Goal: Task Accomplishment & Management: Manage account settings

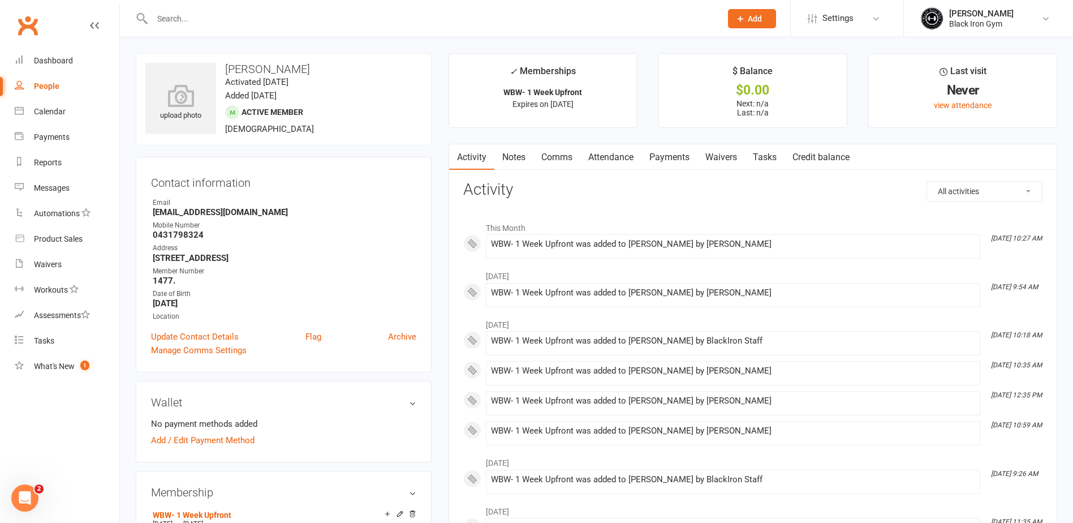
click at [253, 19] on input "text" at bounding box center [431, 19] width 565 height 16
click at [195, 26] on input "text" at bounding box center [431, 19] width 565 height 16
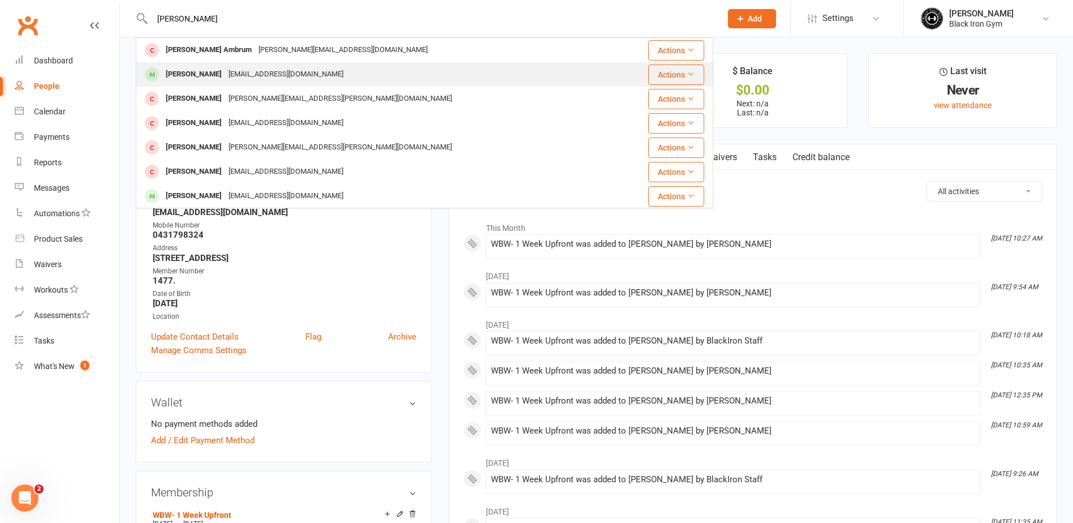
type input "[PERSON_NAME]"
click at [209, 72] on div "[PERSON_NAME]" at bounding box center [193, 74] width 63 height 16
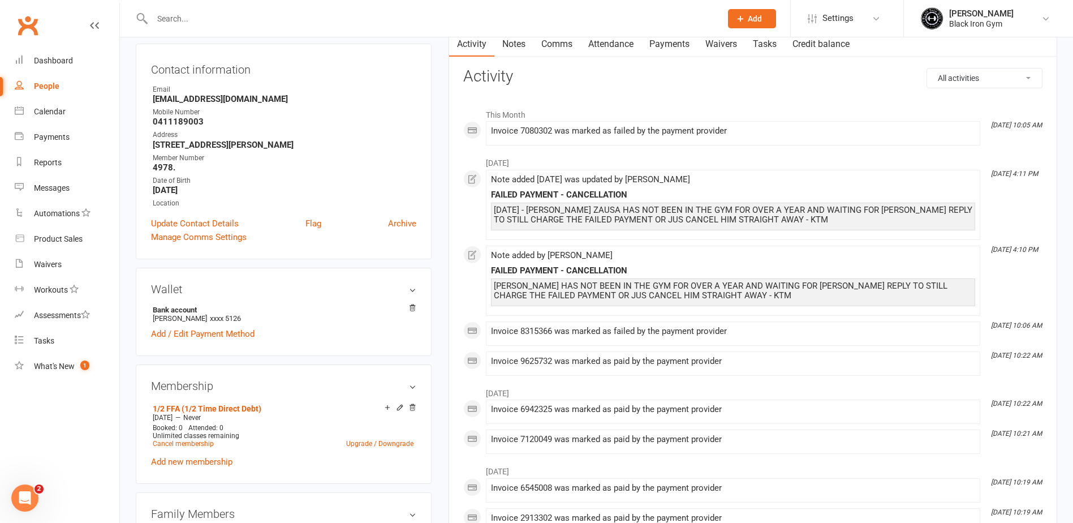
scroll to position [170, 0]
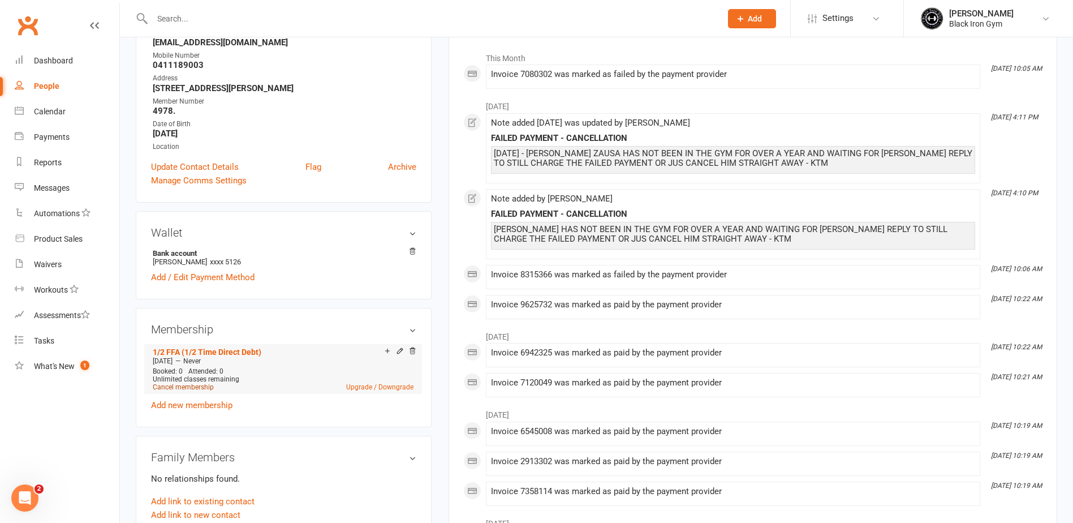
click at [196, 385] on link "Cancel membership" at bounding box center [183, 387] width 61 height 8
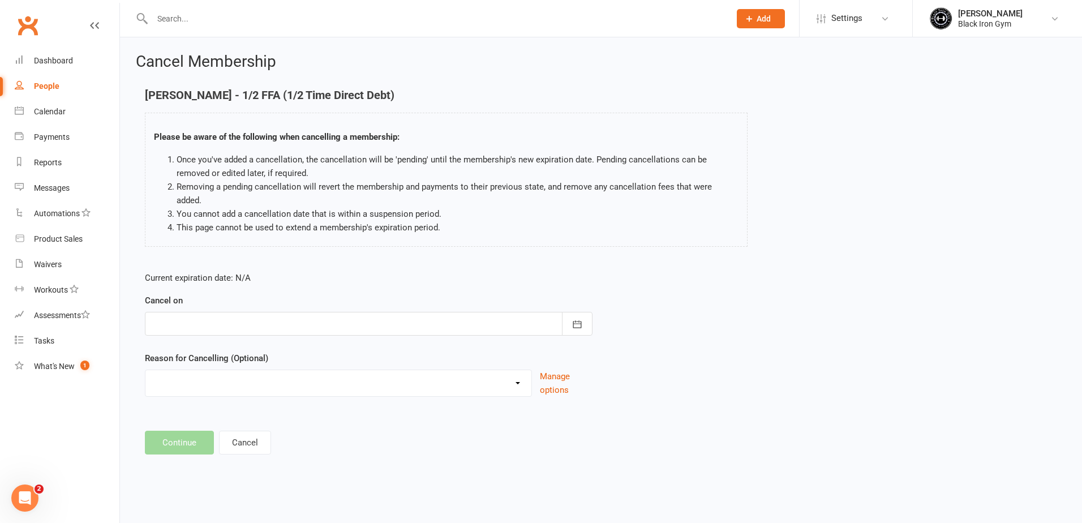
click at [229, 312] on div at bounding box center [368, 324] width 447 height 24
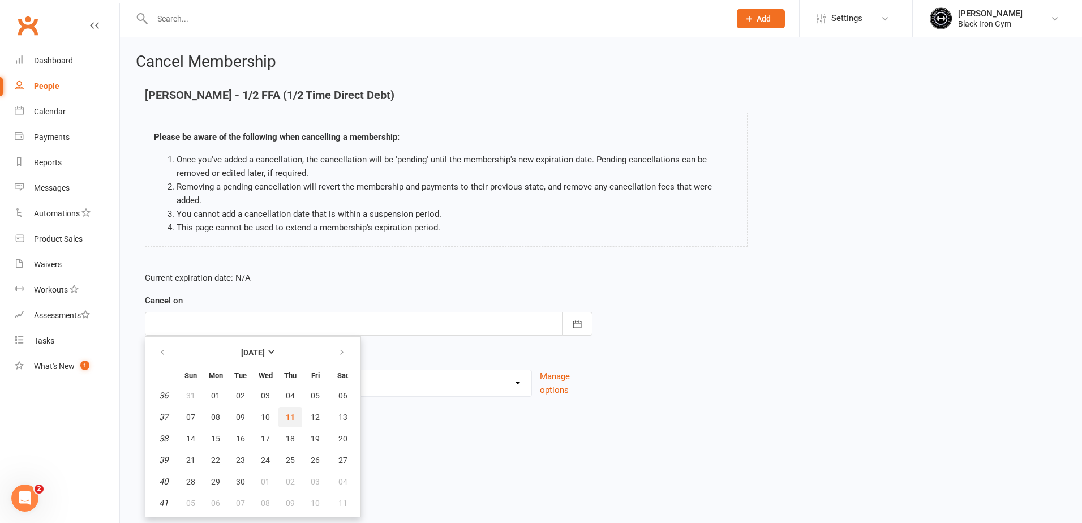
click at [293, 412] on span "11" at bounding box center [290, 416] width 9 height 9
type input "[DATE]"
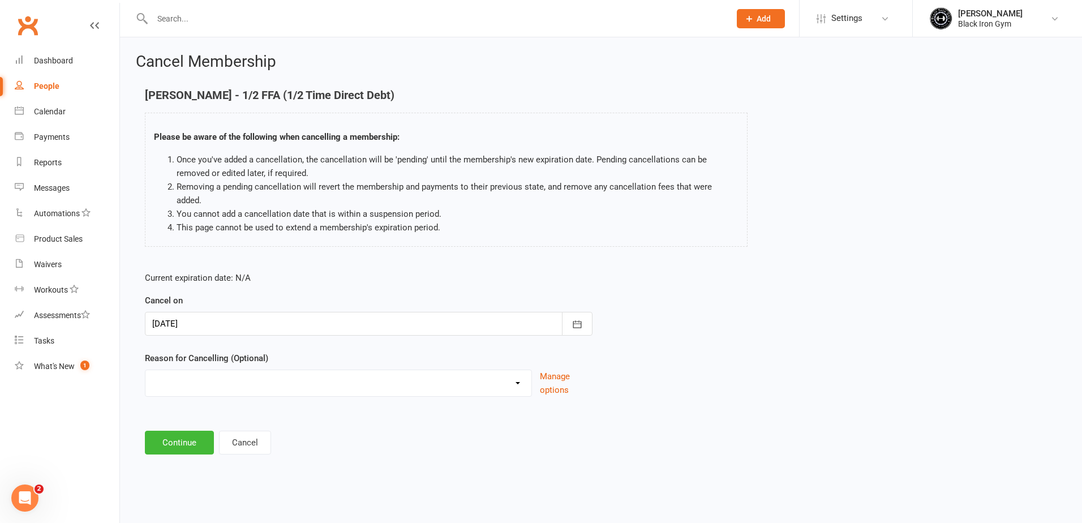
click at [230, 370] on select "CHANGED TO UPFRONT CHANGED TO WHITEHAVEN 12 MONTHS EMAILED EXCESSIVE DEFULTS NO…" at bounding box center [338, 381] width 386 height 23
select select "2"
click at [145, 370] on select "CHANGED TO UPFRONT CHANGED TO WHITEHAVEN 12 MONTHS EMAILED EXCESSIVE DEFULTS NO…" at bounding box center [338, 381] width 386 height 23
click at [194, 431] on button "Continue" at bounding box center [179, 443] width 69 height 24
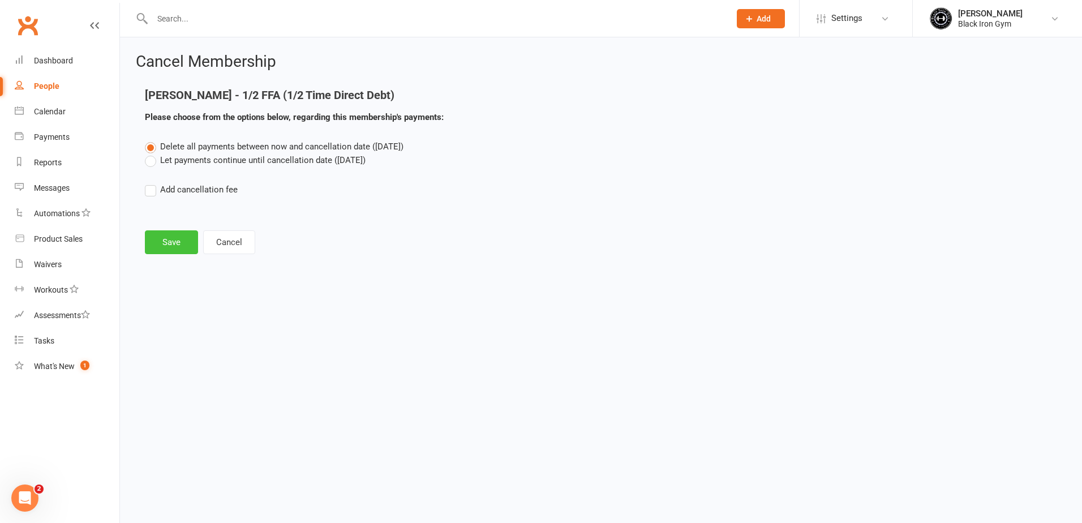
click at [186, 244] on button "Save" at bounding box center [171, 242] width 53 height 24
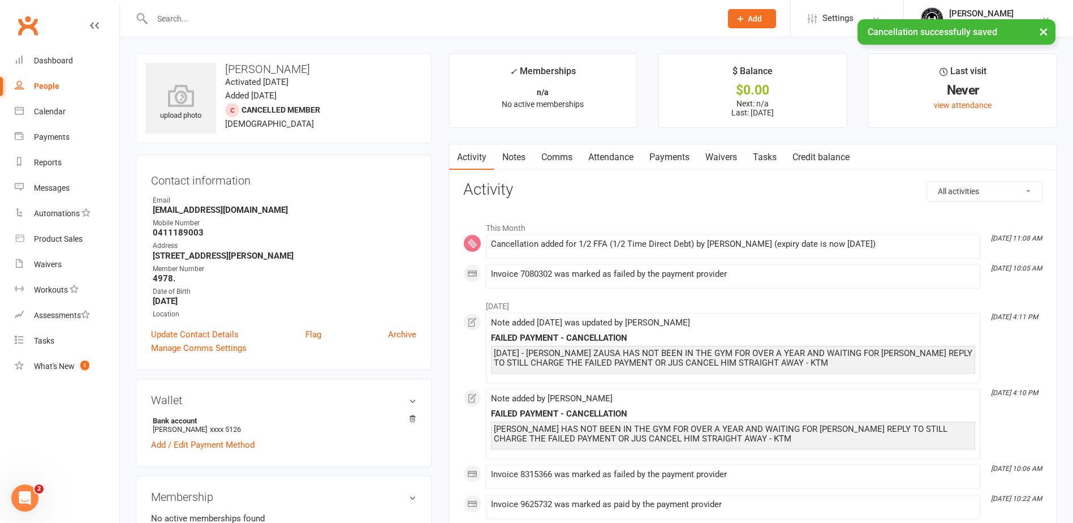
click at [676, 160] on link "Payments" at bounding box center [670, 157] width 56 height 26
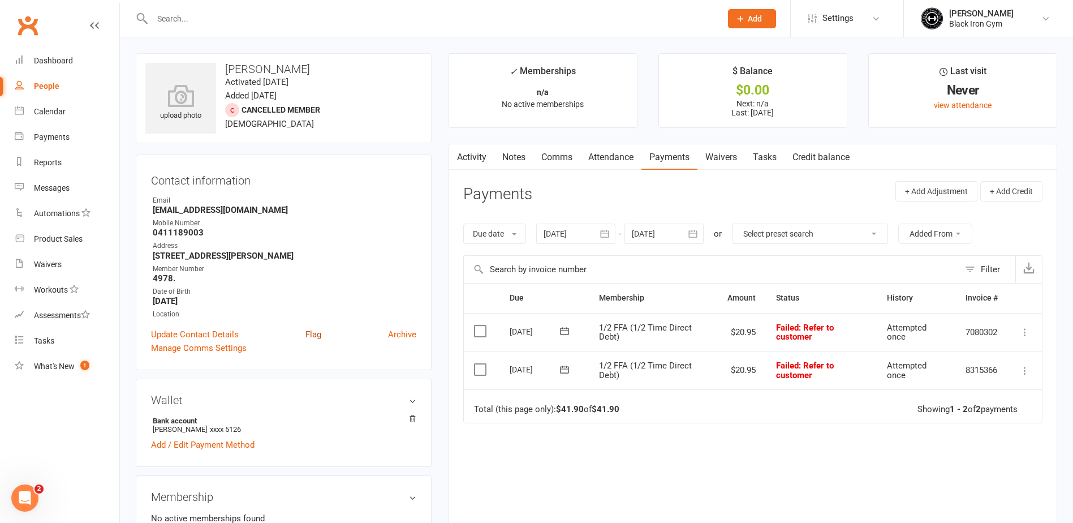
click at [319, 330] on link "Flag" at bounding box center [313, 335] width 16 height 14
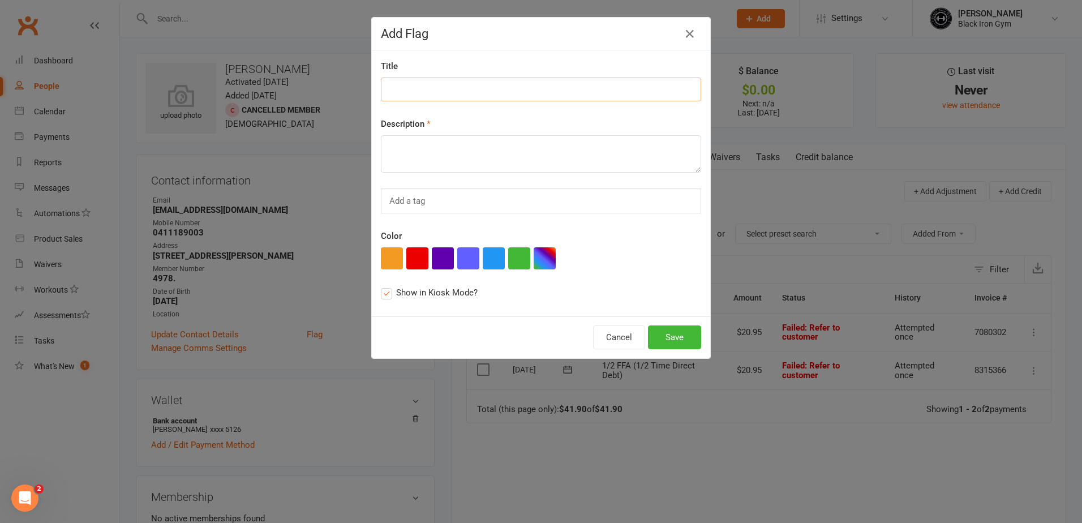
click at [408, 89] on input at bounding box center [541, 90] width 320 height 24
type input "o"
type input "OVERDUE PAYMENTS $41.90"
click at [417, 259] on button "button" at bounding box center [417, 258] width 22 height 22
click at [666, 339] on button "Save" at bounding box center [674, 337] width 53 height 24
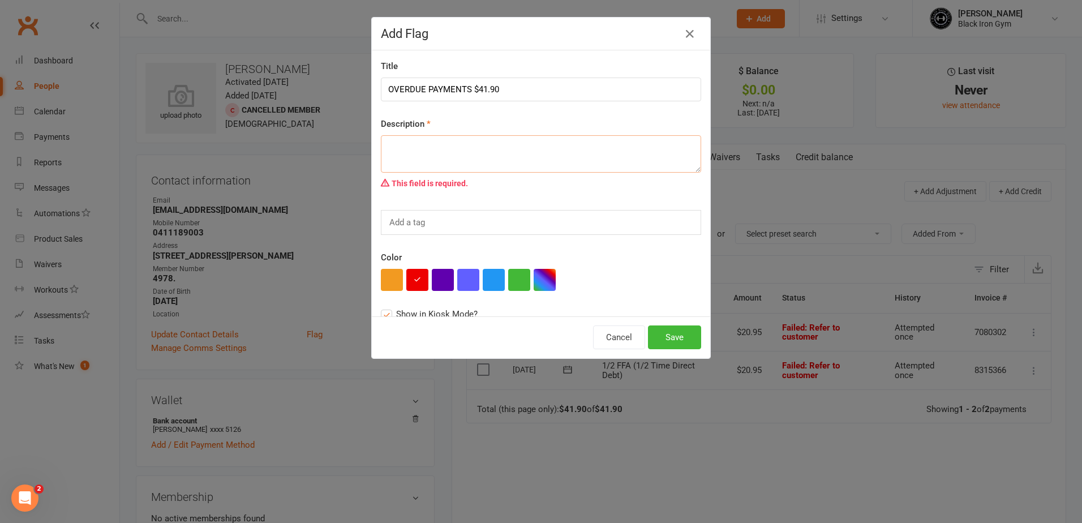
click at [508, 158] on textarea at bounding box center [541, 153] width 320 height 37
type textarea "MUST PAY BEFORE REJOINING"
drag, startPoint x: 466, startPoint y: 83, endPoint x: 421, endPoint y: 83, distance: 44.7
click at [421, 83] on input "OVERDUE PAYMENTS $41.90" at bounding box center [541, 90] width 320 height 24
type input "OVERDUE $41.90"
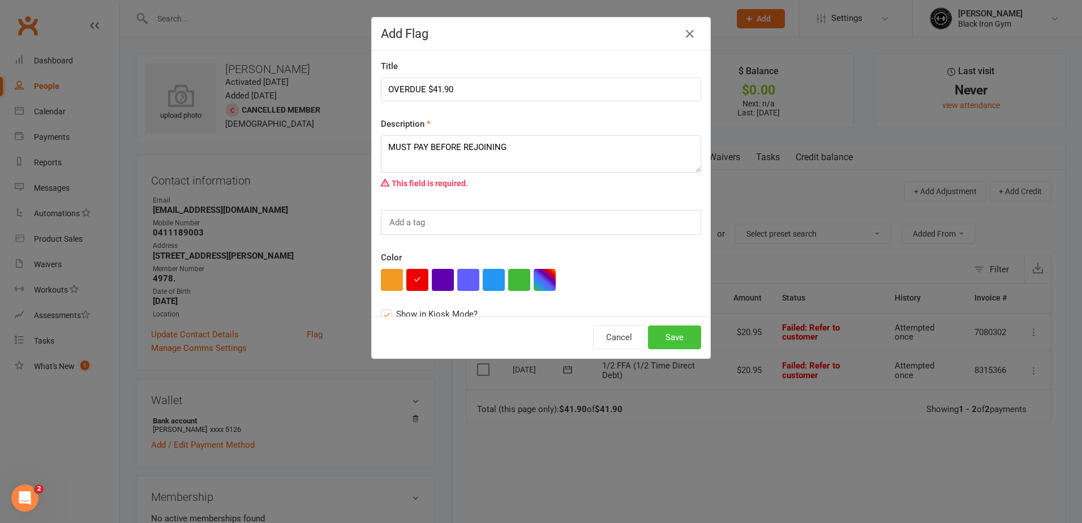
click at [666, 338] on button "Save" at bounding box center [674, 337] width 53 height 24
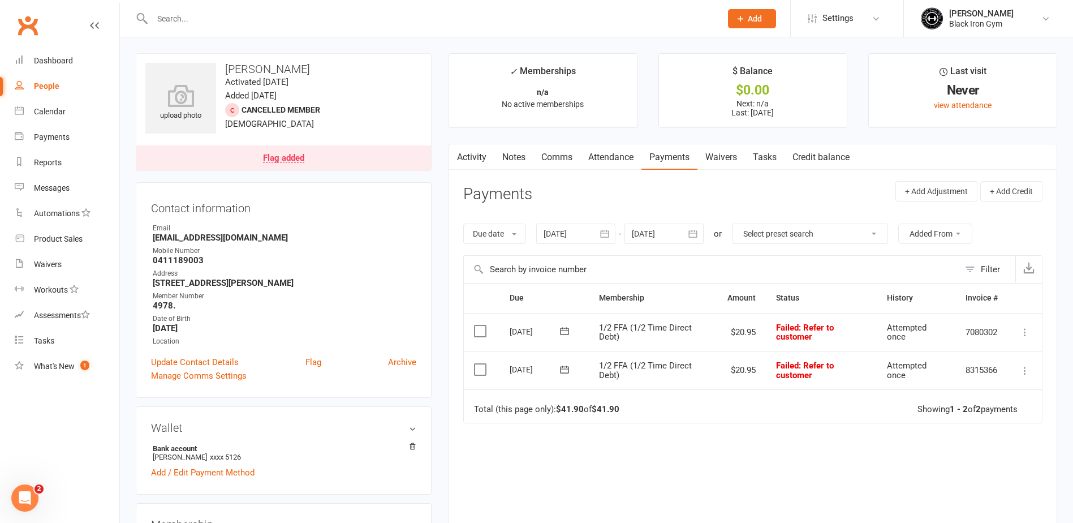
click at [43, 88] on div "People" at bounding box center [46, 85] width 25 height 9
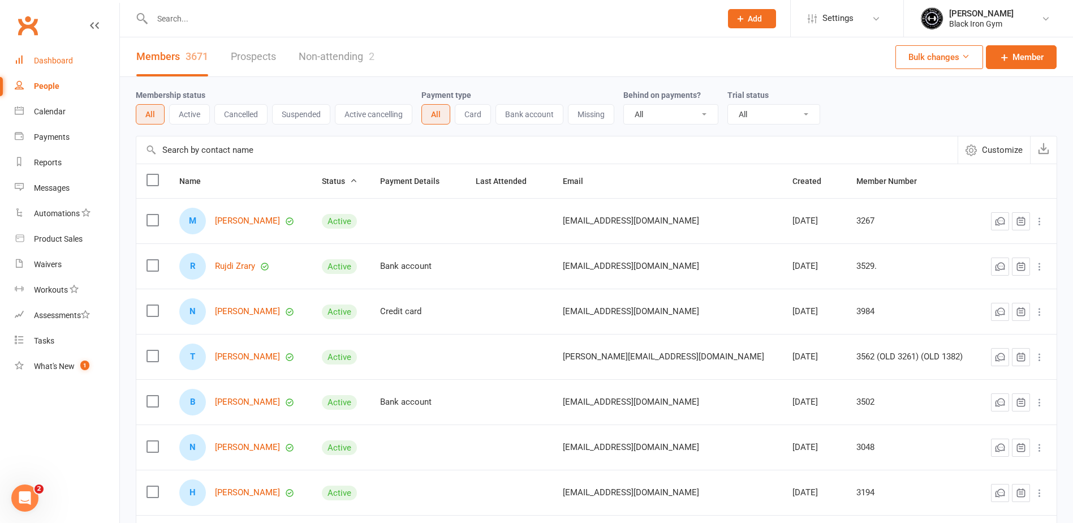
click at [72, 56] on div "Dashboard" at bounding box center [53, 60] width 39 height 9
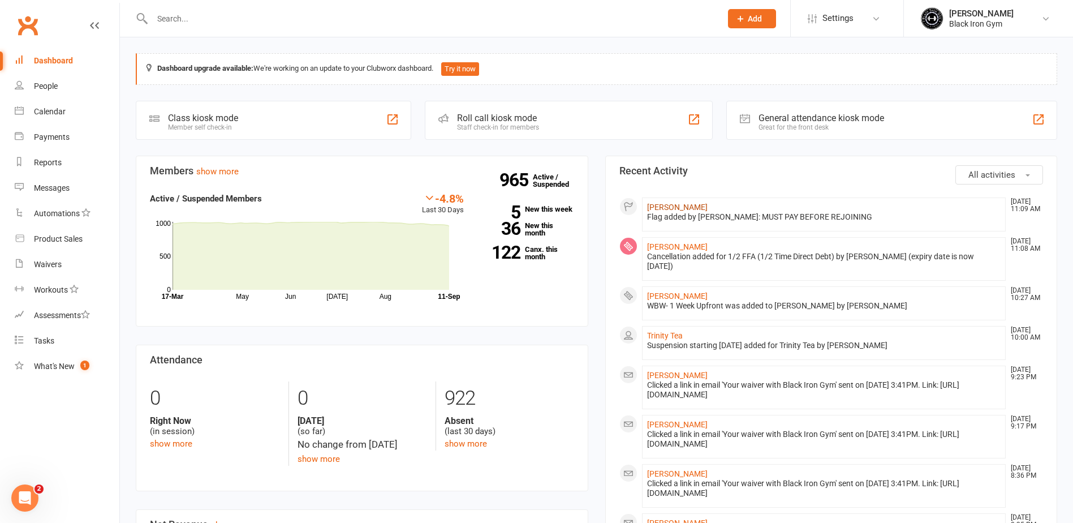
click at [684, 209] on link "[PERSON_NAME]" at bounding box center [677, 207] width 61 height 9
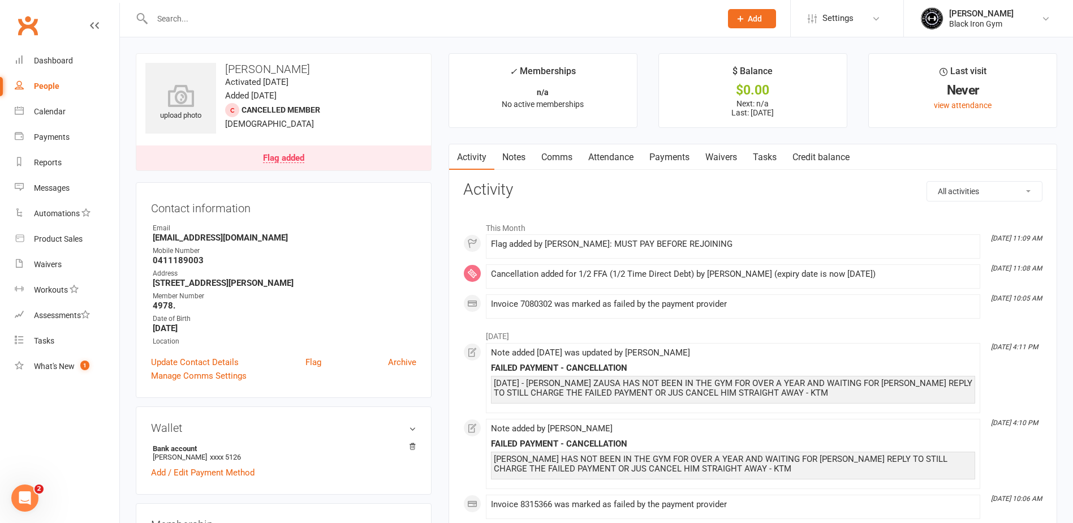
click at [291, 158] on div "Flag added" at bounding box center [283, 158] width 41 height 9
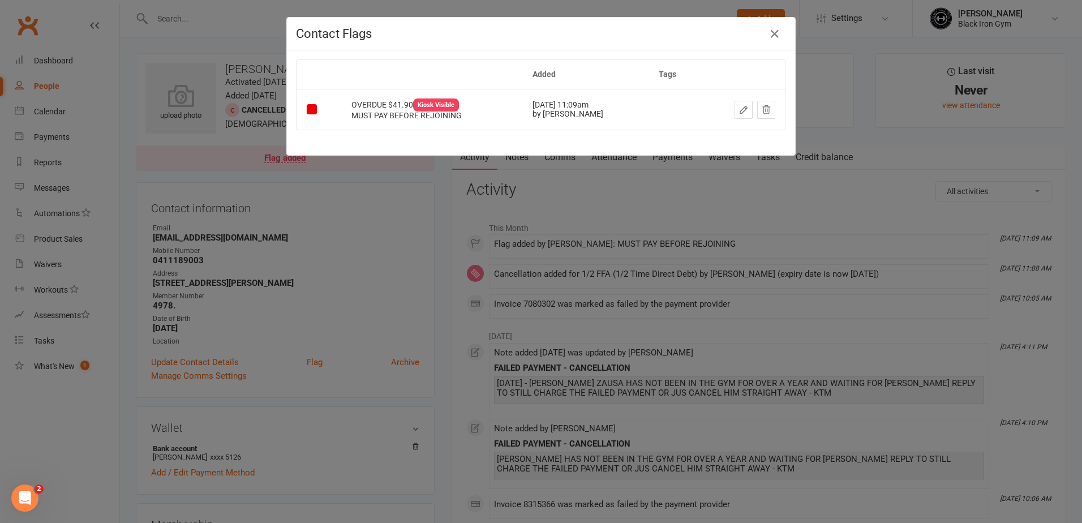
click at [457, 205] on div "Contact Flags Added Tags OVERDUE $41.90 Kiosk Visible MUST PAY BEFORE REJOINING…" at bounding box center [541, 261] width 1082 height 523
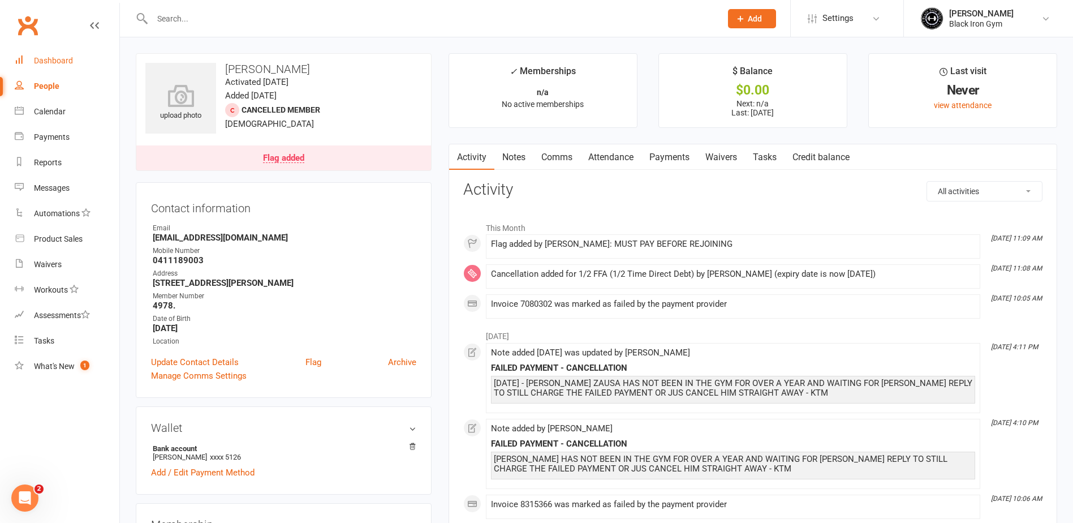
click at [66, 61] on div "Dashboard" at bounding box center [53, 60] width 39 height 9
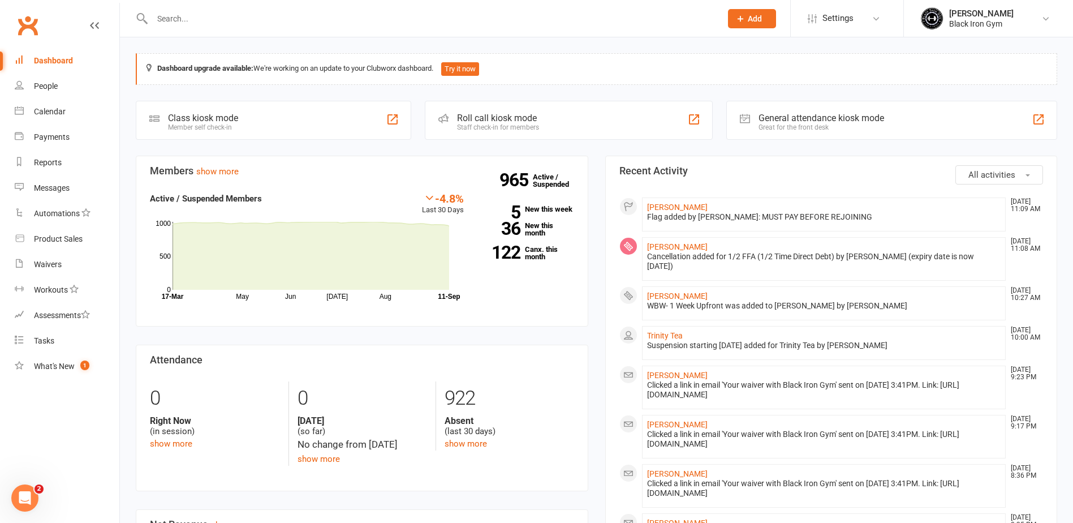
click at [209, 23] on input "text" at bounding box center [431, 19] width 565 height 16
click at [55, 82] on div "People" at bounding box center [46, 85] width 24 height 9
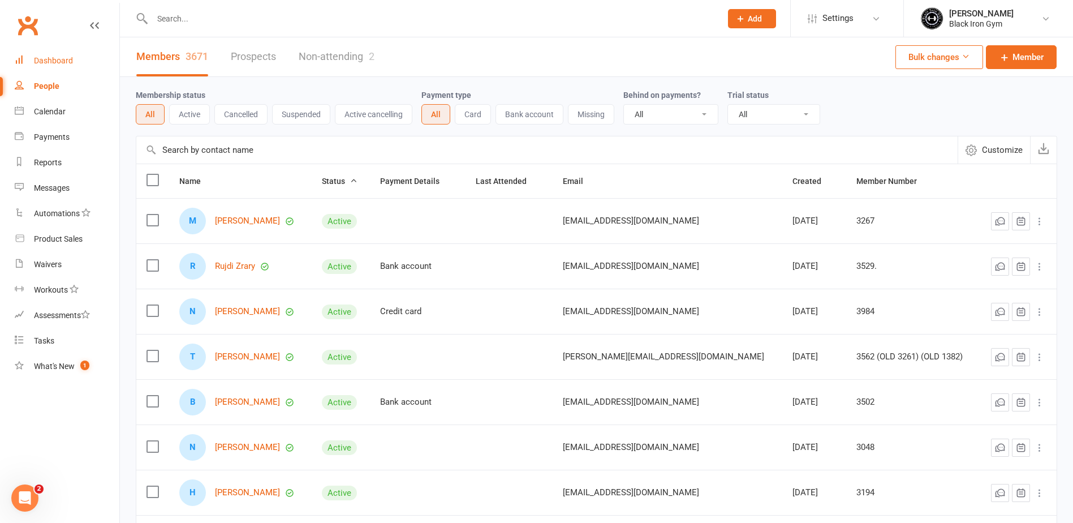
click at [86, 52] on link "Dashboard" at bounding box center [67, 60] width 105 height 25
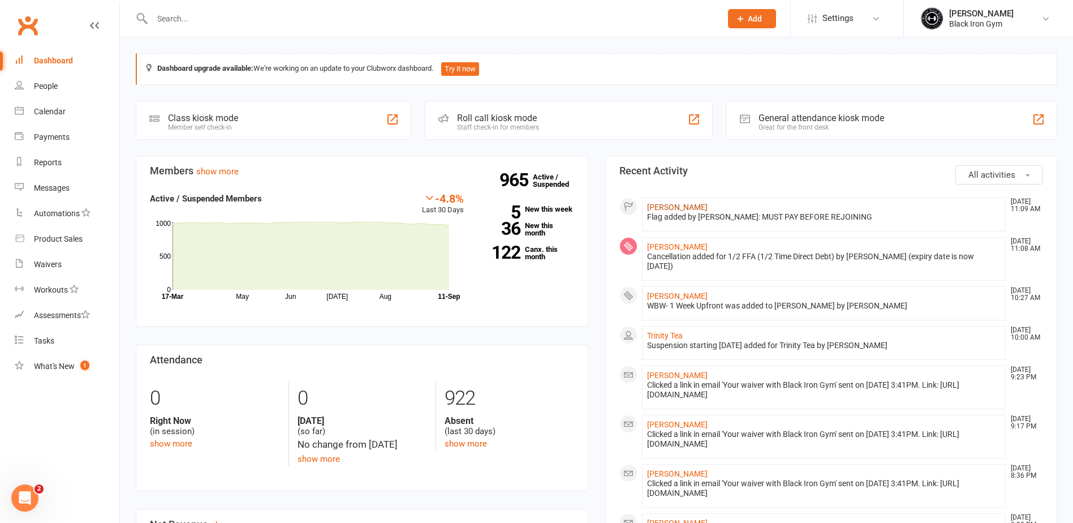
click at [683, 208] on link "[PERSON_NAME]" at bounding box center [677, 207] width 61 height 9
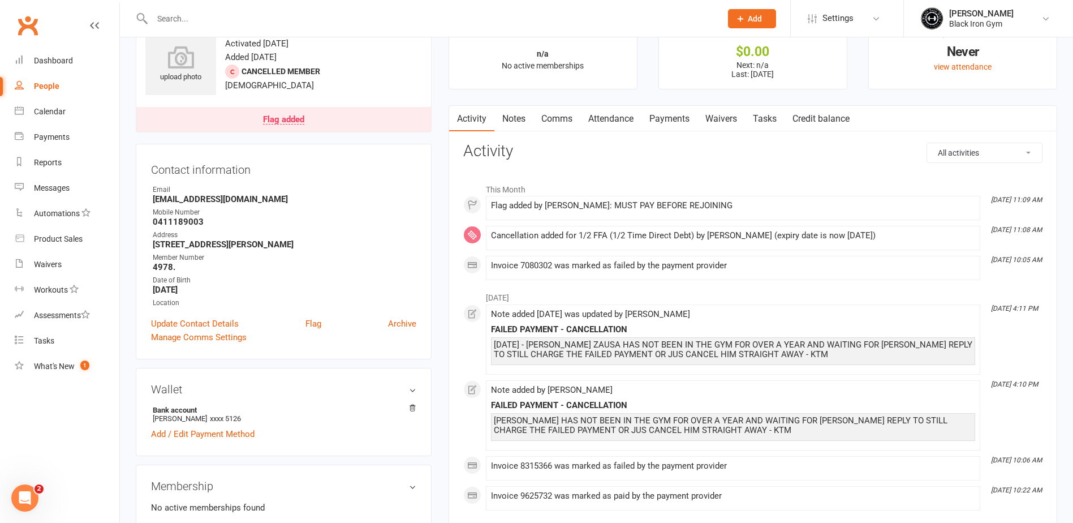
scroll to position [57, 0]
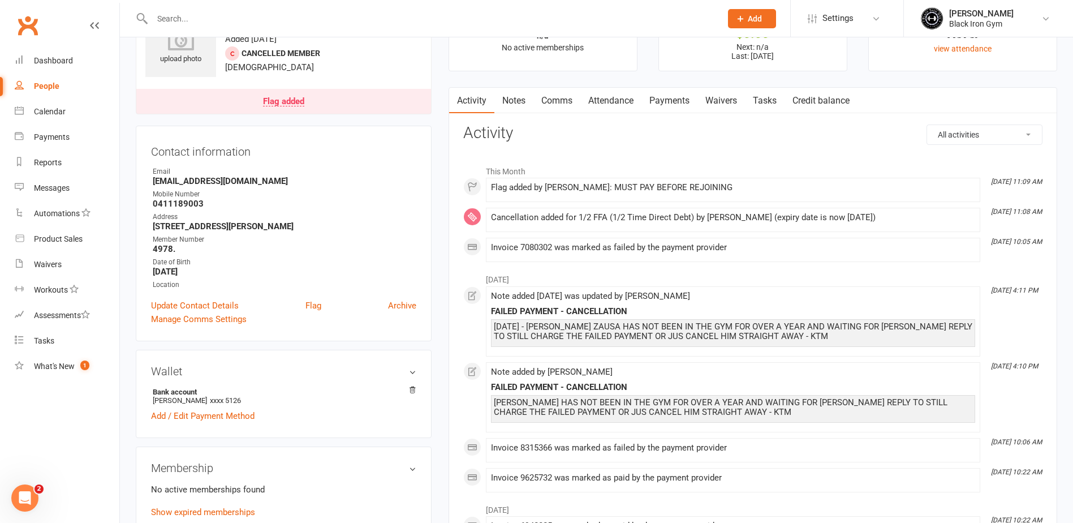
click at [675, 99] on link "Payments" at bounding box center [670, 101] width 56 height 26
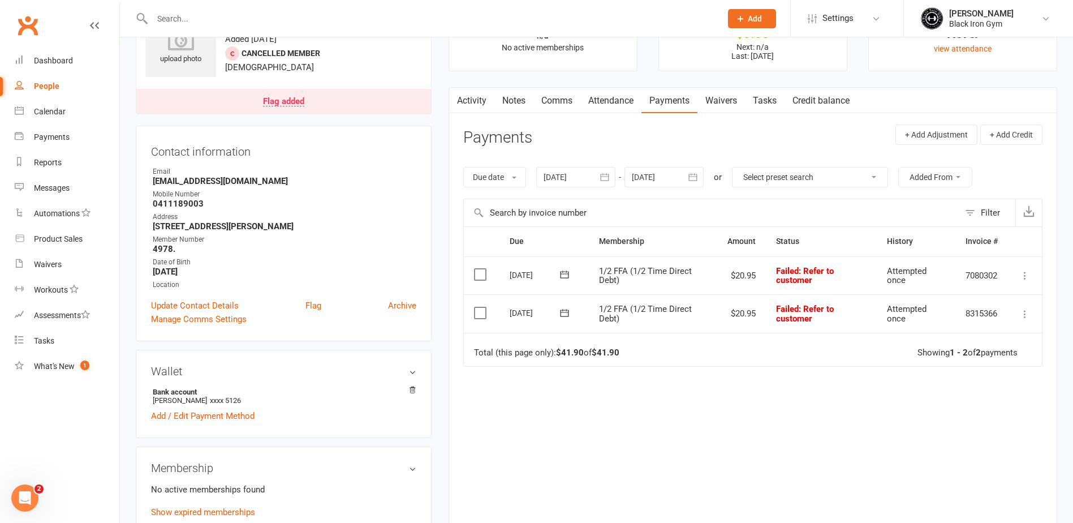
click at [554, 184] on div at bounding box center [575, 177] width 79 height 20
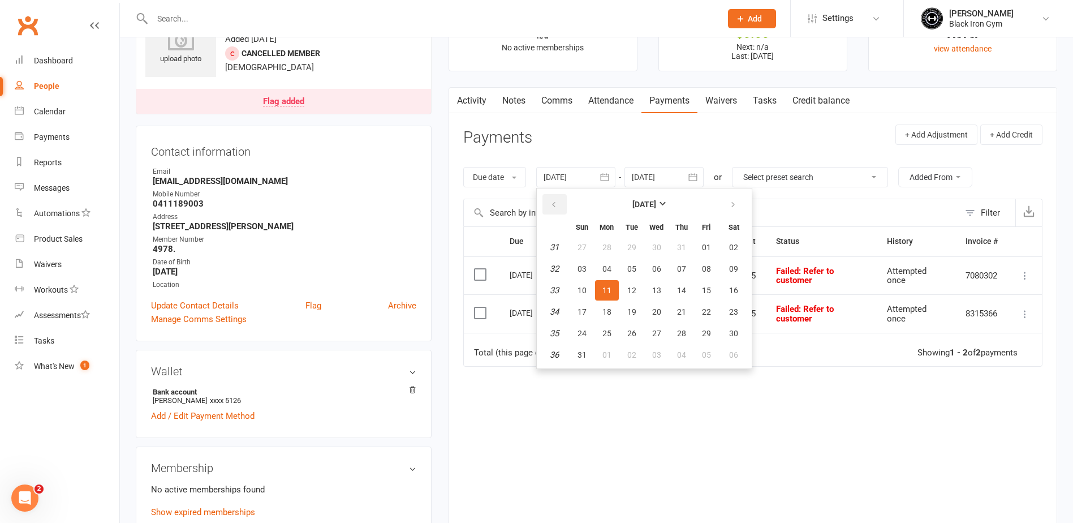
click at [553, 209] on button "button" at bounding box center [555, 204] width 24 height 20
click at [660, 289] on span "14" at bounding box center [656, 290] width 9 height 9
type input "[DATE]"
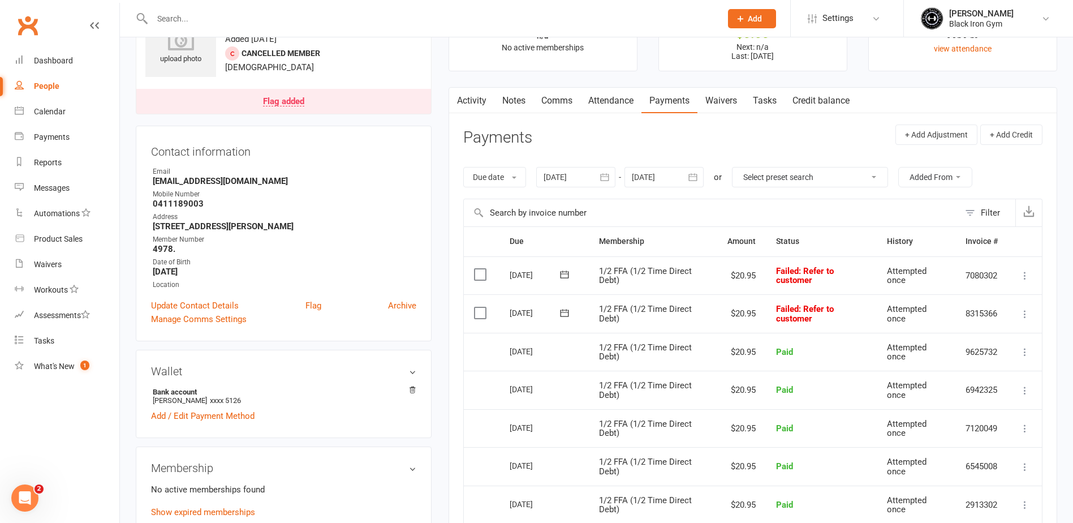
click at [385, 167] on div "Email" at bounding box center [285, 171] width 264 height 11
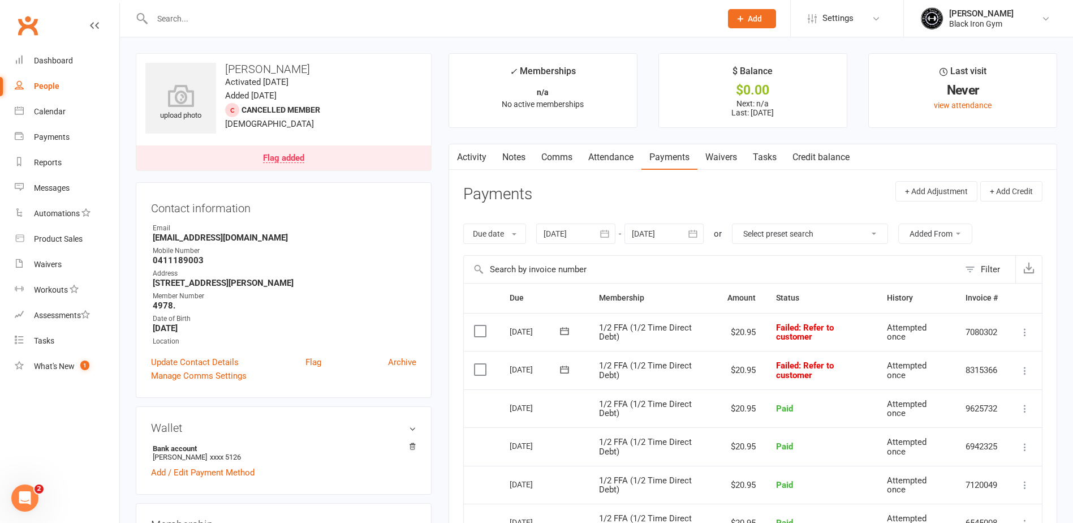
click at [285, 161] on div "Flag added" at bounding box center [283, 158] width 41 height 9
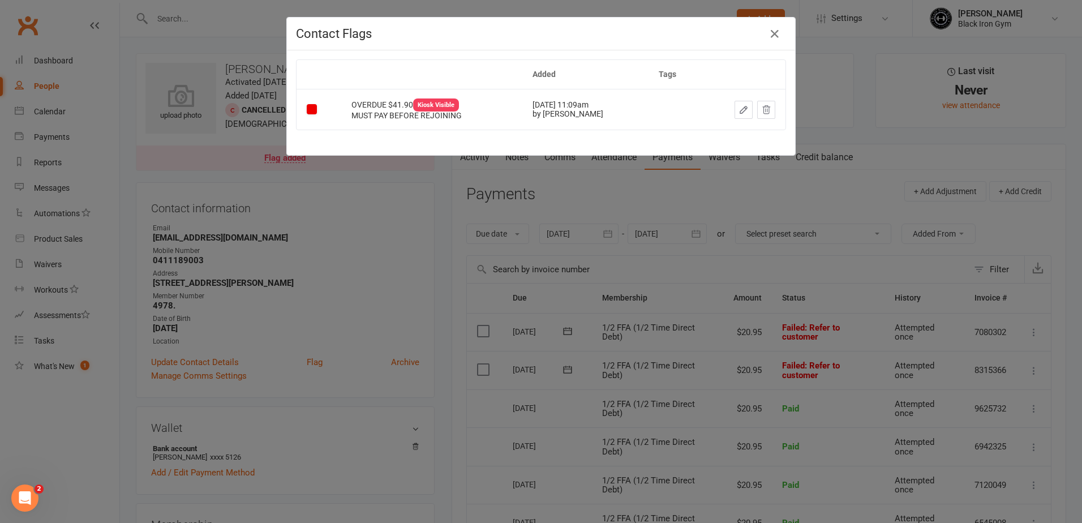
click at [471, 226] on div "Contact Flags Added Tags OVERDUE $41.90 Kiosk Visible MUST PAY BEFORE REJOINING…" at bounding box center [541, 261] width 1082 height 523
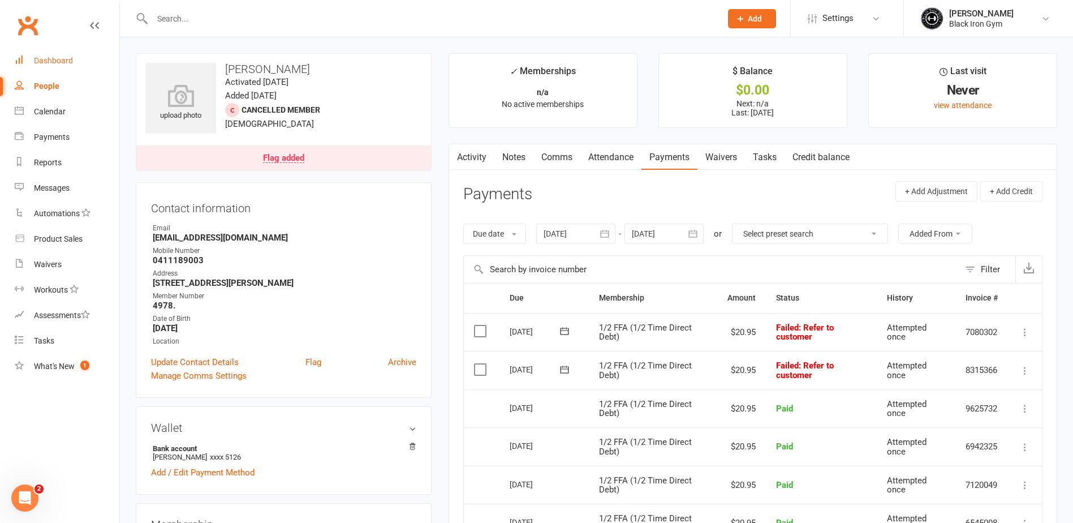
click at [41, 61] on div "Dashboard" at bounding box center [53, 60] width 39 height 9
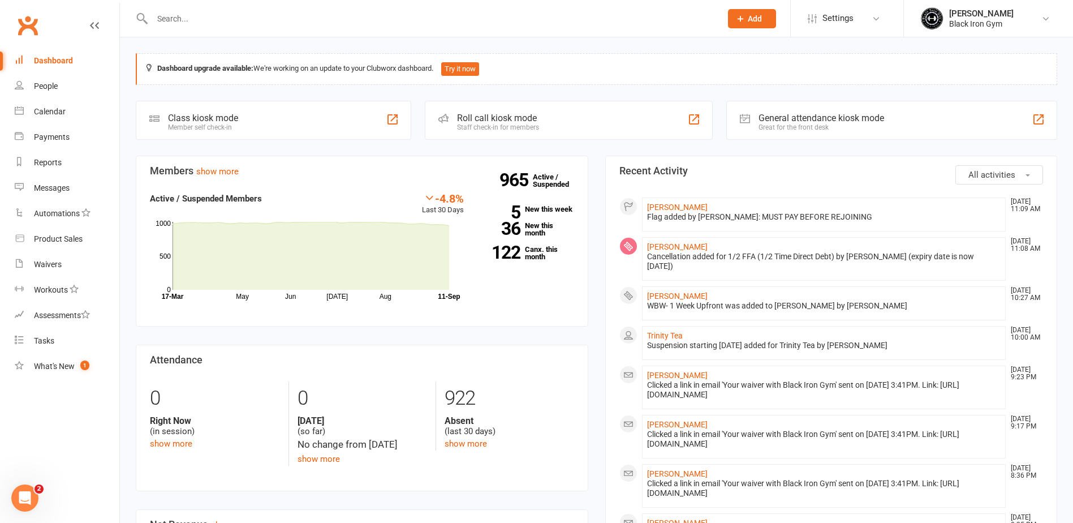
click at [263, 34] on div at bounding box center [425, 18] width 578 height 37
click at [261, 31] on div at bounding box center [425, 18] width 578 height 37
click at [260, 16] on input "text" at bounding box center [431, 19] width 565 height 16
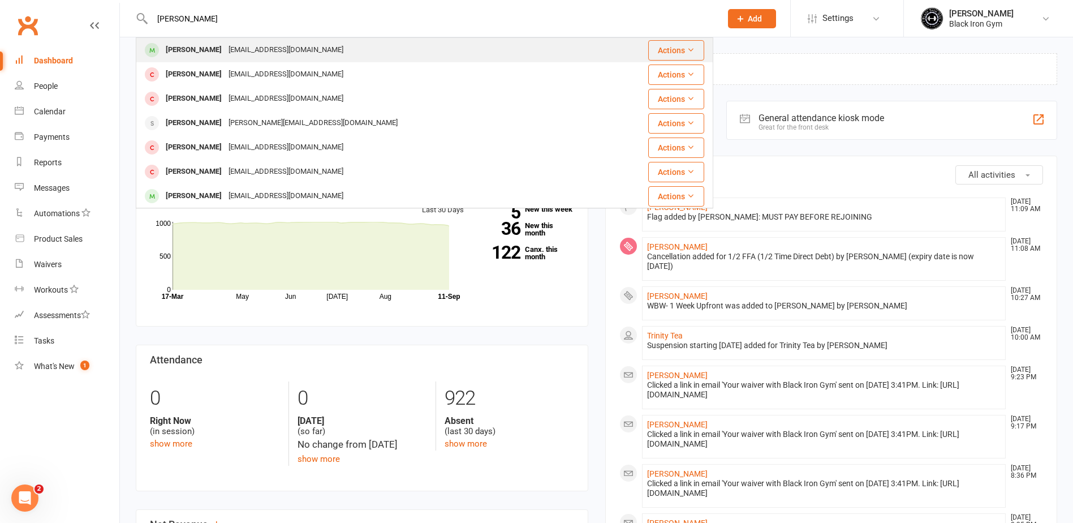
type input "[PERSON_NAME]"
click at [248, 50] on div "[EMAIL_ADDRESS][DOMAIN_NAME]" at bounding box center [286, 50] width 122 height 16
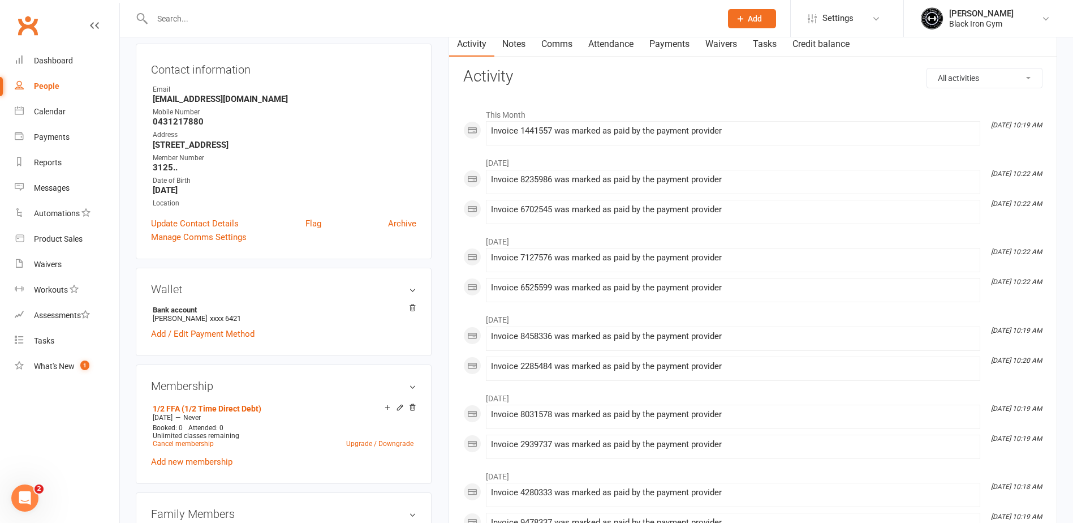
scroll to position [57, 0]
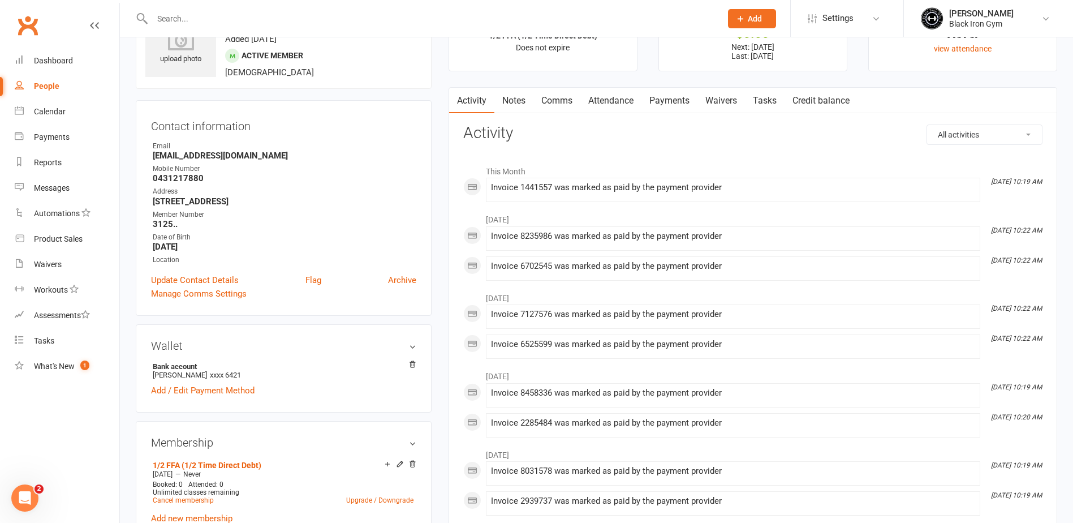
click at [686, 107] on link "Payments" at bounding box center [670, 101] width 56 height 26
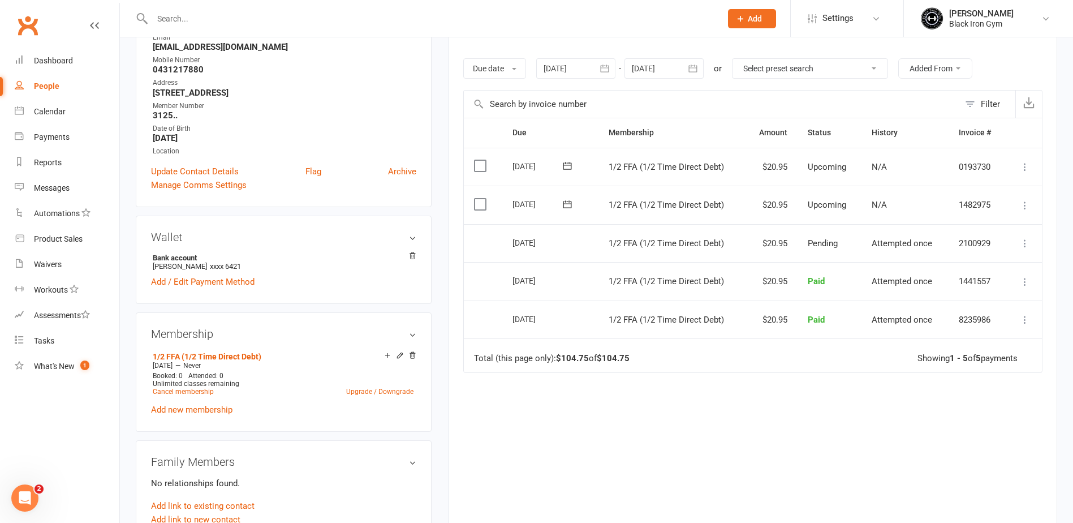
scroll to position [170, 0]
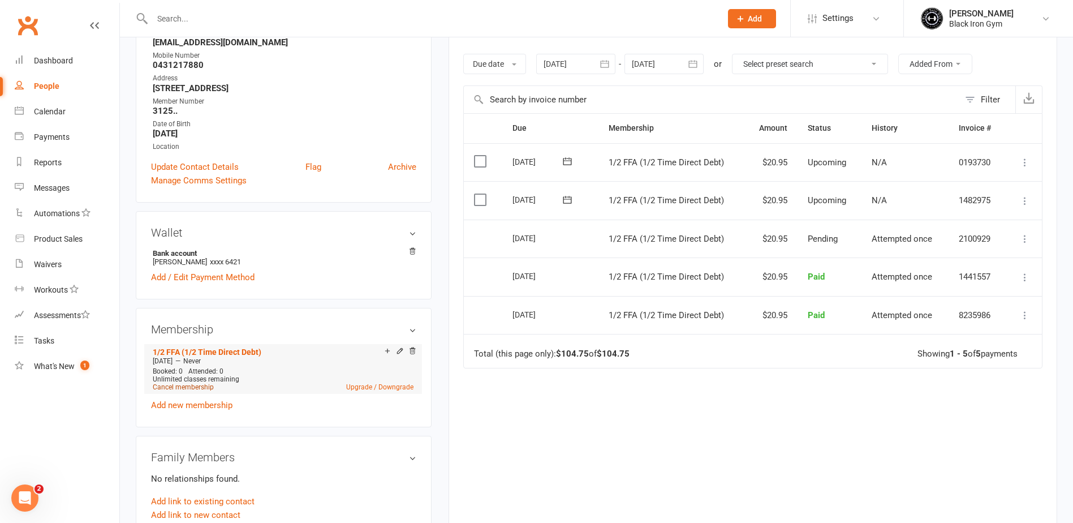
click at [201, 388] on link "Cancel membership" at bounding box center [183, 387] width 61 height 8
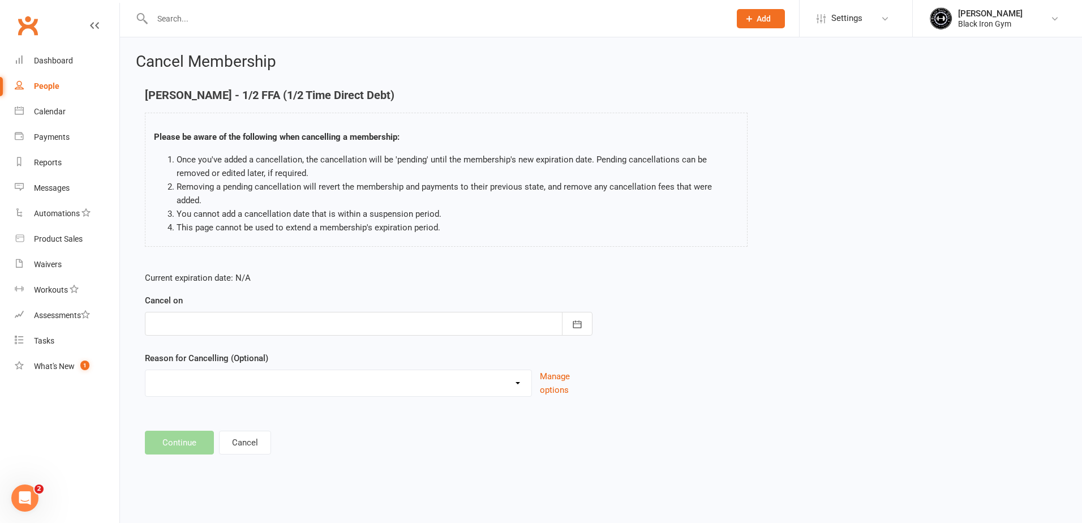
click at [282, 312] on div at bounding box center [368, 324] width 447 height 24
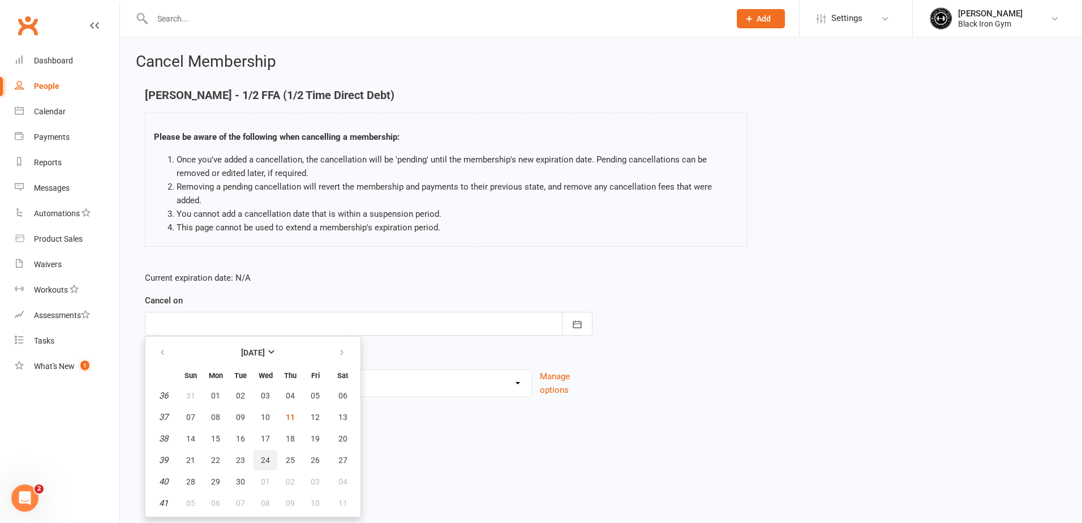
click at [266, 455] on span "24" at bounding box center [265, 459] width 9 height 9
type input "[DATE]"
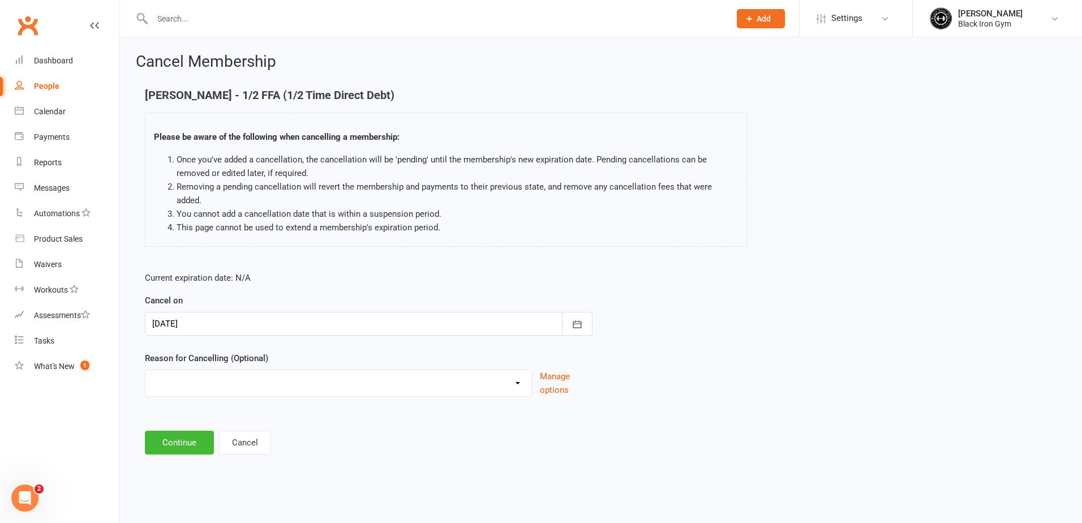
click at [261, 374] on select "CHANGED TO UPFRONT CHANGED TO WHITEHAVEN 12 MONTHS EMAILED EXCESSIVE DEFULTS NO…" at bounding box center [338, 381] width 386 height 23
select select "2"
click at [145, 370] on select "CHANGED TO UPFRONT CHANGED TO WHITEHAVEN 12 MONTHS EMAILED EXCESSIVE DEFULTS NO…" at bounding box center [338, 381] width 386 height 23
click at [171, 438] on button "Continue" at bounding box center [179, 443] width 69 height 24
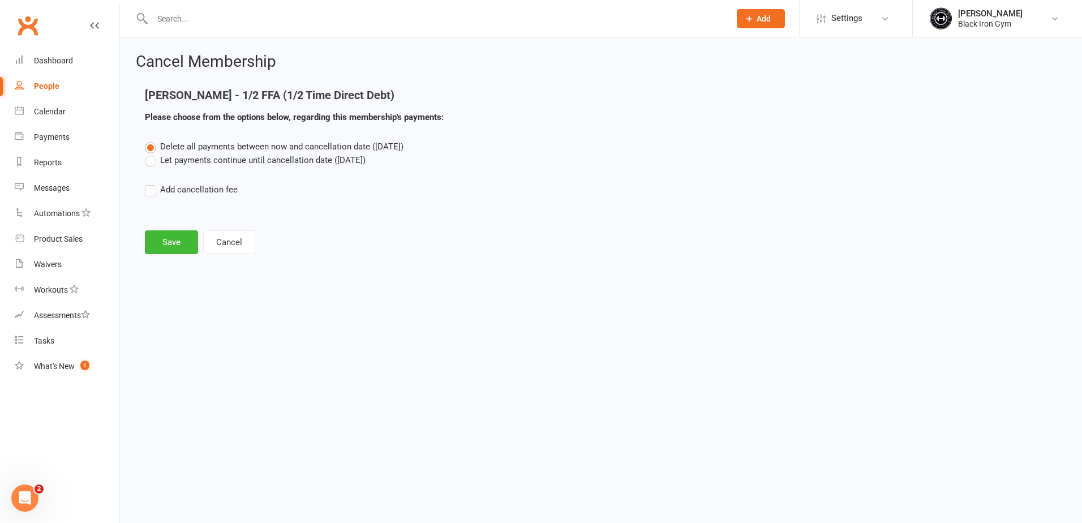
click at [192, 156] on label "Let payments continue until cancellation date ([DATE])" at bounding box center [255, 160] width 221 height 14
click at [152, 153] on input "Let payments continue until cancellation date ([DATE])" at bounding box center [148, 153] width 7 height 0
click at [179, 245] on button "Save" at bounding box center [171, 242] width 53 height 24
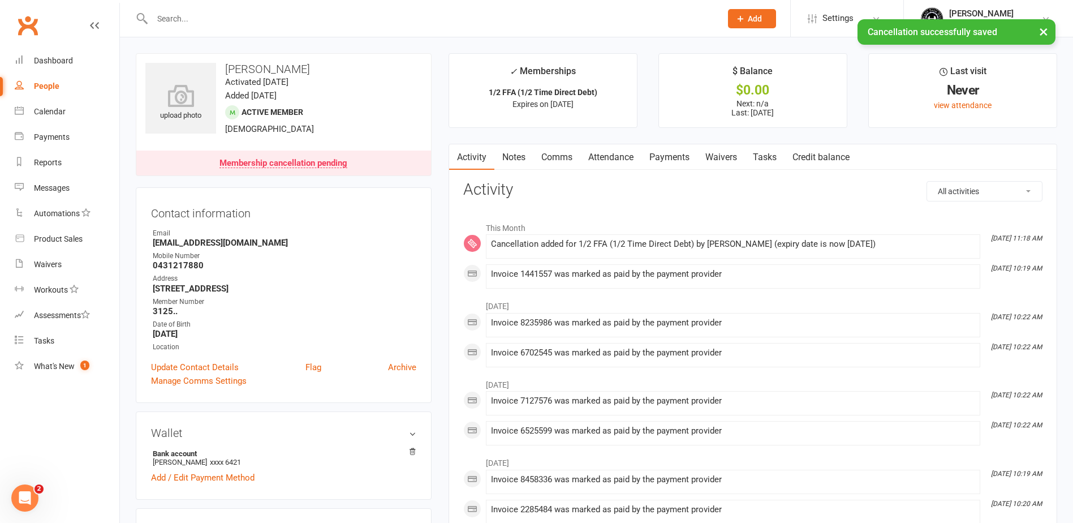
click at [670, 160] on link "Payments" at bounding box center [670, 157] width 56 height 26
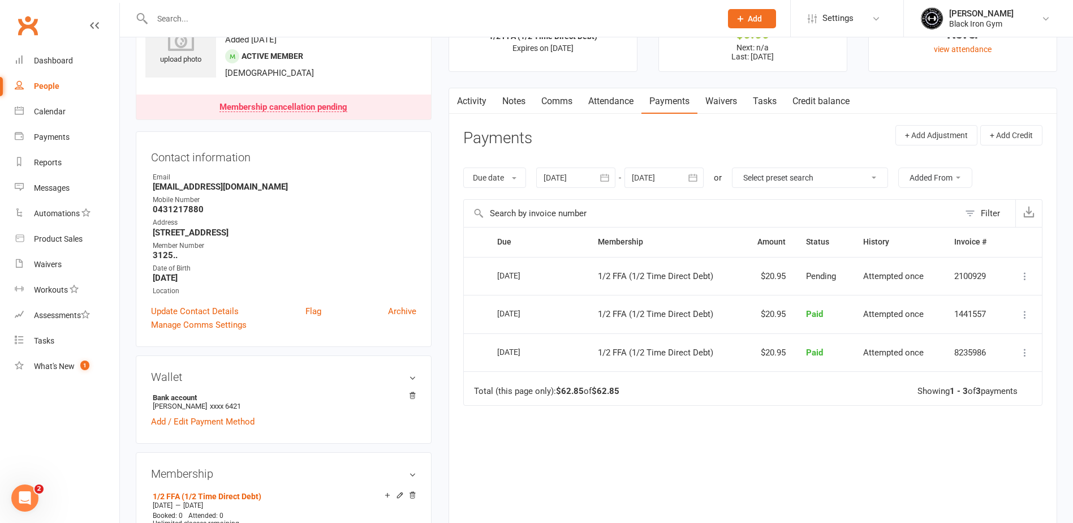
scroll to position [57, 0]
click at [191, 21] on input "text" at bounding box center [431, 19] width 565 height 16
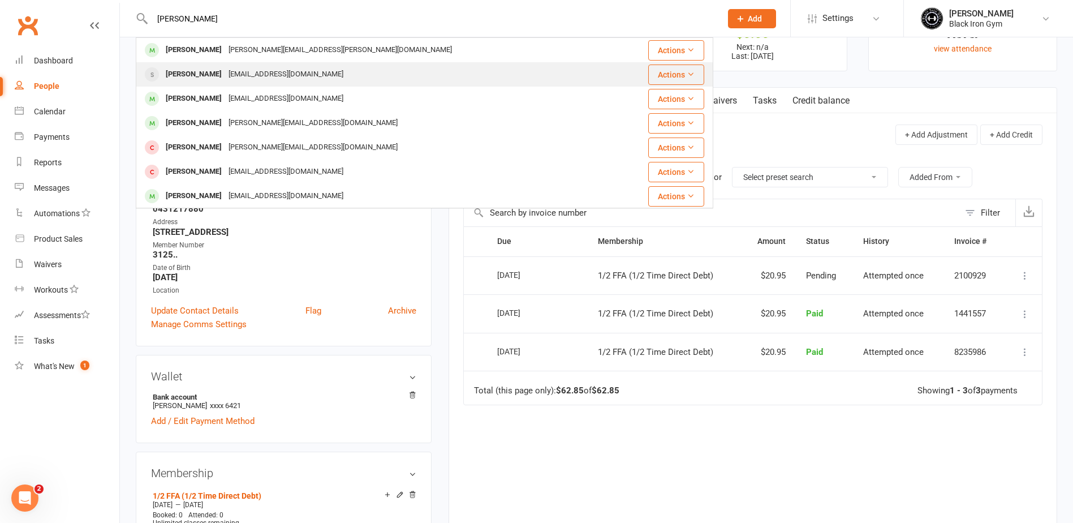
type input "[PERSON_NAME]"
click at [239, 73] on div "[EMAIL_ADDRESS][DOMAIN_NAME]" at bounding box center [286, 74] width 122 height 16
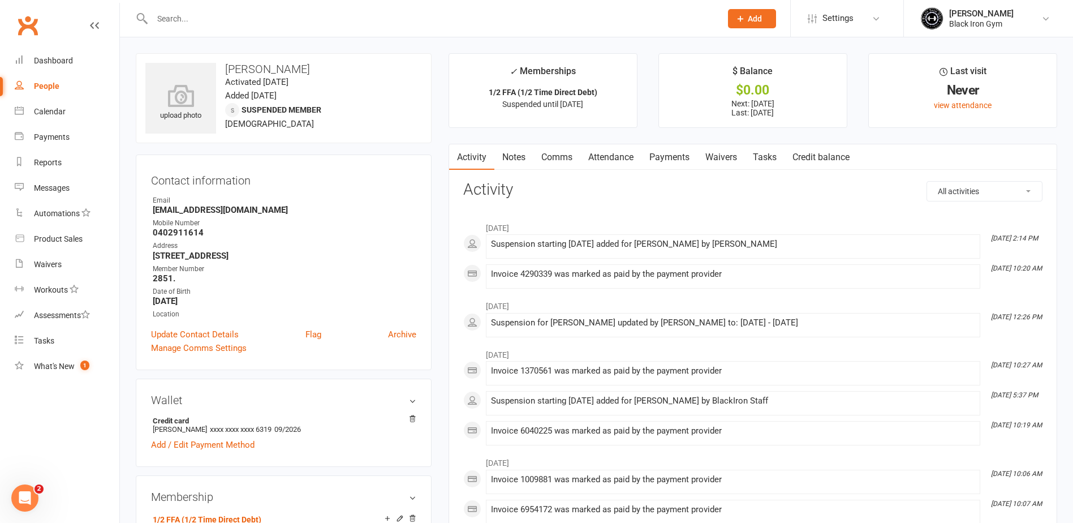
click at [657, 161] on link "Payments" at bounding box center [670, 157] width 56 height 26
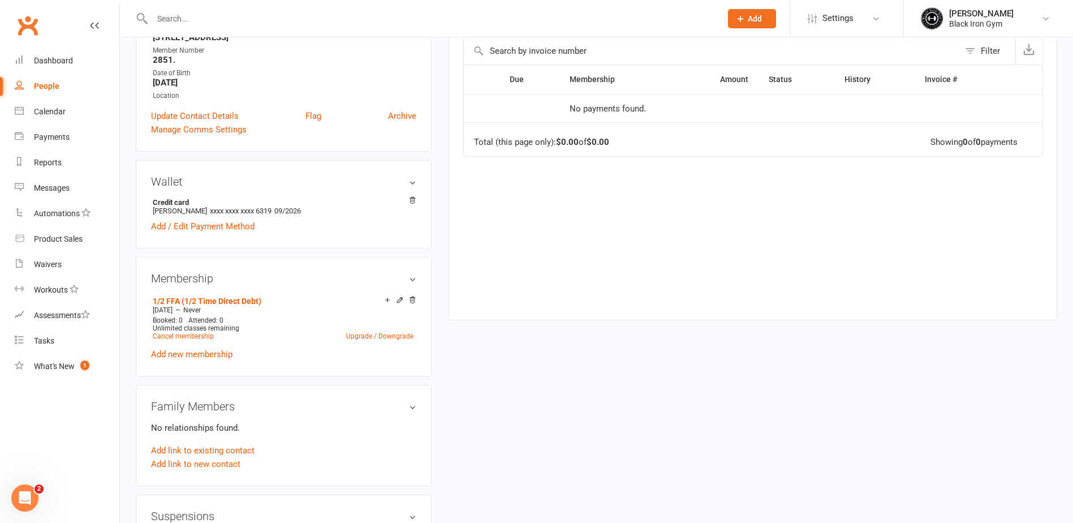
scroll to position [113, 0]
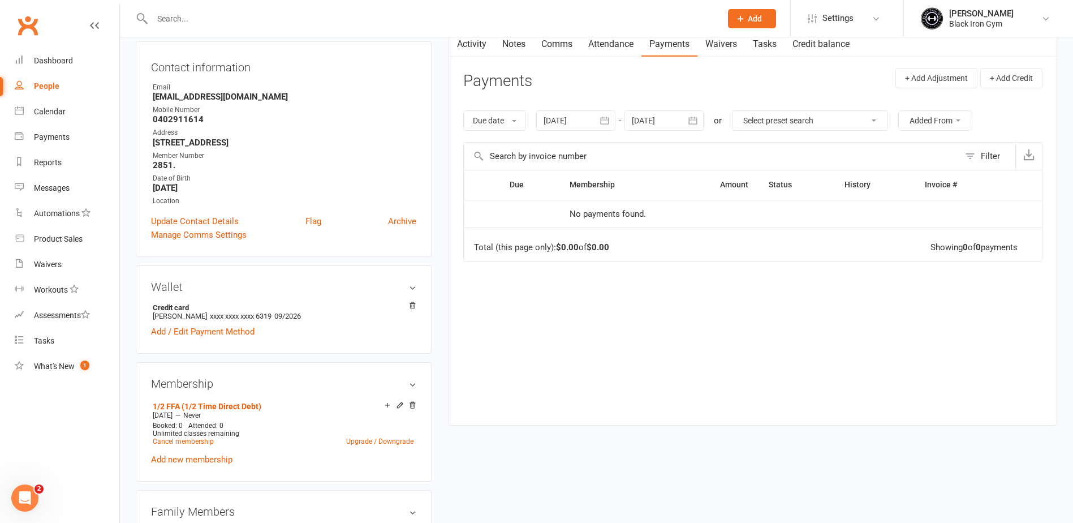
click at [590, 126] on div at bounding box center [575, 120] width 79 height 20
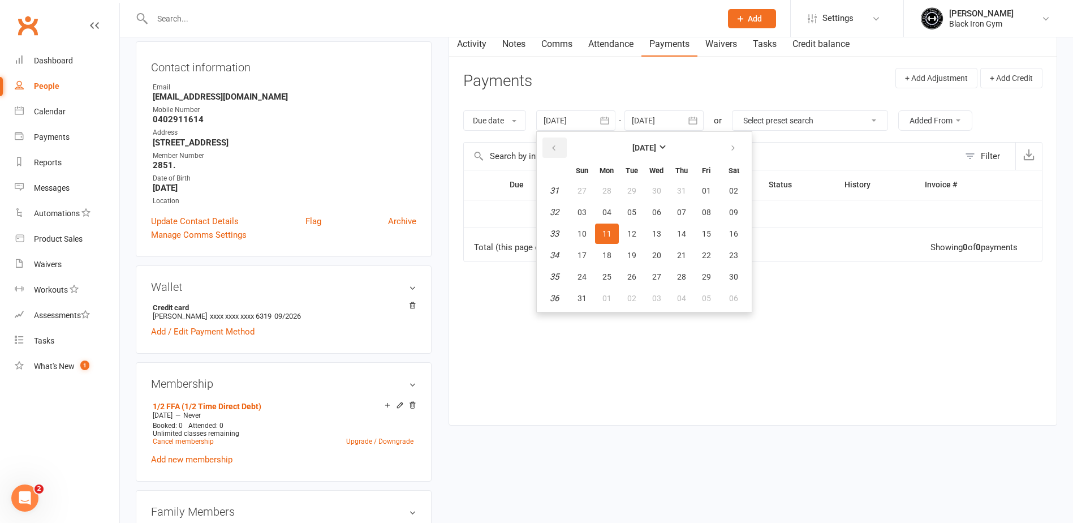
click at [552, 145] on button "button" at bounding box center [555, 147] width 24 height 20
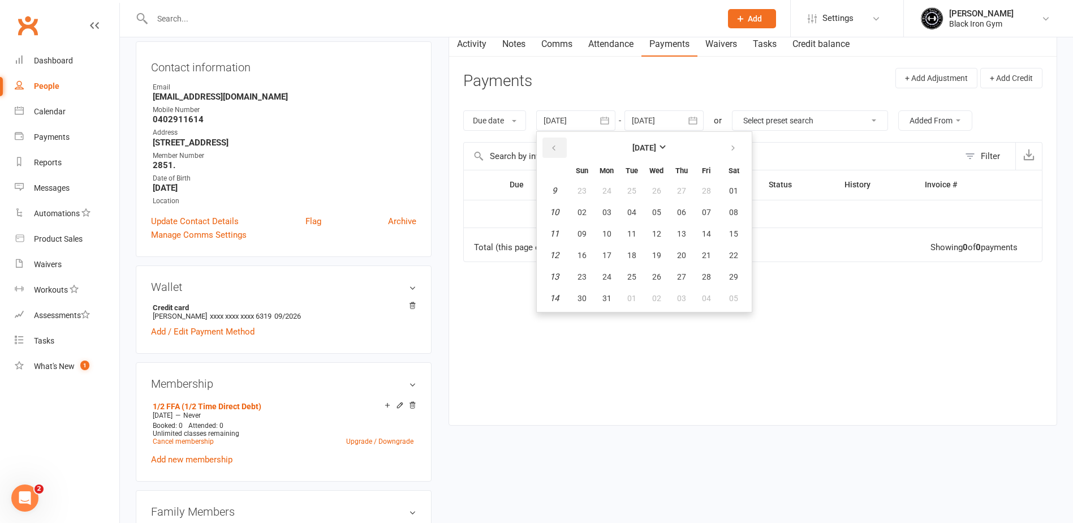
click at [552, 145] on button "button" at bounding box center [555, 147] width 24 height 20
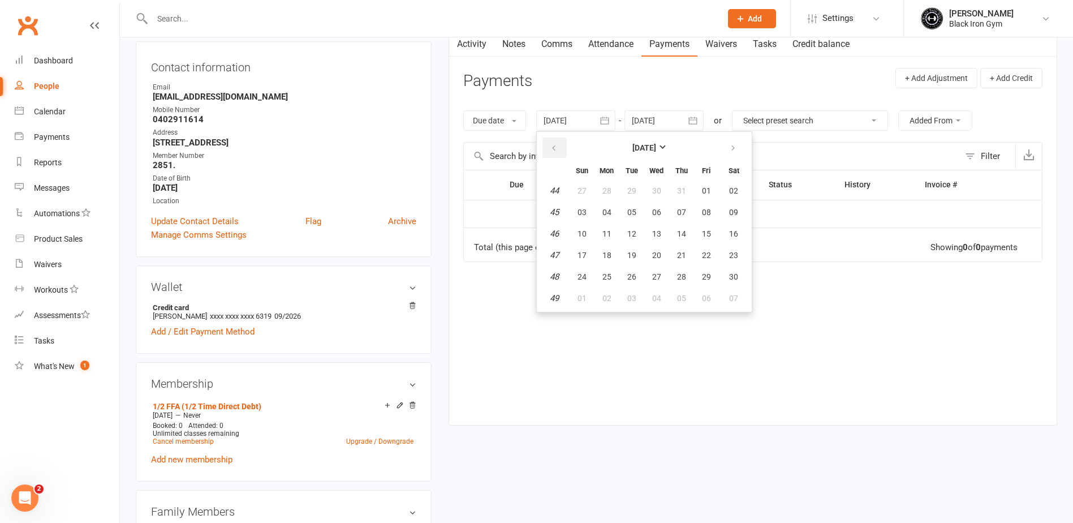
click at [552, 145] on button "button" at bounding box center [555, 147] width 24 height 20
click at [632, 215] on span "06" at bounding box center [631, 212] width 9 height 9
type input "[DATE]"
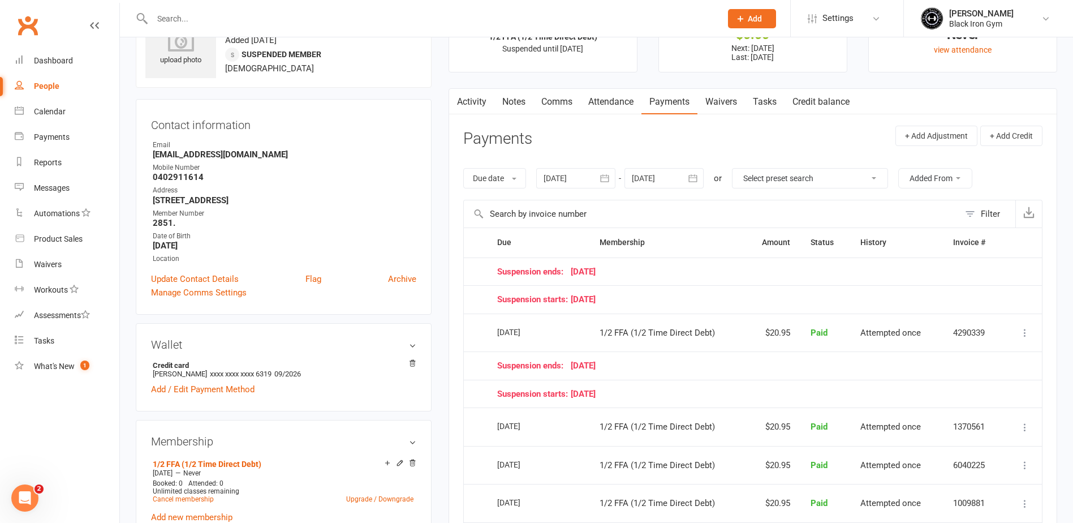
scroll to position [0, 0]
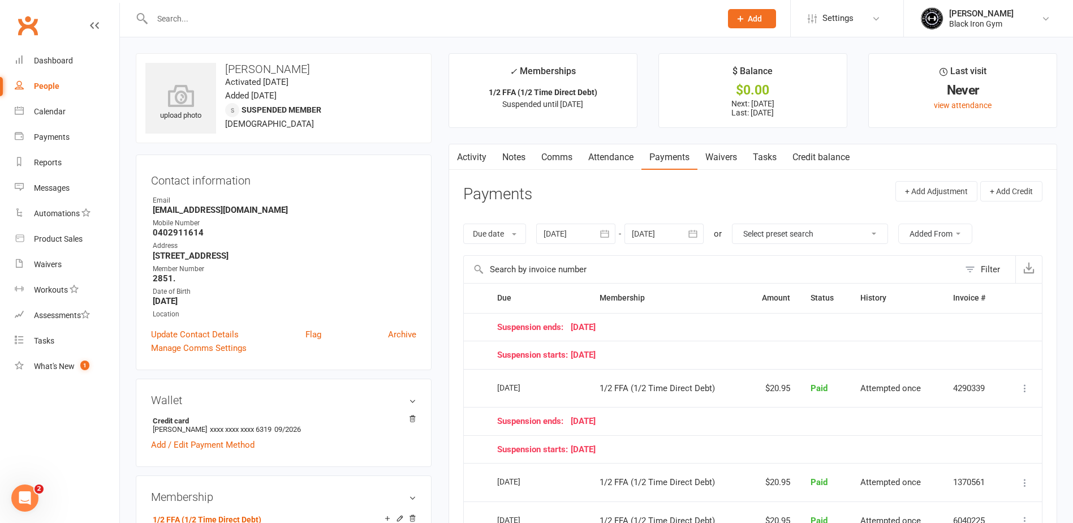
click at [191, 25] on input "text" at bounding box center [431, 19] width 565 height 16
click at [232, 29] on div at bounding box center [425, 18] width 578 height 37
click at [229, 24] on input "text" at bounding box center [431, 19] width 565 height 16
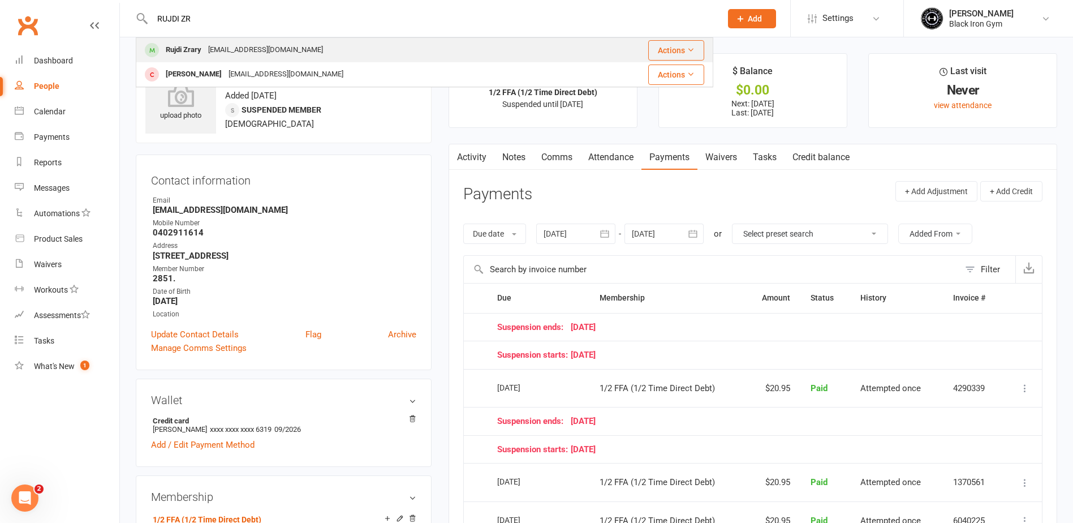
type input "RUJDI ZR"
click at [262, 50] on div "[EMAIL_ADDRESS][DOMAIN_NAME]" at bounding box center [266, 50] width 122 height 16
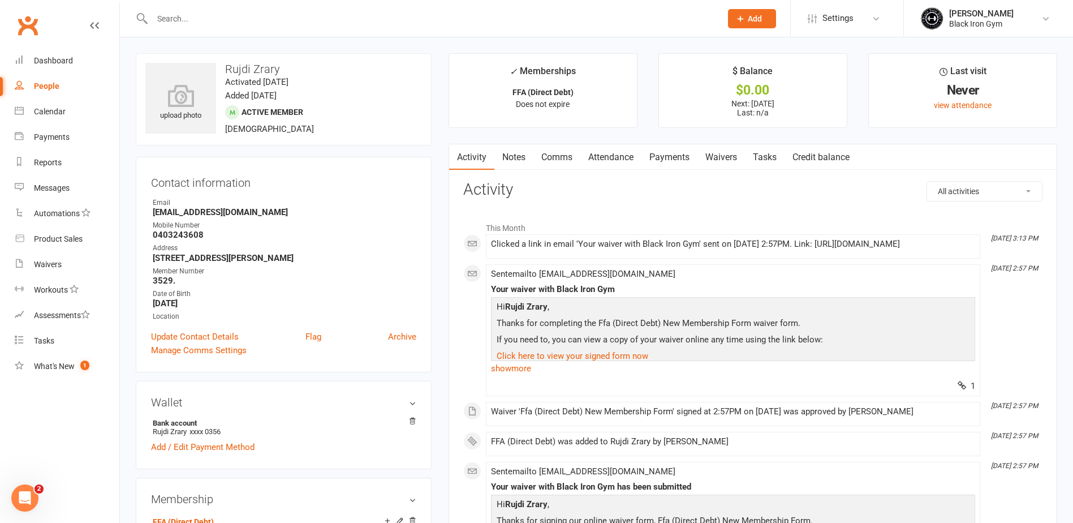
click at [674, 166] on link "Payments" at bounding box center [670, 157] width 56 height 26
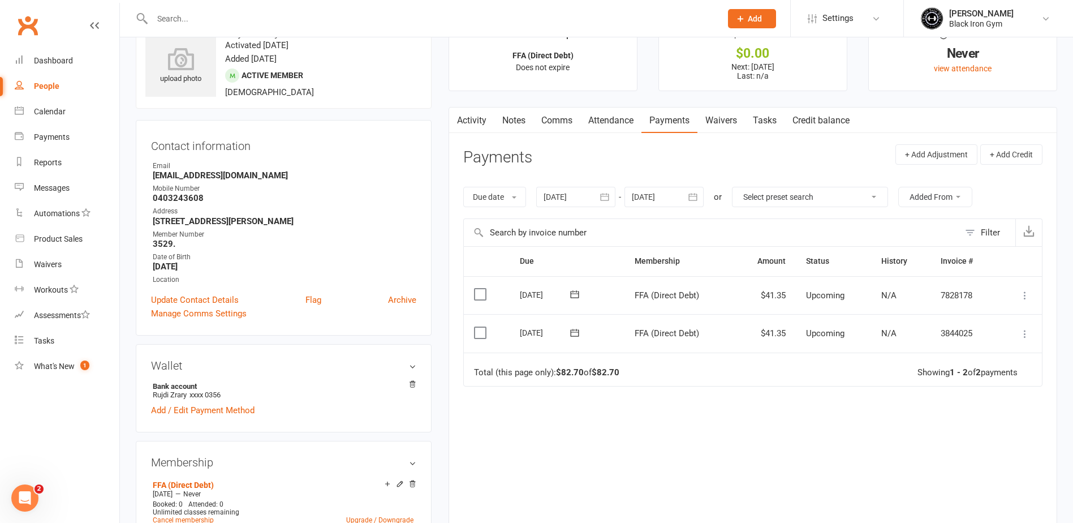
scroll to position [57, 0]
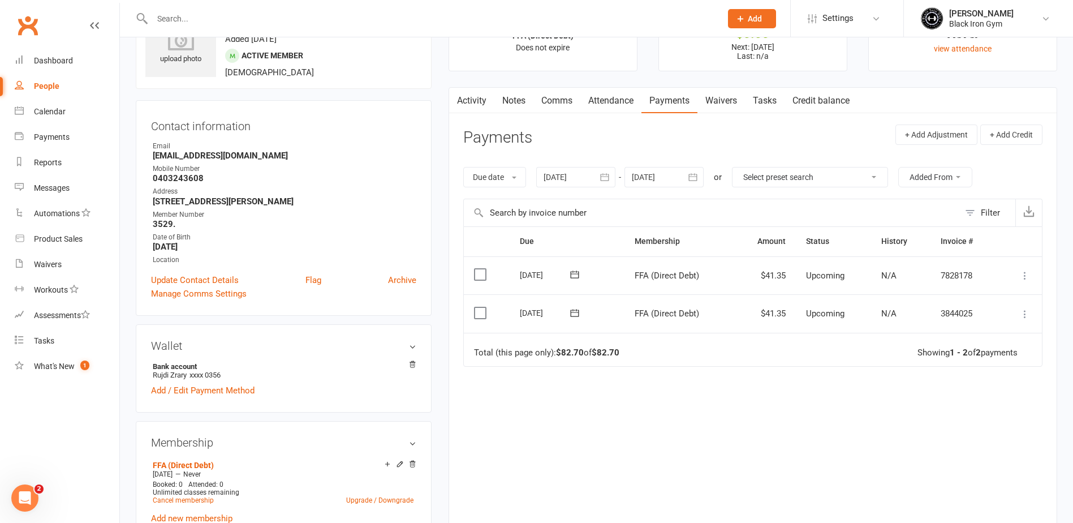
click at [591, 170] on div at bounding box center [575, 177] width 79 height 20
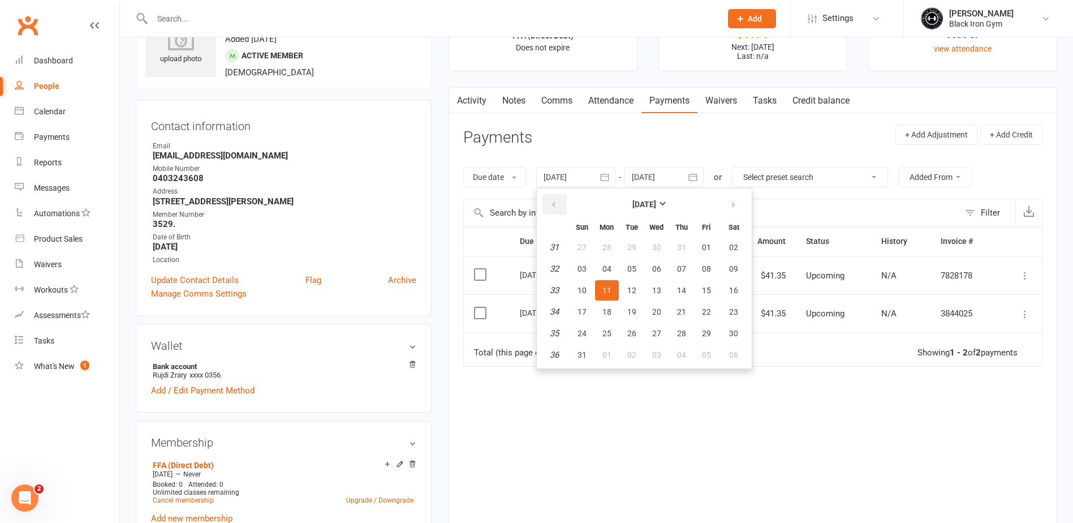
click at [554, 204] on icon "button" at bounding box center [554, 204] width 8 height 9
click at [704, 290] on span "20" at bounding box center [706, 290] width 9 height 9
type input "[DATE]"
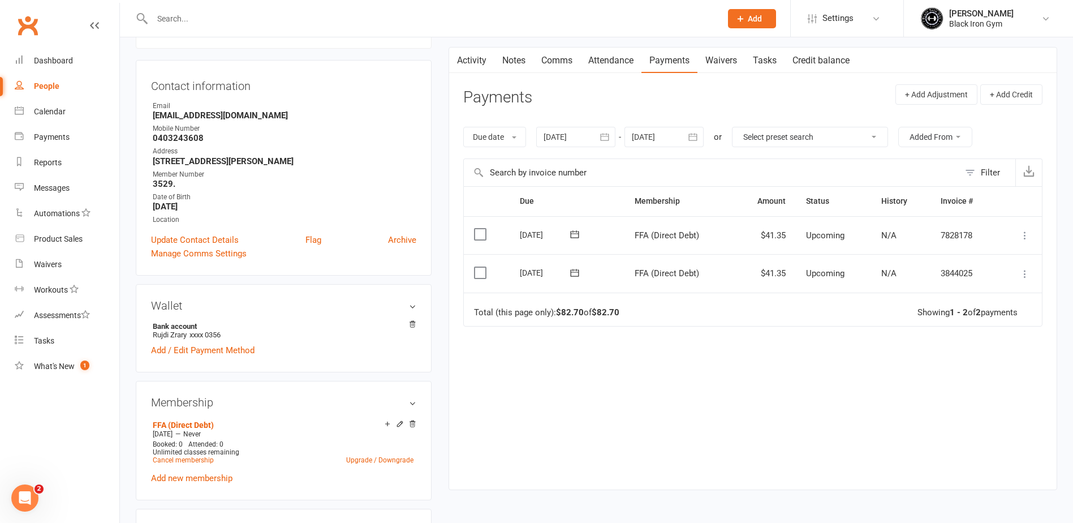
scroll to position [113, 0]
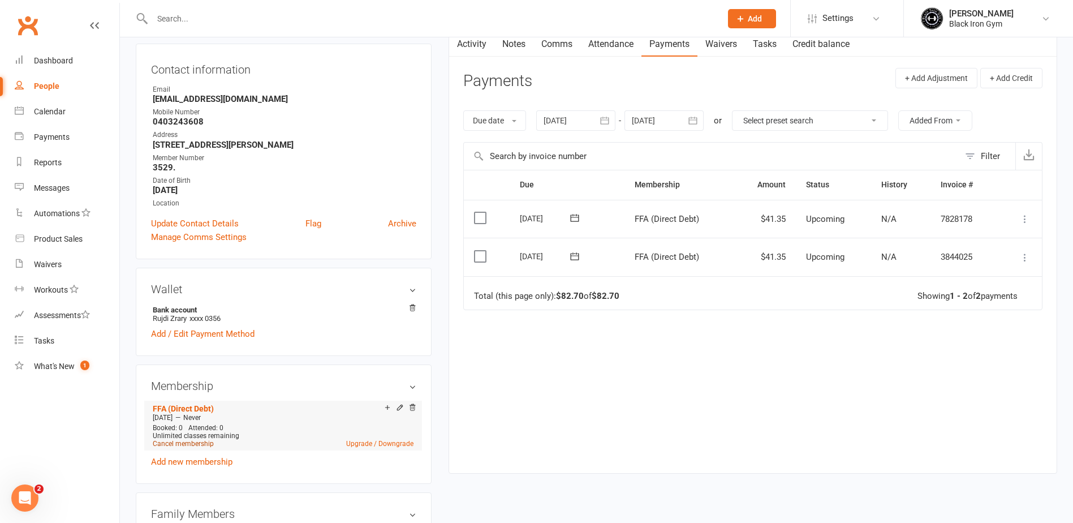
click at [193, 441] on link "Cancel membership" at bounding box center [183, 444] width 61 height 8
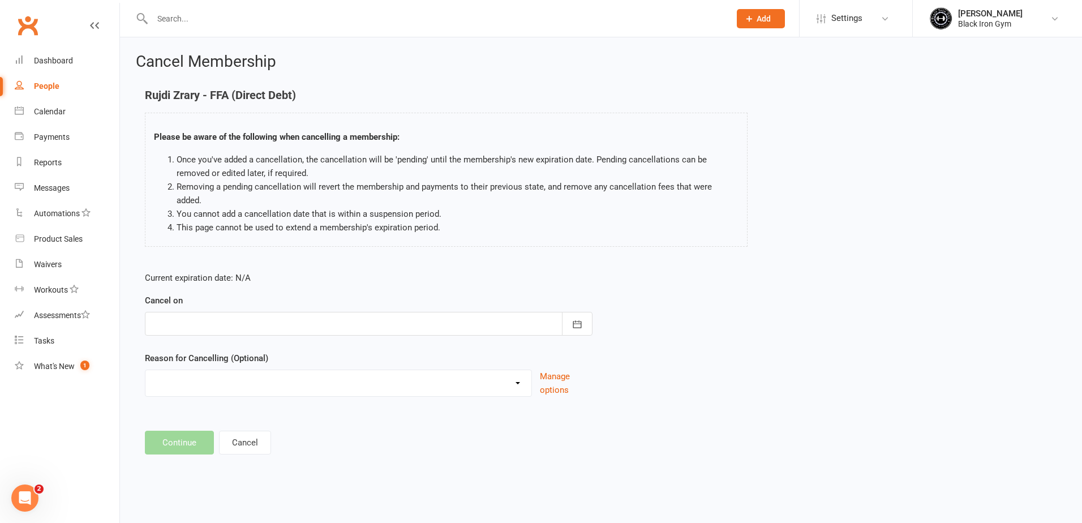
click at [235, 313] on div at bounding box center [368, 324] width 447 height 24
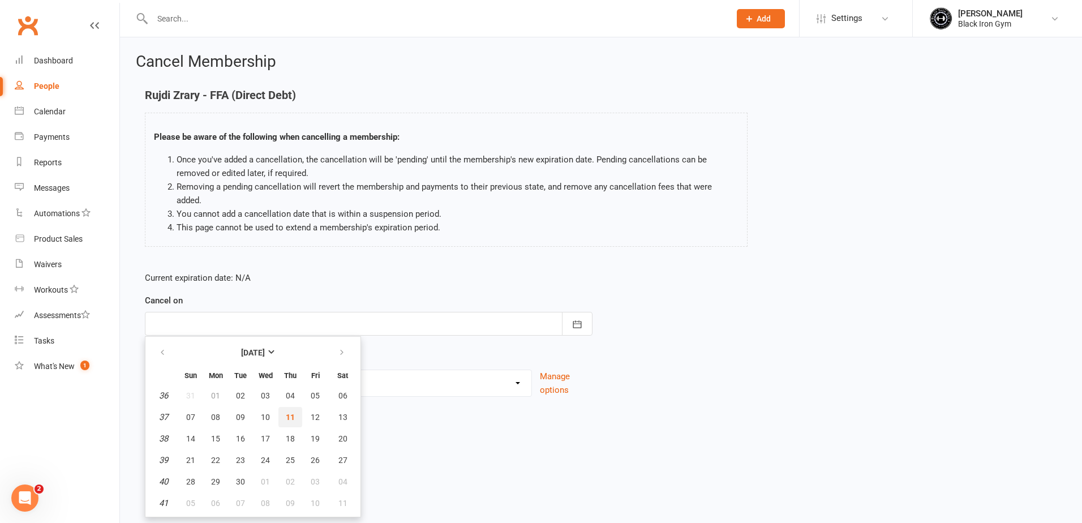
click at [287, 412] on span "11" at bounding box center [290, 416] width 9 height 9
type input "[DATE]"
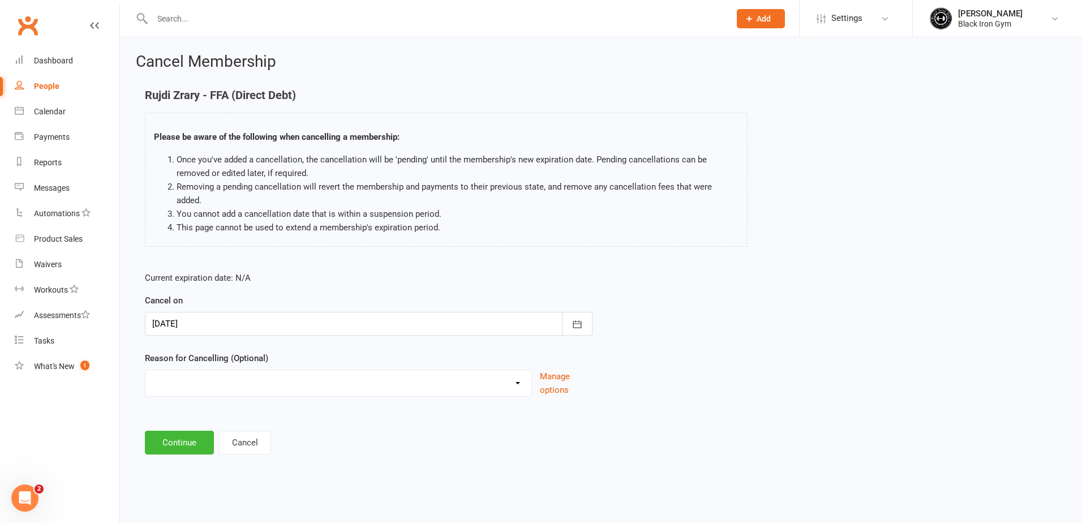
click at [277, 375] on select "CHANGED TO UPFRONT CHANGED TO WHITEHAVEN 12 MONTHS EMAILED EXCESSIVE DEFULTS NO…" at bounding box center [338, 381] width 386 height 23
select select "0"
click at [145, 370] on select "CHANGED TO UPFRONT CHANGED TO WHITEHAVEN 12 MONTHS EMAILED EXCESSIVE DEFULTS NO…" at bounding box center [338, 381] width 386 height 23
click at [163, 431] on button "Continue" at bounding box center [179, 443] width 69 height 24
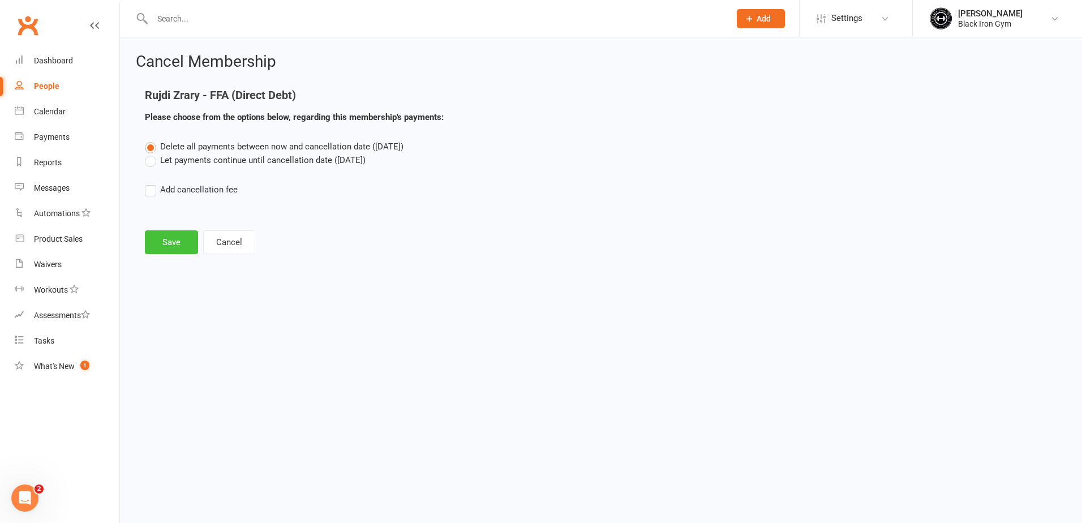
click at [178, 240] on button "Save" at bounding box center [171, 242] width 53 height 24
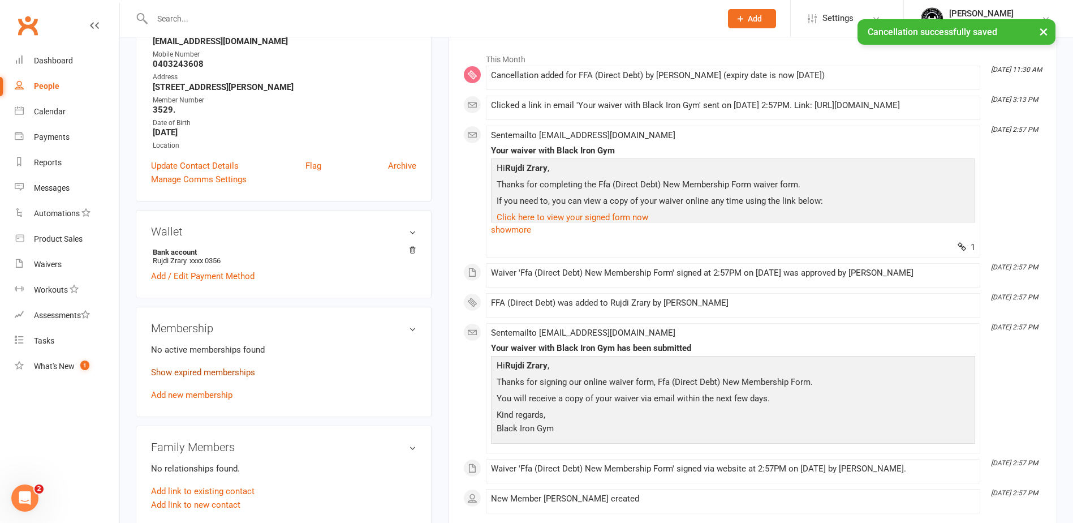
scroll to position [170, 0]
click at [194, 398] on link "Add new membership" at bounding box center [191, 394] width 81 height 10
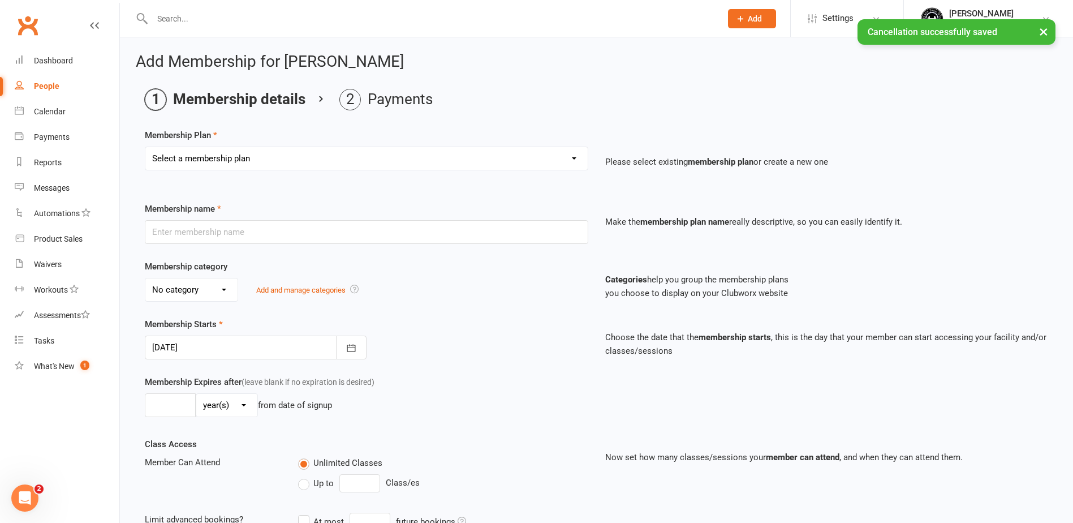
click at [268, 158] on select "Select a membership plan Create new Membership Plan FFA (Direct Debt) 1/2 FFA (…" at bounding box center [366, 158] width 442 height 23
select select "3"
click at [145, 147] on select "Select a membership plan Create new Membership Plan FFA (Direct Debt) 1/2 FFA (…" at bounding box center [366, 158] width 442 height 23
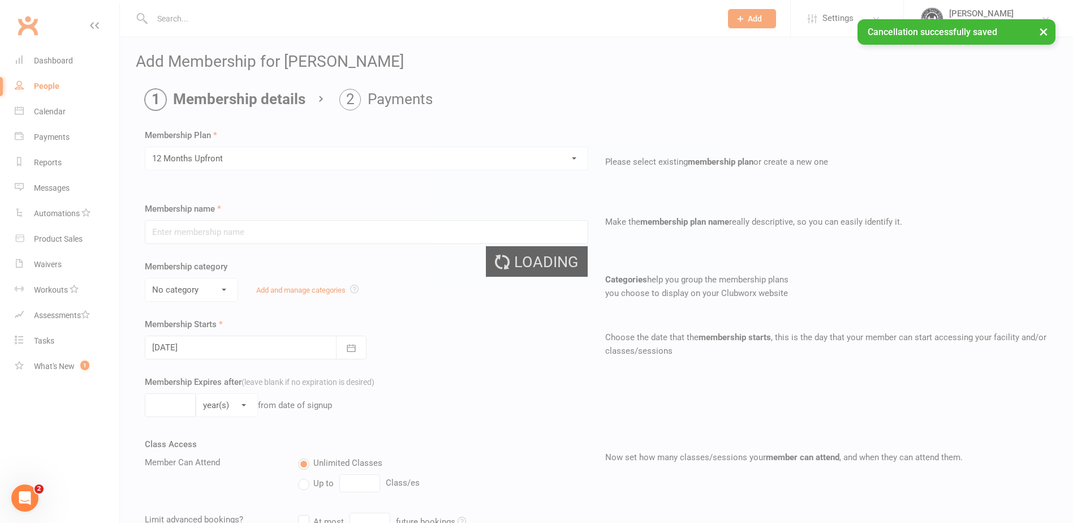
type input "12 Months Upfront"
select select "3"
type input "1"
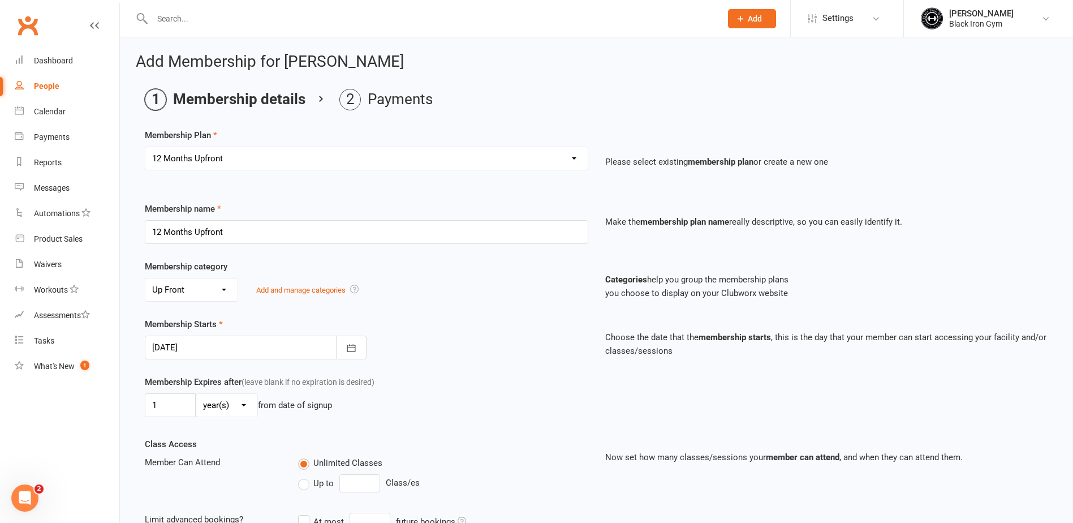
click at [371, 359] on div "Membership Starts [DATE] [DATE] Sun Mon Tue Wed Thu Fri Sat 36 31 01 02 03 04 0…" at bounding box center [366, 338] width 460 height 42
click at [364, 352] on button "button" at bounding box center [351, 347] width 31 height 24
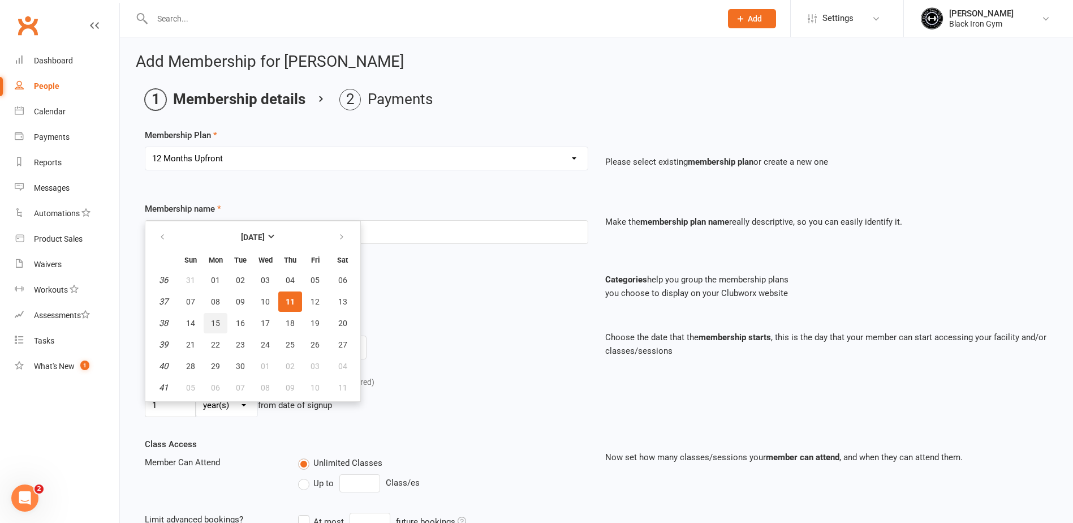
click at [212, 326] on span "15" at bounding box center [215, 322] width 9 height 9
type input "[DATE]"
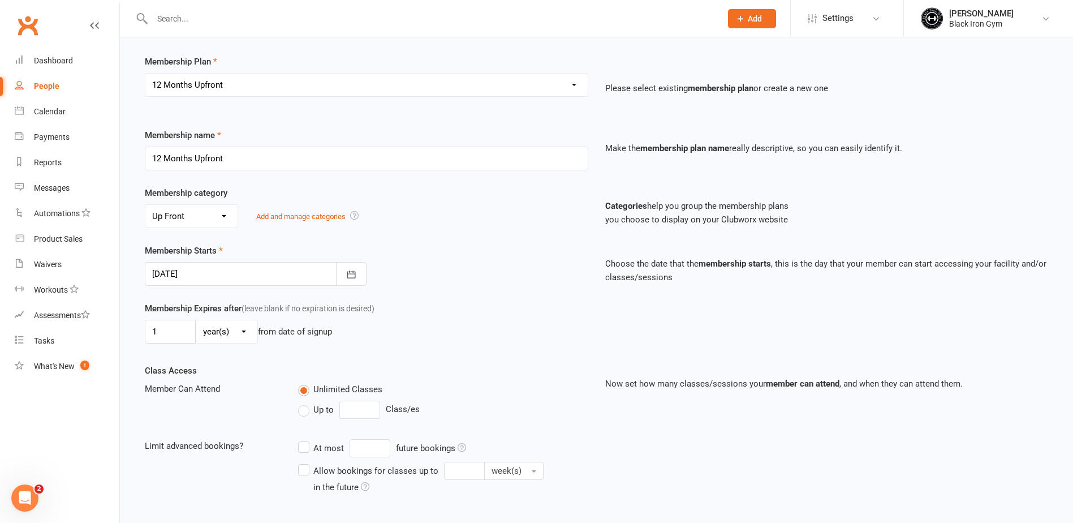
scroll to position [196, 0]
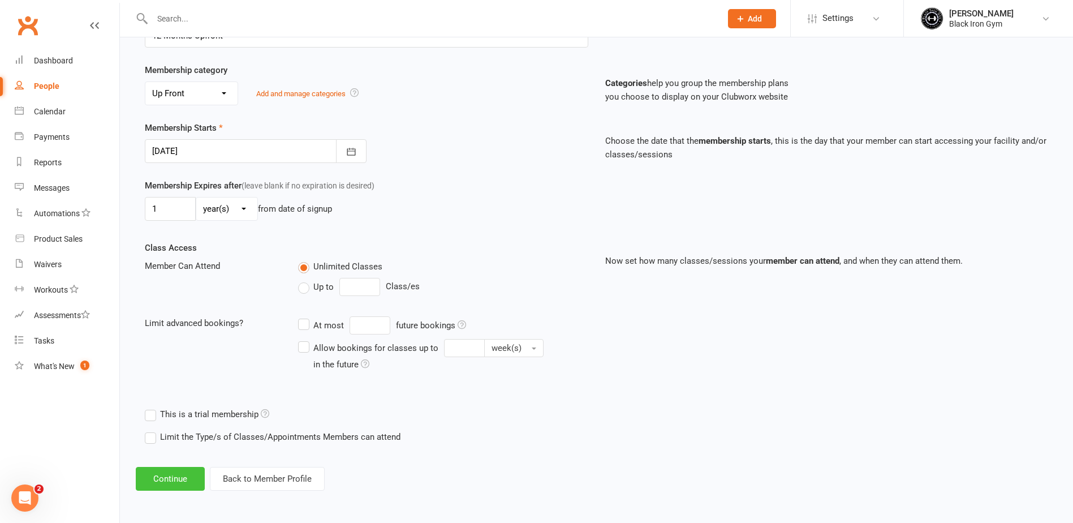
click at [179, 480] on button "Continue" at bounding box center [170, 479] width 69 height 24
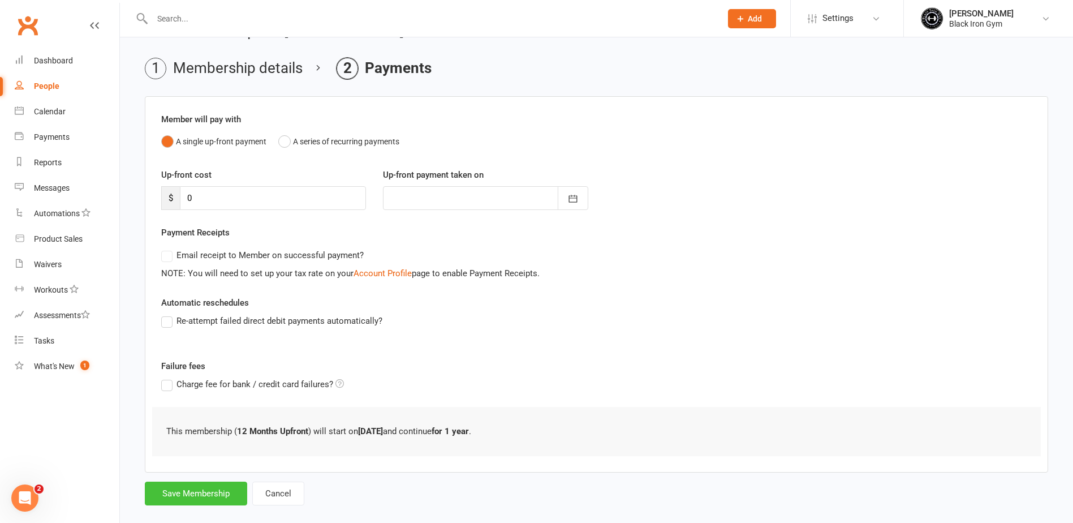
scroll to position [48, 0]
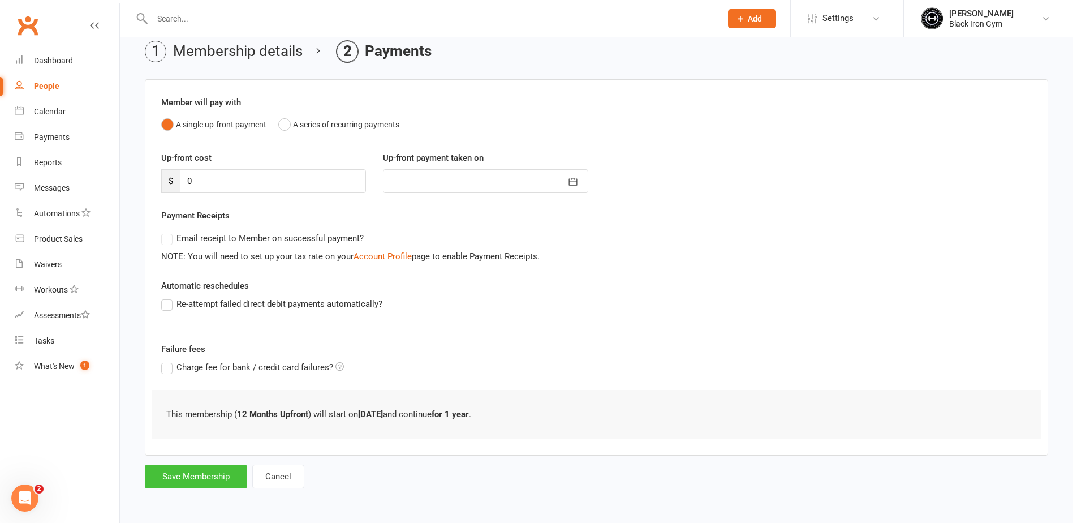
click at [227, 473] on button "Save Membership" at bounding box center [196, 476] width 102 height 24
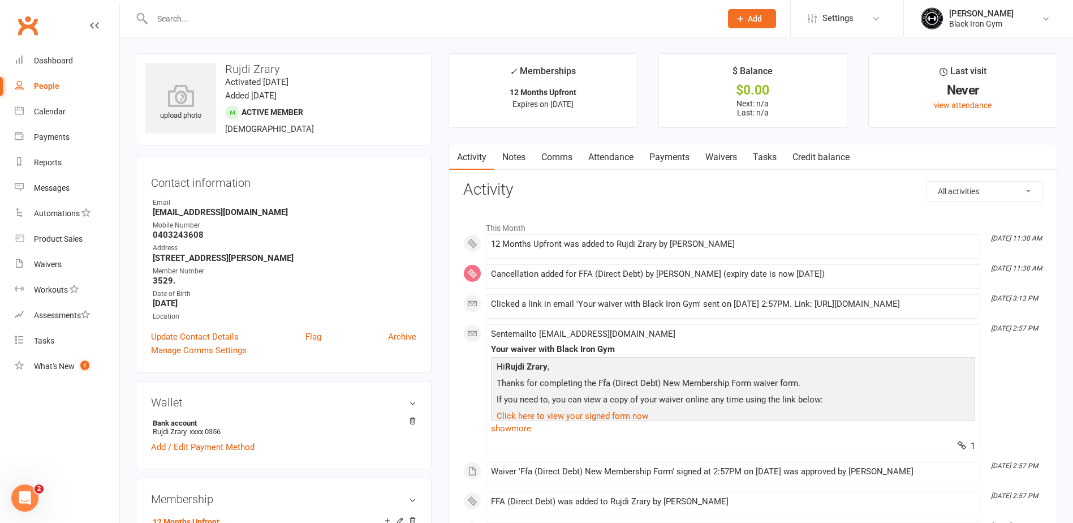
click at [225, 18] on input "text" at bounding box center [431, 19] width 565 height 16
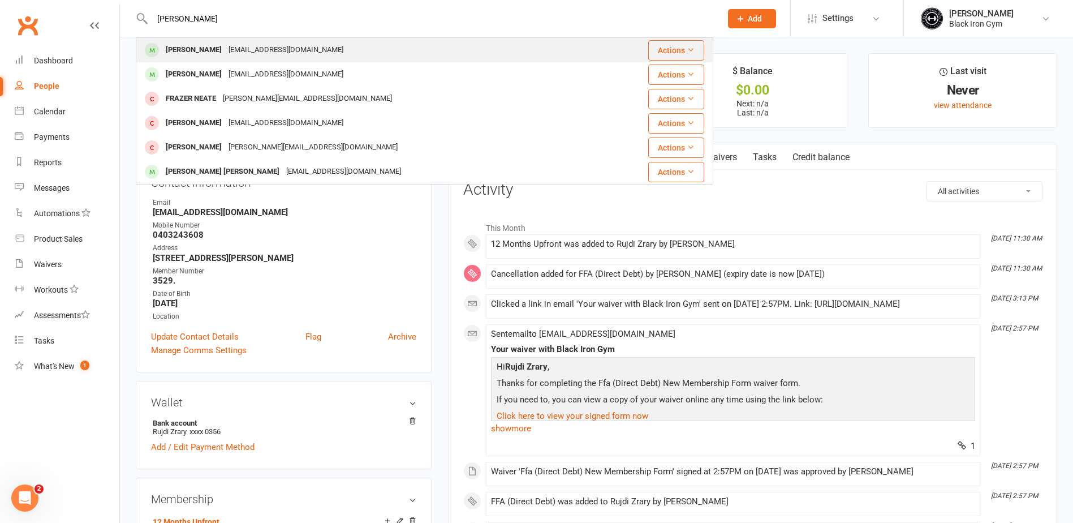
type input "[PERSON_NAME]"
click at [225, 48] on div "[EMAIL_ADDRESS][DOMAIN_NAME]" at bounding box center [286, 50] width 122 height 16
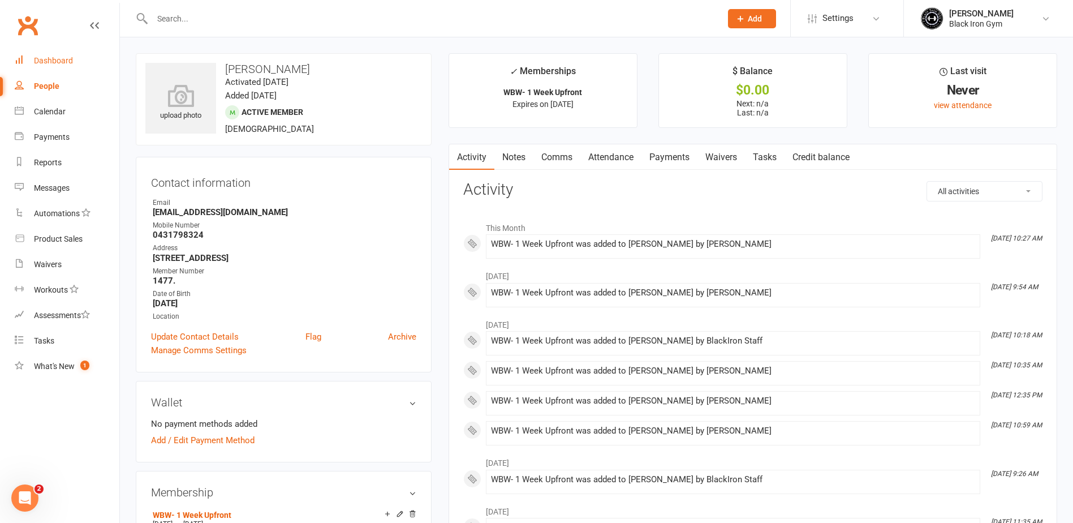
click at [46, 50] on link "Dashboard" at bounding box center [67, 60] width 105 height 25
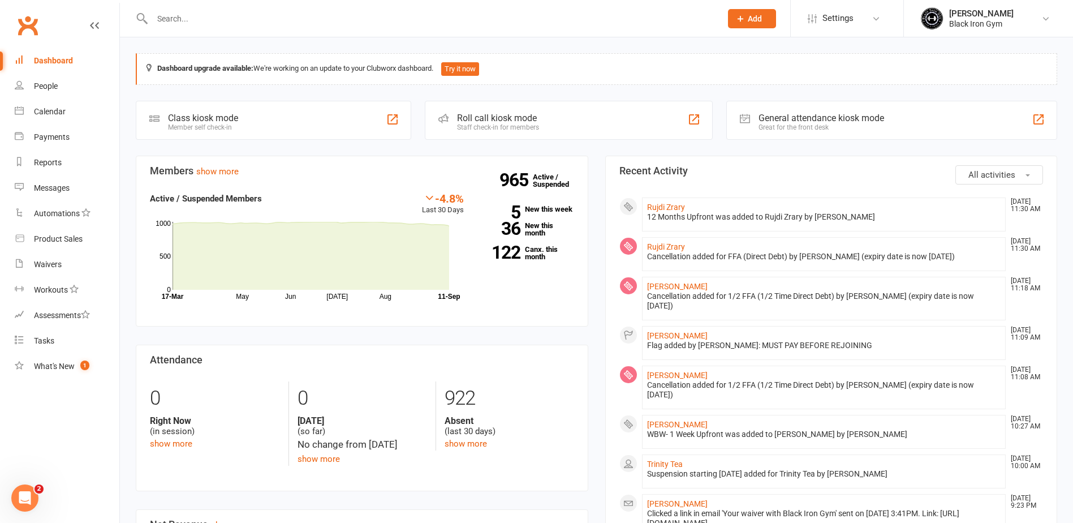
click at [290, 25] on input "text" at bounding box center [431, 19] width 565 height 16
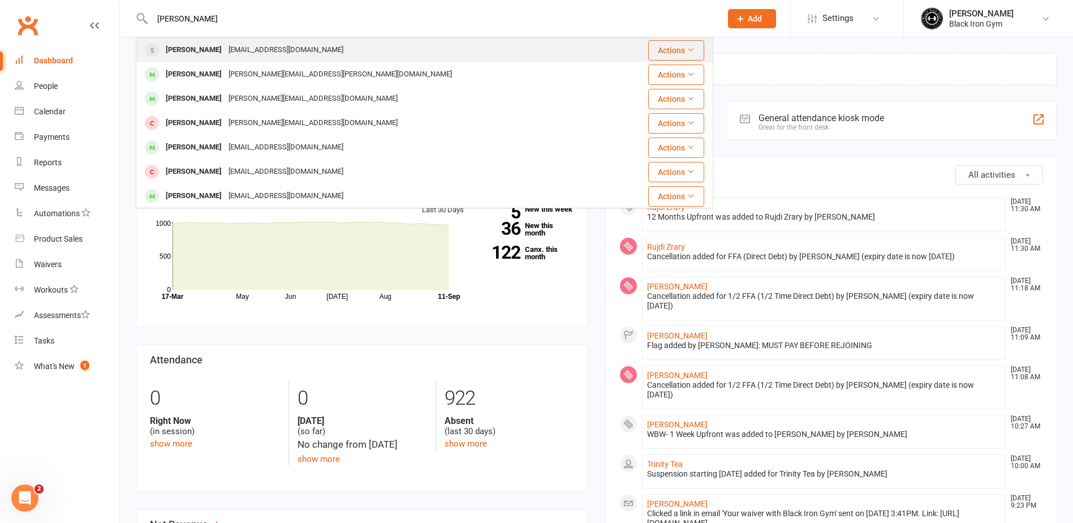
type input "[PERSON_NAME]"
click at [264, 53] on div "[EMAIL_ADDRESS][DOMAIN_NAME]" at bounding box center [286, 50] width 122 height 16
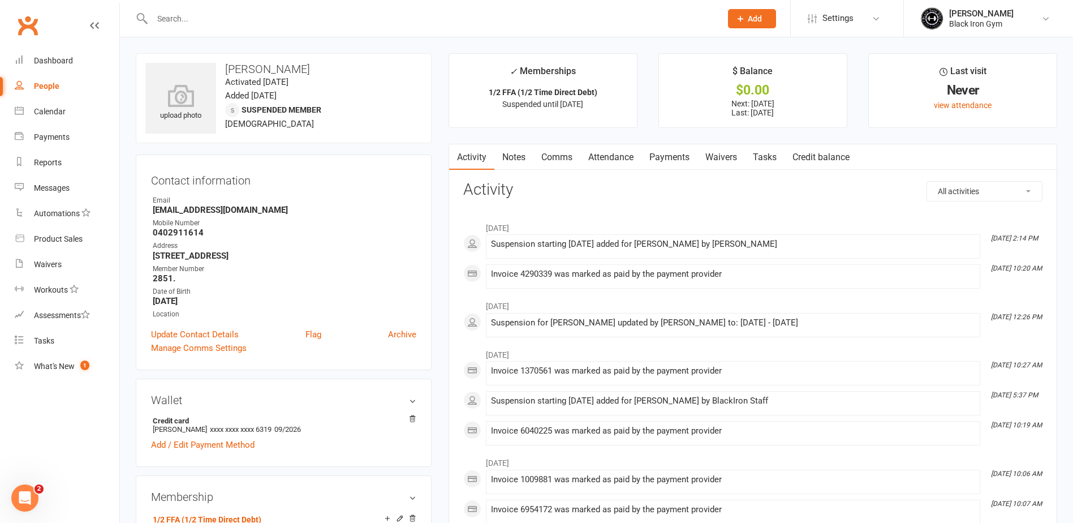
click at [425, 169] on div "Contact information Owner Email [EMAIL_ADDRESS][DOMAIN_NAME] Mobile Number [PHO…" at bounding box center [284, 262] width 296 height 216
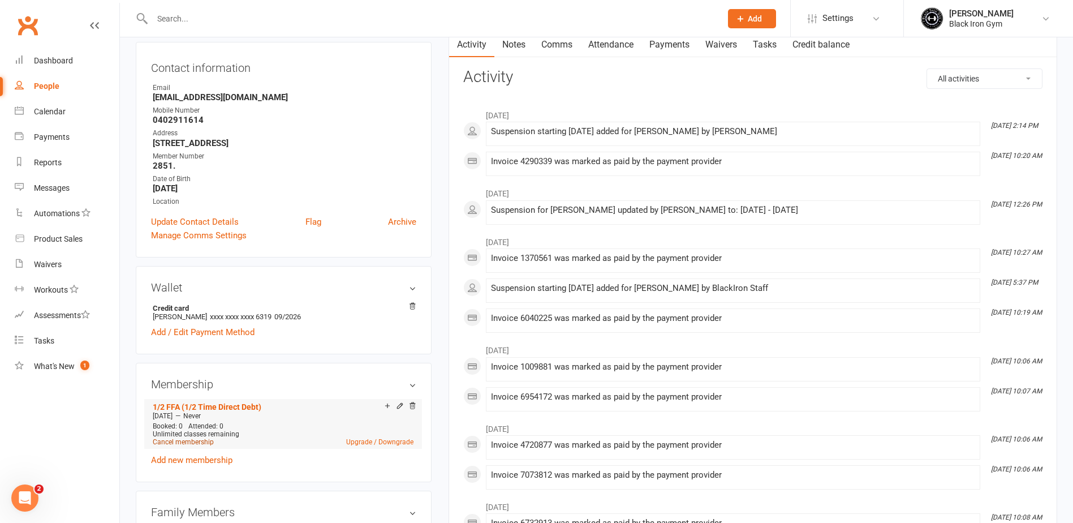
scroll to position [113, 0]
click at [193, 444] on link "Cancel membership" at bounding box center [183, 441] width 61 height 8
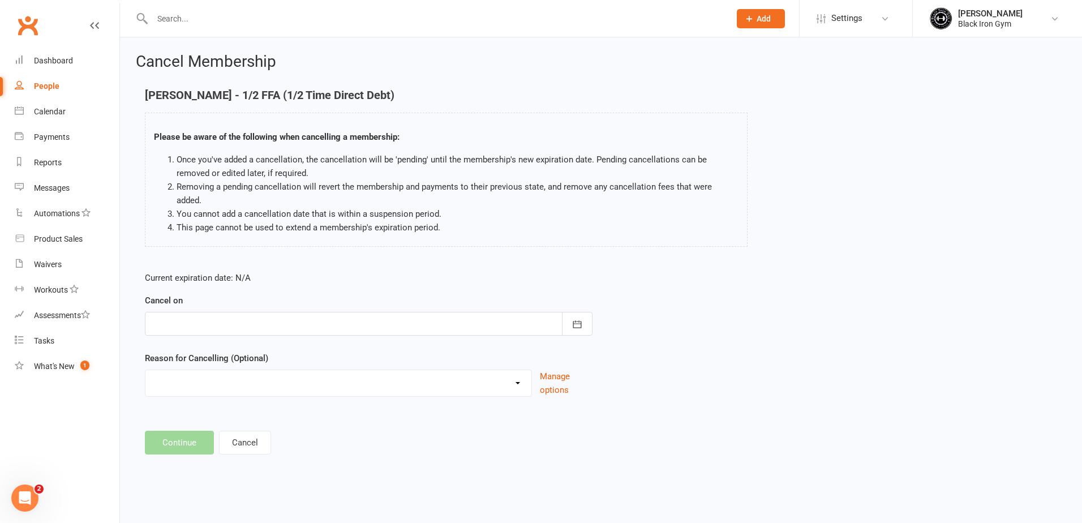
click at [234, 316] on div at bounding box center [368, 324] width 447 height 24
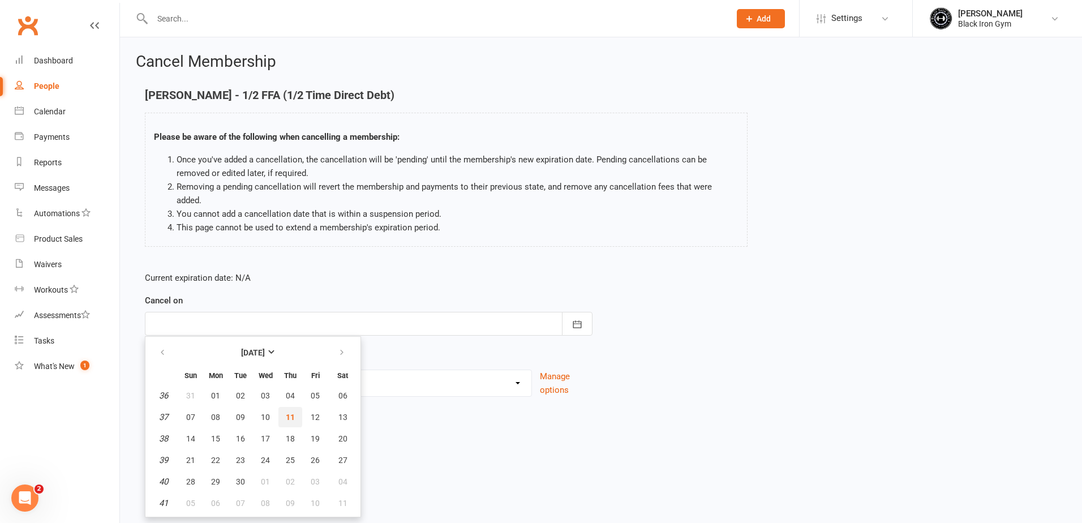
click at [284, 407] on button "11" at bounding box center [290, 417] width 24 height 20
type input "[DATE]"
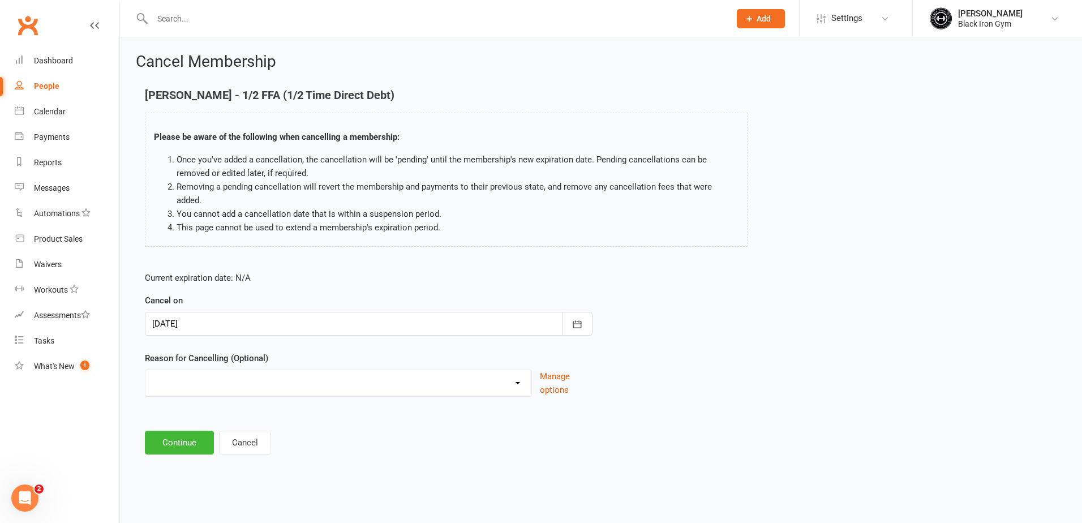
click at [260, 370] on select "CHANGED TO UPFRONT CHANGED TO WHITEHAVEN 12 MONTHS EMAILED EXCESSIVE DEFULTS NO…" at bounding box center [338, 381] width 386 height 23
select select "2"
click at [145, 370] on select "CHANGED TO UPFRONT CHANGED TO WHITEHAVEN 12 MONTHS EMAILED EXCESSIVE DEFULTS NO…" at bounding box center [338, 381] width 386 height 23
click at [201, 431] on button "Continue" at bounding box center [179, 443] width 69 height 24
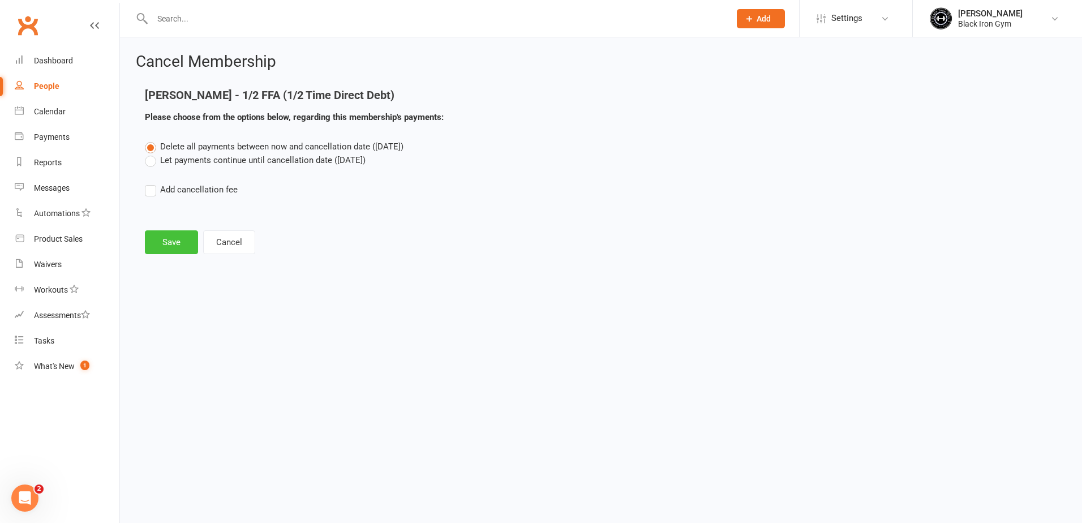
click at [188, 241] on button "Save" at bounding box center [171, 242] width 53 height 24
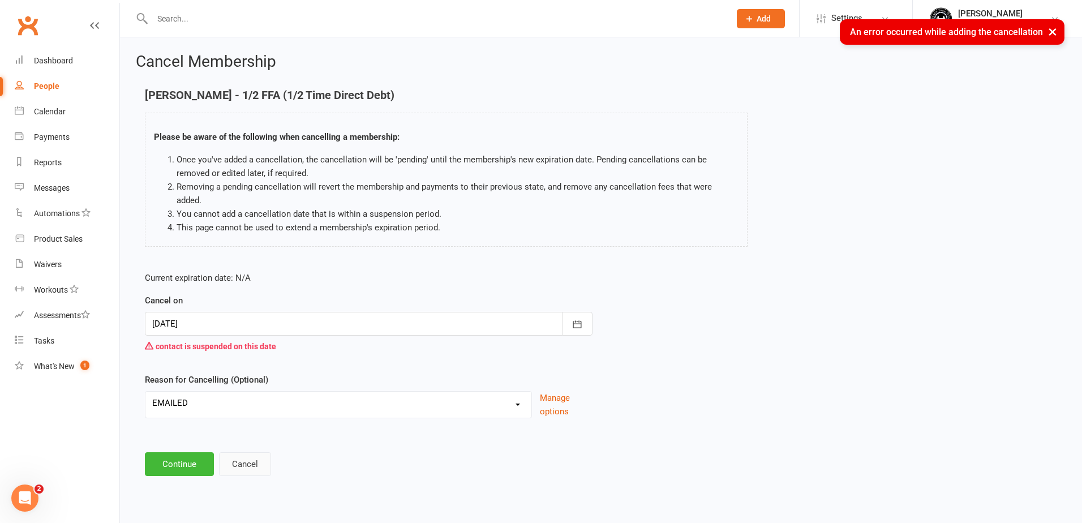
click at [262, 452] on button "Cancel" at bounding box center [245, 464] width 52 height 24
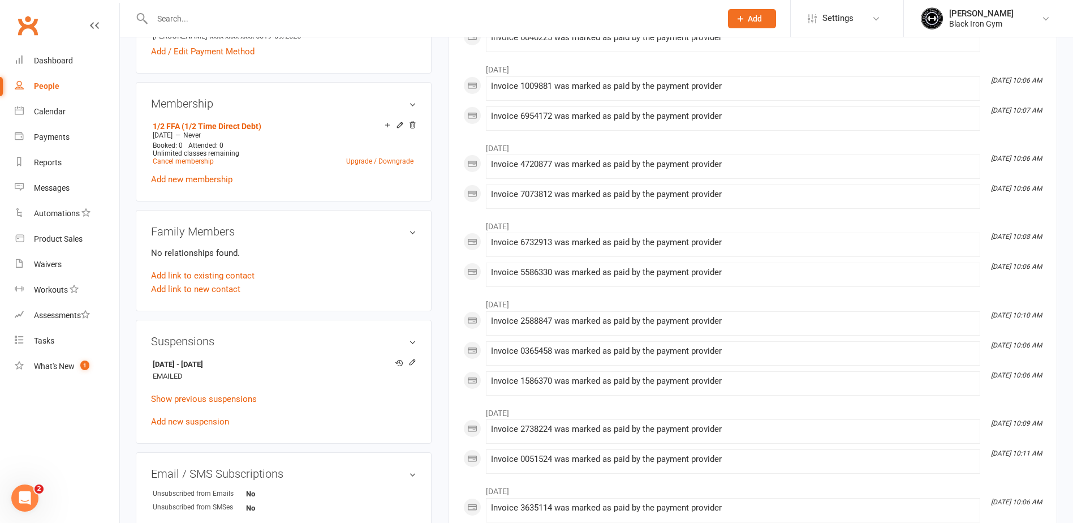
scroll to position [396, 0]
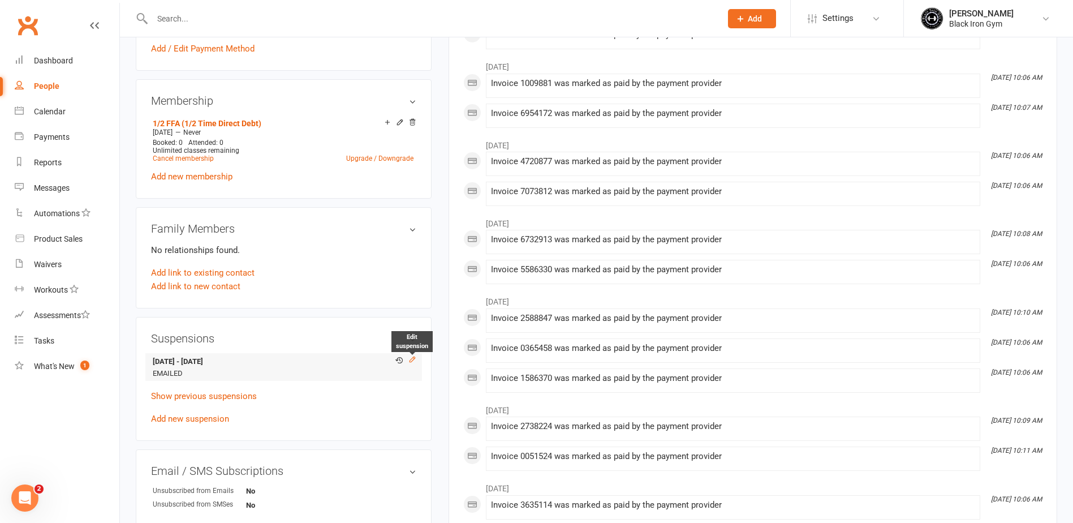
click at [410, 359] on icon at bounding box center [412, 359] width 8 height 8
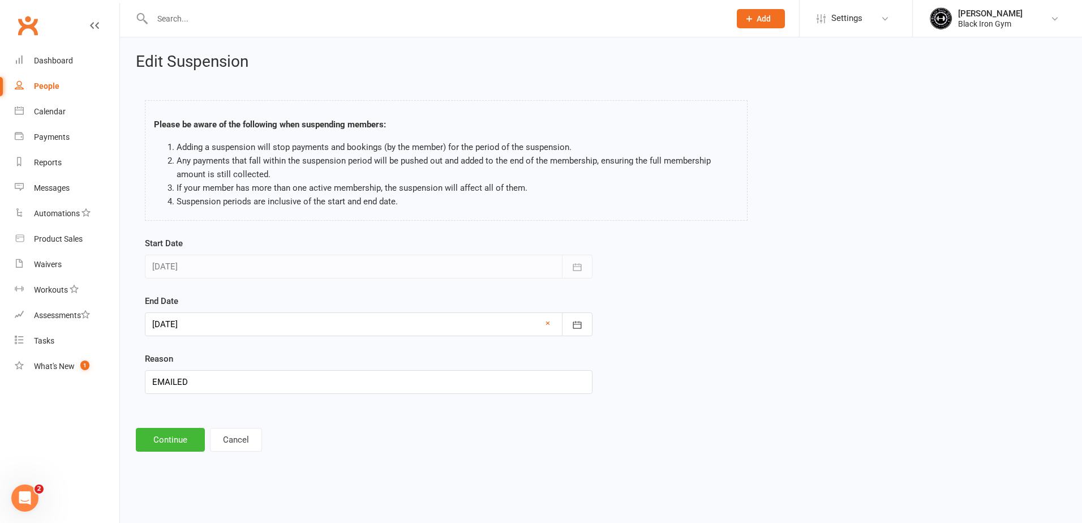
click at [386, 322] on div at bounding box center [368, 324] width 447 height 24
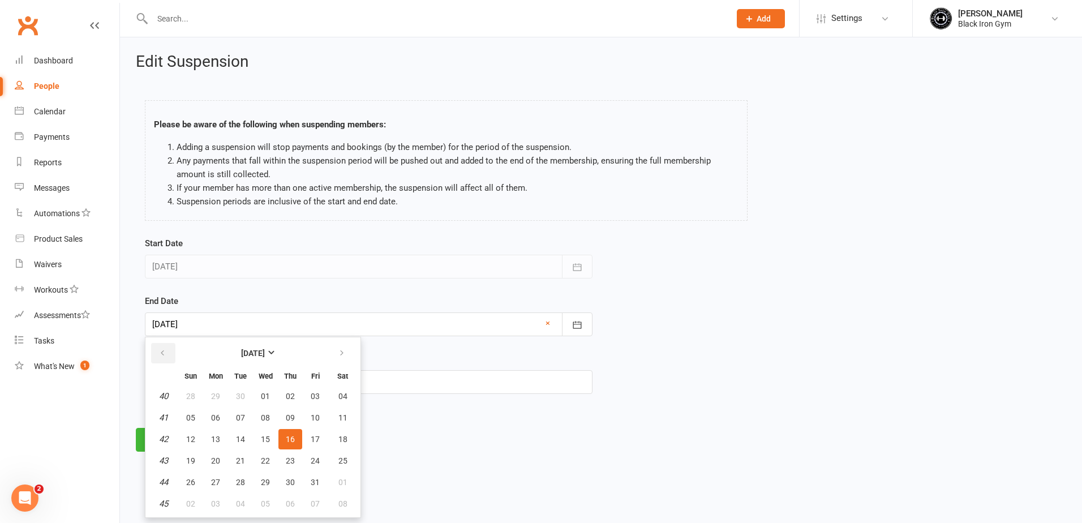
click at [167, 348] on button "button" at bounding box center [163, 353] width 24 height 20
click at [289, 416] on span "11" at bounding box center [290, 417] width 9 height 9
type input "[DATE]"
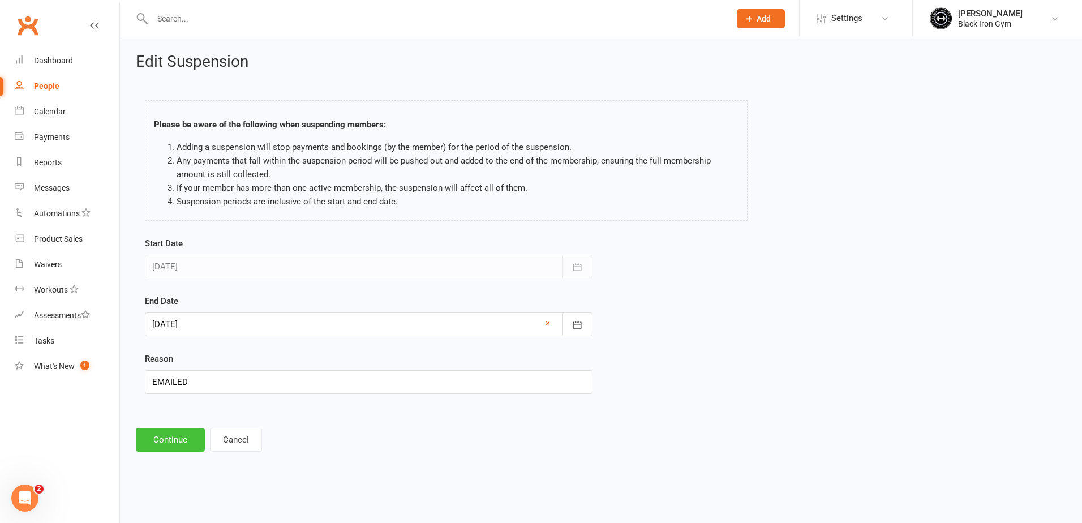
click at [192, 448] on button "Continue" at bounding box center [170, 440] width 69 height 24
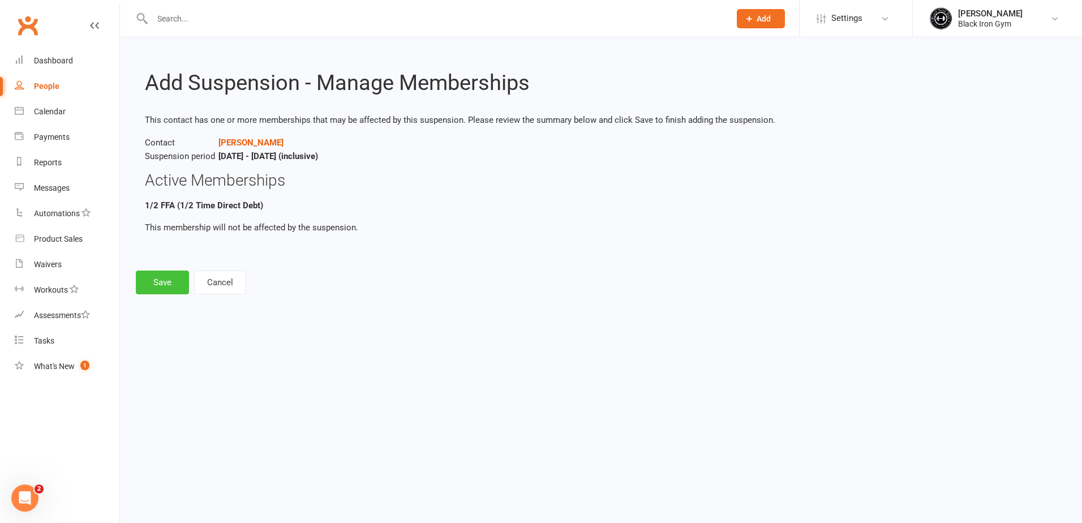
click at [170, 278] on button "Save" at bounding box center [162, 282] width 53 height 24
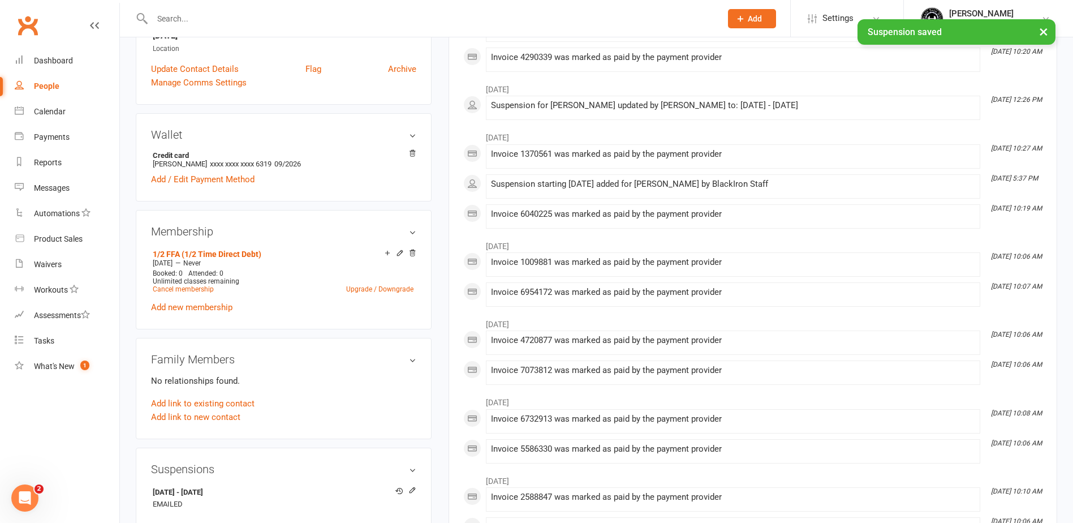
scroll to position [283, 0]
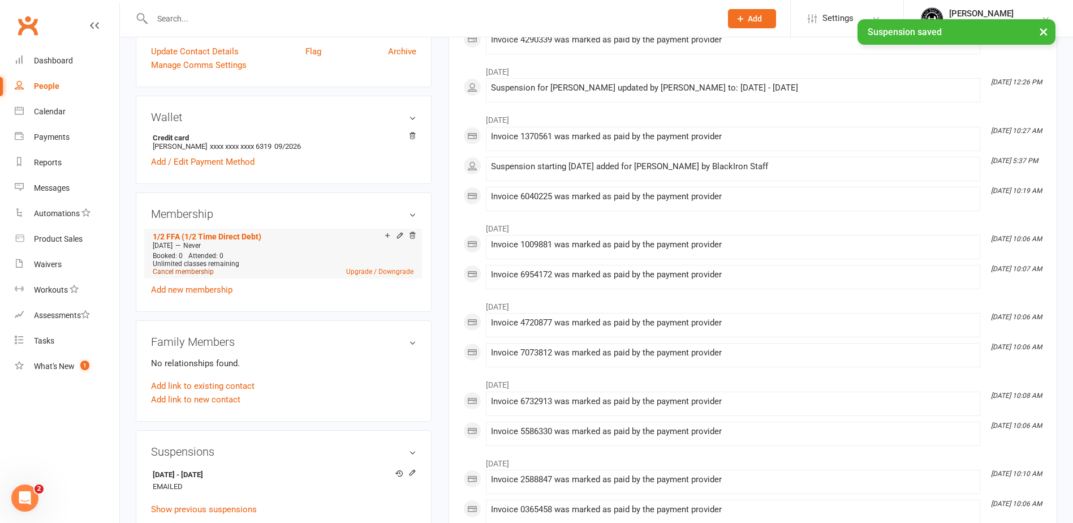
click at [183, 272] on link "Cancel membership" at bounding box center [183, 272] width 61 height 8
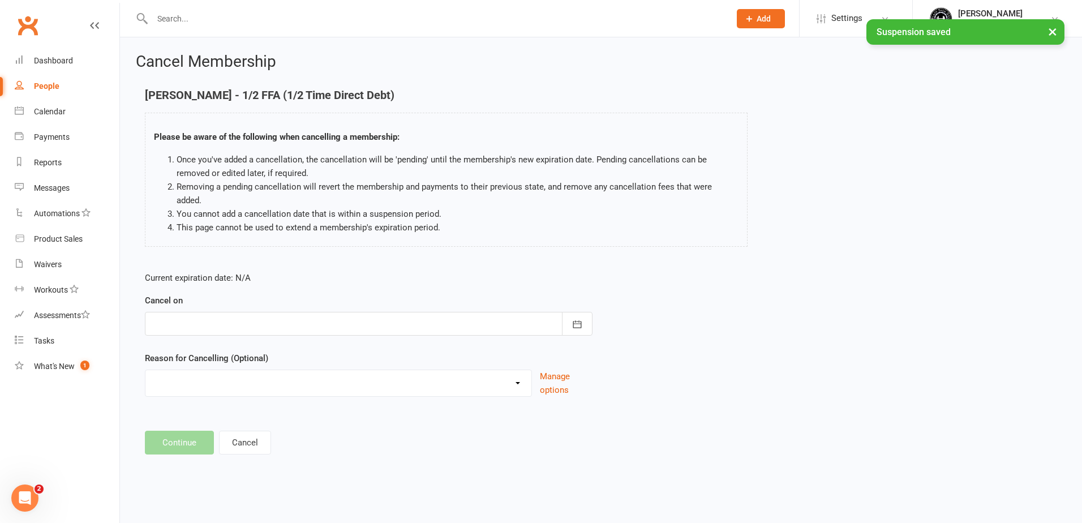
click at [229, 312] on div at bounding box center [368, 324] width 447 height 24
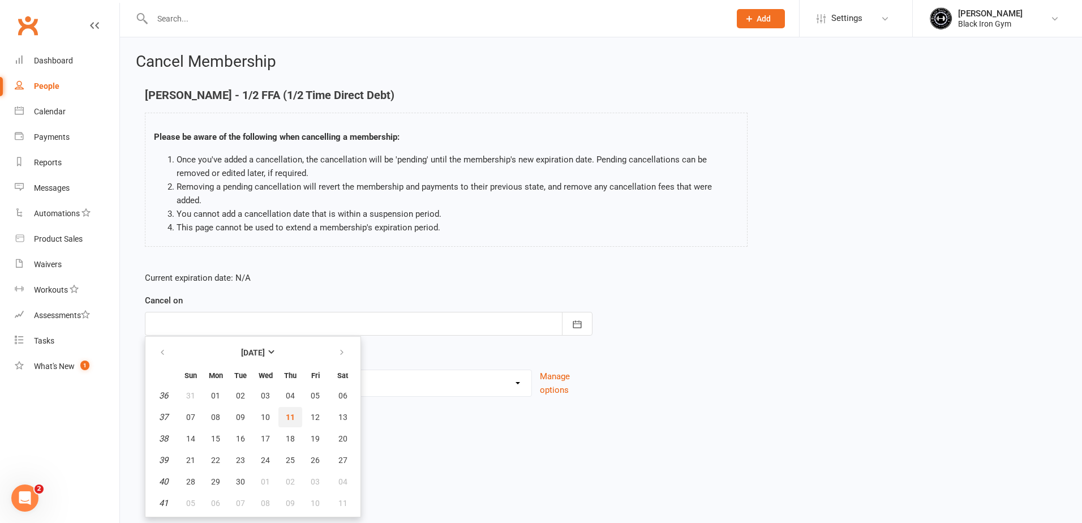
click at [292, 412] on span "11" at bounding box center [290, 416] width 9 height 9
type input "[DATE]"
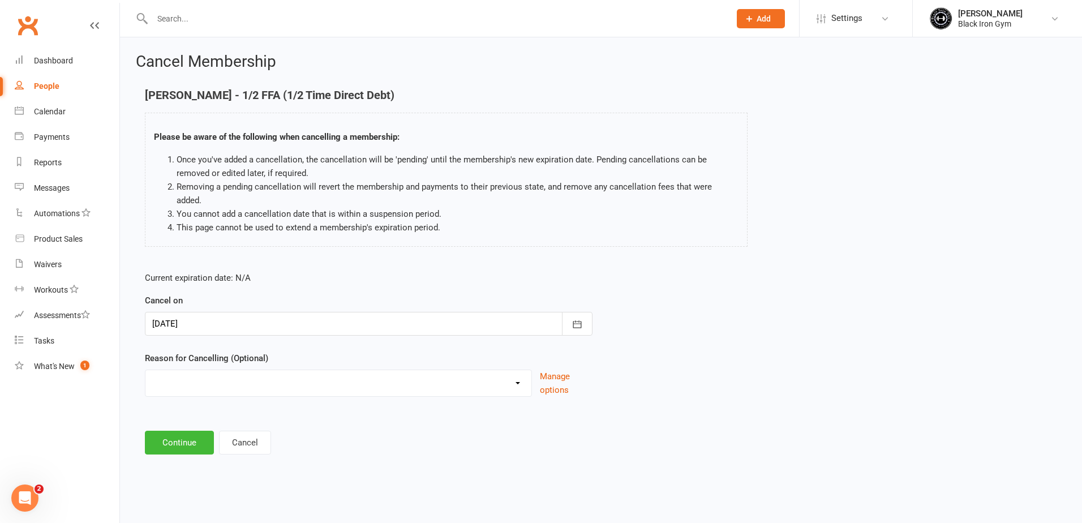
click at [265, 369] on div "CHANGED TO UPFRONT CHANGED TO WHITEHAVEN 12 MONTHS EMAILED EXCESSIVE DEFULTS NO…" at bounding box center [338, 382] width 387 height 27
click at [266, 370] on select "CHANGED TO UPFRONT CHANGED TO WHITEHAVEN 12 MONTHS EMAILED EXCESSIVE DEFULTS NO…" at bounding box center [338, 381] width 386 height 23
select select "2"
click at [145, 370] on select "CHANGED TO UPFRONT CHANGED TO WHITEHAVEN 12 MONTHS EMAILED EXCESSIVE DEFULTS NO…" at bounding box center [338, 381] width 386 height 23
click at [188, 433] on button "Continue" at bounding box center [179, 443] width 69 height 24
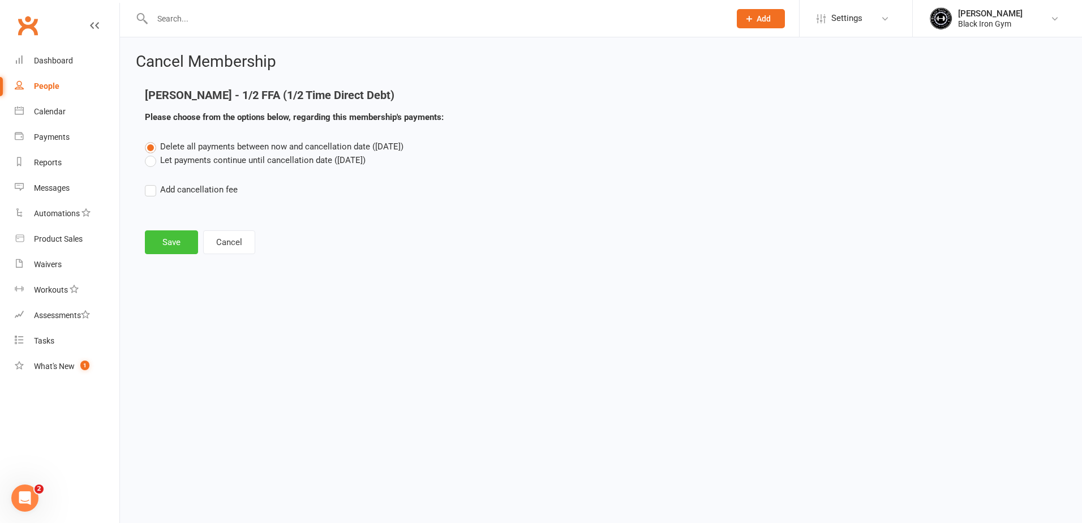
click at [172, 242] on button "Save" at bounding box center [171, 242] width 53 height 24
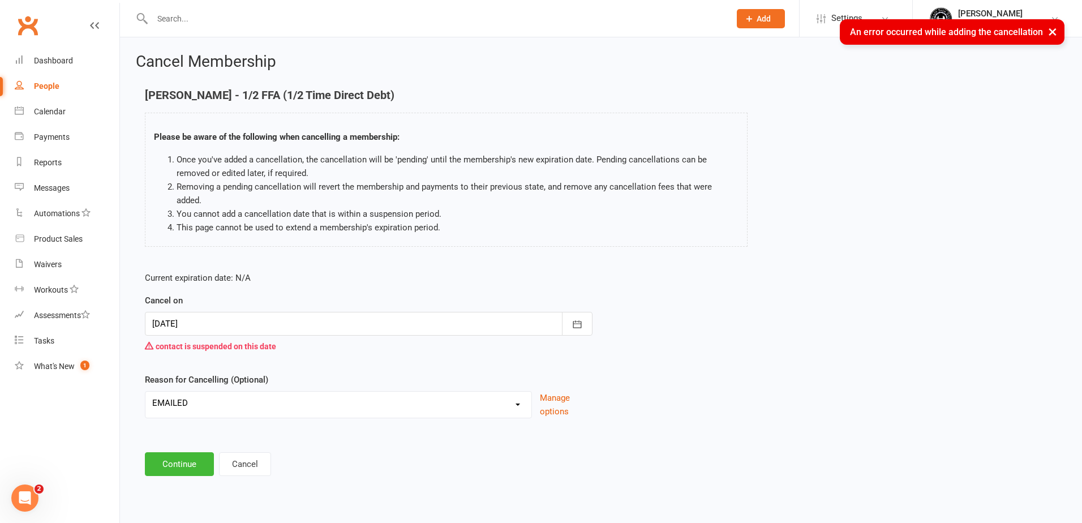
click at [261, 316] on div at bounding box center [368, 324] width 447 height 24
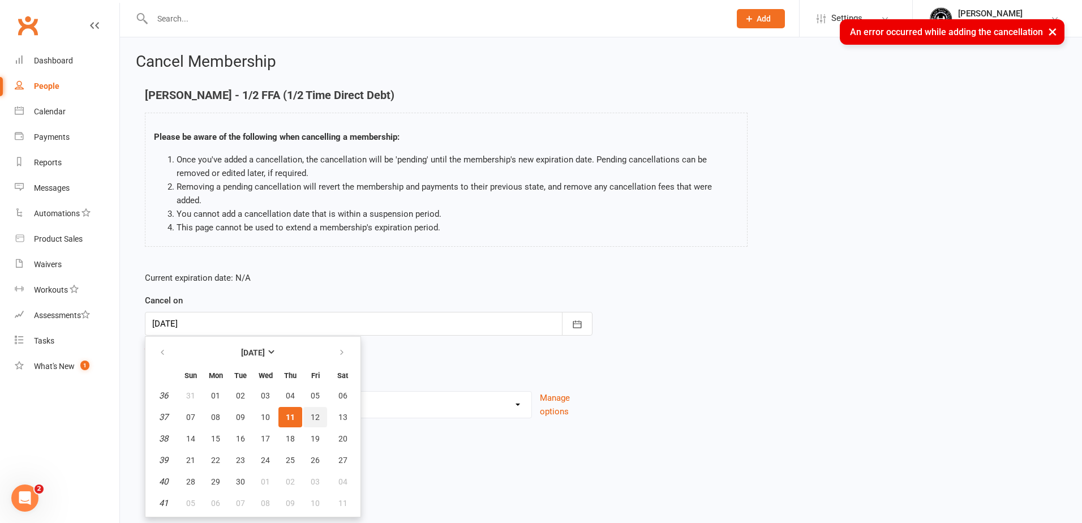
click at [318, 412] on span "12" at bounding box center [315, 416] width 9 height 9
type input "[DATE]"
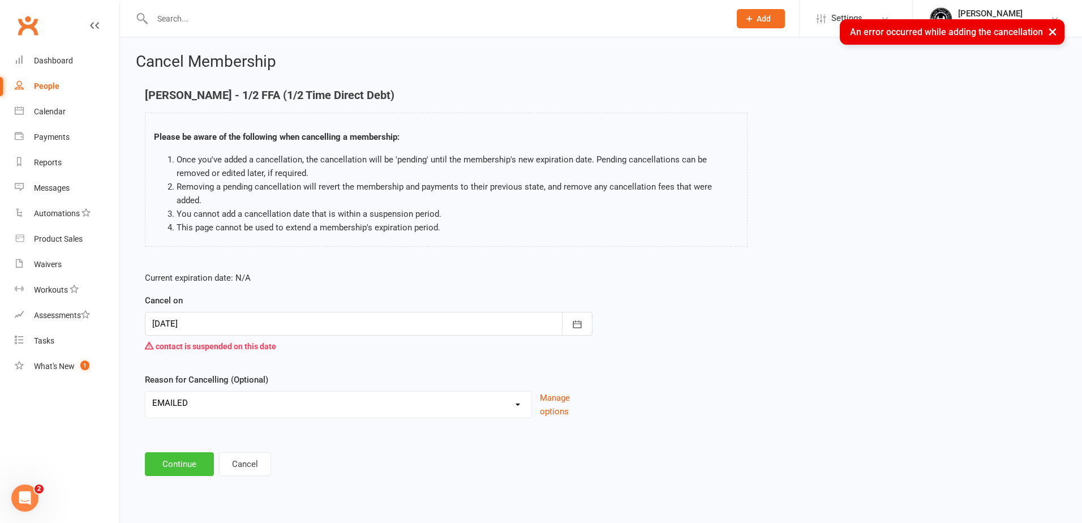
click at [182, 452] on button "Continue" at bounding box center [179, 464] width 69 height 24
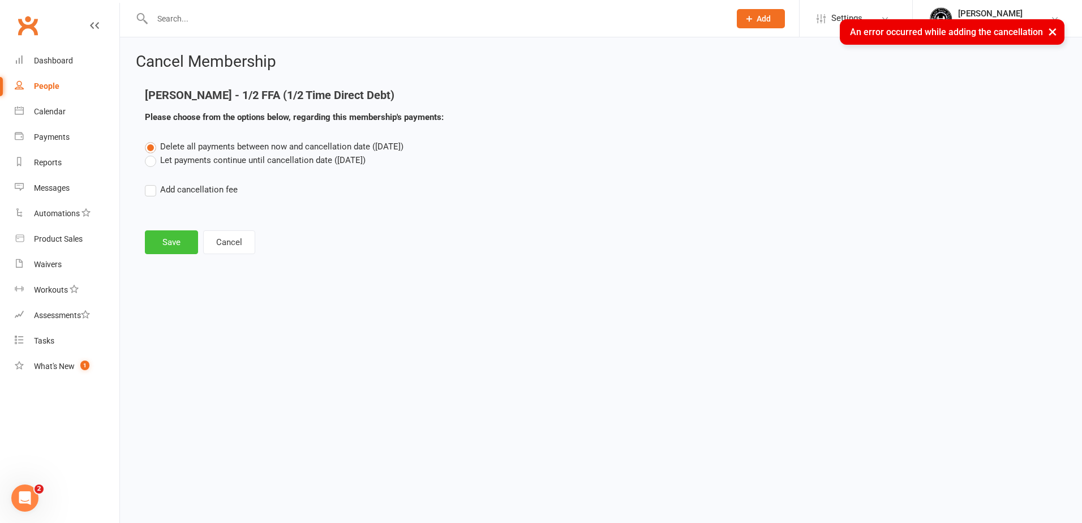
click at [174, 242] on button "Save" at bounding box center [171, 242] width 53 height 24
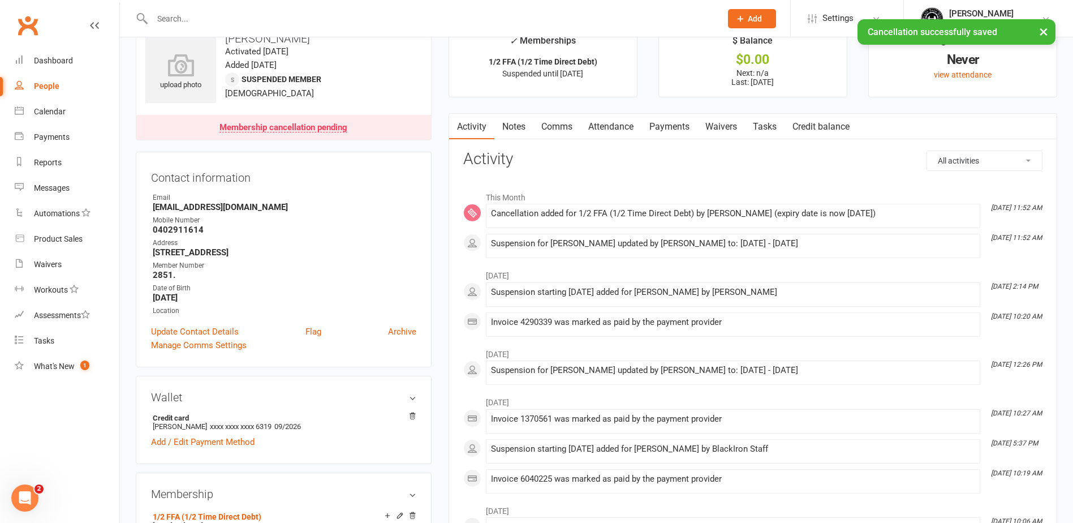
scroll to position [57, 0]
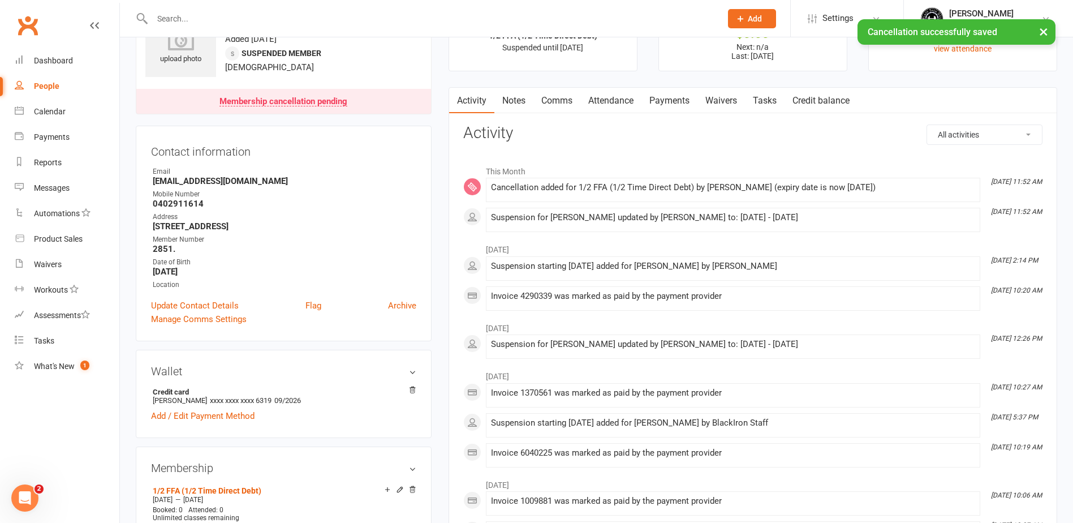
click at [674, 105] on link "Payments" at bounding box center [670, 101] width 56 height 26
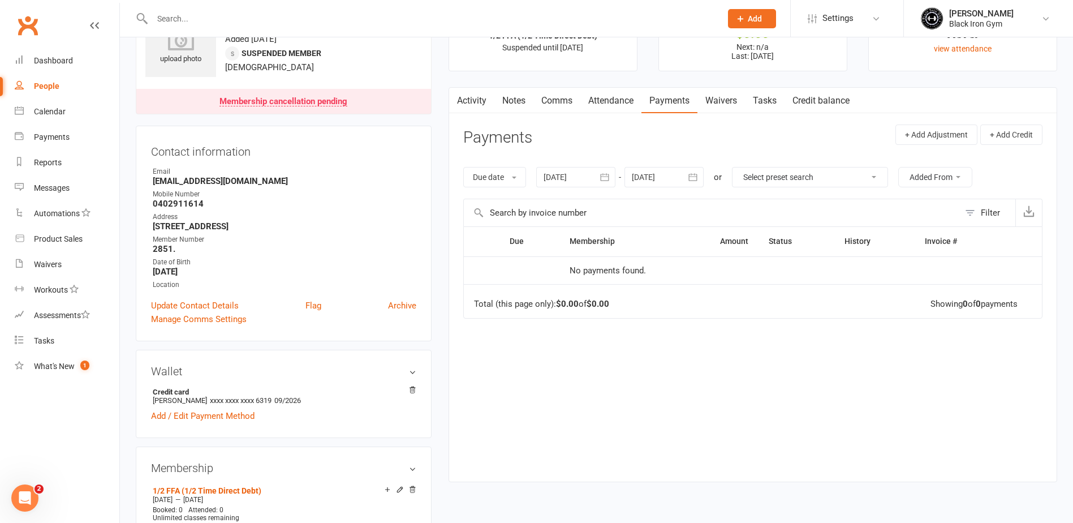
click at [490, 107] on link "Activity" at bounding box center [471, 101] width 45 height 26
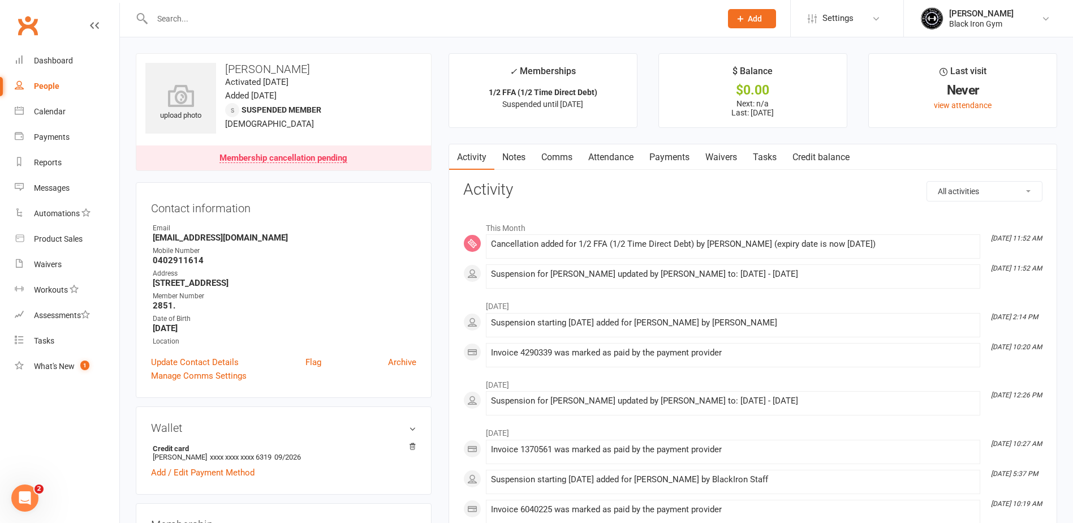
click at [410, 187] on div "Contact information Owner Email [EMAIL_ADDRESS][DOMAIN_NAME] Mobile Number [PHO…" at bounding box center [284, 290] width 296 height 216
click at [357, 21] on input "text" at bounding box center [431, 19] width 565 height 16
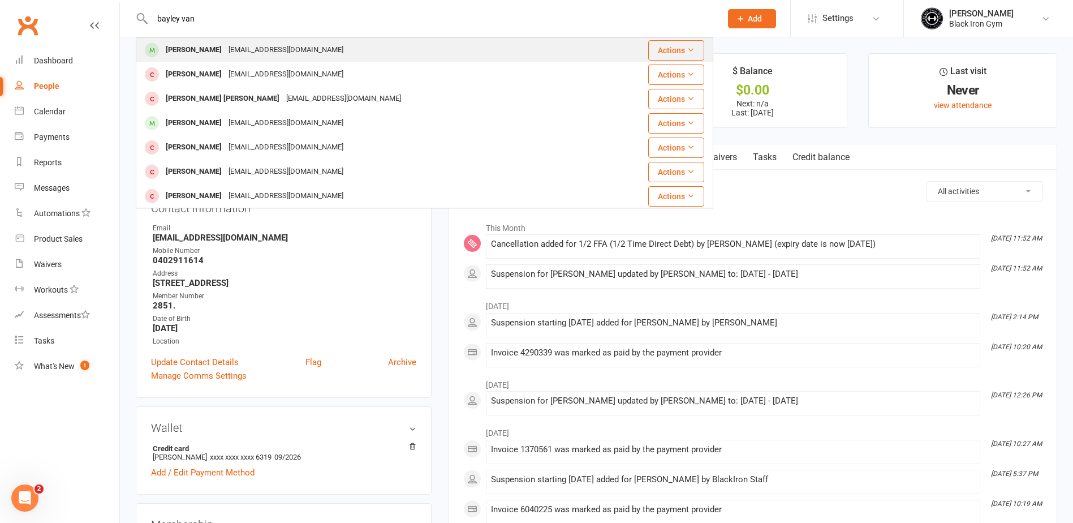
type input "bayley van"
click at [210, 55] on div "[PERSON_NAME]" at bounding box center [193, 50] width 63 height 16
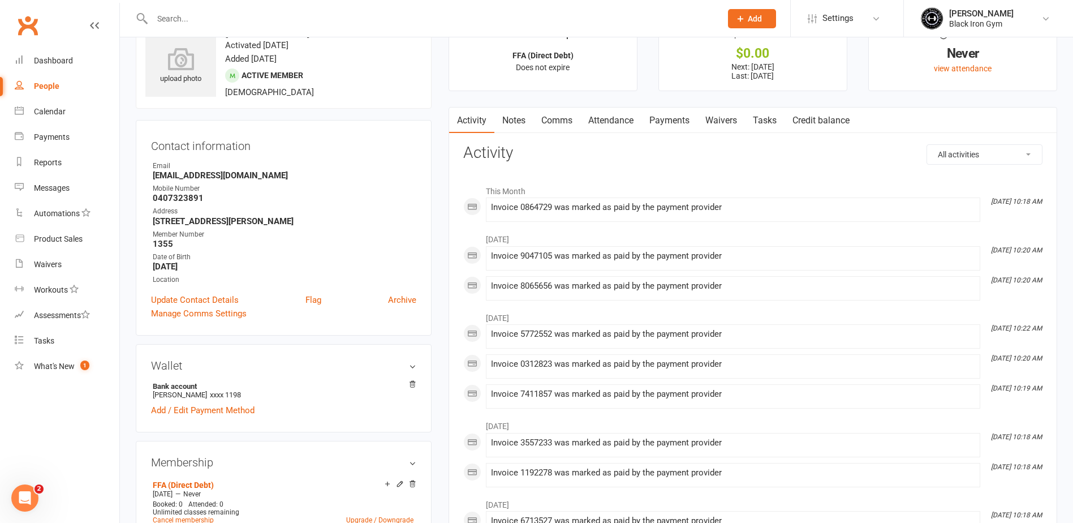
scroll to position [57, 0]
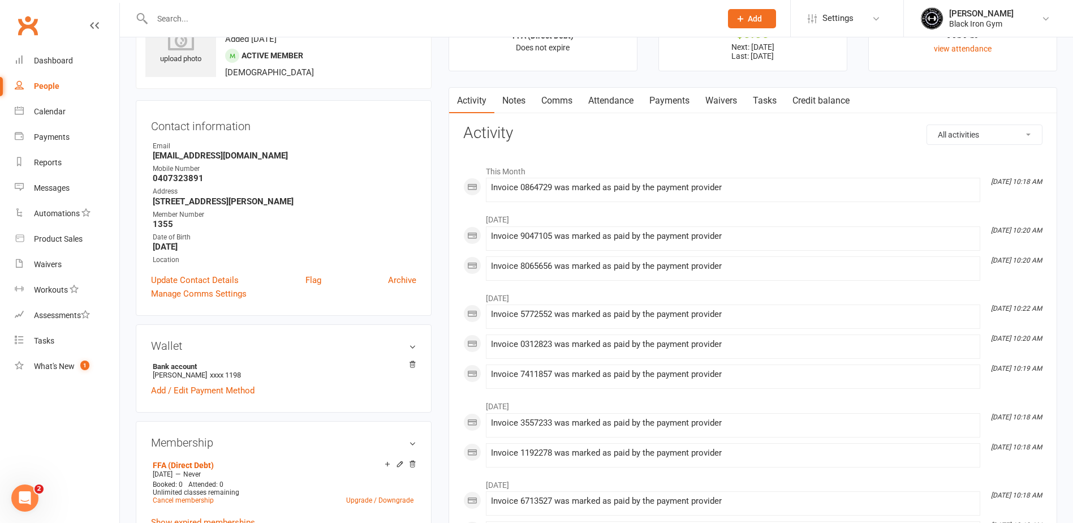
click at [686, 102] on link "Payments" at bounding box center [670, 101] width 56 height 26
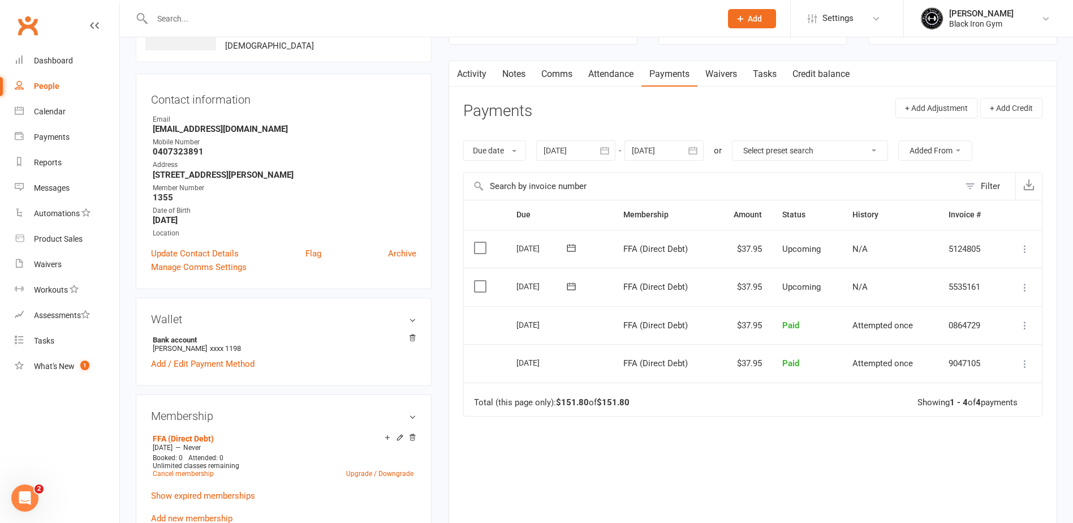
scroll to position [113, 0]
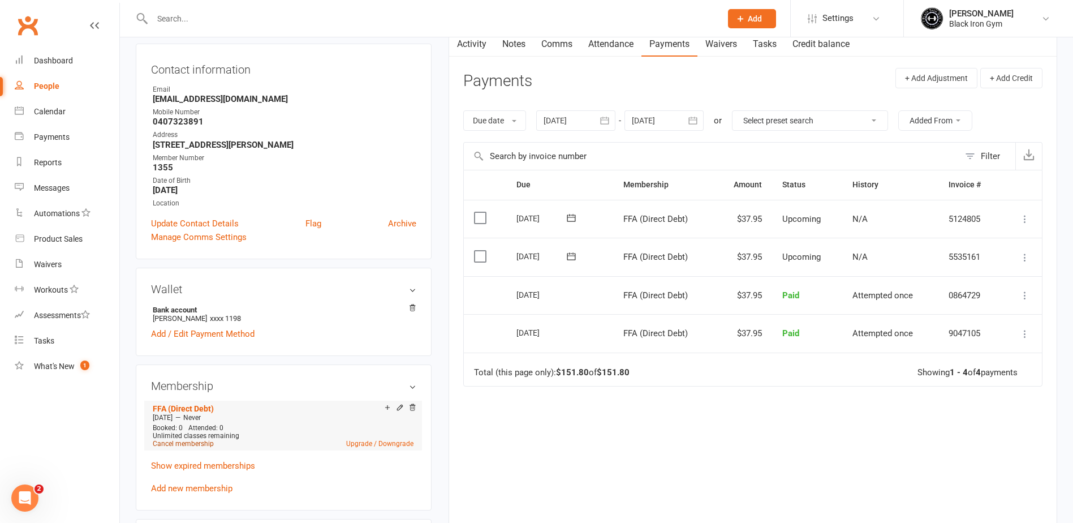
click at [193, 446] on link "Cancel membership" at bounding box center [183, 444] width 61 height 8
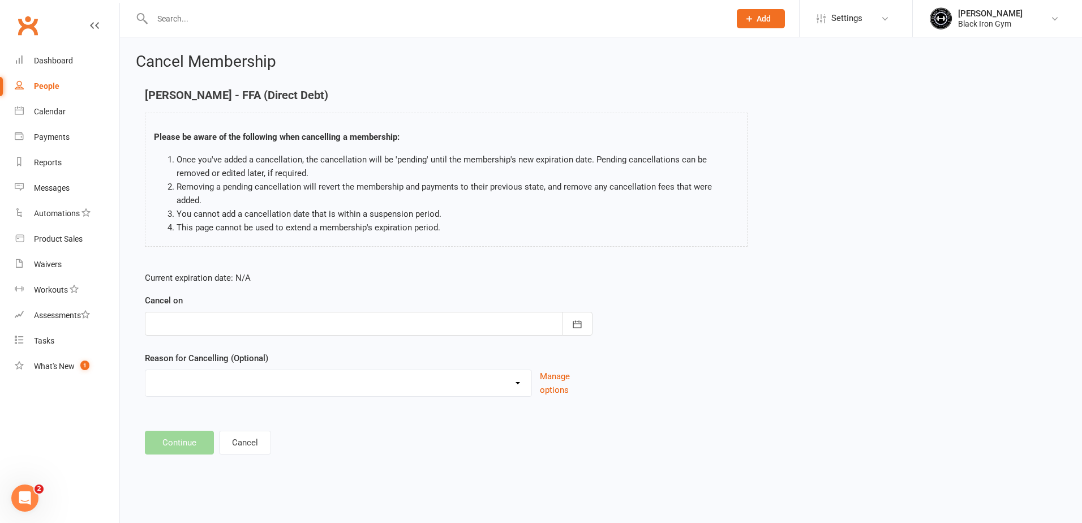
click at [319, 313] on div at bounding box center [368, 324] width 447 height 24
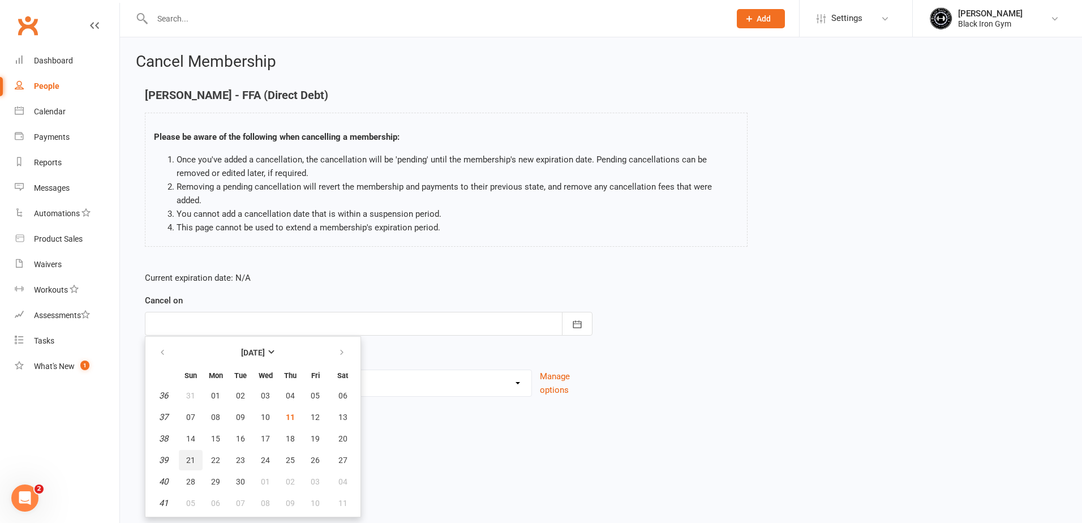
click at [193, 455] on span "21" at bounding box center [190, 459] width 9 height 9
type input "[DATE]"
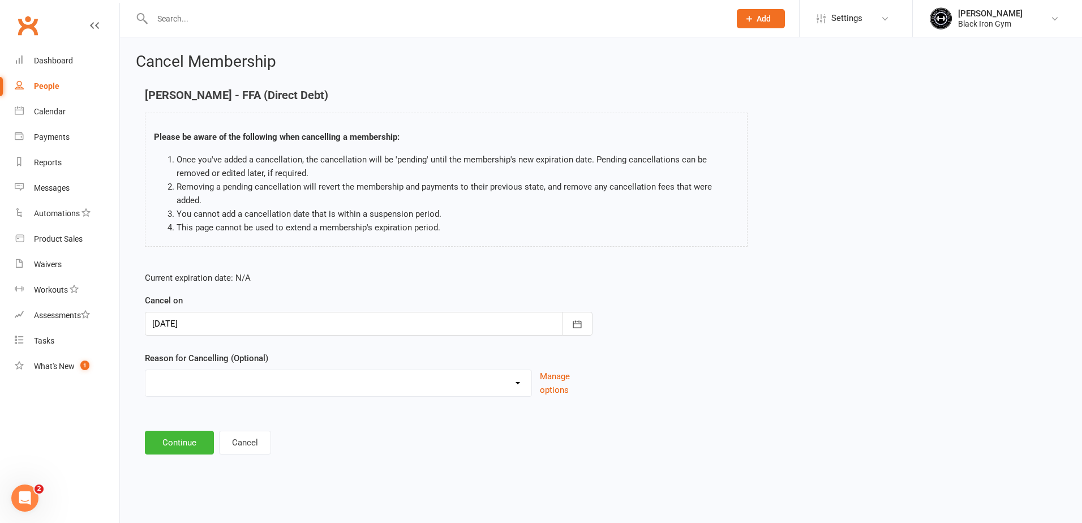
click at [227, 371] on select "CHANGED TO UPFRONT CHANGED TO WHITEHAVEN 12 MONTHS EMAILED EXCESSIVE DEFULTS NO…" at bounding box center [338, 381] width 386 height 23
select select "2"
click at [145, 370] on select "CHANGED TO UPFRONT CHANGED TO WHITEHAVEN 12 MONTHS EMAILED EXCESSIVE DEFULTS NO…" at bounding box center [338, 381] width 386 height 23
click at [185, 438] on button "Continue" at bounding box center [179, 443] width 69 height 24
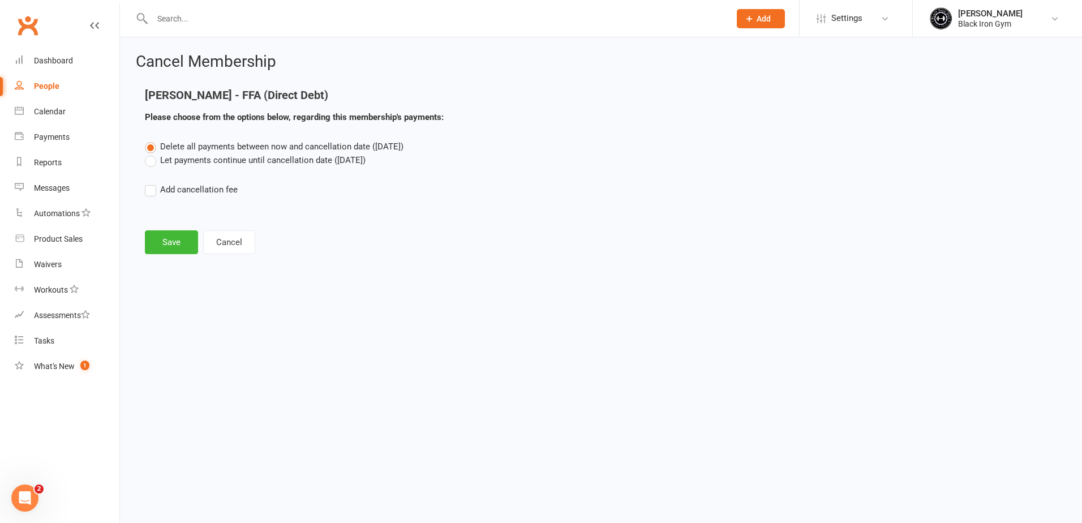
click at [205, 159] on label "Let payments continue until cancellation date ([DATE])" at bounding box center [255, 160] width 221 height 14
click at [152, 153] on input "Let payments continue until cancellation date ([DATE])" at bounding box center [148, 153] width 7 height 0
click at [170, 244] on button "Save" at bounding box center [171, 242] width 53 height 24
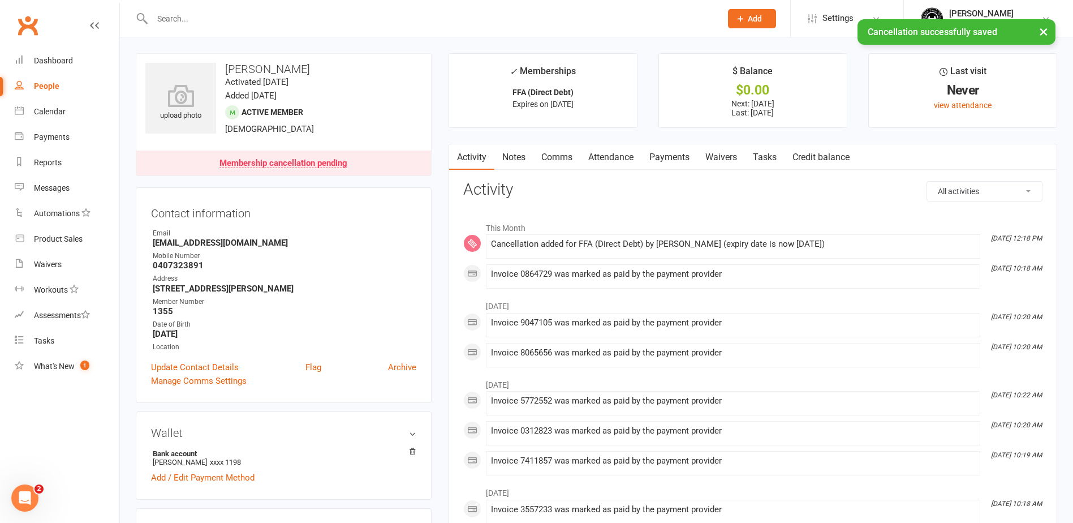
click at [674, 157] on link "Payments" at bounding box center [670, 157] width 56 height 26
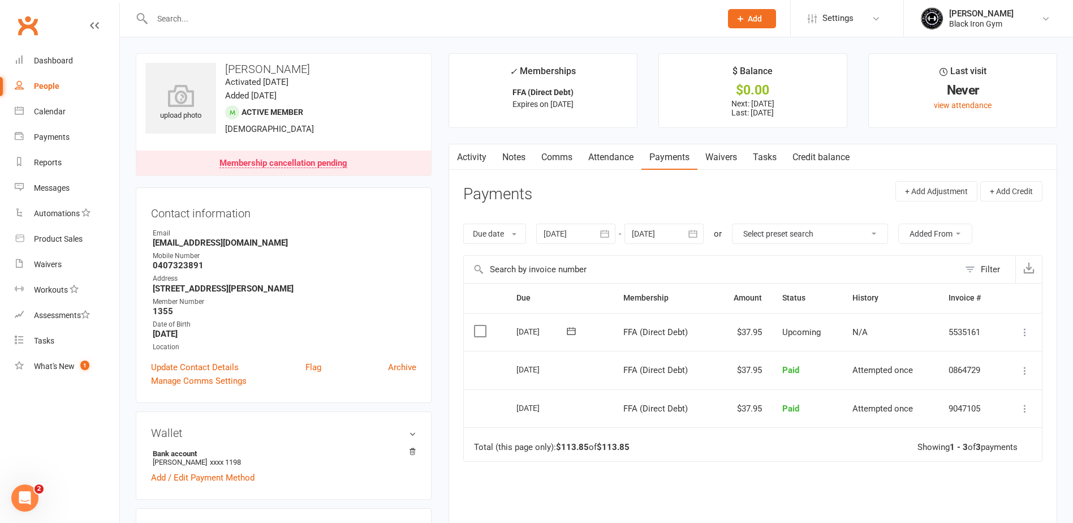
click at [1026, 330] on icon at bounding box center [1024, 331] width 11 height 11
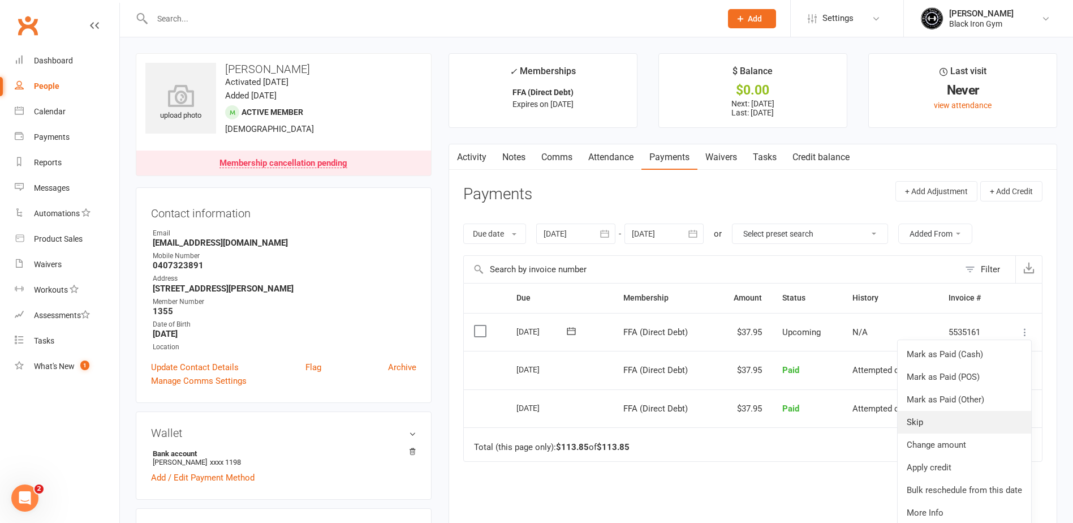
click at [967, 420] on link "Skip" at bounding box center [965, 422] width 134 height 23
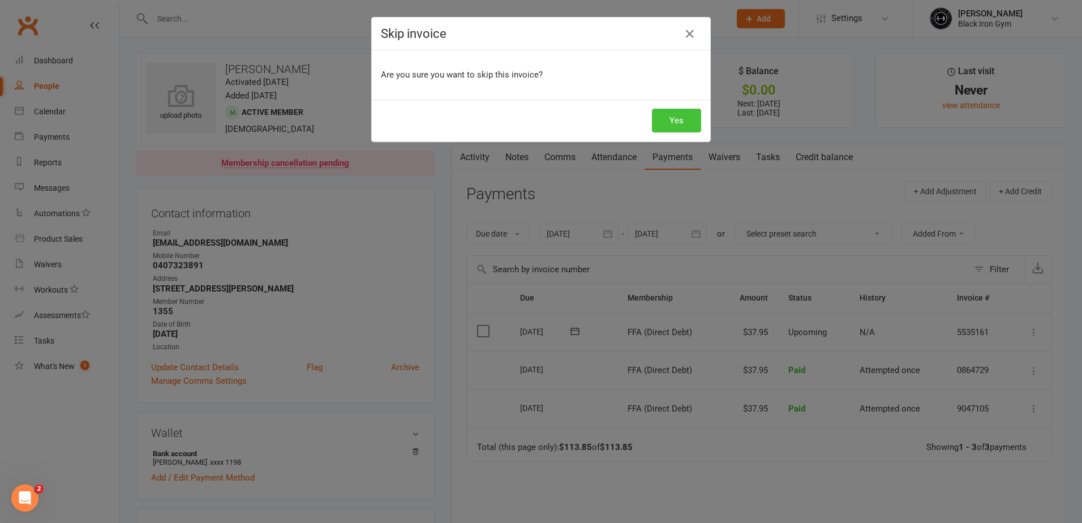
click at [693, 124] on button "Yes" at bounding box center [676, 121] width 49 height 24
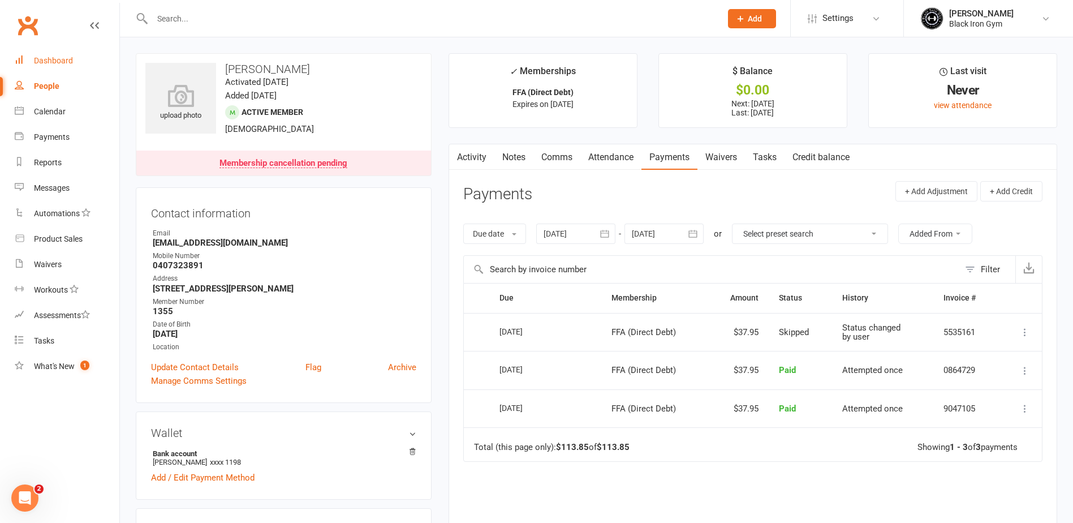
click at [36, 63] on div "Dashboard" at bounding box center [53, 60] width 39 height 9
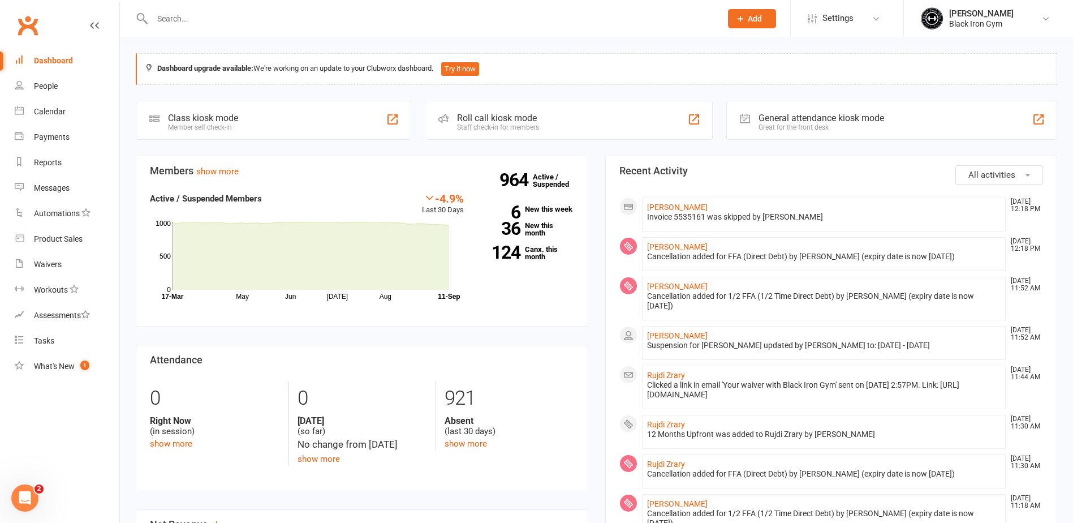
click at [304, 28] on div at bounding box center [425, 18] width 578 height 37
click at [194, 17] on input "text" at bounding box center [431, 19] width 565 height 16
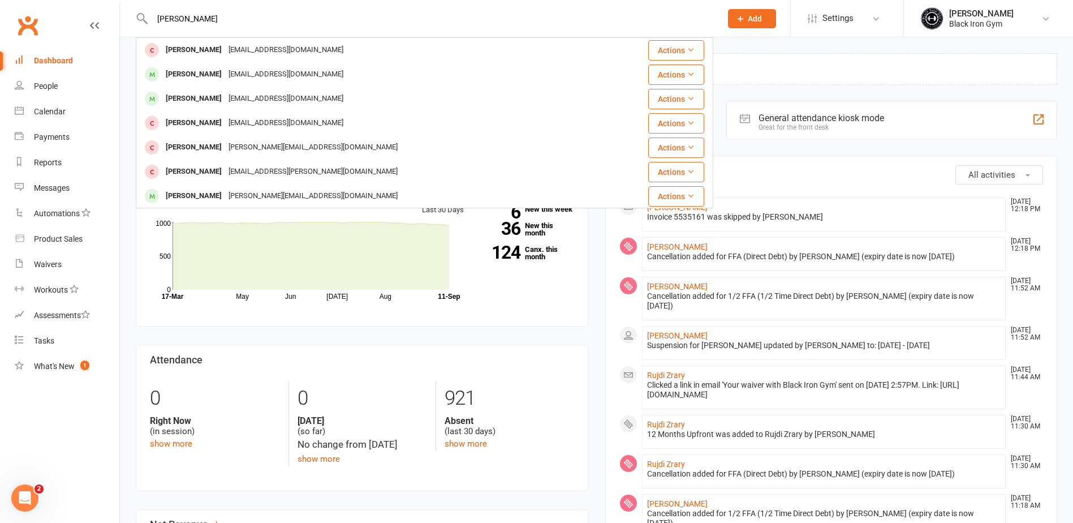
drag, startPoint x: 313, startPoint y: 15, endPoint x: 134, endPoint y: 16, distance: 179.3
click at [134, 16] on react-component "[PERSON_NAME] [PERSON_NAME] [EMAIL_ADDRESS][DOMAIN_NAME] Actions [PERSON_NAME] …" at bounding box center [356, 18] width 713 height 37
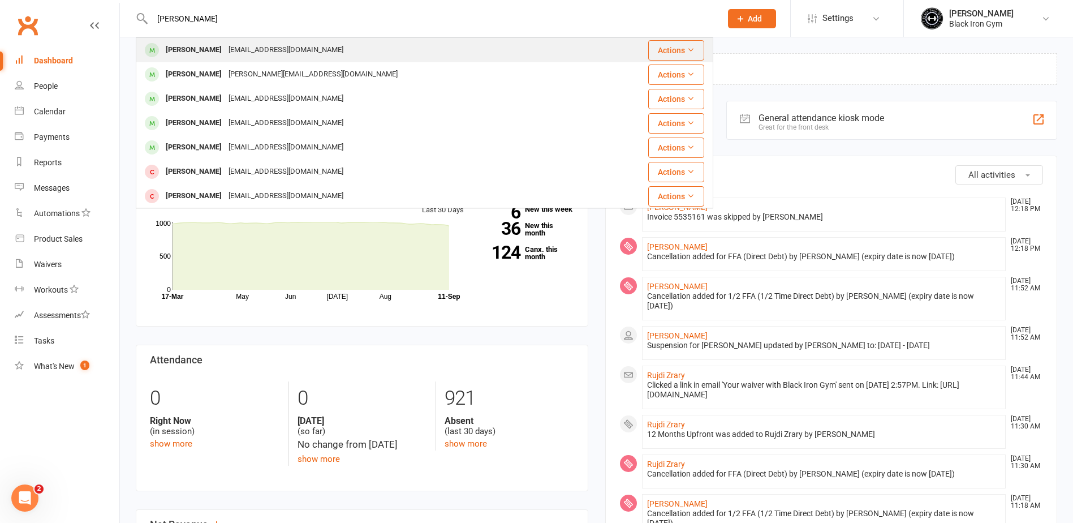
type input "[PERSON_NAME]"
click at [187, 57] on div "[PERSON_NAME]" at bounding box center [193, 50] width 63 height 16
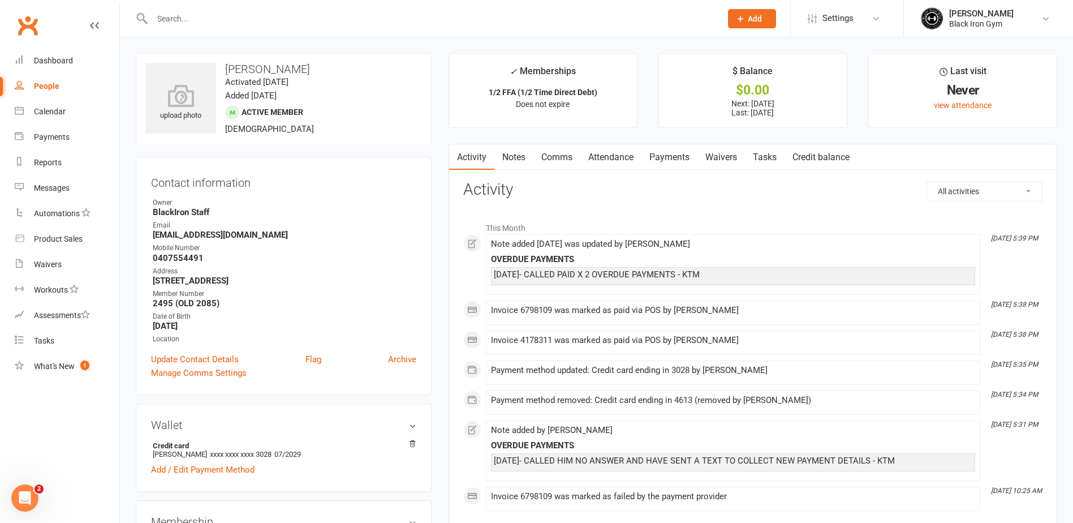
click at [652, 158] on link "Payments" at bounding box center [670, 157] width 56 height 26
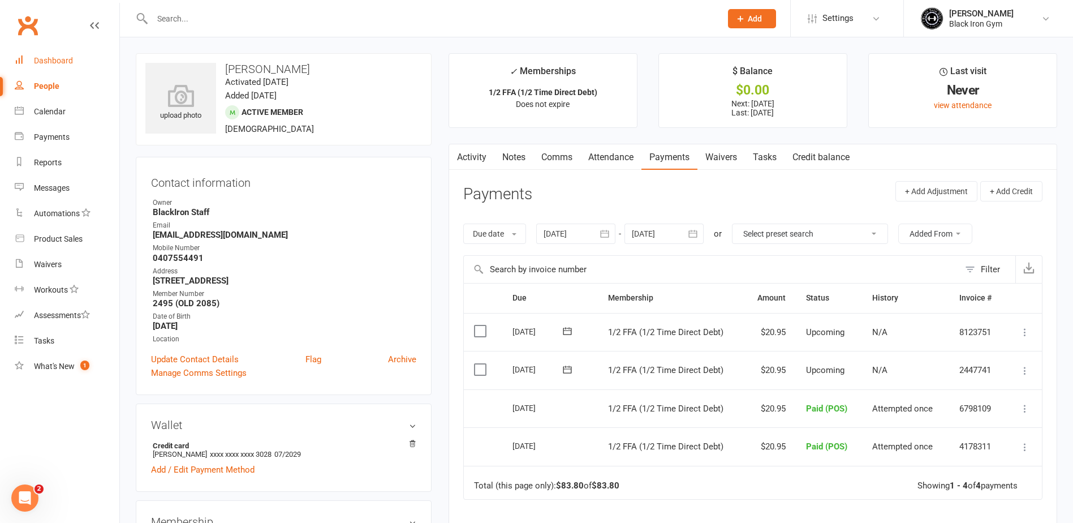
click at [74, 62] on link "Dashboard" at bounding box center [67, 60] width 105 height 25
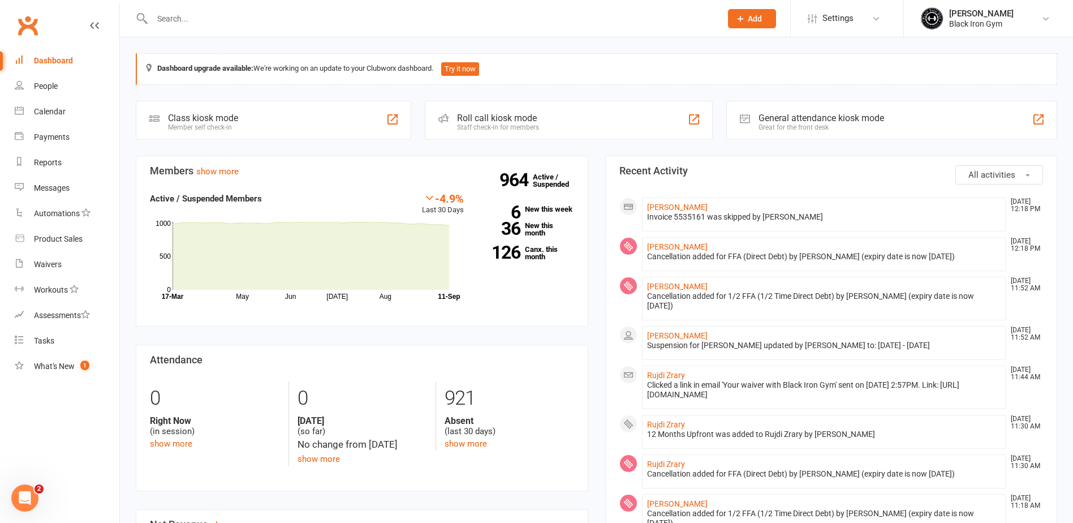
click at [325, 16] on input "text" at bounding box center [431, 19] width 565 height 16
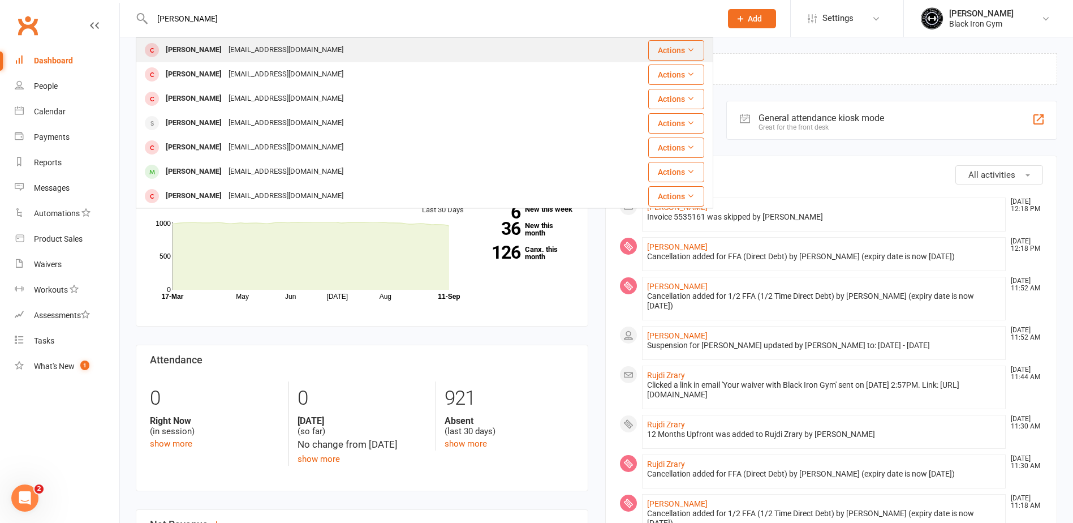
type input "[PERSON_NAME]"
click at [304, 54] on div "[EMAIL_ADDRESS][DOMAIN_NAME]" at bounding box center [286, 50] width 122 height 16
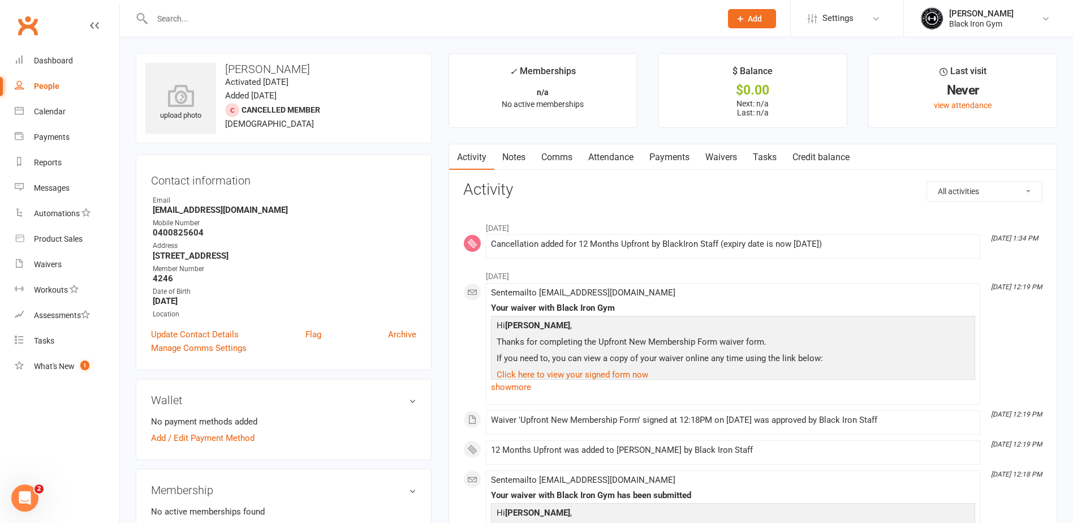
click at [249, 14] on input "text" at bounding box center [431, 19] width 565 height 16
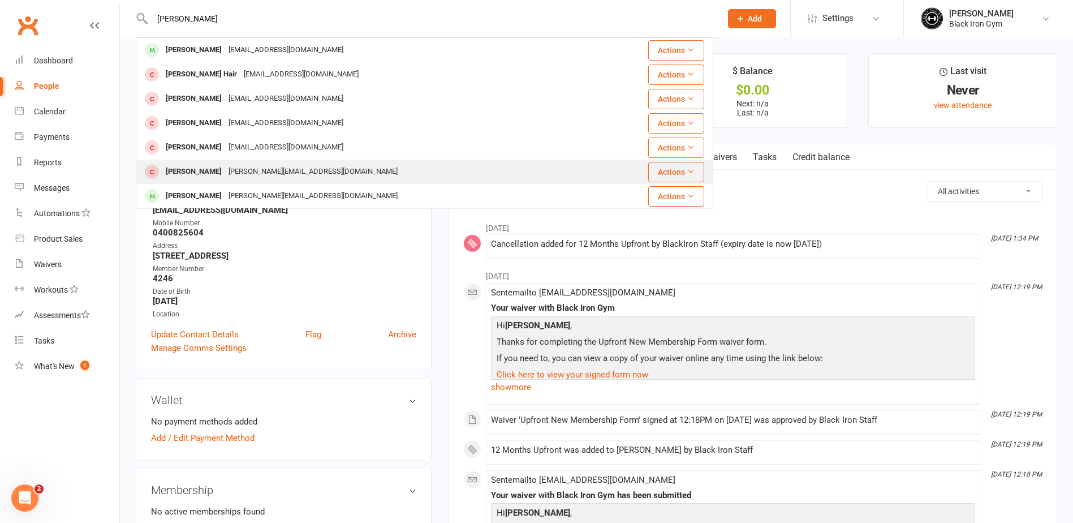
type input "[PERSON_NAME]"
click at [222, 163] on div "Wyatt Hollimgsworth [EMAIL_ADDRESS][DOMAIN_NAME]" at bounding box center [368, 171] width 463 height 23
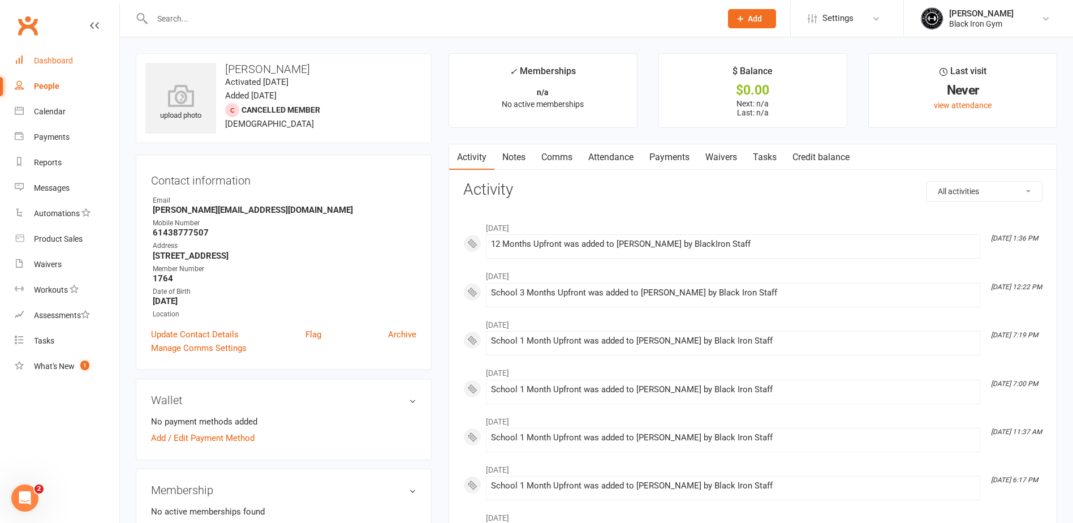
click at [75, 54] on link "Dashboard" at bounding box center [67, 60] width 105 height 25
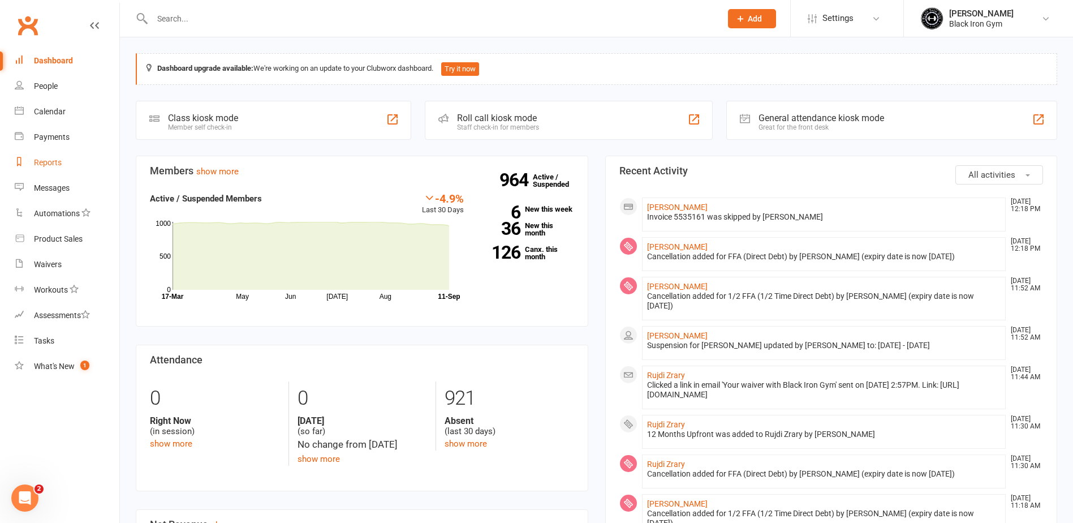
click at [51, 163] on div "Reports" at bounding box center [48, 162] width 28 height 9
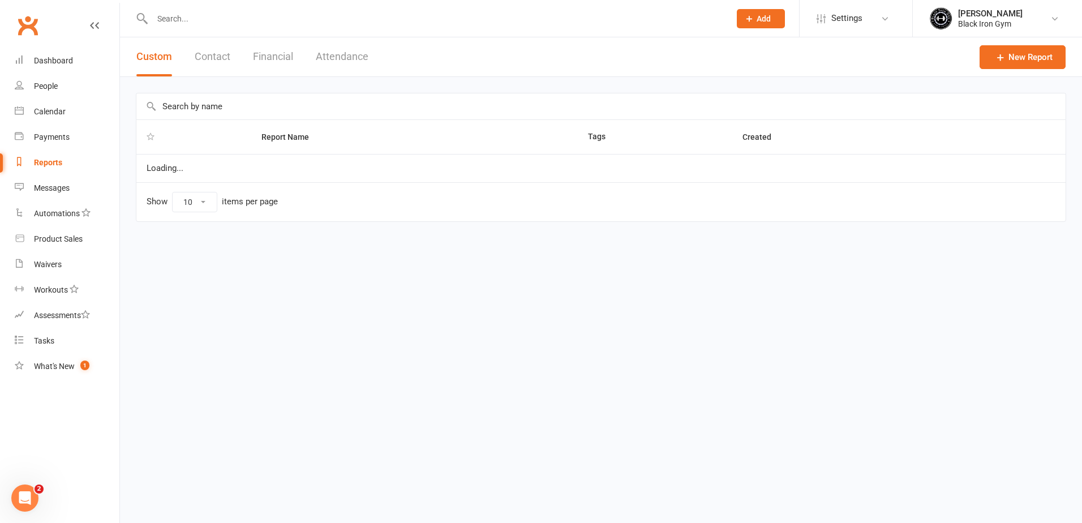
select select "100"
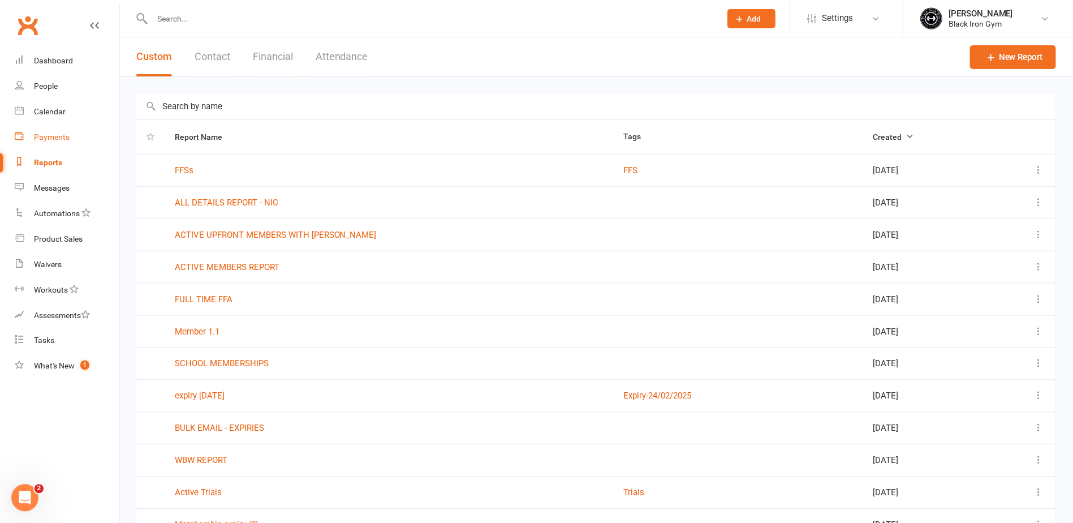
click at [72, 136] on link "Payments" at bounding box center [67, 136] width 105 height 25
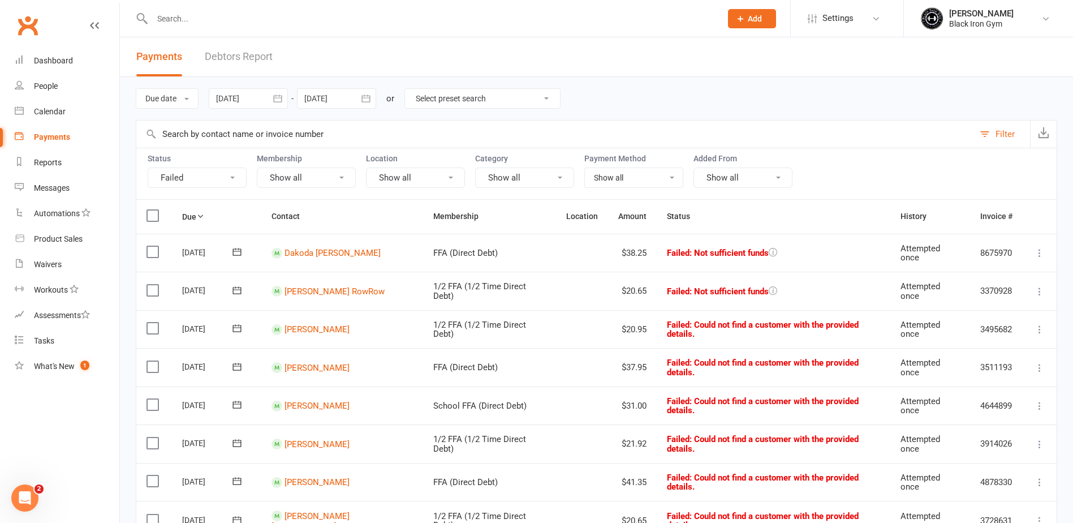
click at [463, 107] on select "Select preset search All failures All skipped payments All pending payments Suc…" at bounding box center [482, 98] width 155 height 19
select select "0"
click at [414, 89] on select "Select preset search All failures All skipped payments All pending payments Suc…" at bounding box center [482, 98] width 155 height 19
type input "[DATE]"
click at [322, 174] on button "Show all" at bounding box center [306, 177] width 99 height 20
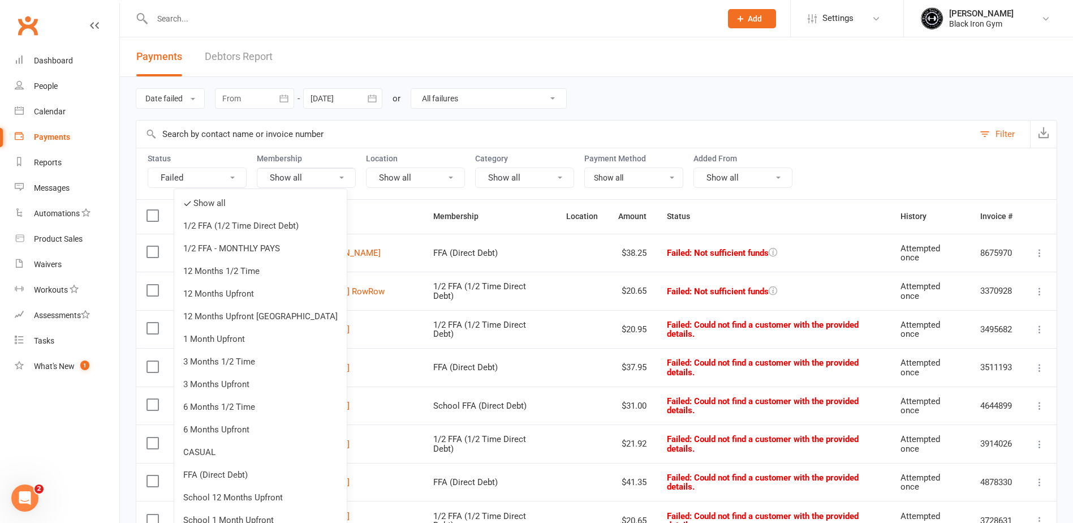
click at [322, 174] on button "Show all" at bounding box center [306, 177] width 99 height 20
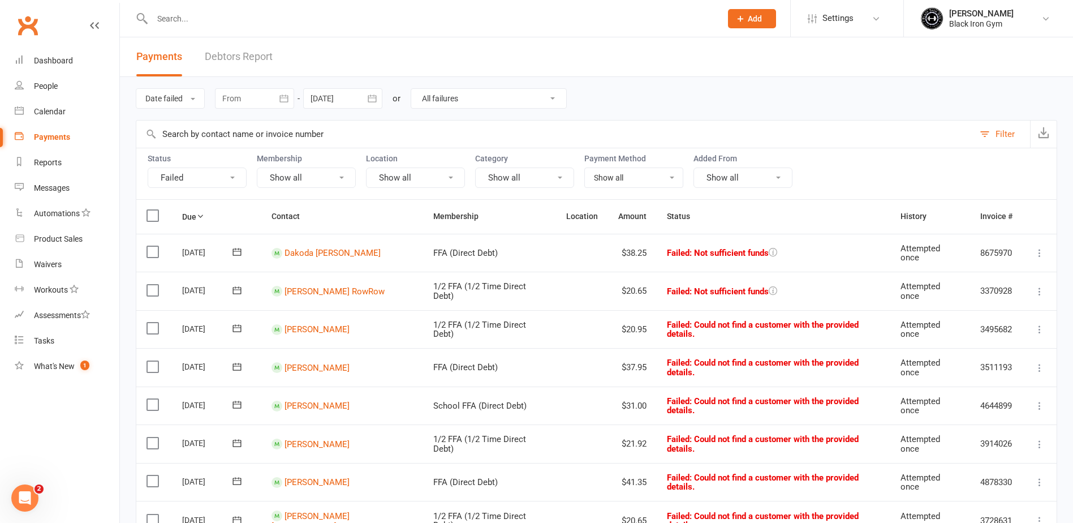
click at [216, 180] on button "Failed" at bounding box center [197, 177] width 99 height 20
click at [308, 180] on button "Show all" at bounding box center [306, 177] width 99 height 20
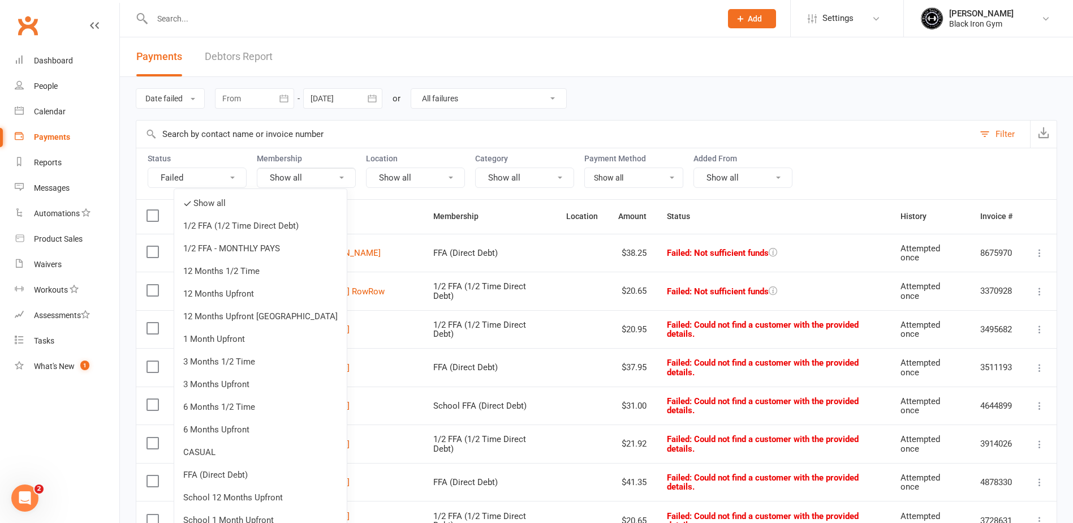
click at [308, 180] on button "Show all" at bounding box center [306, 177] width 99 height 20
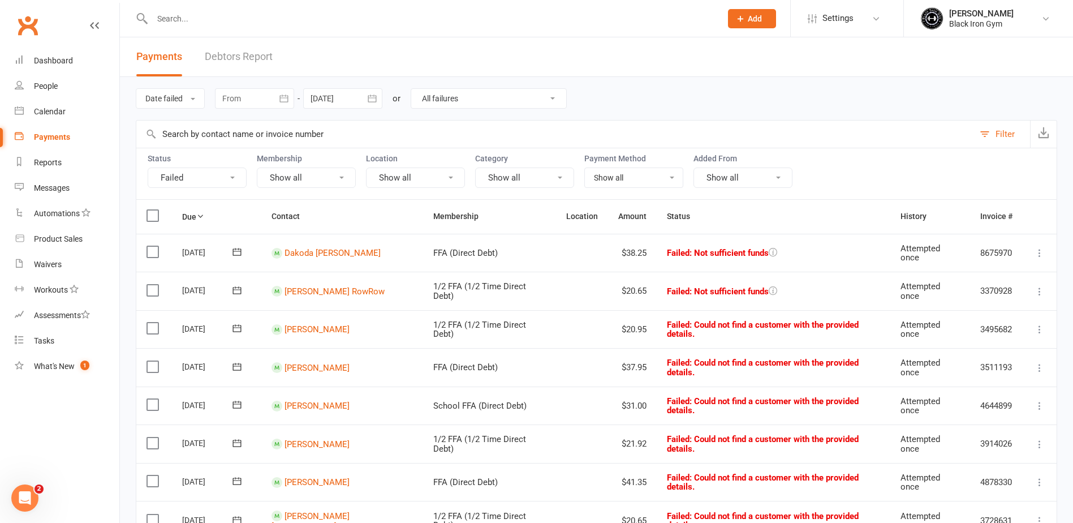
click at [509, 131] on input "text" at bounding box center [555, 133] width 838 height 27
click at [1043, 132] on icon "button" at bounding box center [1043, 132] width 11 height 11
click at [203, 23] on input "text" at bounding box center [431, 19] width 565 height 16
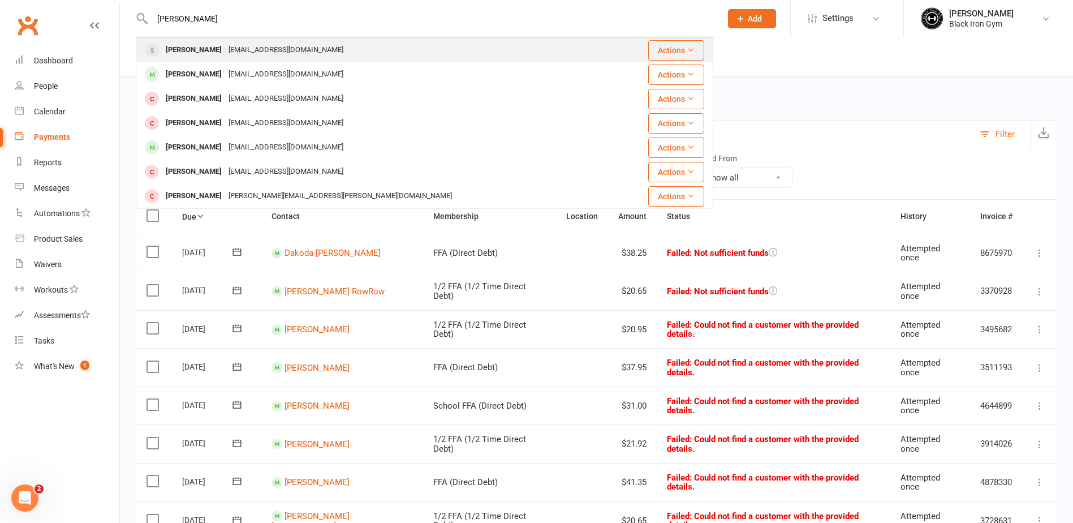
type input "[PERSON_NAME]"
click at [225, 50] on div "[PERSON_NAME]" at bounding box center [193, 50] width 63 height 16
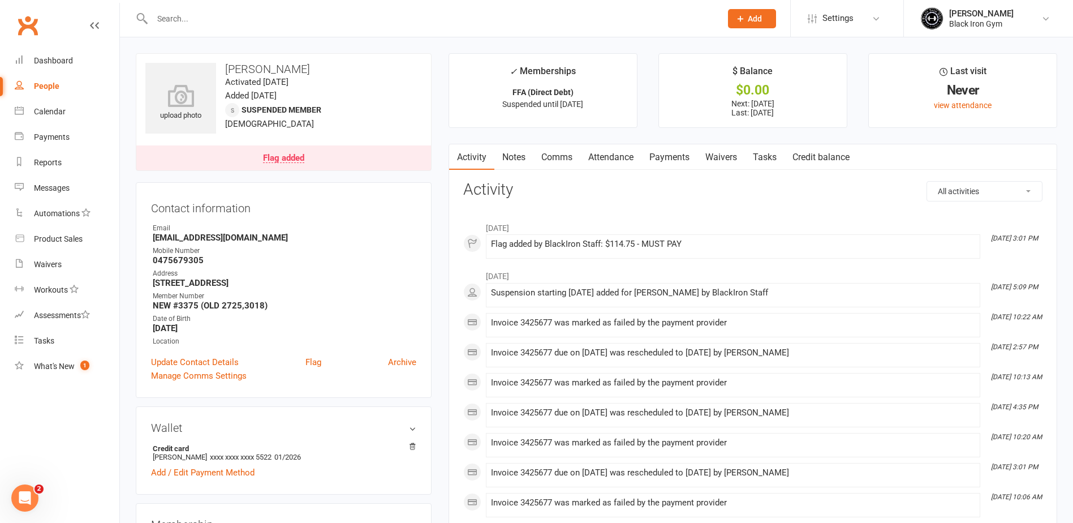
drag, startPoint x: 254, startPoint y: 27, endPoint x: 248, endPoint y: 23, distance: 7.4
click at [250, 24] on div at bounding box center [425, 18] width 578 height 37
click at [248, 23] on input "text" at bounding box center [431, 19] width 565 height 16
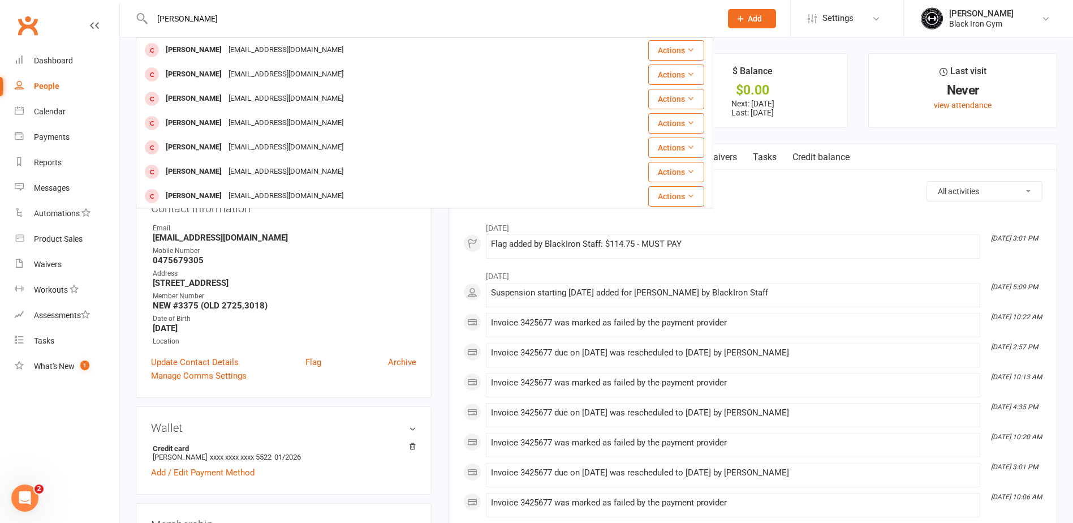
type input "[PERSON_NAME]"
click at [251, 51] on div "[EMAIL_ADDRESS][DOMAIN_NAME]" at bounding box center [286, 50] width 122 height 16
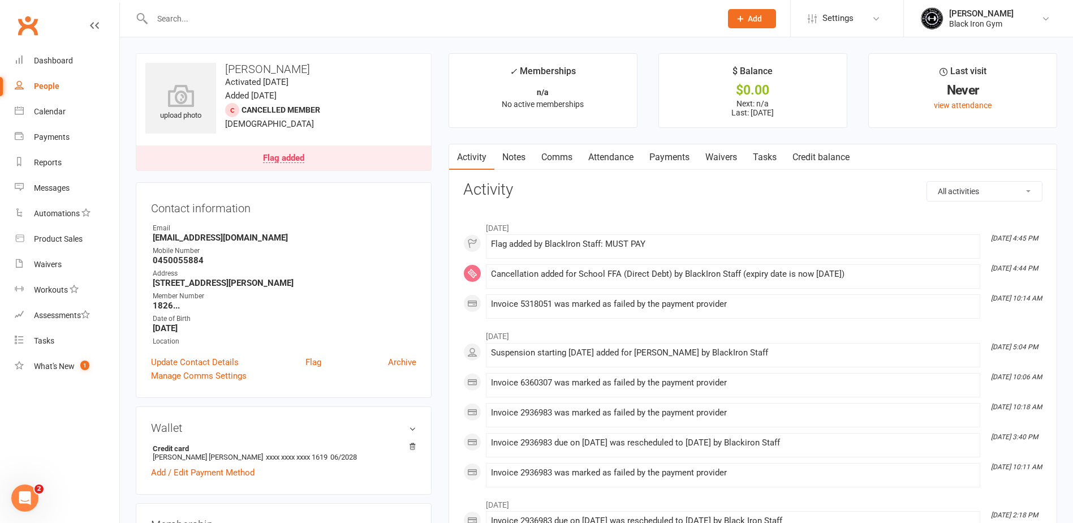
click at [255, 19] on input "text" at bounding box center [431, 19] width 565 height 16
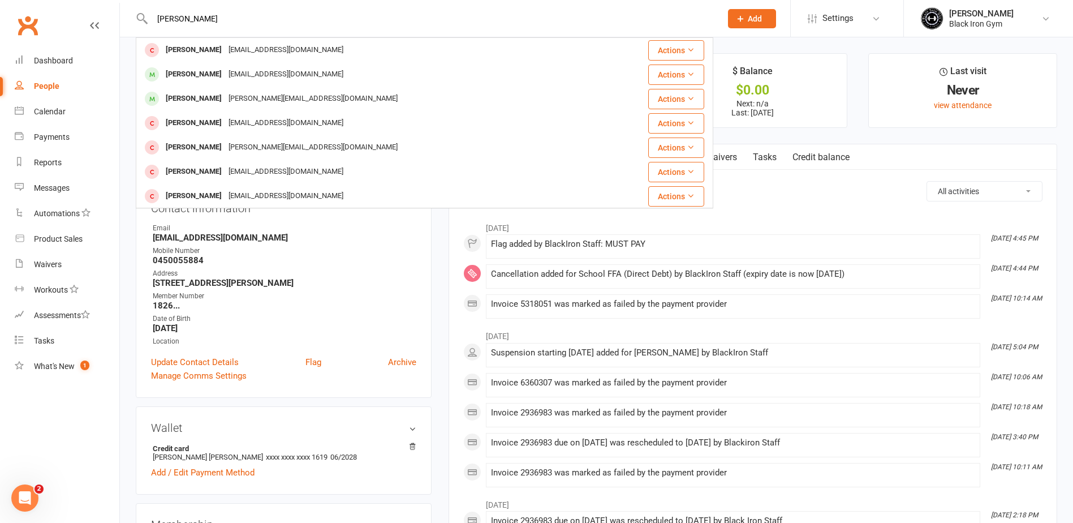
drag, startPoint x: 256, startPoint y: 7, endPoint x: 235, endPoint y: 16, distance: 23.6
click at [195, 18] on div "[PERSON_NAME] [PERSON_NAME] [EMAIL_ADDRESS][DOMAIN_NAME] Actions [PERSON_NAME] …" at bounding box center [425, 18] width 578 height 37
drag, startPoint x: 279, startPoint y: 27, endPoint x: 125, endPoint y: 28, distance: 154.4
click at [125, 28] on react-component "[PERSON_NAME] [PERSON_NAME] [EMAIL_ADDRESS][DOMAIN_NAME] Actions [PERSON_NAME] …" at bounding box center [356, 18] width 713 height 37
drag, startPoint x: 247, startPoint y: 15, endPoint x: 131, endPoint y: 13, distance: 116.0
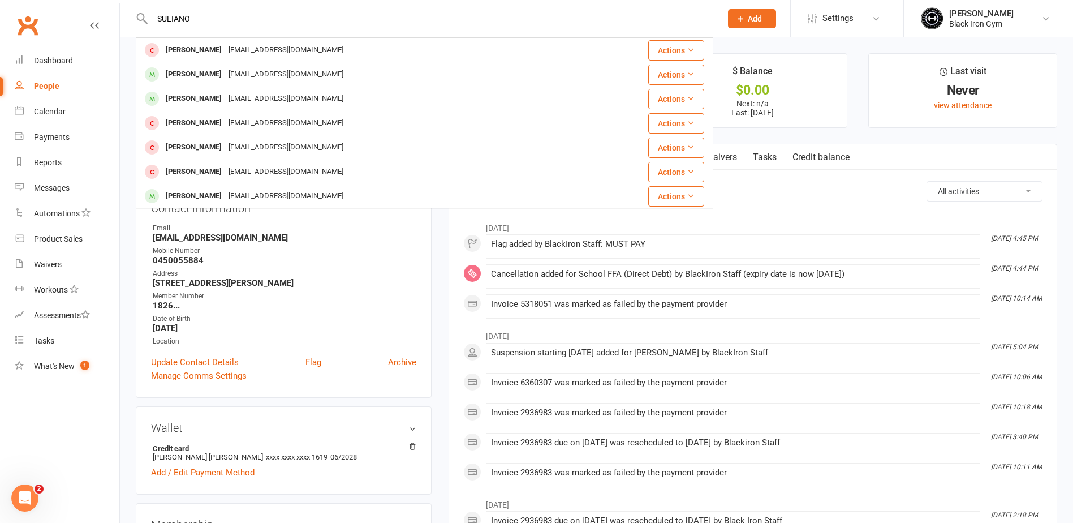
click at [131, 13] on react-component "SULIANO [PERSON_NAME] [EMAIL_ADDRESS][DOMAIN_NAME] Actions [PERSON_NAME] [EMAIL…" at bounding box center [356, 18] width 713 height 37
drag, startPoint x: 214, startPoint y: 20, endPoint x: 158, endPoint y: 17, distance: 55.5
click at [158, 17] on input "[PERSON_NAME]" at bounding box center [431, 19] width 565 height 16
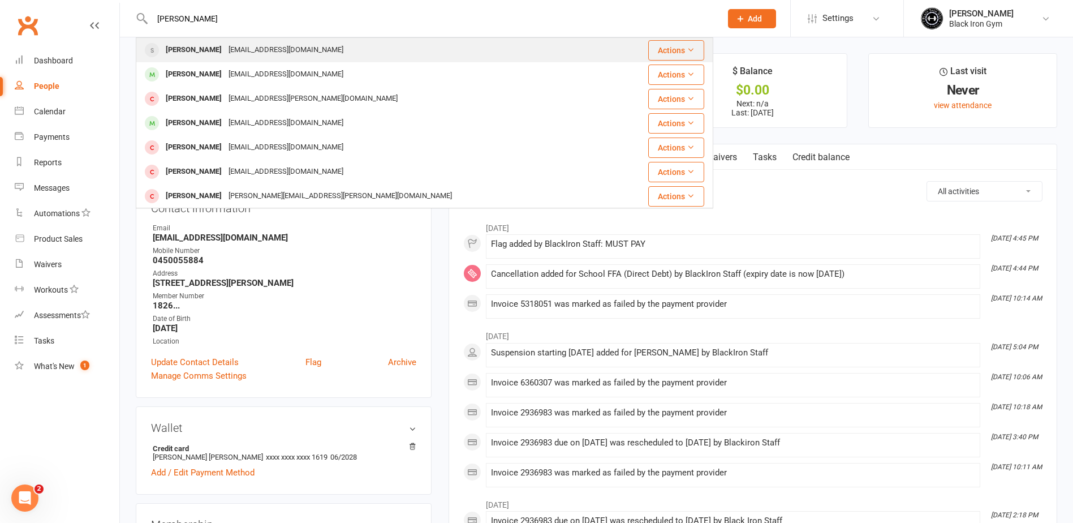
type input "[PERSON_NAME]"
click at [225, 53] on div "[EMAIL_ADDRESS][DOMAIN_NAME]" at bounding box center [286, 50] width 122 height 16
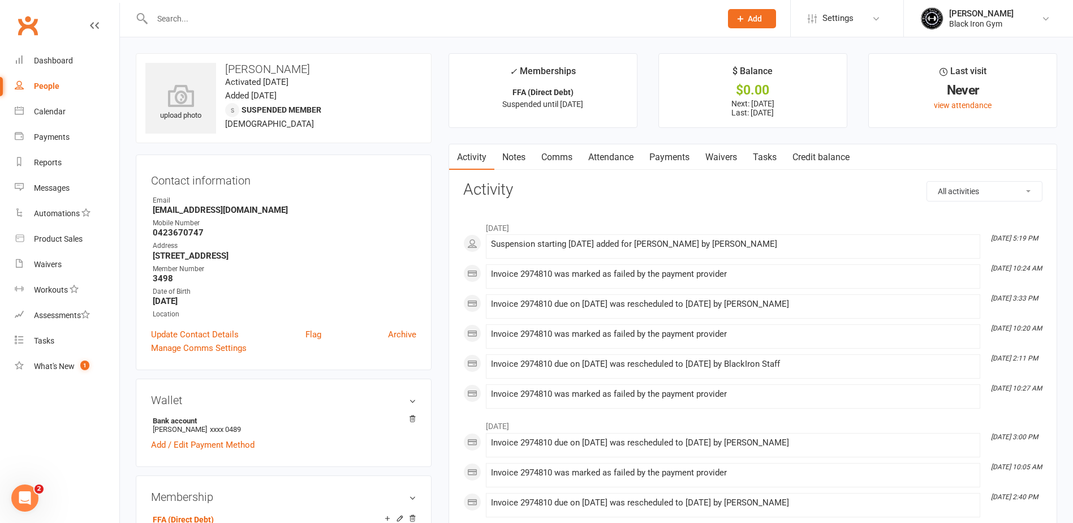
click at [205, 12] on input "text" at bounding box center [431, 19] width 565 height 16
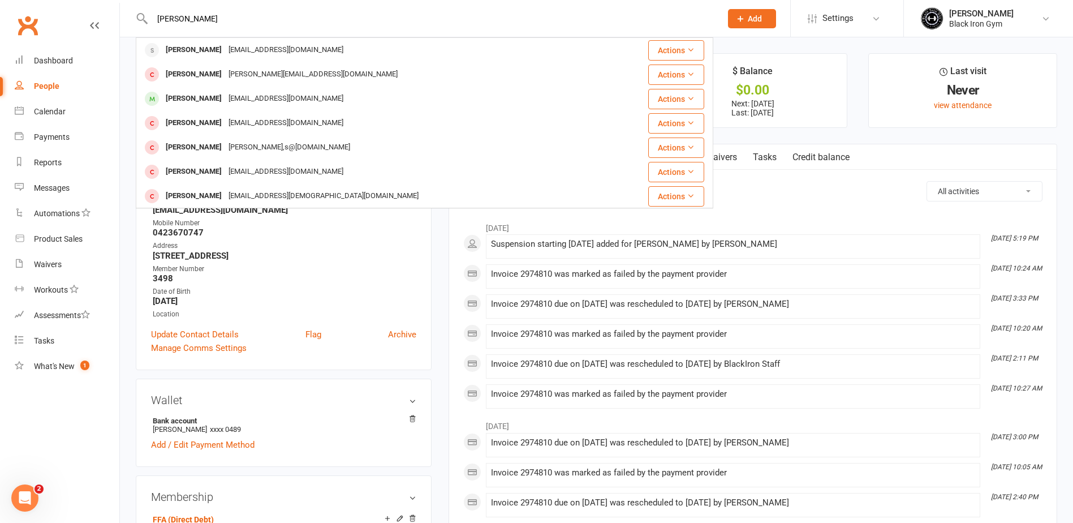
drag, startPoint x: 258, startPoint y: 26, endPoint x: 148, endPoint y: 24, distance: 109.8
click at [148, 24] on div "[PERSON_NAME] [PERSON_NAME] [EMAIL_ADDRESS][DOMAIN_NAME] Actions [PERSON_NAME] …" at bounding box center [425, 18] width 578 height 37
drag, startPoint x: 280, startPoint y: 20, endPoint x: 152, endPoint y: 19, distance: 127.9
click at [152, 19] on input "[PERSON_NAME]" at bounding box center [431, 19] width 565 height 16
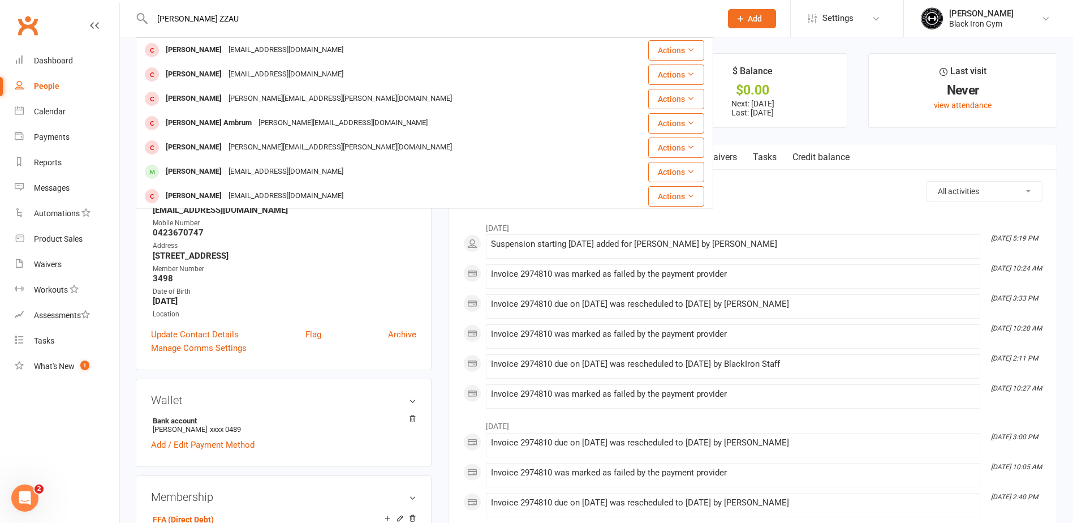
drag, startPoint x: 237, startPoint y: 18, endPoint x: 140, endPoint y: 18, distance: 97.3
click at [140, 18] on div "[PERSON_NAME] [PERSON_NAME] [PERSON_NAME] [PERSON_NAME][EMAIL_ADDRESS][DOMAIN_N…" at bounding box center [425, 18] width 578 height 37
drag, startPoint x: 219, startPoint y: 18, endPoint x: 139, endPoint y: 13, distance: 80.5
click at [139, 13] on div "[PERSON_NAME] [PERSON_NAME] [PERSON_NAME][EMAIL_ADDRESS][DOMAIN_NAME] Actions […" at bounding box center [425, 18] width 578 height 37
click at [223, 8] on div "[PERSON_NAME] [PERSON_NAME] [EMAIL_ADDRESS][DOMAIN_NAME] Actions [PERSON_NAME] …" at bounding box center [425, 18] width 578 height 37
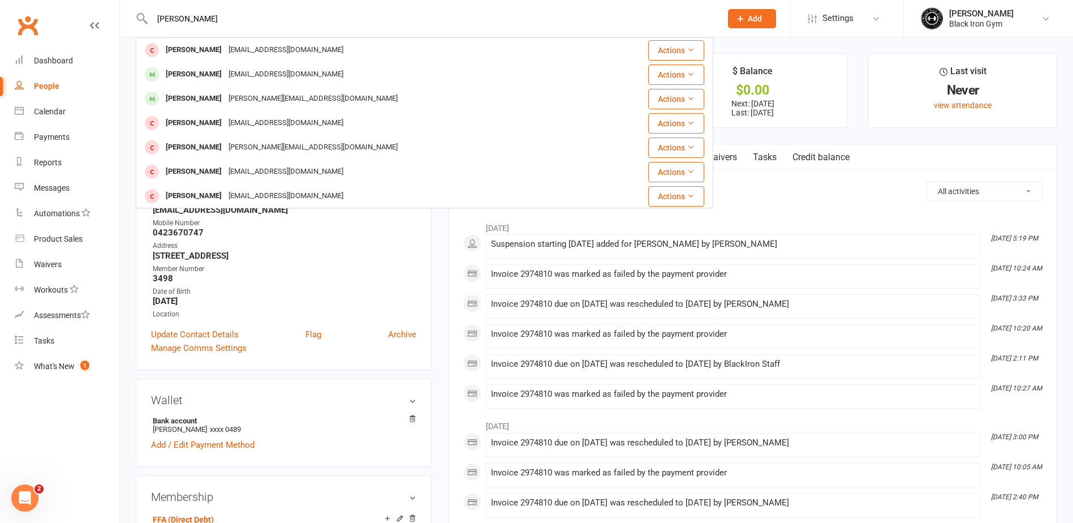
drag, startPoint x: 234, startPoint y: 12, endPoint x: 147, endPoint y: 10, distance: 87.7
click at [147, 10] on div "[PERSON_NAME] [PERSON_NAME] [EMAIL_ADDRESS][DOMAIN_NAME] Actions [PERSON_NAME] …" at bounding box center [425, 18] width 578 height 37
drag, startPoint x: 207, startPoint y: 22, endPoint x: 149, endPoint y: 21, distance: 58.3
click at [149, 21] on div "[PERSON_NAME] [PERSON_NAME] [PERSON_NAME][EMAIL_ADDRESS][PERSON_NAME][DOMAIN_NA…" at bounding box center [425, 18] width 578 height 37
drag, startPoint x: 234, startPoint y: 24, endPoint x: 154, endPoint y: 27, distance: 80.4
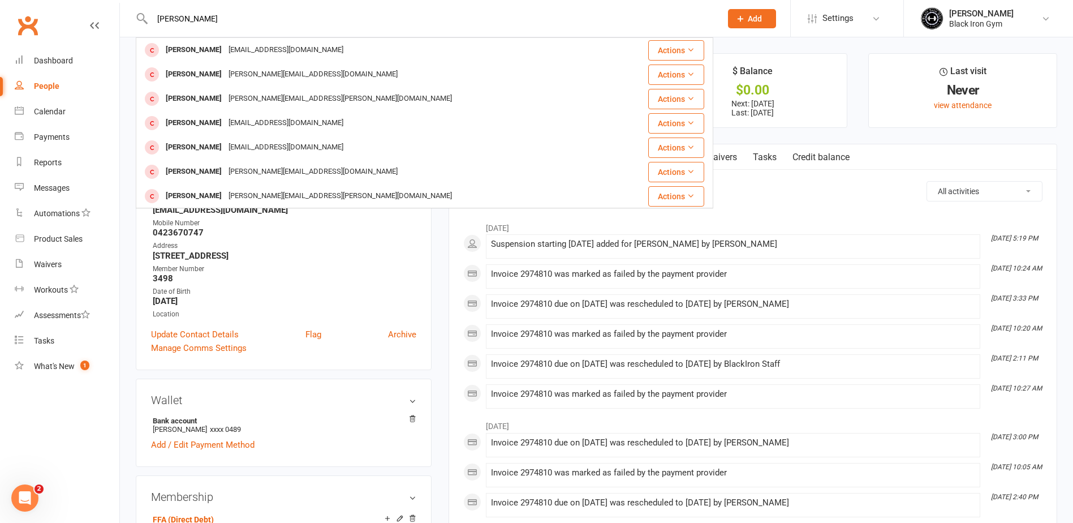
click at [154, 27] on div "[PERSON_NAME] [PERSON_NAME] [EMAIL_ADDRESS][DOMAIN_NAME] Actions [PERSON_NAME] …" at bounding box center [425, 18] width 578 height 37
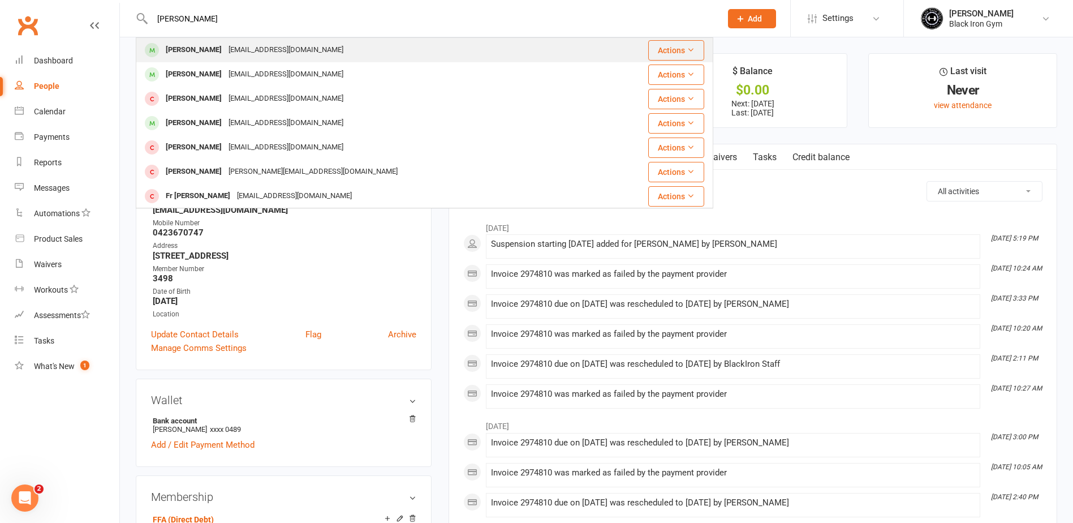
type input "[PERSON_NAME]"
click at [208, 51] on div "[PERSON_NAME]" at bounding box center [193, 50] width 63 height 16
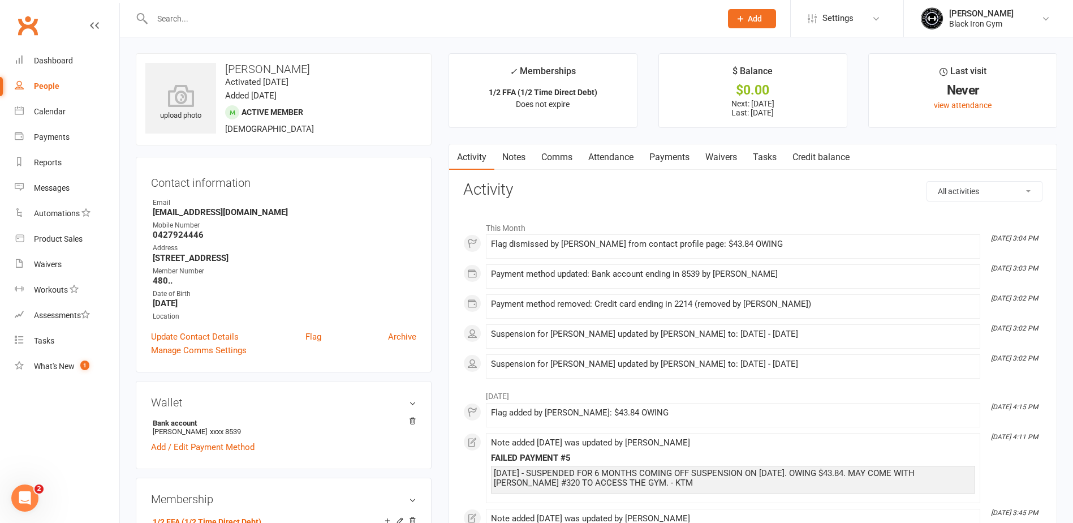
click at [669, 154] on link "Payments" at bounding box center [670, 157] width 56 height 26
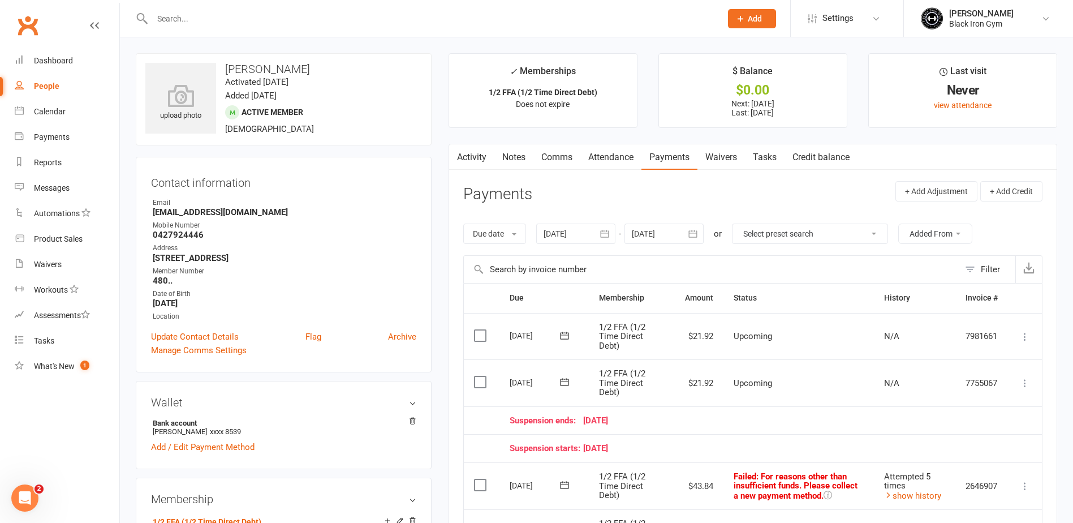
click at [290, 15] on input "text" at bounding box center [431, 19] width 565 height 16
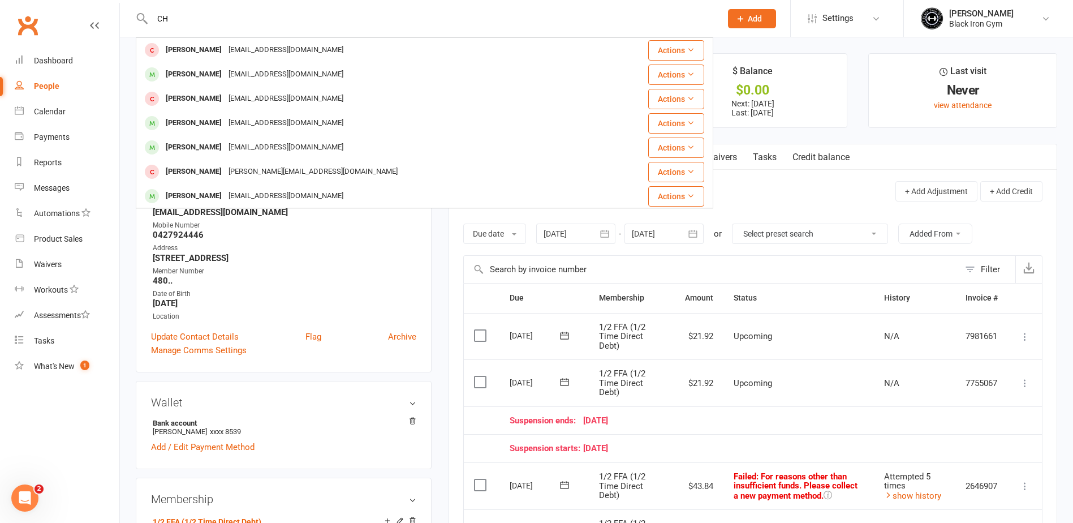
type input "C"
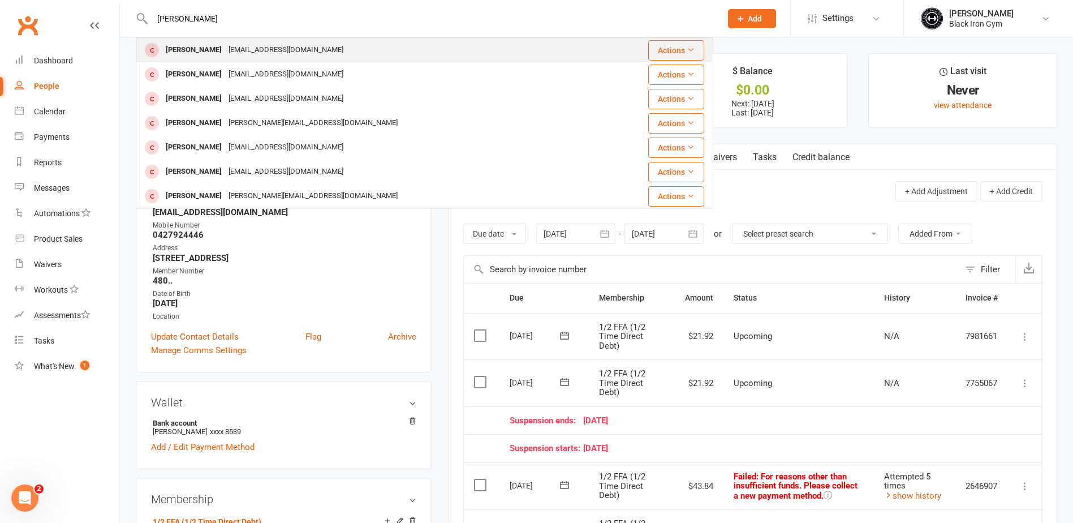
type input "[PERSON_NAME]"
click at [283, 55] on div "[EMAIL_ADDRESS][DOMAIN_NAME]" at bounding box center [286, 50] width 122 height 16
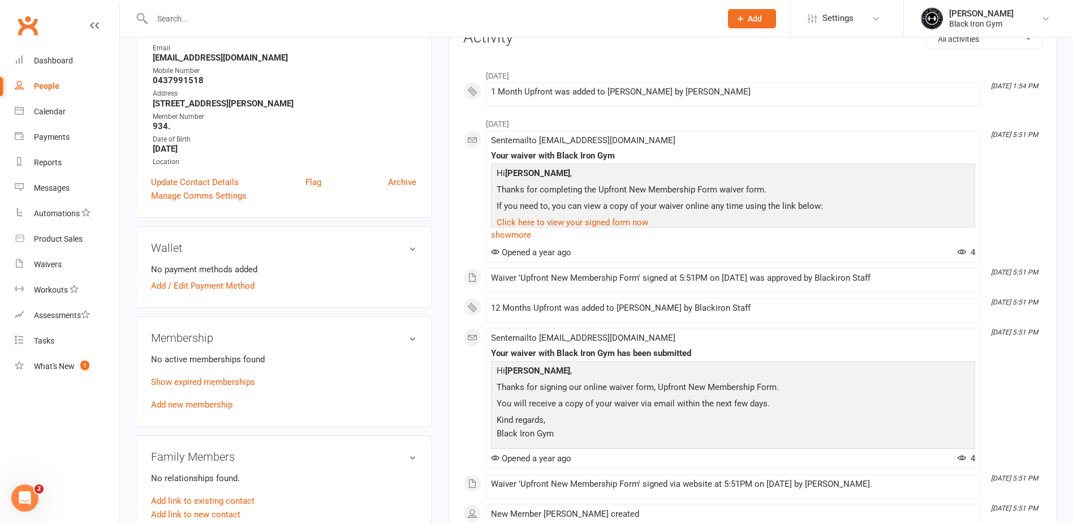
scroll to position [170, 0]
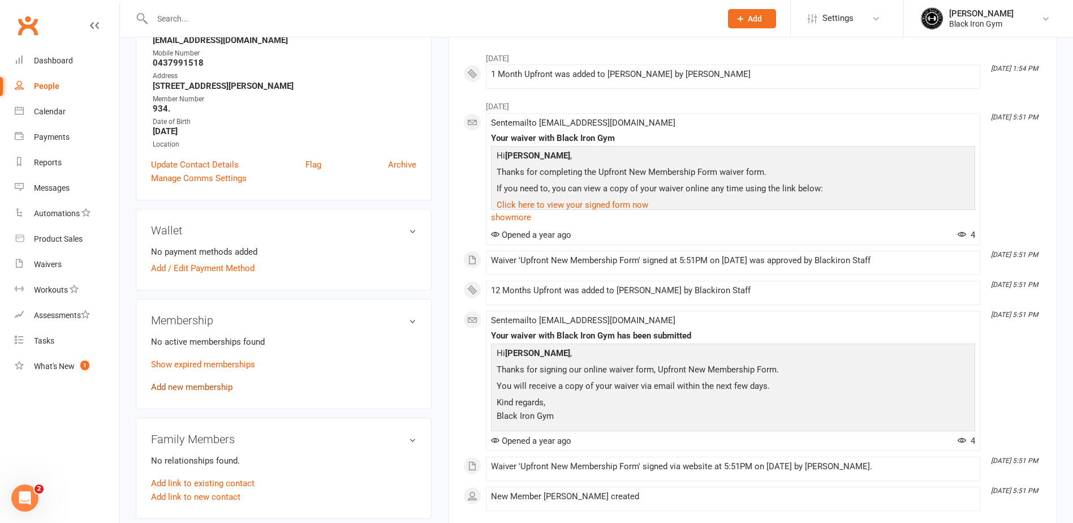
click at [186, 384] on link "Add new membership" at bounding box center [191, 387] width 81 height 10
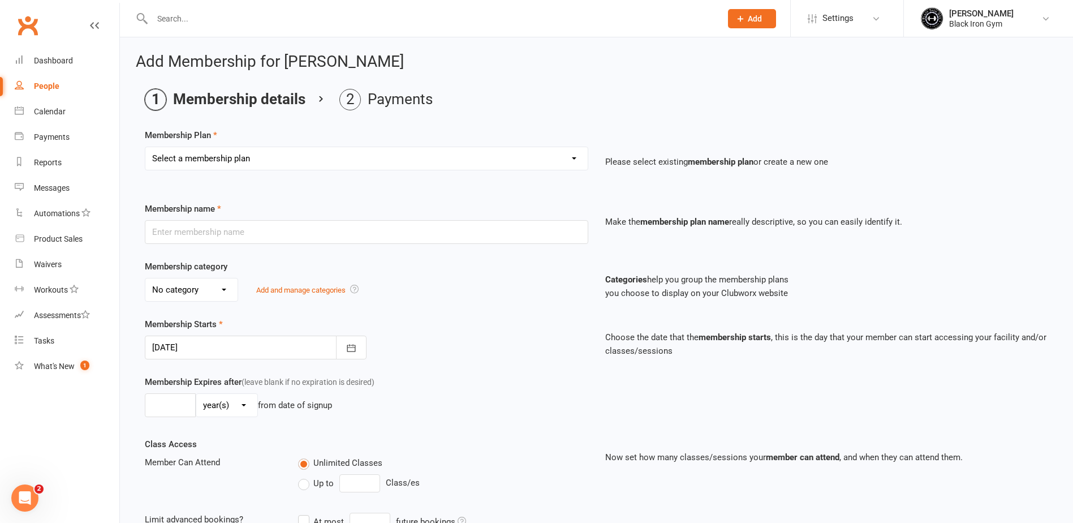
click at [259, 162] on select "Select a membership plan Create new Membership Plan FFA (Direct Debt) 1/2 FFA (…" at bounding box center [366, 158] width 442 height 23
select select "8"
click at [145, 147] on select "Select a membership plan Create new Membership Plan FFA (Direct Debt) 1/2 FFA (…" at bounding box center [366, 158] width 442 height 23
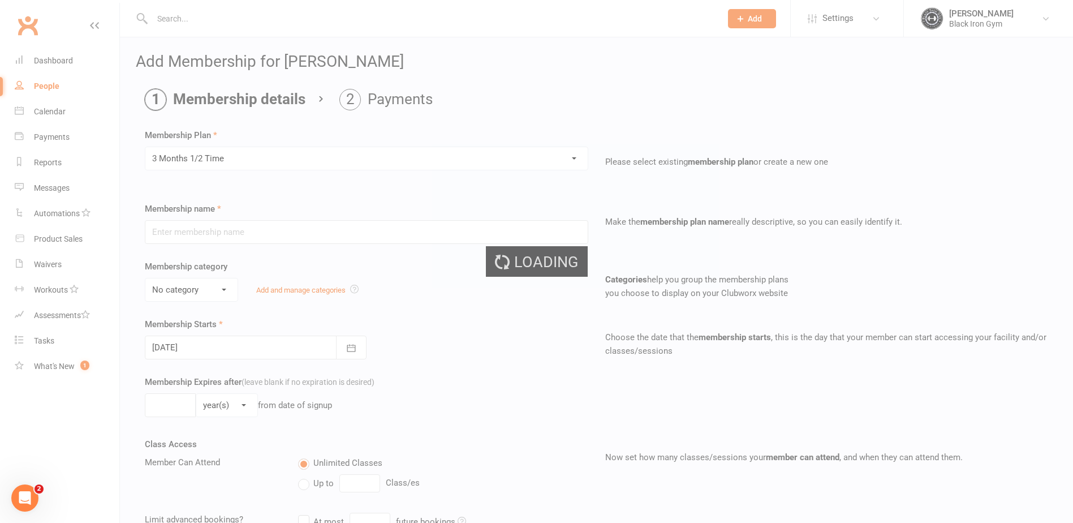
type input "3 Months 1/2 Time"
select select "4"
type input "3"
select select "2"
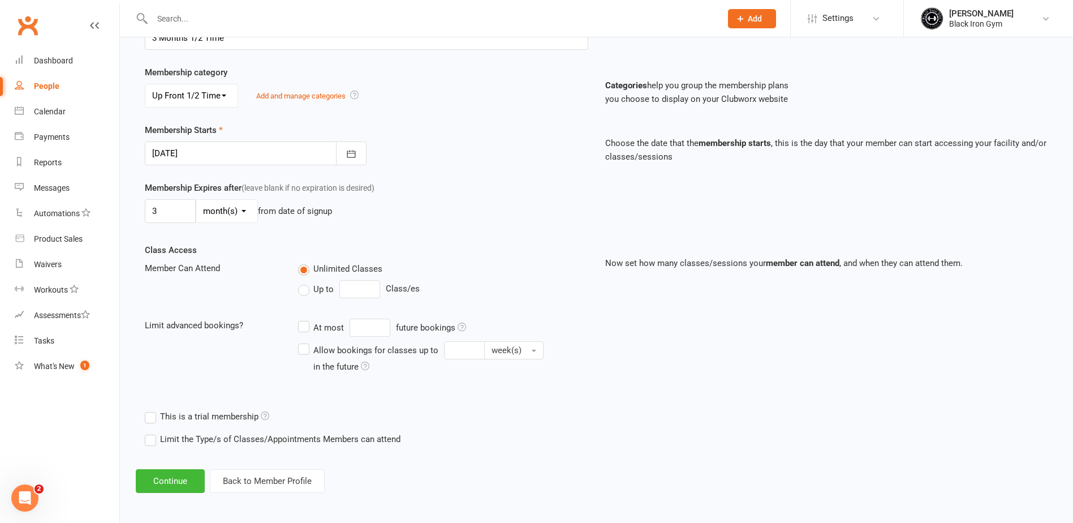
scroll to position [196, 0]
click at [201, 474] on button "Continue" at bounding box center [170, 479] width 69 height 24
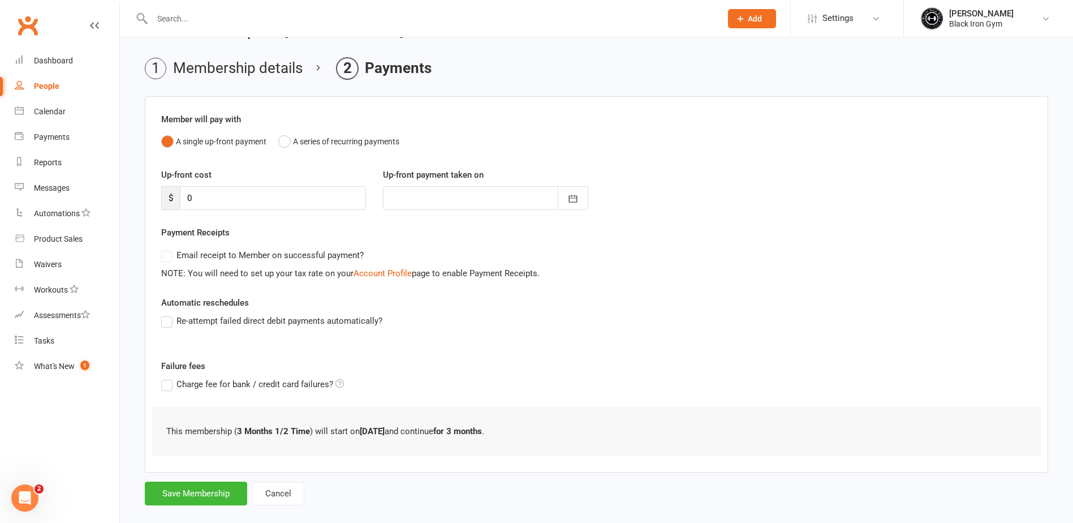
scroll to position [48, 0]
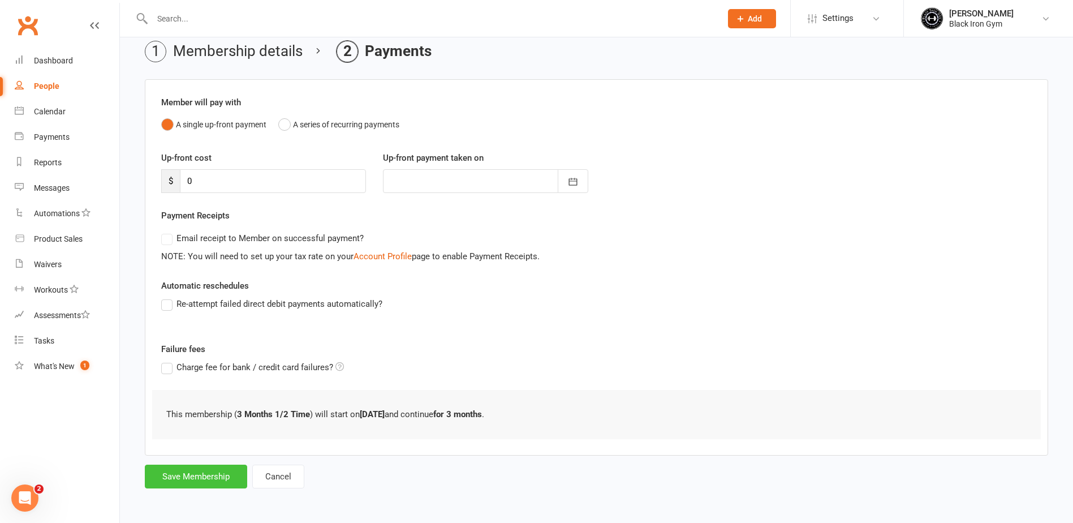
click at [223, 479] on button "Save Membership" at bounding box center [196, 476] width 102 height 24
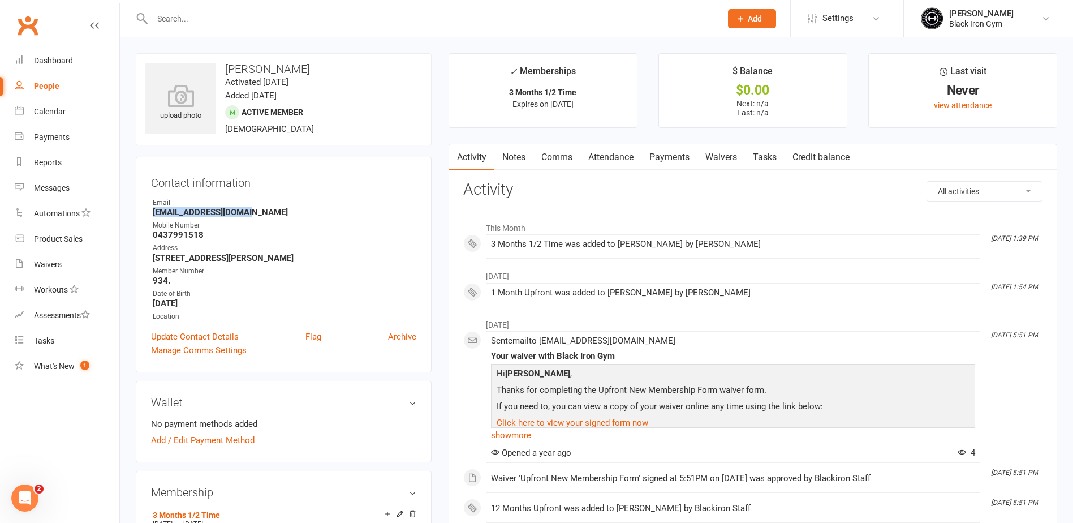
drag, startPoint x: 244, startPoint y: 209, endPoint x: 154, endPoint y: 207, distance: 89.4
click at [154, 207] on strong "[EMAIL_ADDRESS][DOMAIN_NAME]" at bounding box center [285, 212] width 264 height 10
click at [48, 85] on div "People" at bounding box center [46, 85] width 25 height 9
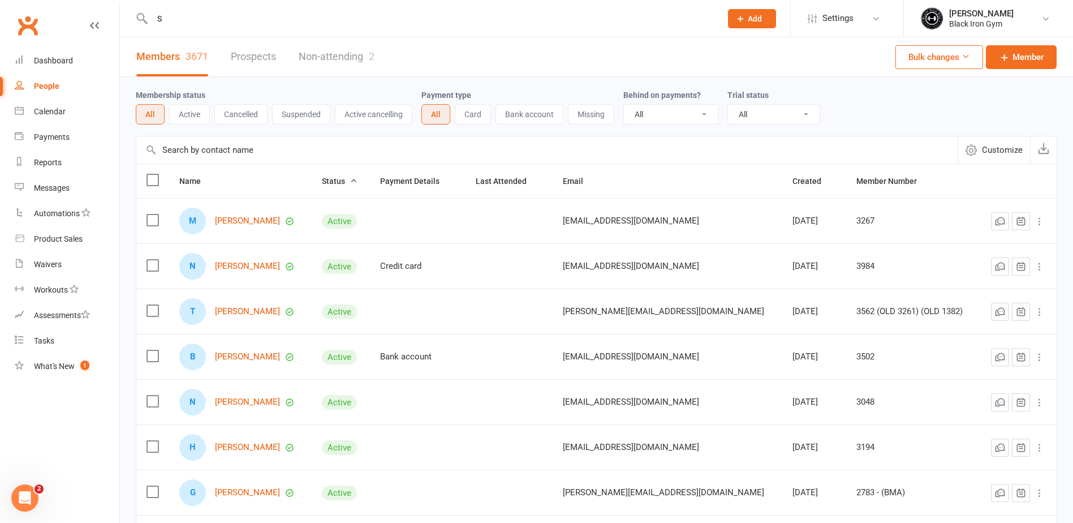
drag, startPoint x: 258, startPoint y: 11, endPoint x: 248, endPoint y: 19, distance: 12.9
click at [248, 19] on input "S" at bounding box center [431, 19] width 565 height 16
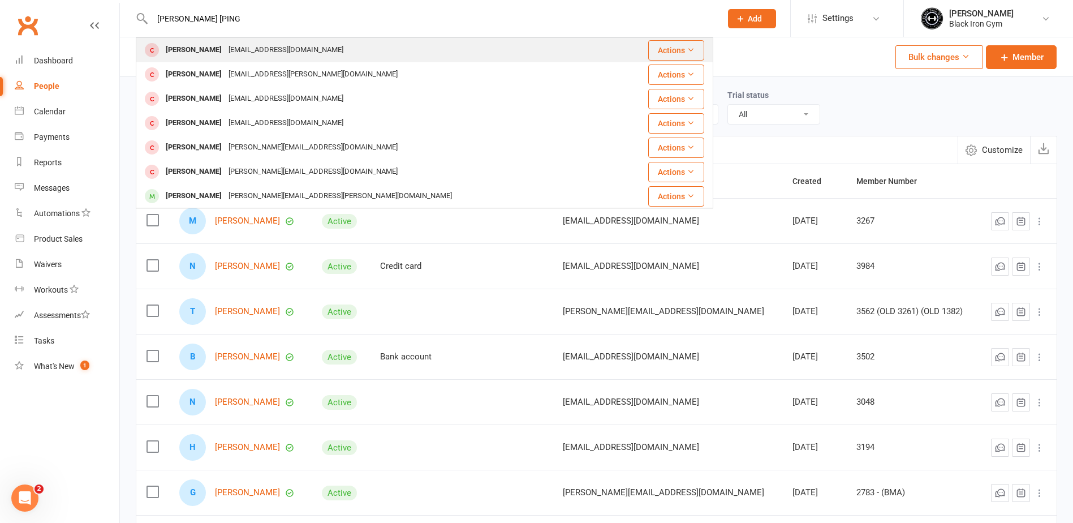
type input "[PERSON_NAME] [PING"
click at [244, 49] on div "[EMAIL_ADDRESS][DOMAIN_NAME]" at bounding box center [286, 50] width 122 height 16
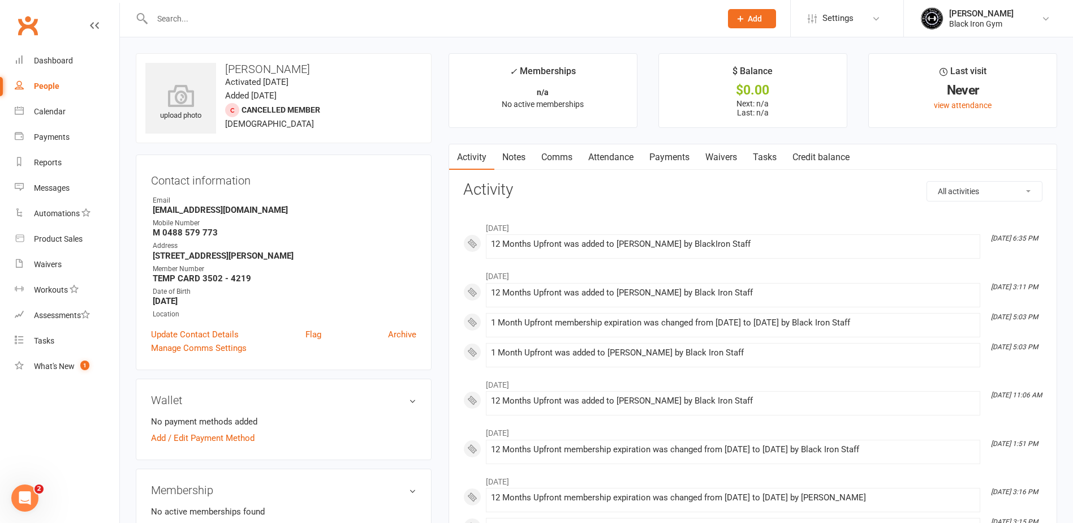
click at [202, 20] on input "text" at bounding box center [431, 19] width 565 height 16
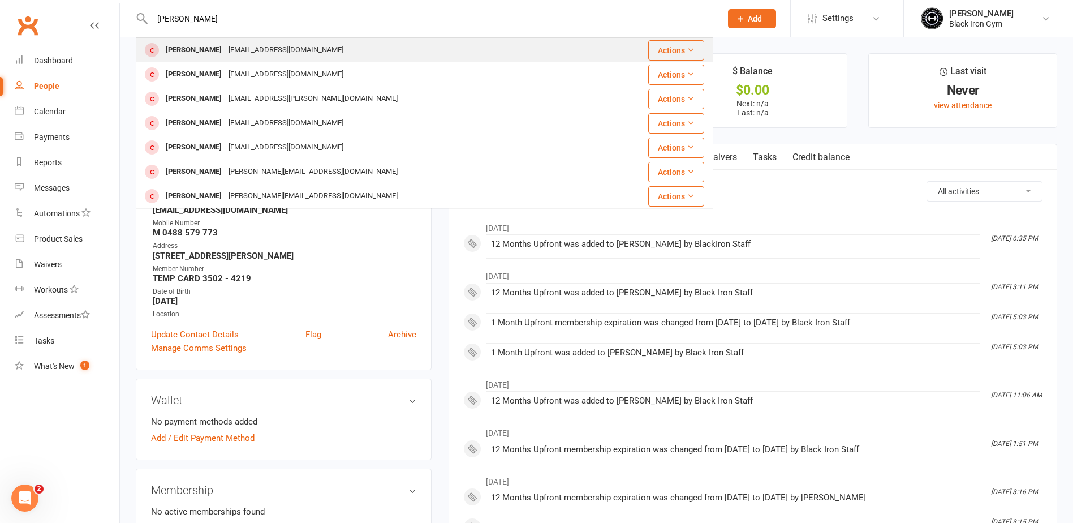
type input "[PERSON_NAME]"
click at [255, 42] on div "[EMAIL_ADDRESS][DOMAIN_NAME]" at bounding box center [286, 50] width 122 height 16
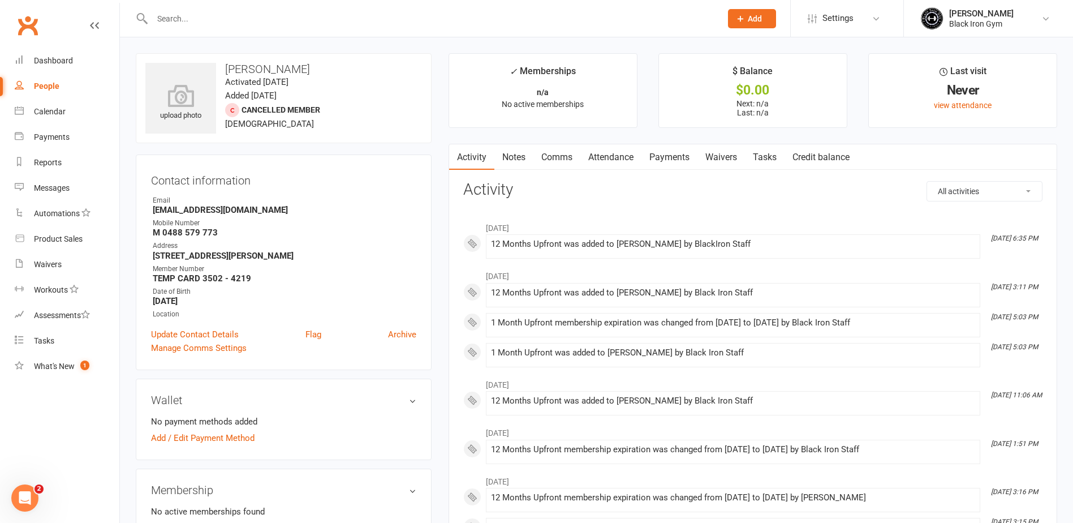
click at [61, 81] on link "People" at bounding box center [67, 86] width 105 height 25
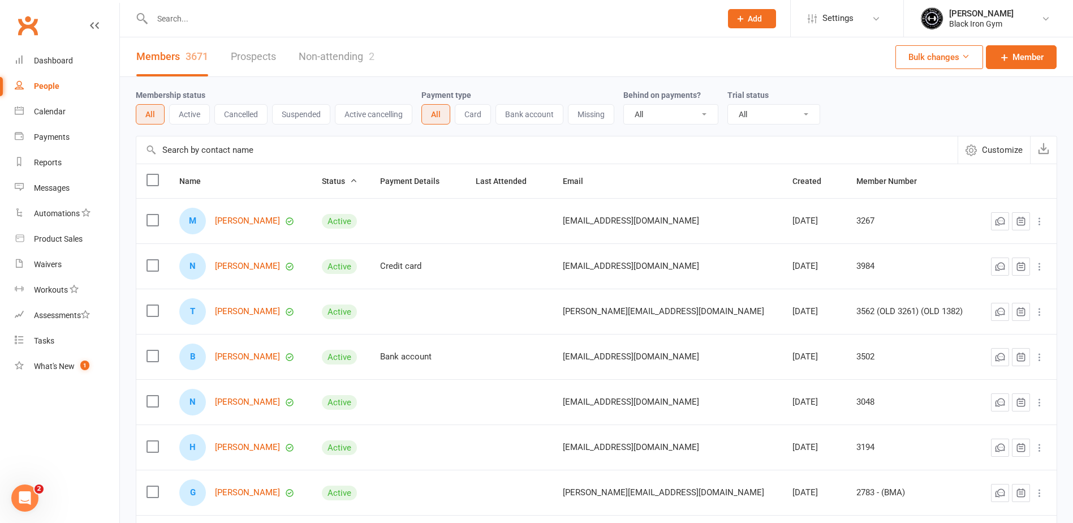
click at [208, 13] on input "text" at bounding box center [431, 19] width 565 height 16
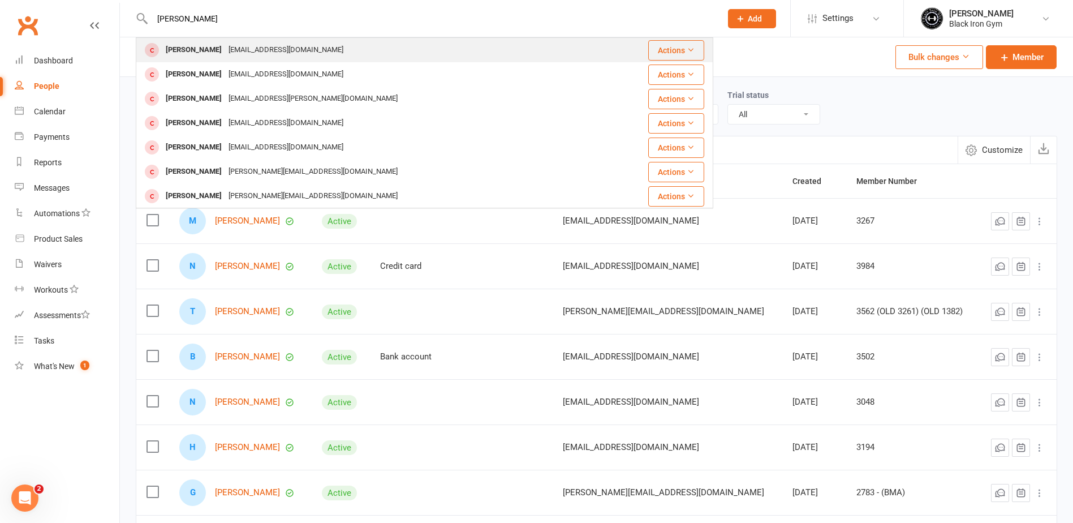
type input "[PERSON_NAME]"
click at [217, 50] on div "[PERSON_NAME]" at bounding box center [193, 50] width 63 height 16
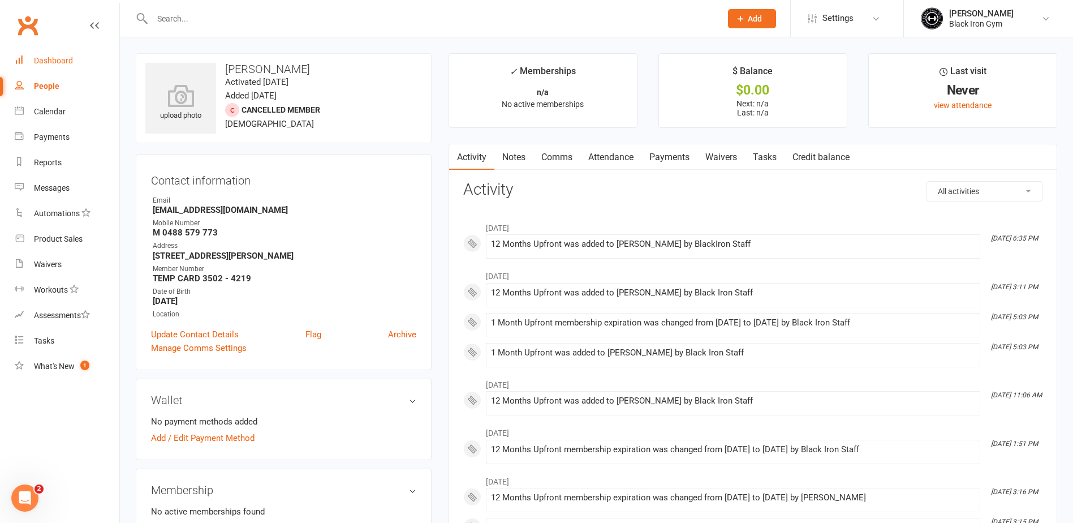
click at [49, 59] on div "Dashboard" at bounding box center [53, 60] width 39 height 9
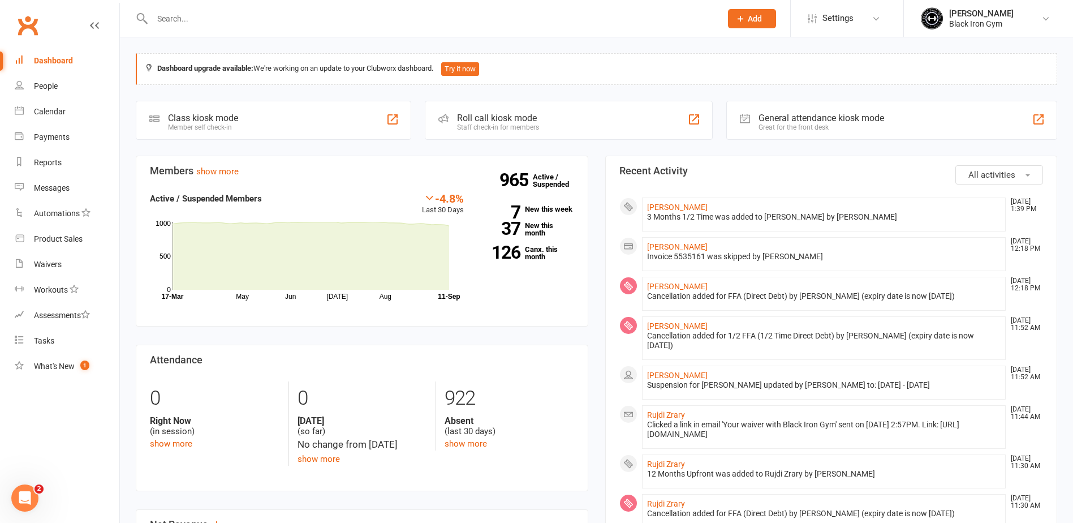
click at [271, 19] on input "text" at bounding box center [431, 19] width 565 height 16
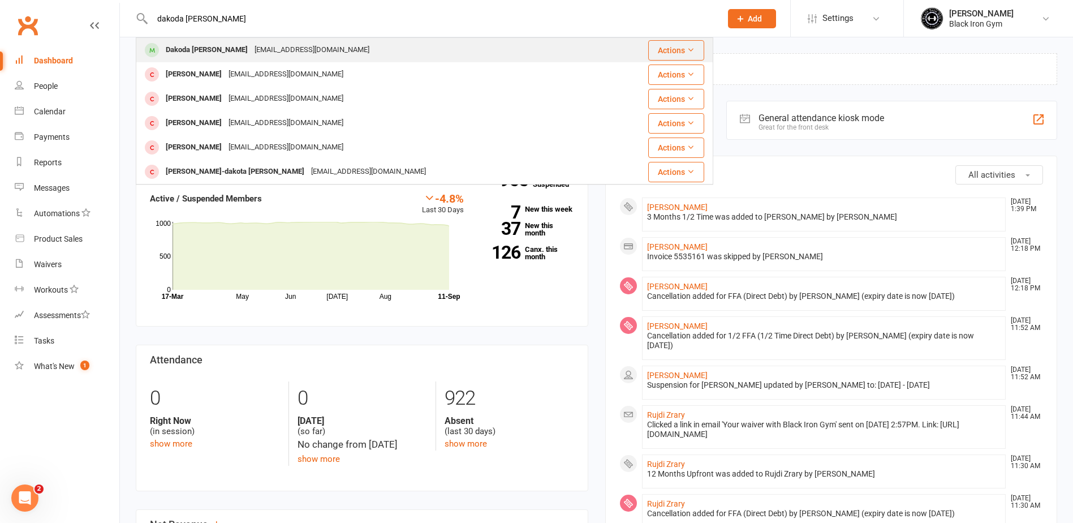
type input "dakoda [PERSON_NAME]"
click at [256, 45] on div "[EMAIL_ADDRESS][DOMAIN_NAME]" at bounding box center [312, 50] width 122 height 16
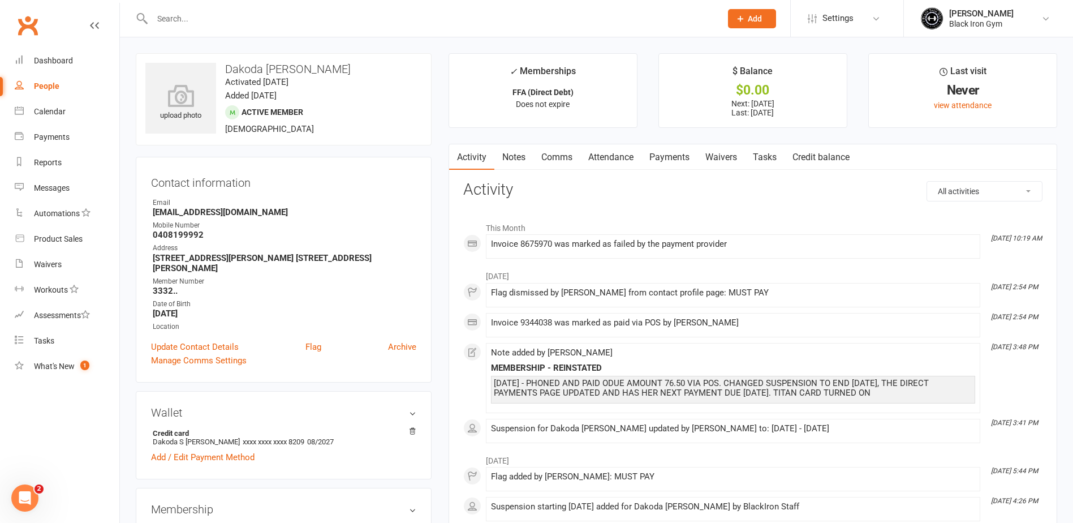
click at [679, 157] on link "Payments" at bounding box center [670, 157] width 56 height 26
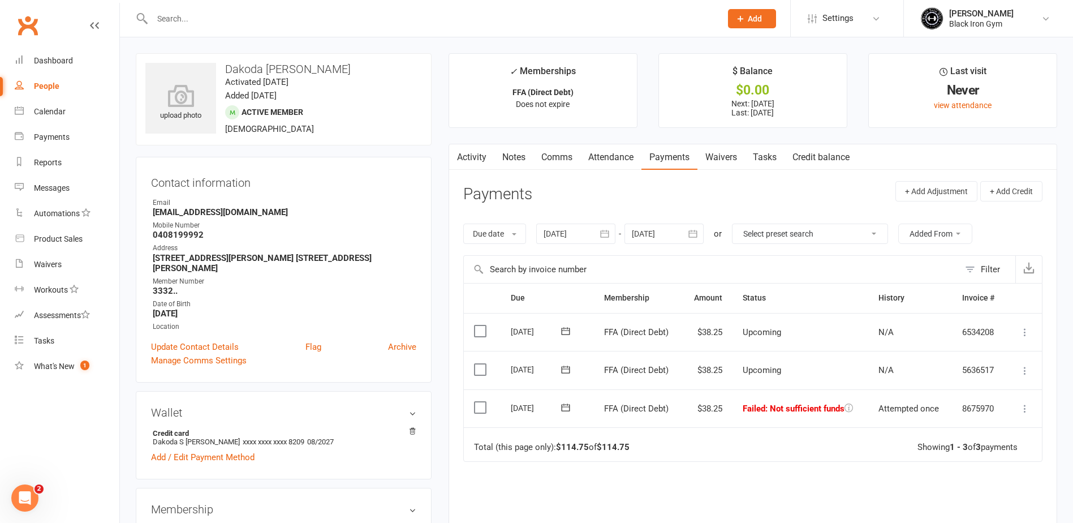
click at [593, 238] on div at bounding box center [575, 233] width 79 height 20
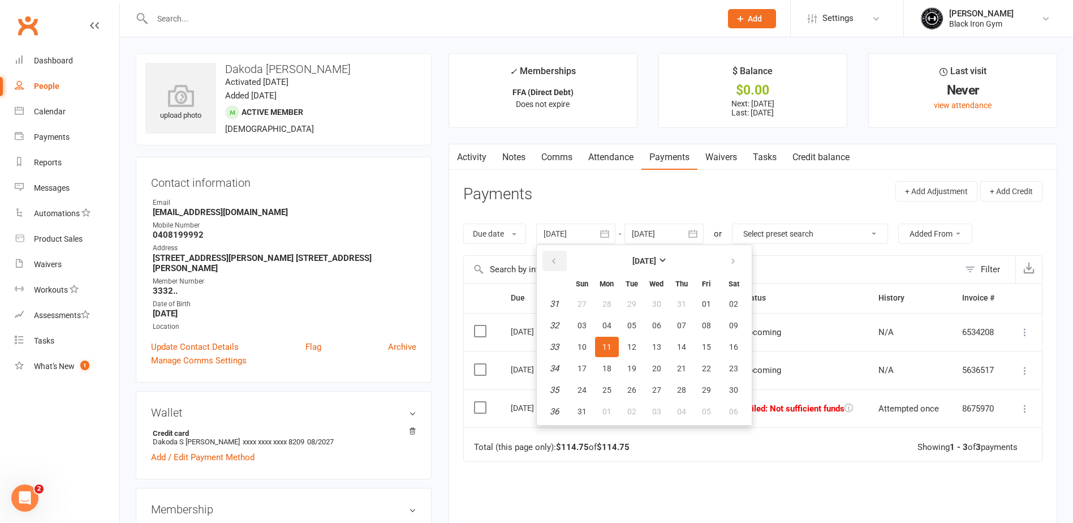
click at [560, 265] on button "button" at bounding box center [555, 261] width 24 height 20
click at [682, 352] on button "17" at bounding box center [682, 347] width 24 height 20
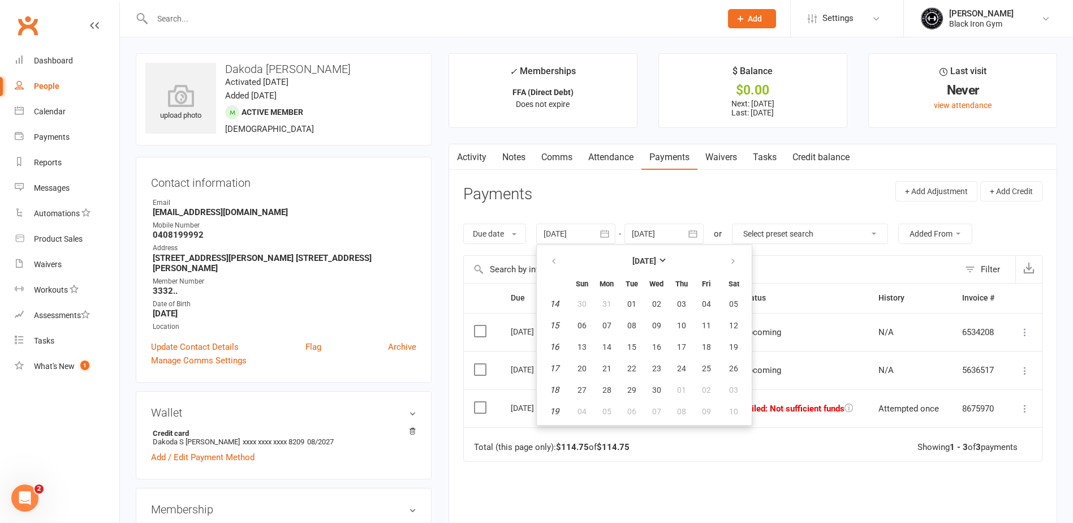
type input "[DATE]"
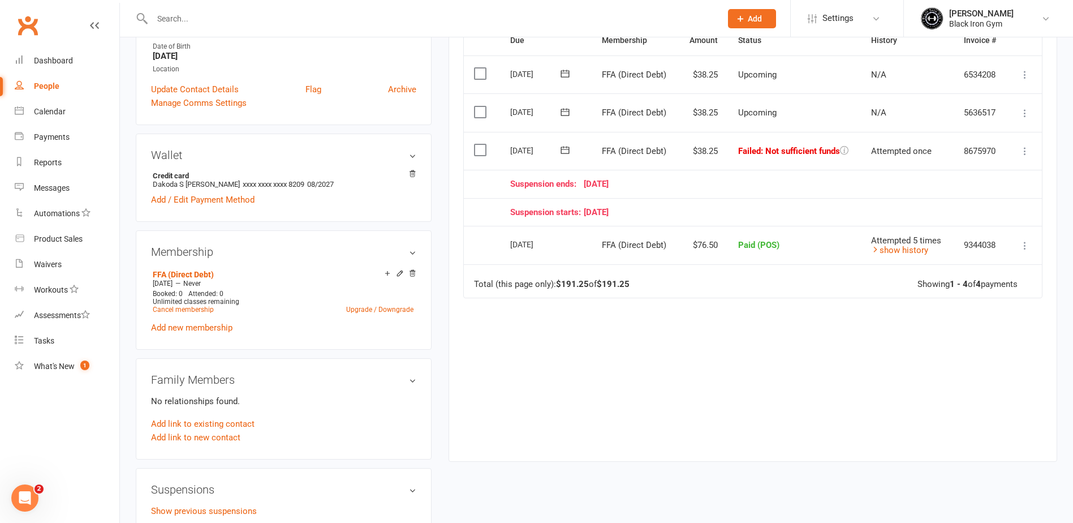
scroll to position [339, 0]
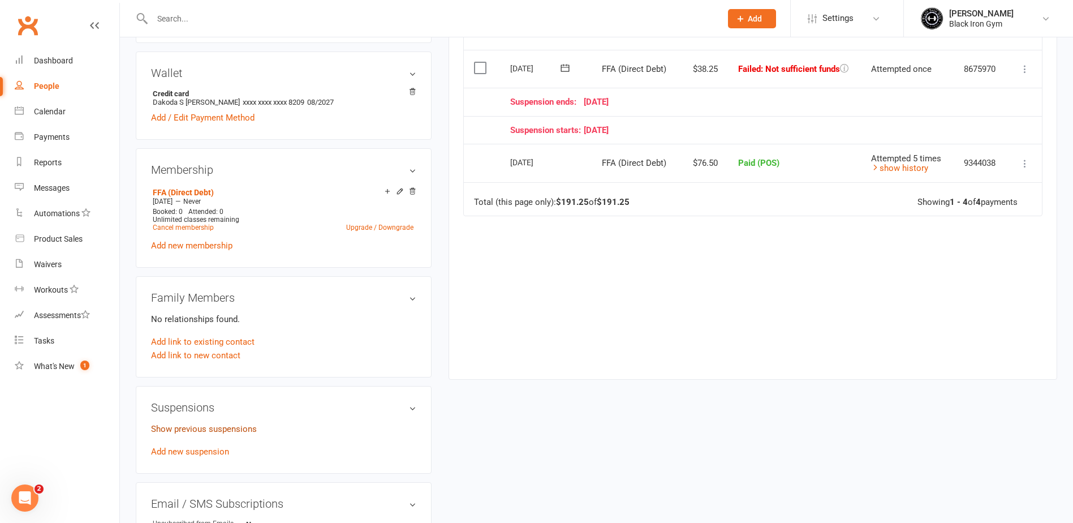
click at [229, 424] on link "Show previous suspensions" at bounding box center [204, 429] width 106 height 10
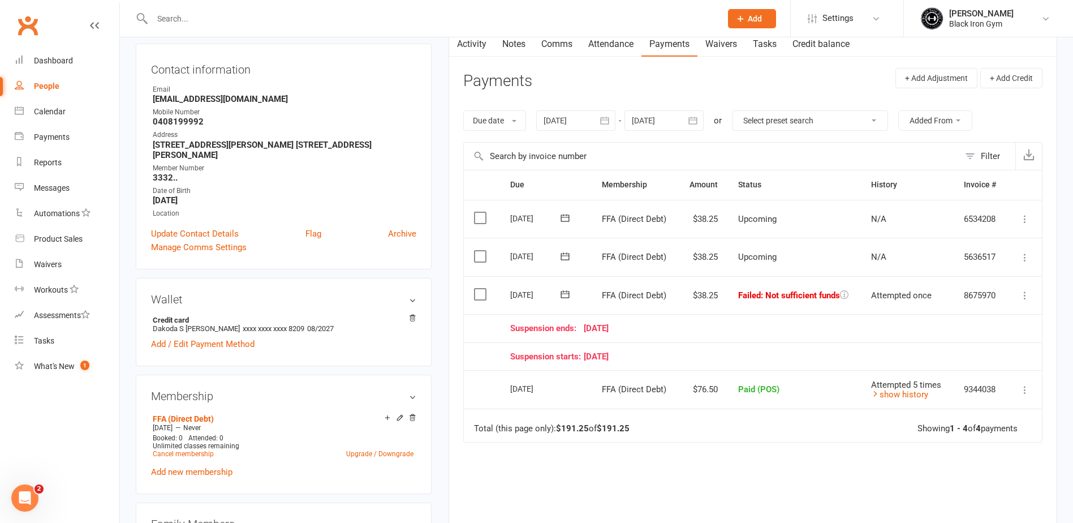
scroll to position [57, 0]
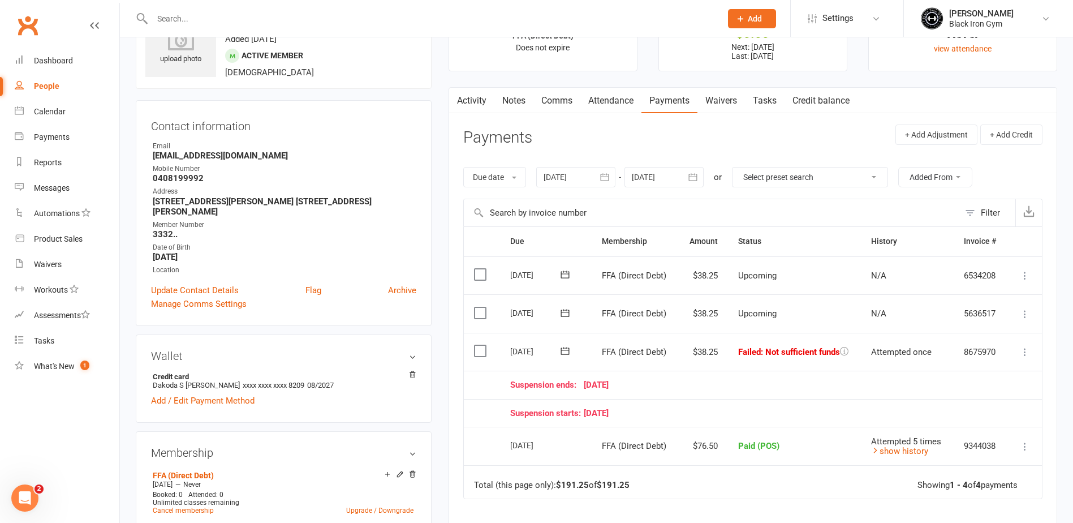
click at [261, 8] on div at bounding box center [425, 18] width 578 height 37
click at [251, 20] on input "text" at bounding box center [431, 19] width 565 height 16
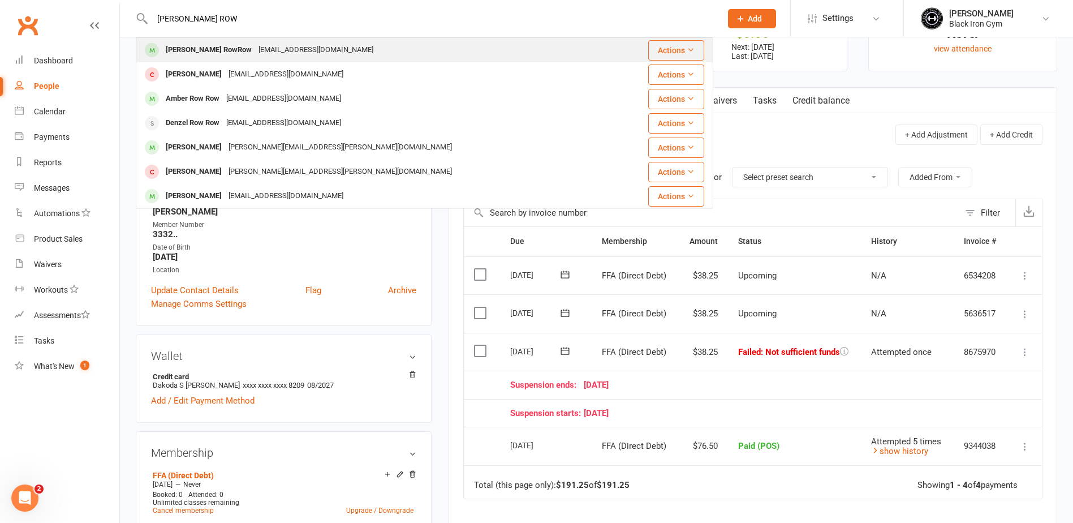
type input "[PERSON_NAME] ROW"
click at [255, 44] on div "[EMAIL_ADDRESS][DOMAIN_NAME]" at bounding box center [316, 50] width 122 height 16
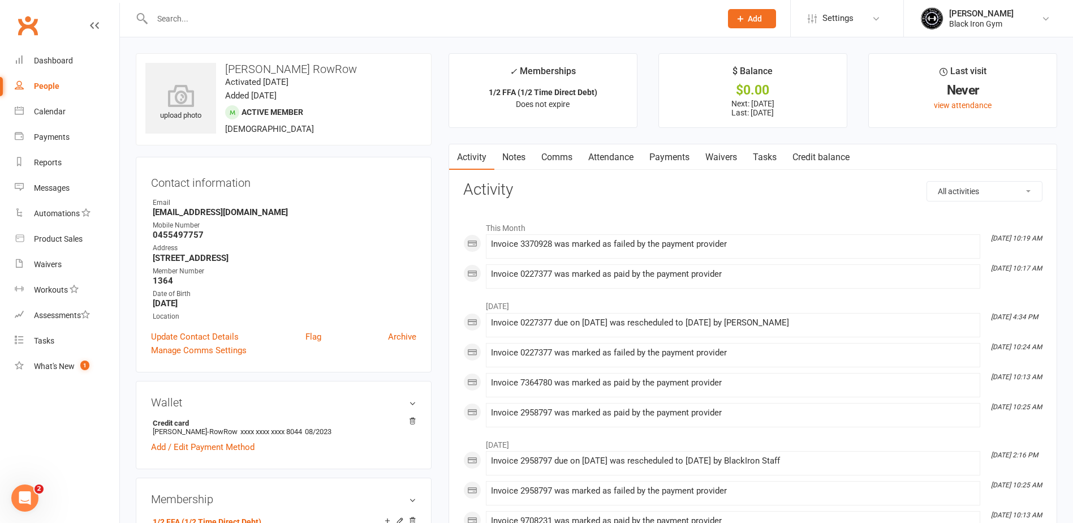
click at [197, 28] on div at bounding box center [425, 18] width 578 height 37
click at [197, 25] on input "text" at bounding box center [431, 19] width 565 height 16
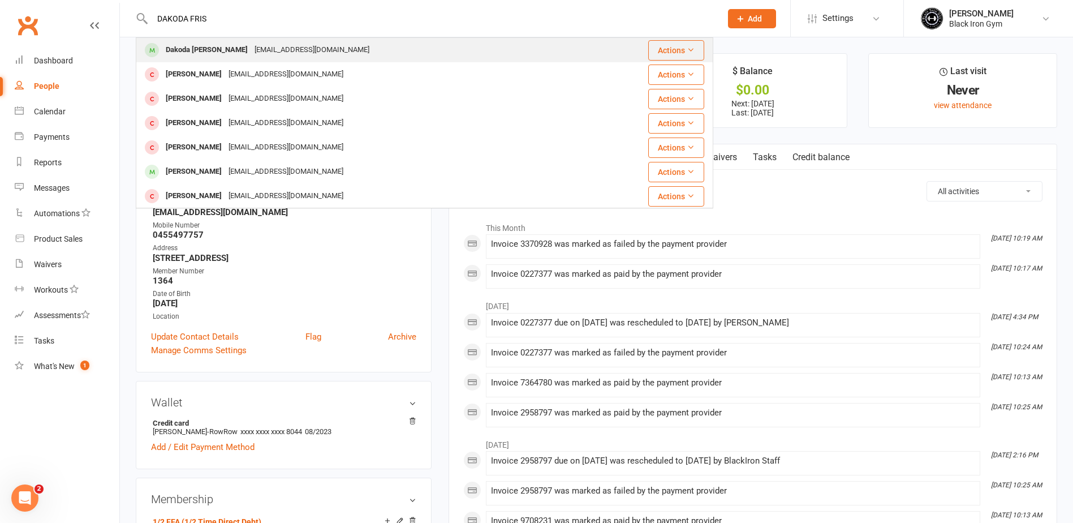
type input "DAKODA FRIS"
click at [212, 54] on div "Dakoda [PERSON_NAME]" at bounding box center [206, 50] width 89 height 16
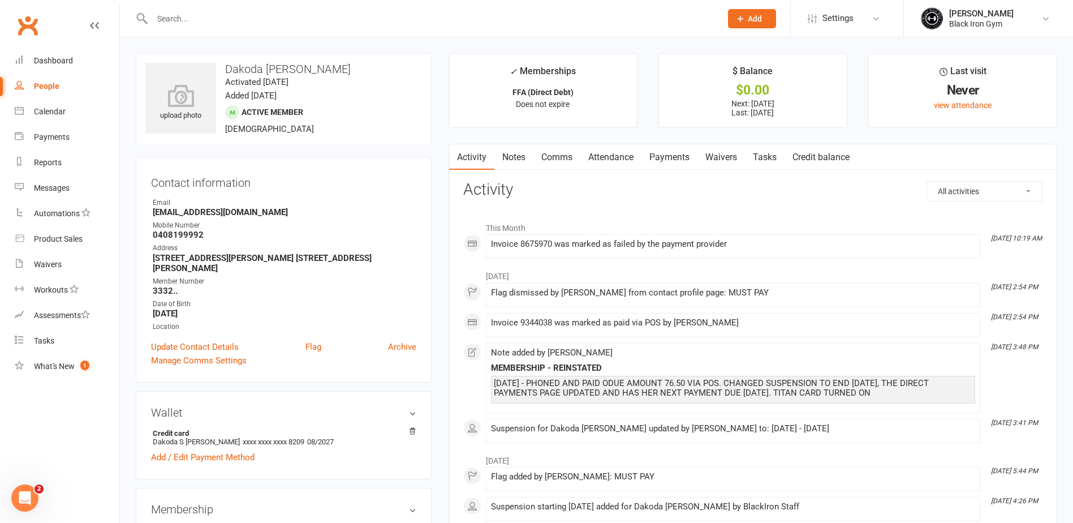
click at [251, 16] on input "text" at bounding box center [431, 19] width 565 height 16
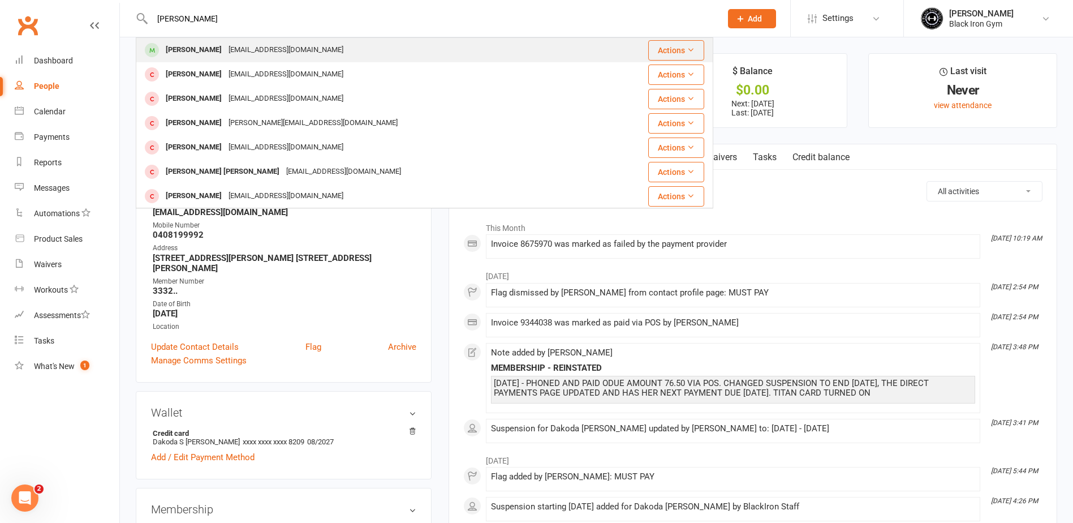
type input "[PERSON_NAME]"
click at [242, 46] on div "[EMAIL_ADDRESS][DOMAIN_NAME]" at bounding box center [286, 50] width 122 height 16
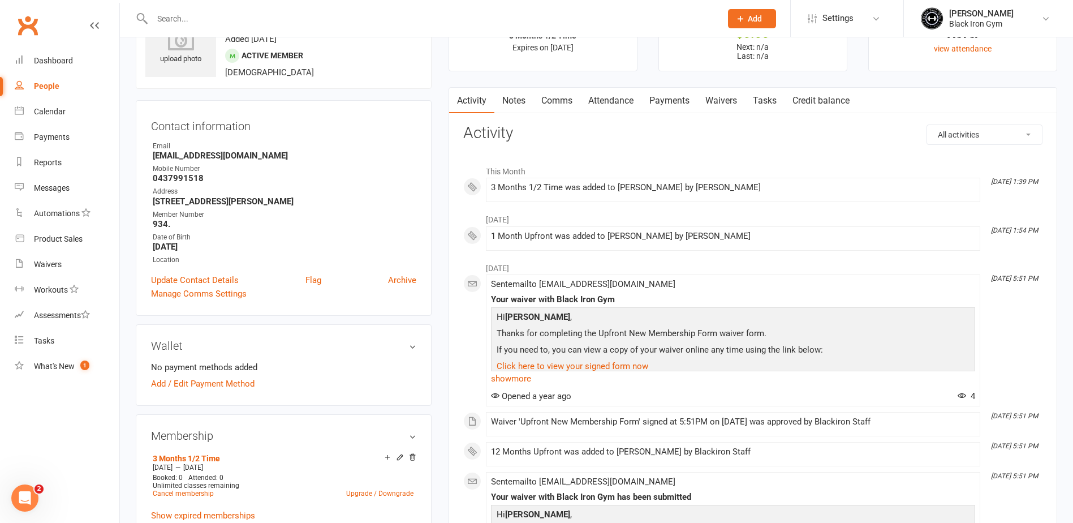
scroll to position [113, 0]
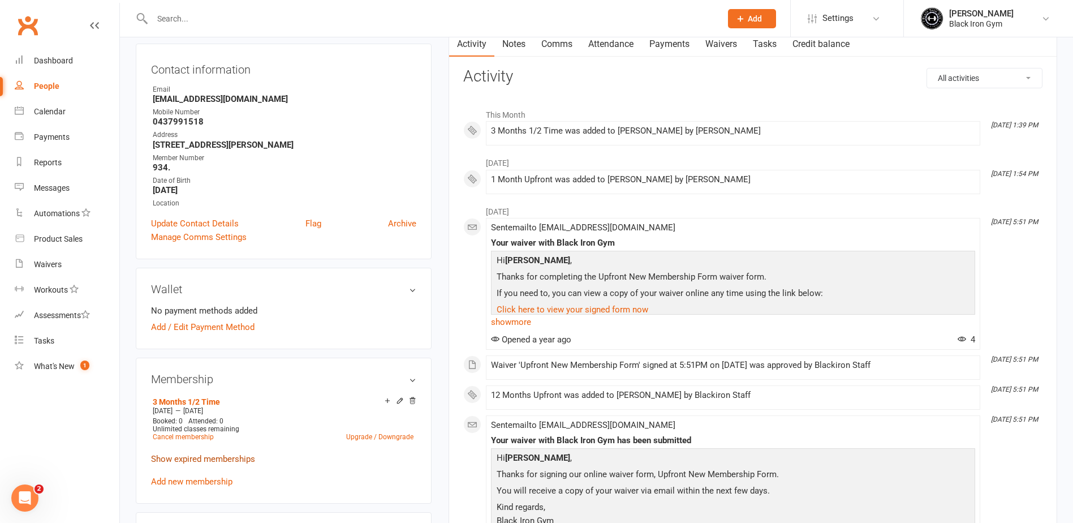
click at [206, 455] on link "Show expired memberships" at bounding box center [203, 459] width 104 height 10
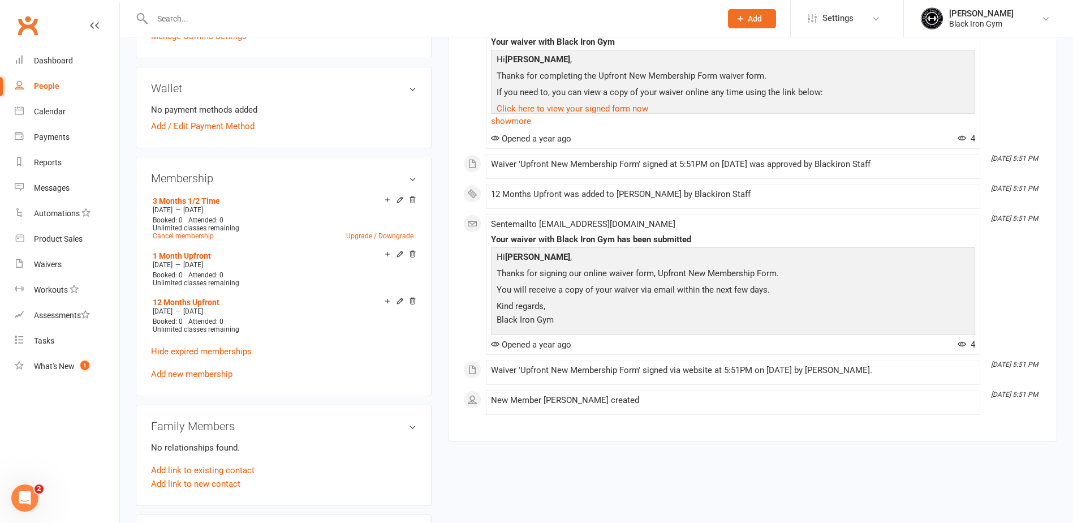
scroll to position [339, 0]
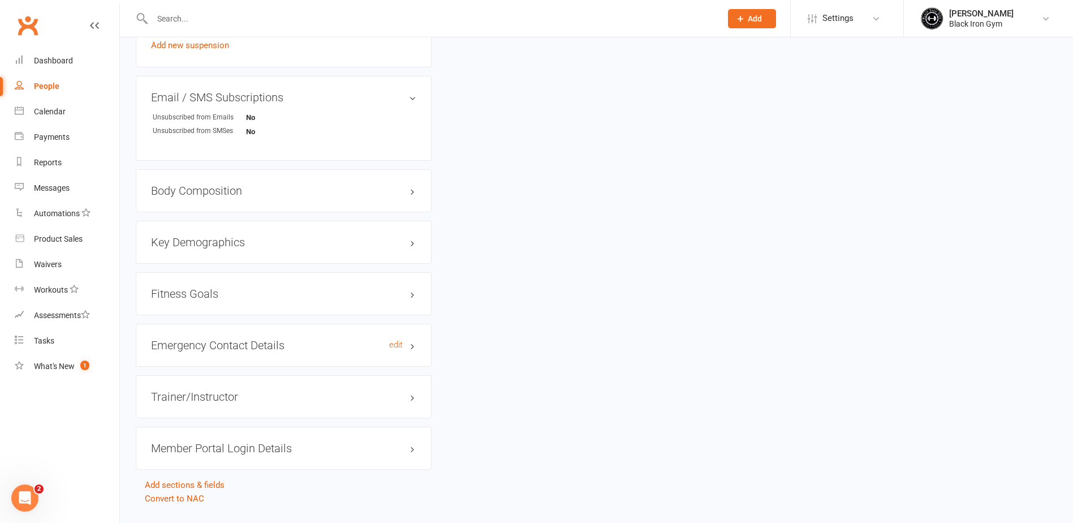
click at [228, 346] on h3 "Emergency Contact Details edit" at bounding box center [283, 345] width 265 height 12
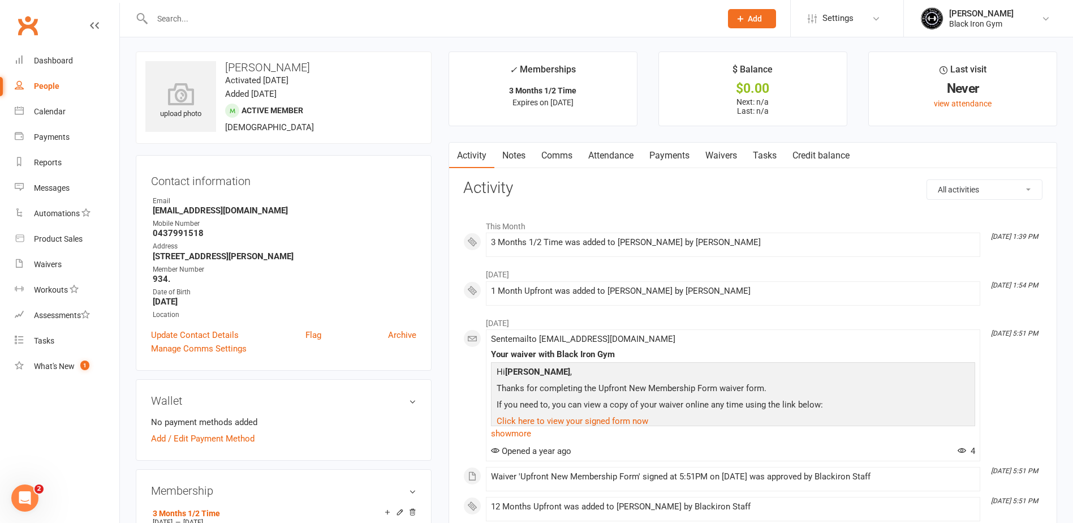
scroll to position [0, 0]
click at [71, 63] on div "Dashboard" at bounding box center [53, 60] width 39 height 9
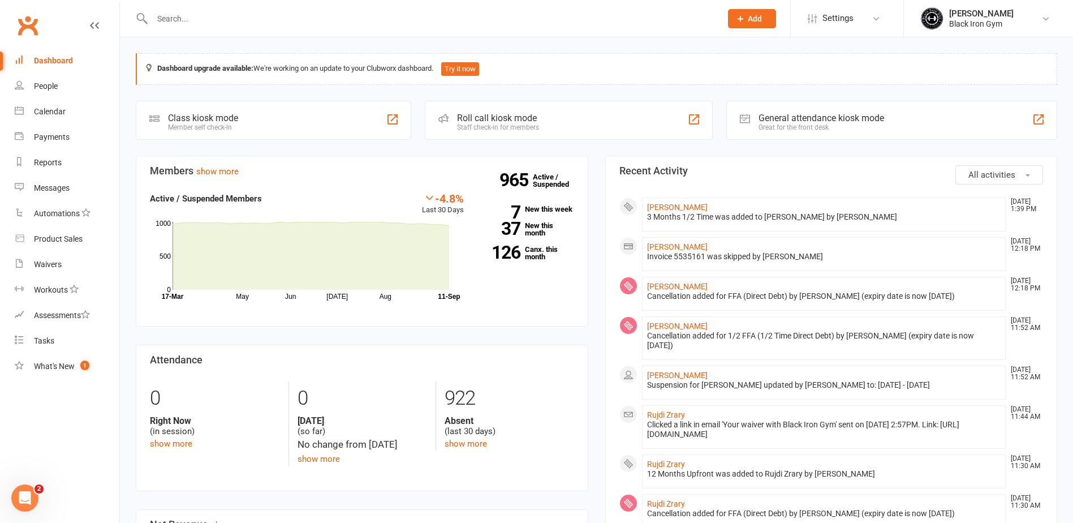
click at [253, 27] on div at bounding box center [425, 18] width 578 height 37
click at [263, 20] on input "text" at bounding box center [431, 19] width 565 height 16
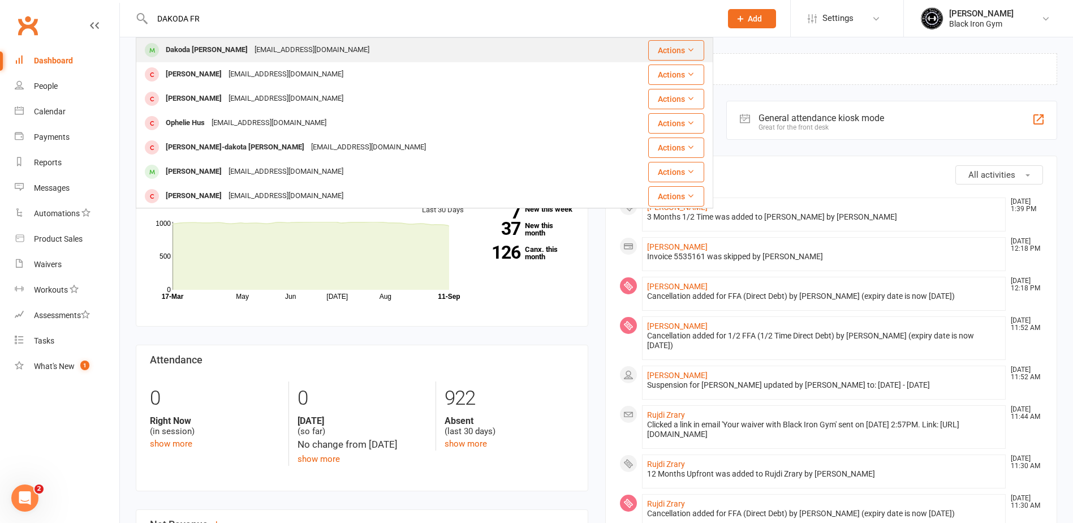
type input "DAKODA FR"
click at [251, 48] on div "[EMAIL_ADDRESS][DOMAIN_NAME]" at bounding box center [312, 50] width 122 height 16
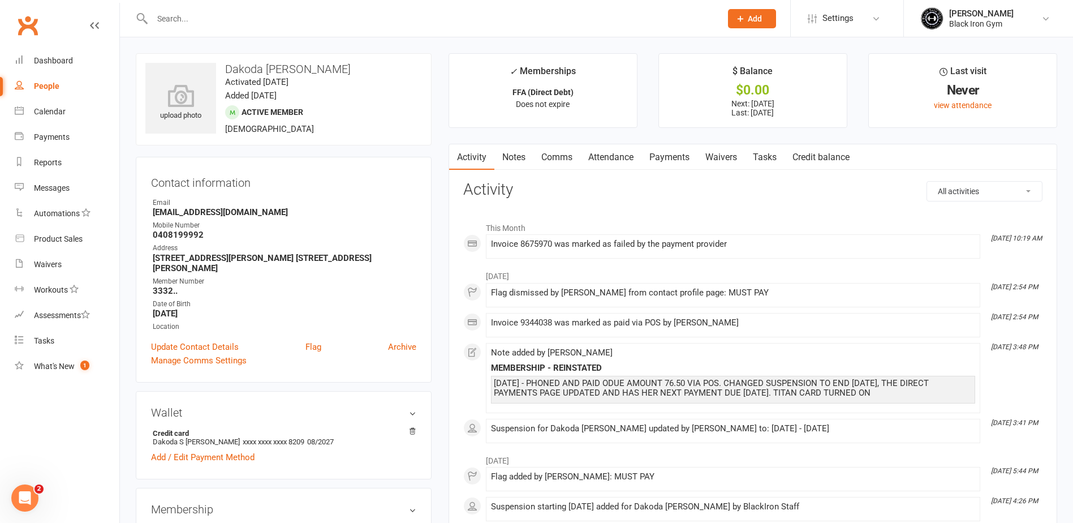
click at [519, 160] on link "Notes" at bounding box center [513, 157] width 39 height 26
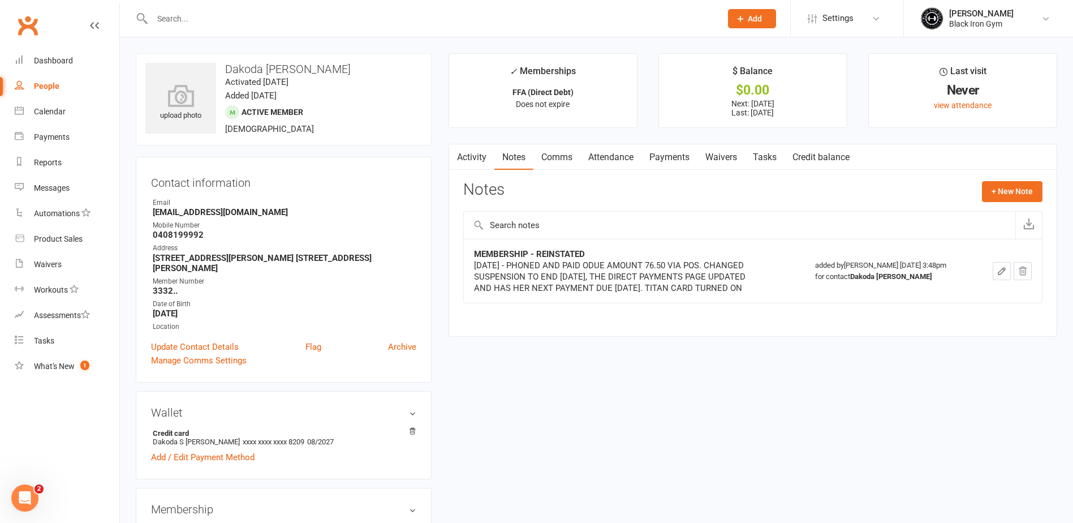
click at [479, 149] on link "Activity" at bounding box center [471, 157] width 45 height 26
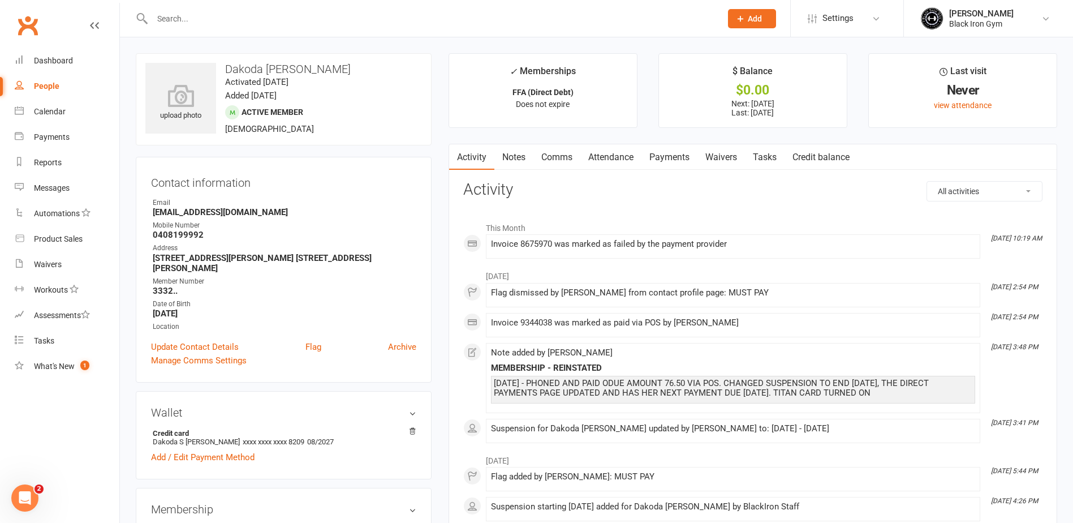
click at [661, 159] on link "Payments" at bounding box center [670, 157] width 56 height 26
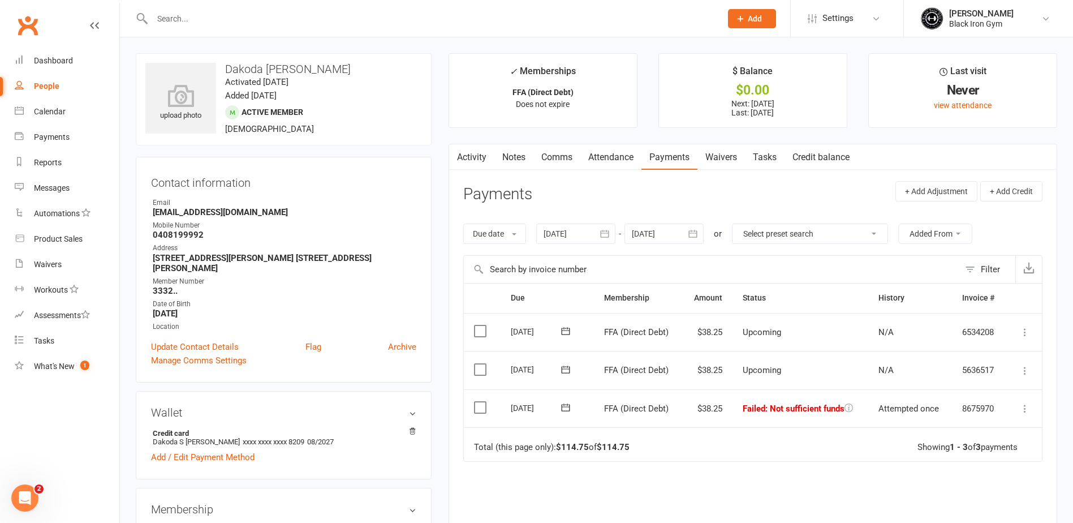
click at [561, 403] on icon at bounding box center [565, 407] width 11 height 11
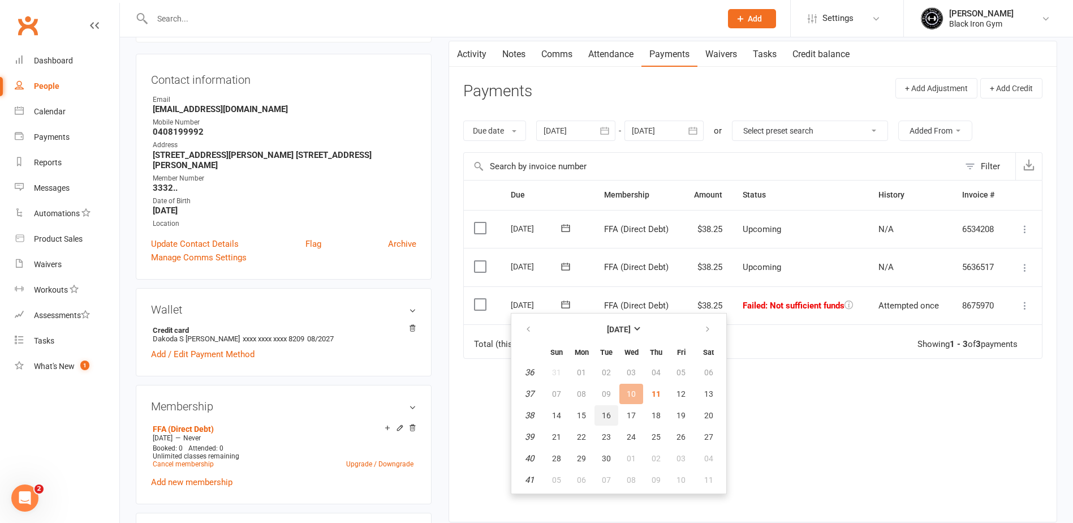
scroll to position [113, 0]
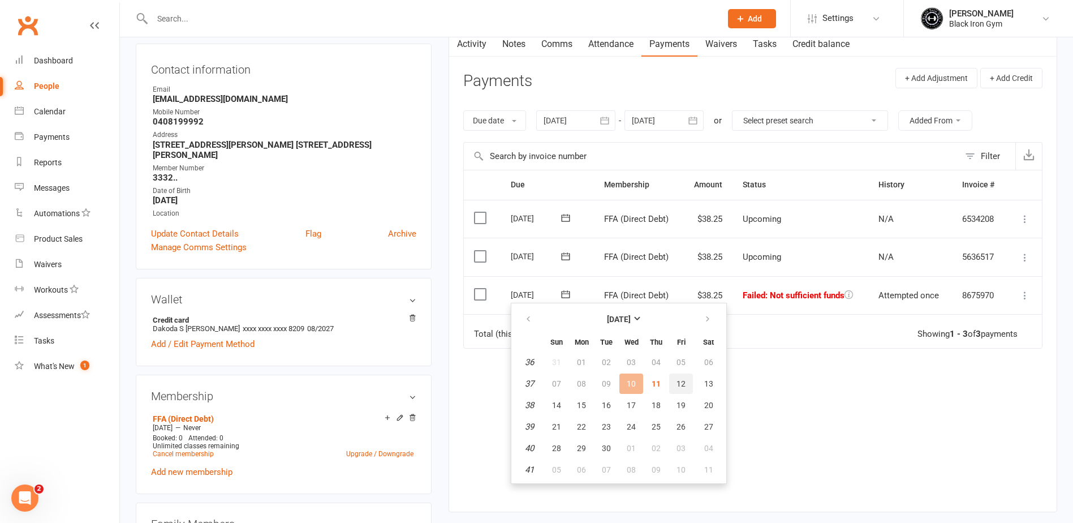
click at [685, 382] on span "12" at bounding box center [681, 383] width 9 height 9
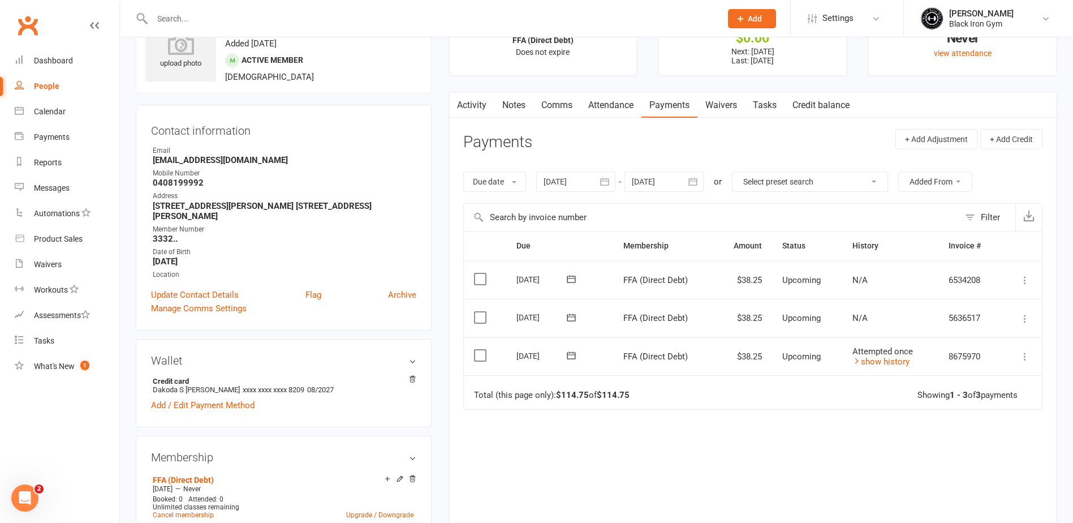
scroll to position [0, 0]
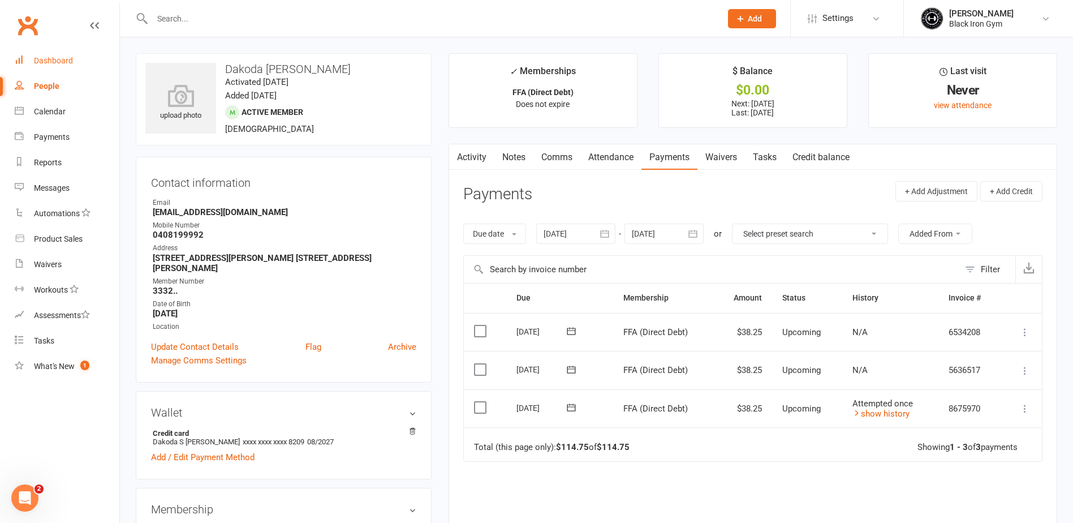
click at [61, 61] on div "Dashboard" at bounding box center [53, 60] width 39 height 9
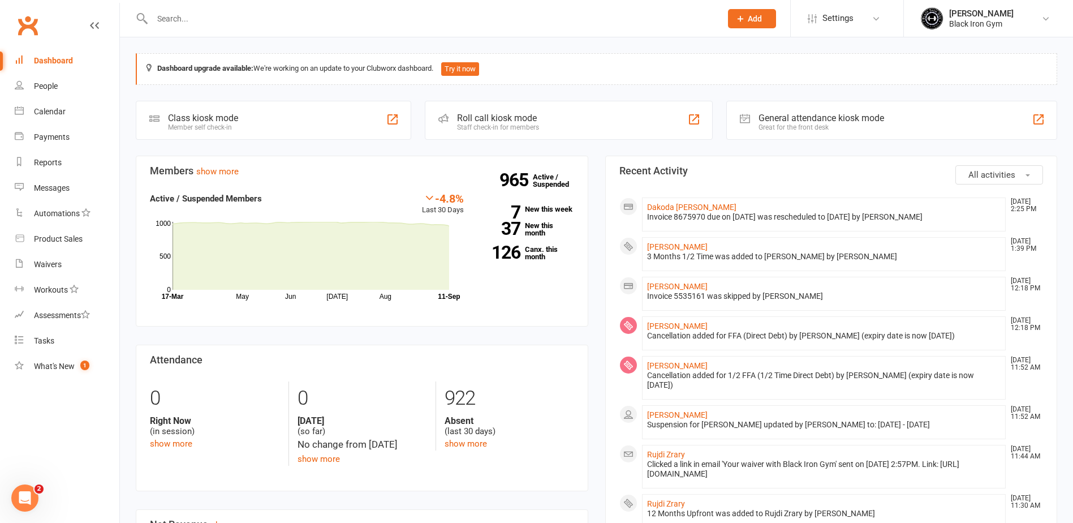
click at [174, 16] on input "text" at bounding box center [431, 19] width 565 height 16
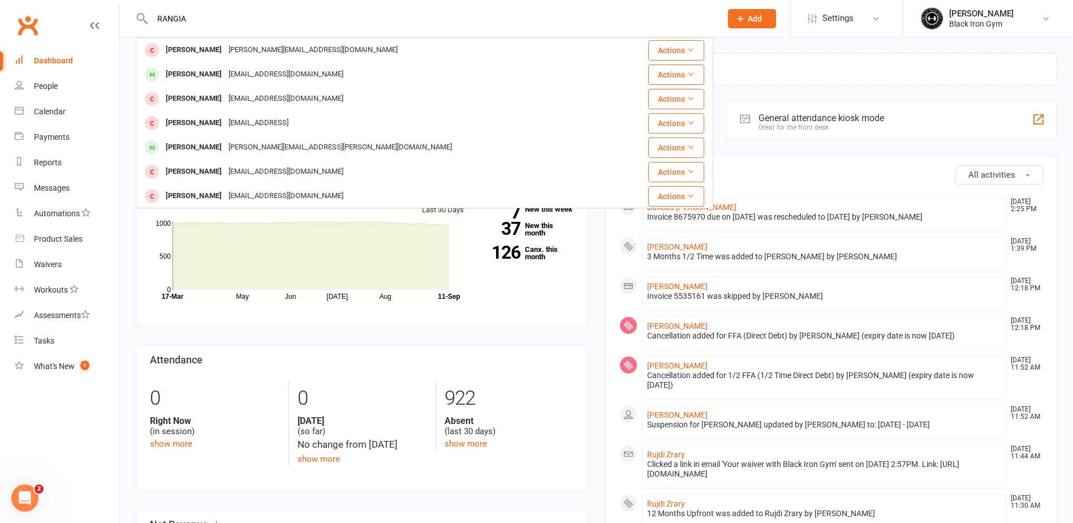
drag, startPoint x: 194, startPoint y: 25, endPoint x: 139, endPoint y: 21, distance: 55.0
click at [139, 21] on div "[PERSON_NAME] [PERSON_NAME][EMAIL_ADDRESS][DOMAIN_NAME] Actions [PERSON_NAME] […" at bounding box center [425, 18] width 578 height 37
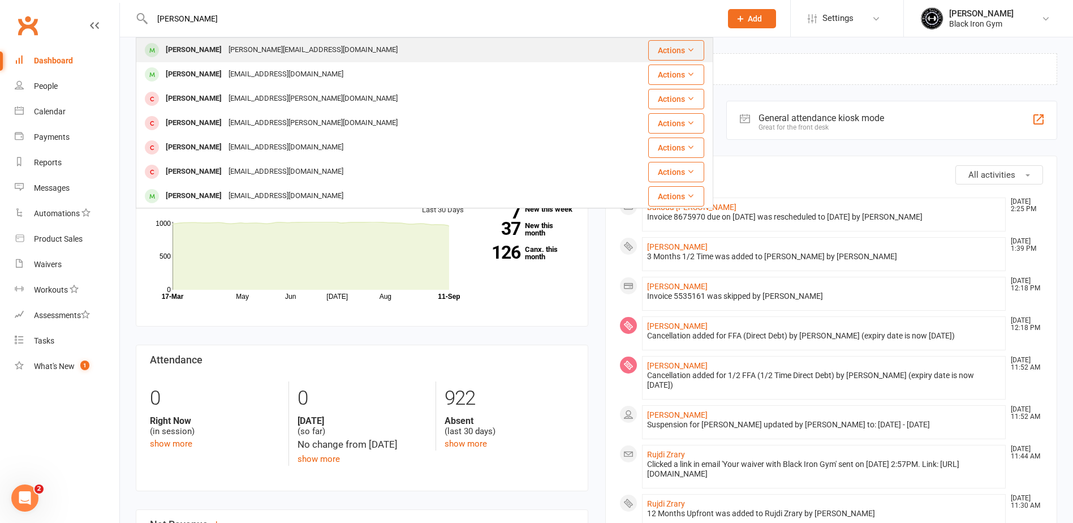
type input "[PERSON_NAME]"
click at [243, 49] on div "[PERSON_NAME][EMAIL_ADDRESS][DOMAIN_NAME]" at bounding box center [313, 50] width 176 height 16
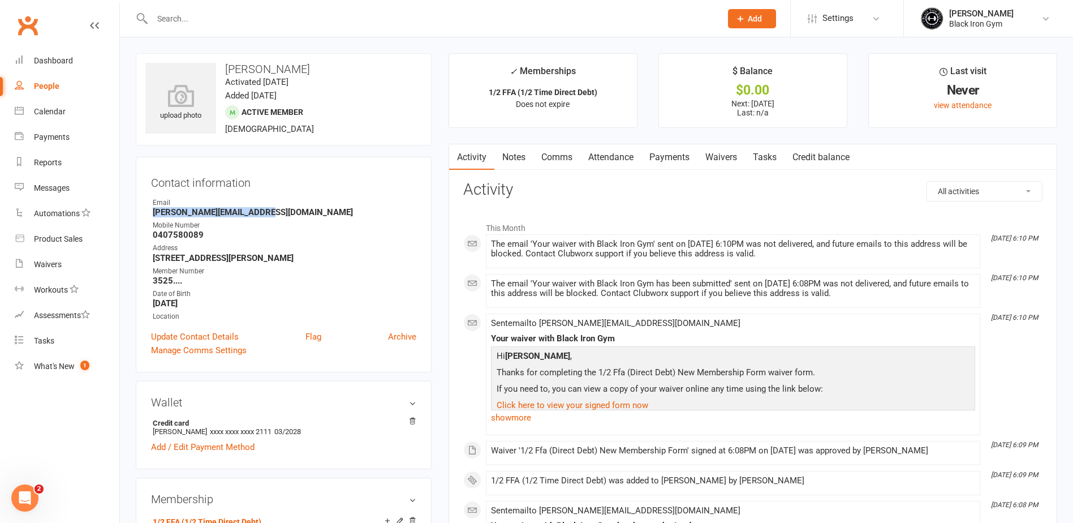
drag, startPoint x: 271, startPoint y: 215, endPoint x: 147, endPoint y: 210, distance: 124.5
click at [147, 210] on div "Contact information Owner Email [PERSON_NAME][EMAIL_ADDRESS][DOMAIN_NAME] Mobil…" at bounding box center [284, 265] width 296 height 216
copy strong "[PERSON_NAME][EMAIL_ADDRESS][DOMAIN_NAME]"
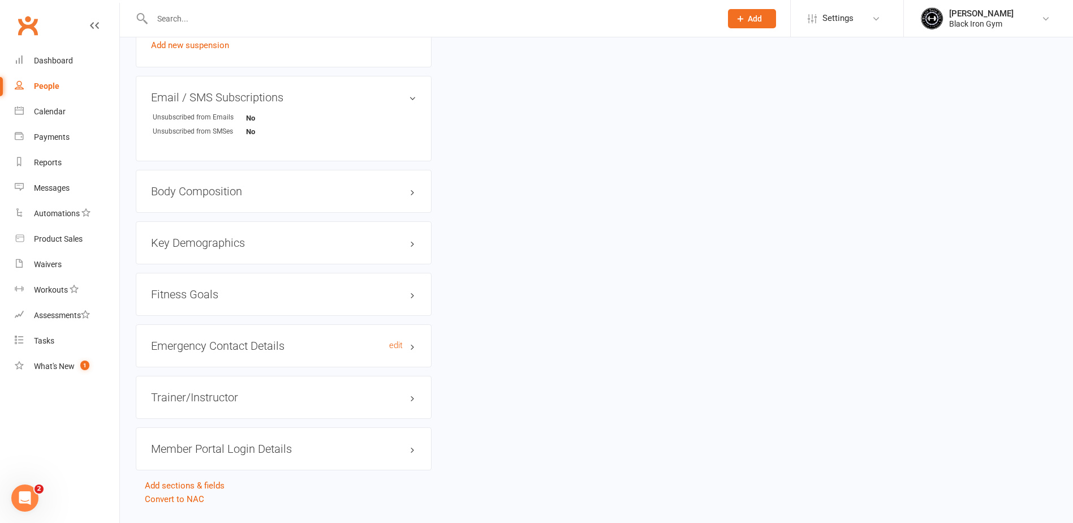
click at [236, 339] on h3 "Emergency Contact Details edit" at bounding box center [283, 345] width 265 height 12
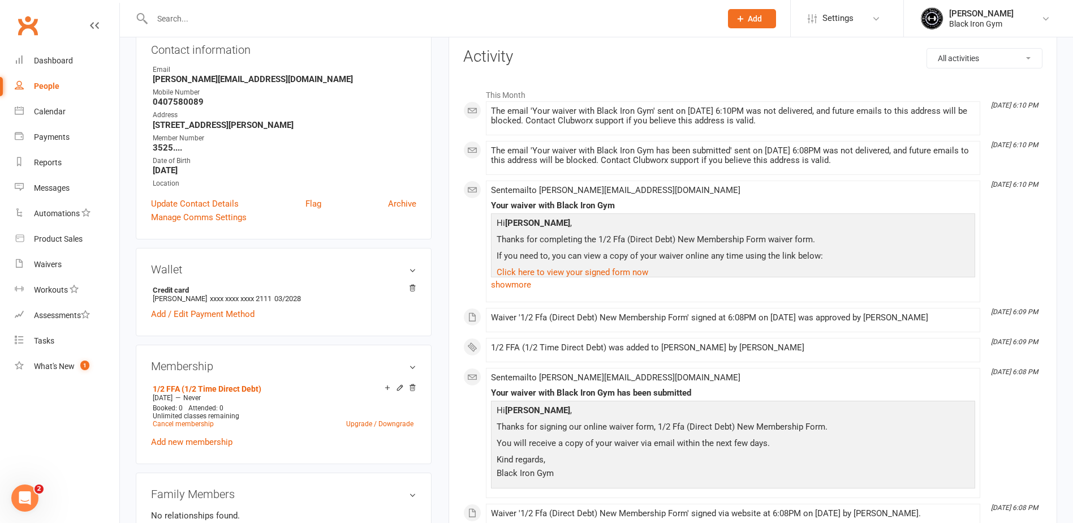
scroll to position [113, 0]
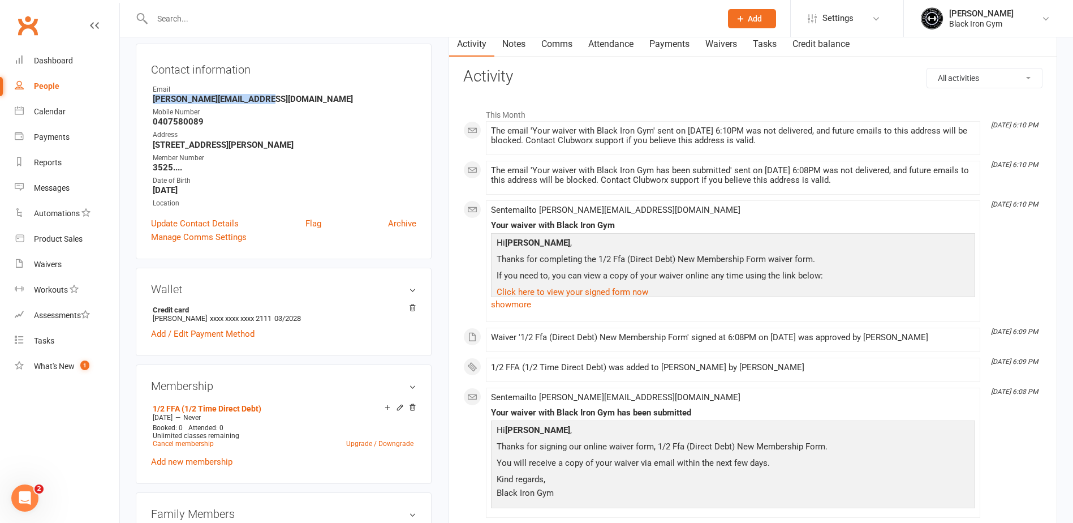
drag, startPoint x: 264, startPoint y: 99, endPoint x: 153, endPoint y: 99, distance: 111.4
click at [153, 99] on strong "[PERSON_NAME][EMAIL_ADDRESS][DOMAIN_NAME]" at bounding box center [285, 99] width 264 height 10
copy strong "[PERSON_NAME][EMAIL_ADDRESS][DOMAIN_NAME]"
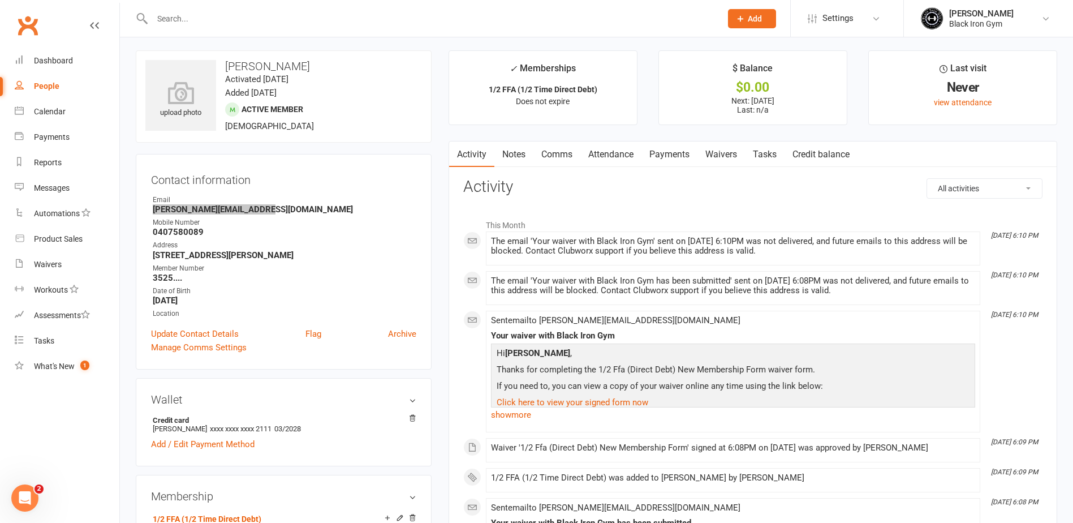
scroll to position [0, 0]
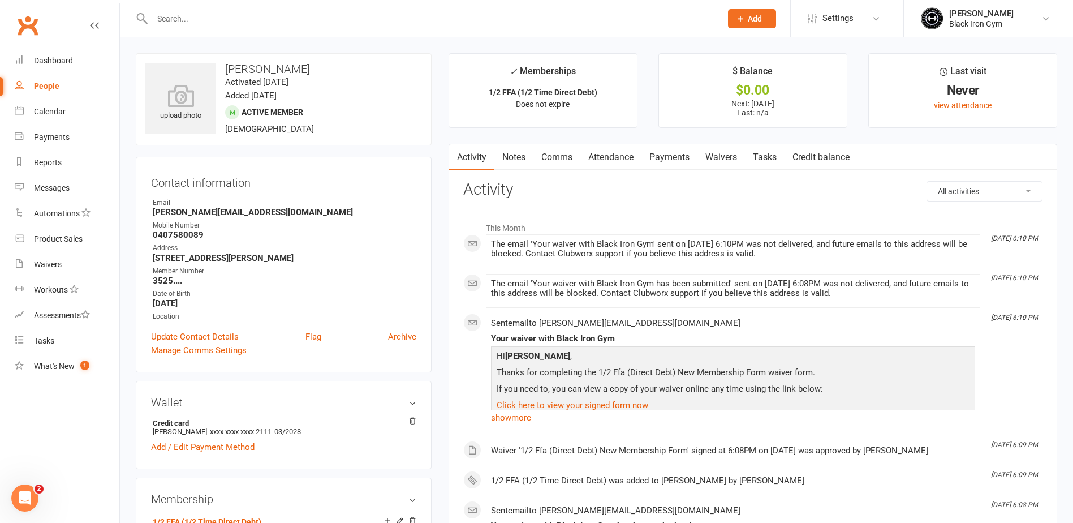
click at [182, 13] on input "text" at bounding box center [431, 19] width 565 height 16
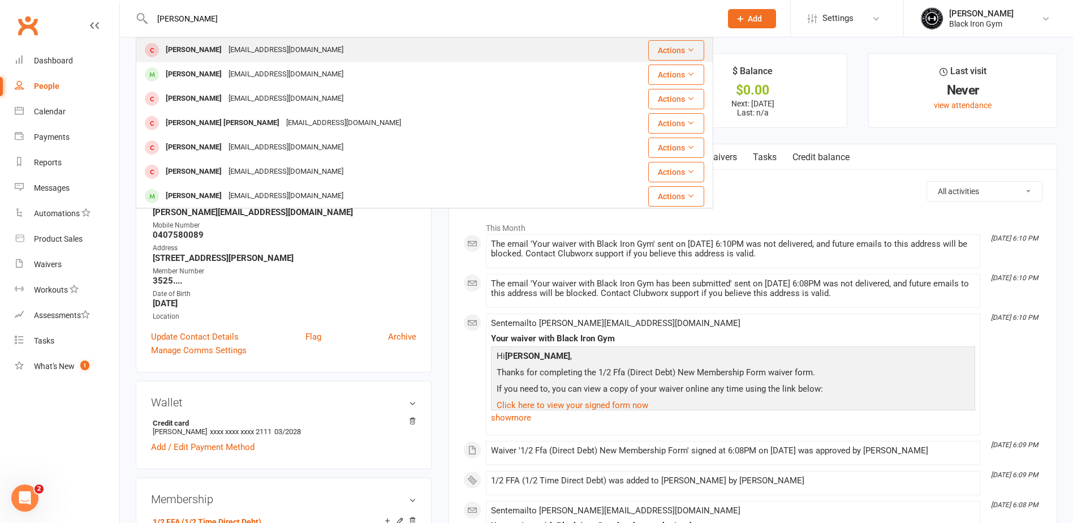
type input "[PERSON_NAME]"
click at [225, 50] on div "[EMAIL_ADDRESS][DOMAIN_NAME]" at bounding box center [286, 50] width 122 height 16
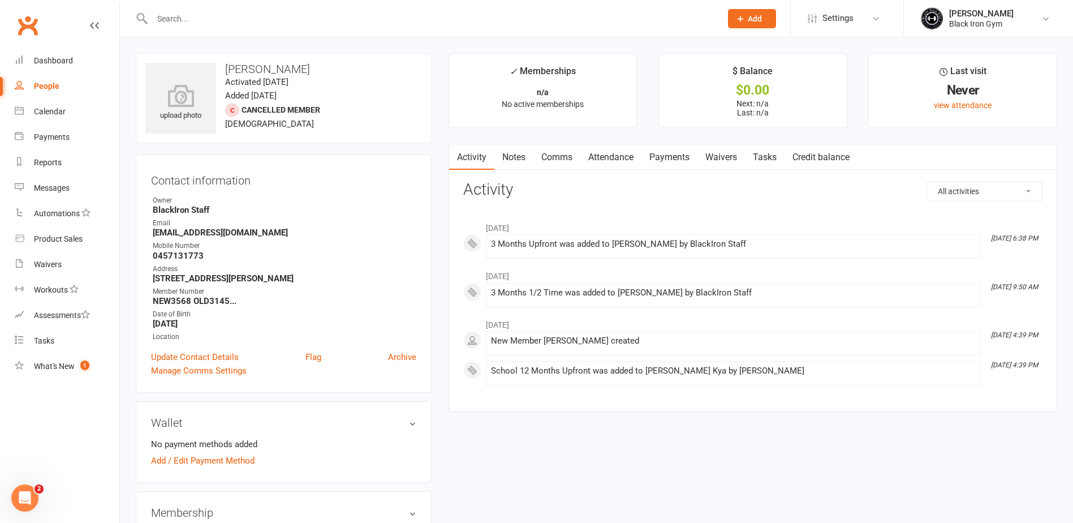
scroll to position [57, 0]
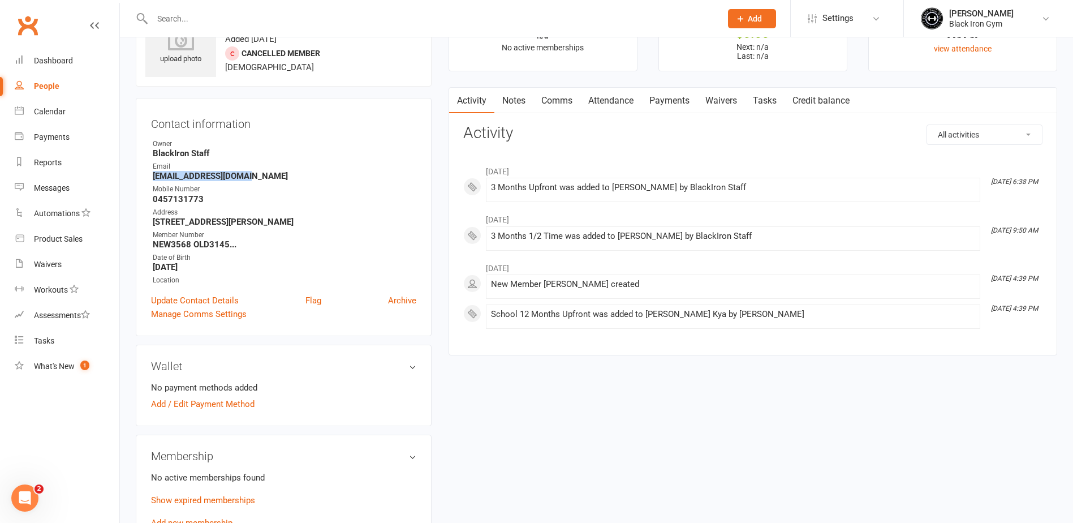
drag, startPoint x: 249, startPoint y: 174, endPoint x: 149, endPoint y: 176, distance: 100.1
click at [149, 176] on div "Contact information Owner BlackIron Staff Email [EMAIL_ADDRESS][DOMAIN_NAME] Mo…" at bounding box center [284, 217] width 296 height 238
copy strong "[EMAIL_ADDRESS][DOMAIN_NAME]"
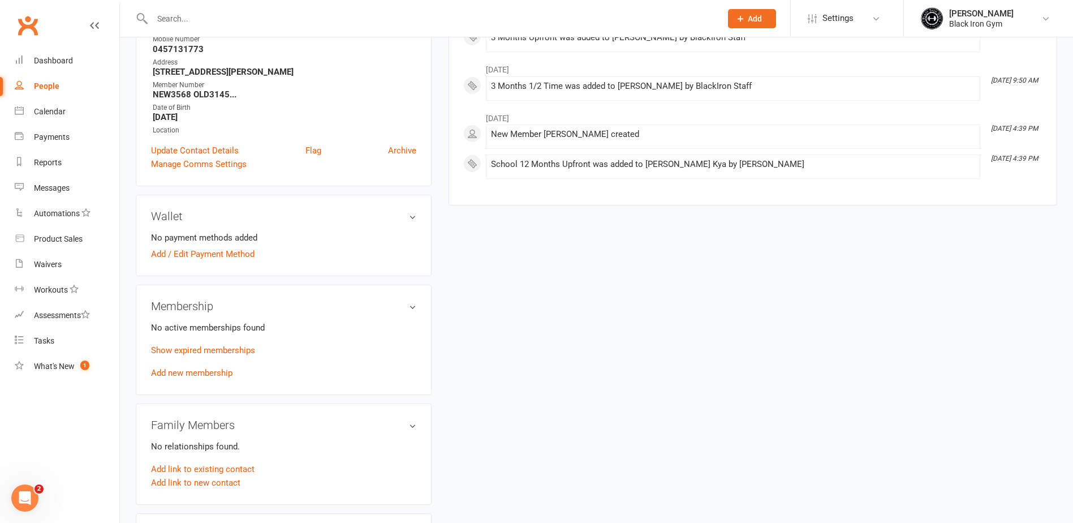
scroll to position [226, 0]
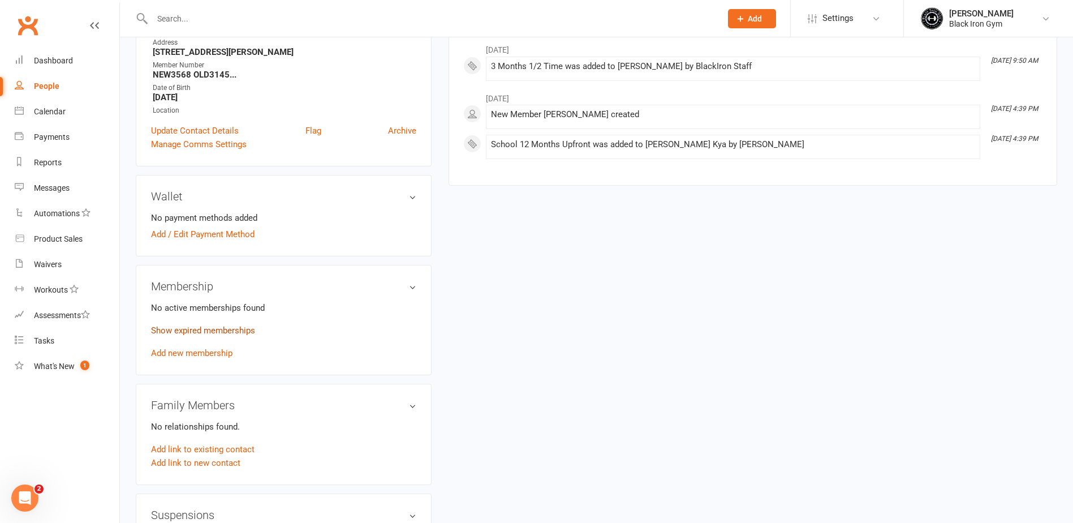
click at [226, 332] on link "Show expired memberships" at bounding box center [203, 330] width 104 height 10
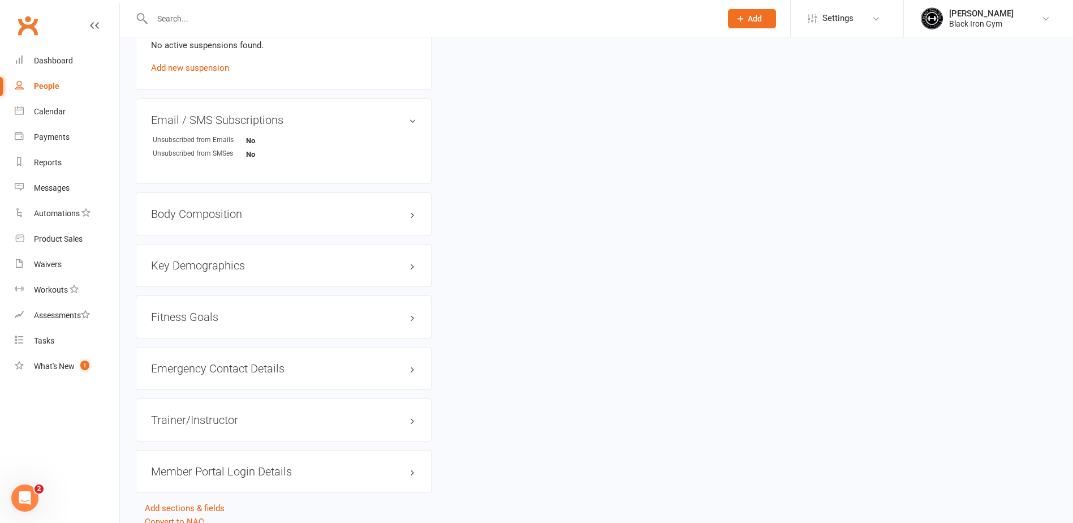
scroll to position [849, 0]
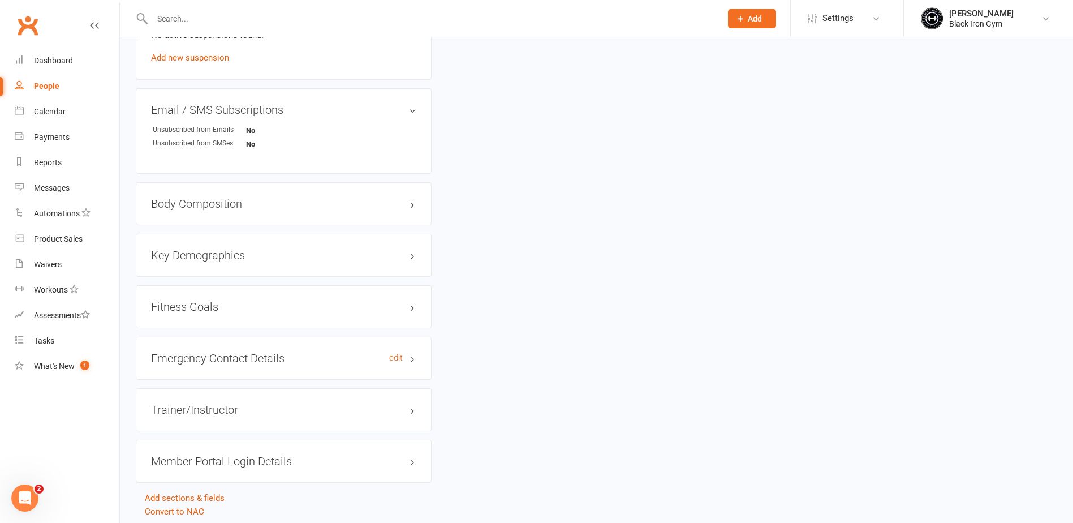
click at [217, 352] on h3 "Emergency Contact Details edit" at bounding box center [283, 358] width 265 height 12
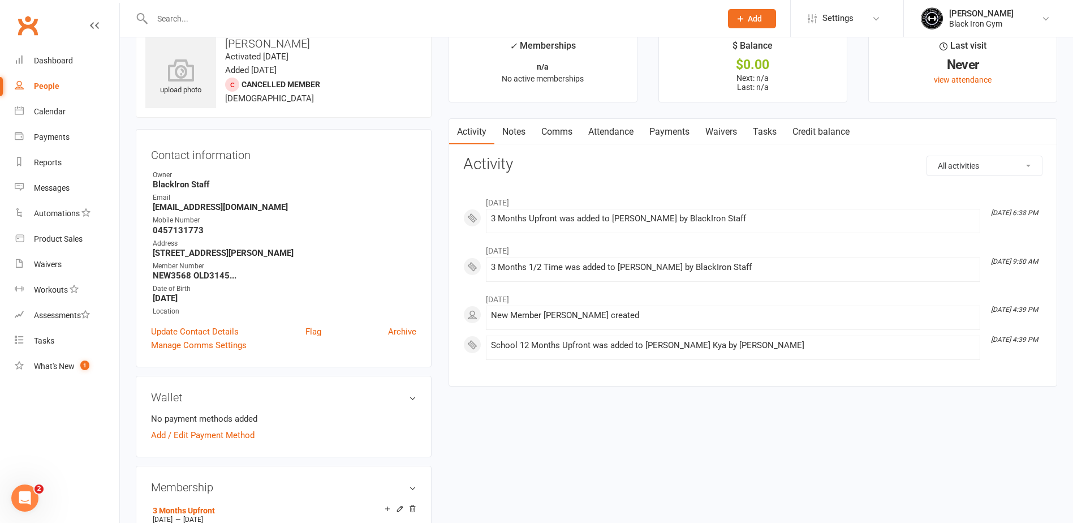
scroll to position [0, 0]
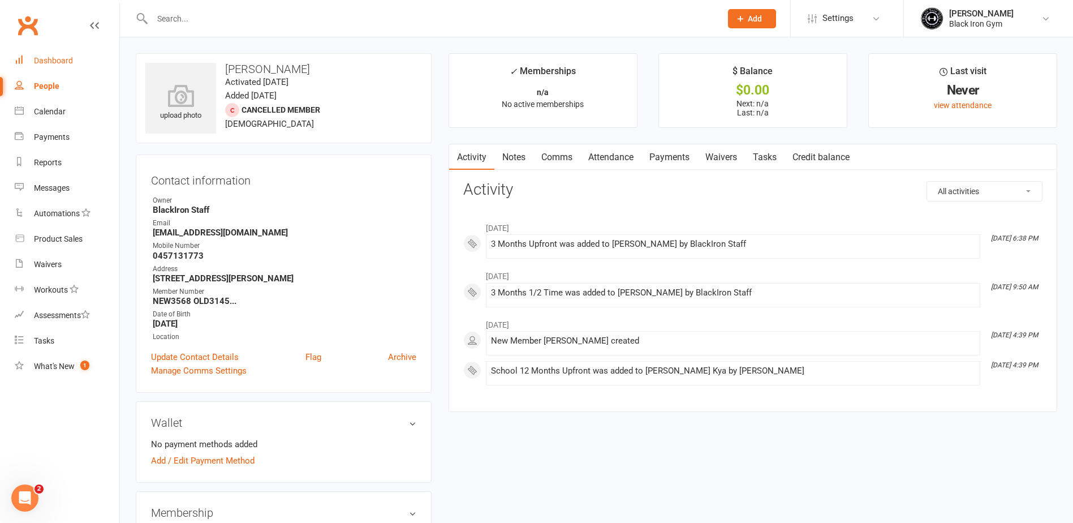
click at [53, 67] on link "Dashboard" at bounding box center [67, 60] width 105 height 25
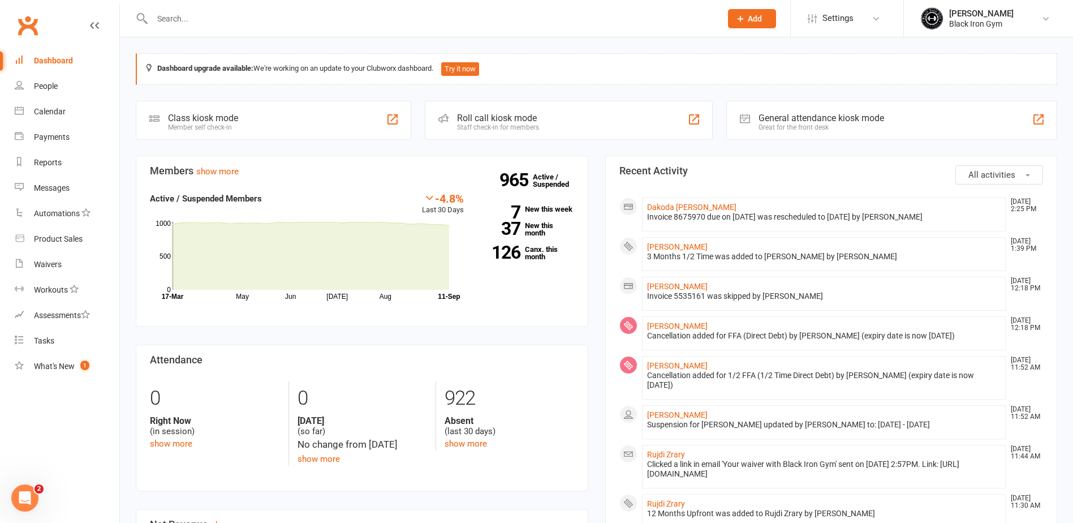
drag, startPoint x: 205, startPoint y: 34, endPoint x: 203, endPoint y: 21, distance: 12.6
click at [205, 34] on div at bounding box center [425, 18] width 578 height 37
click at [203, 21] on input "text" at bounding box center [431, 19] width 565 height 16
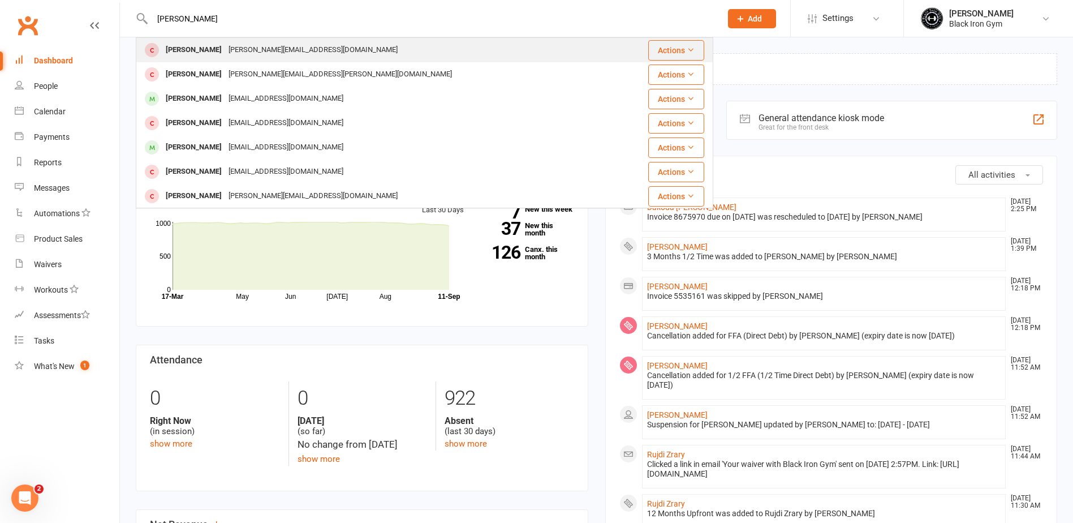
type input "[PERSON_NAME]"
click at [225, 42] on div "[PERSON_NAME][EMAIL_ADDRESS][DOMAIN_NAME]" at bounding box center [313, 50] width 176 height 16
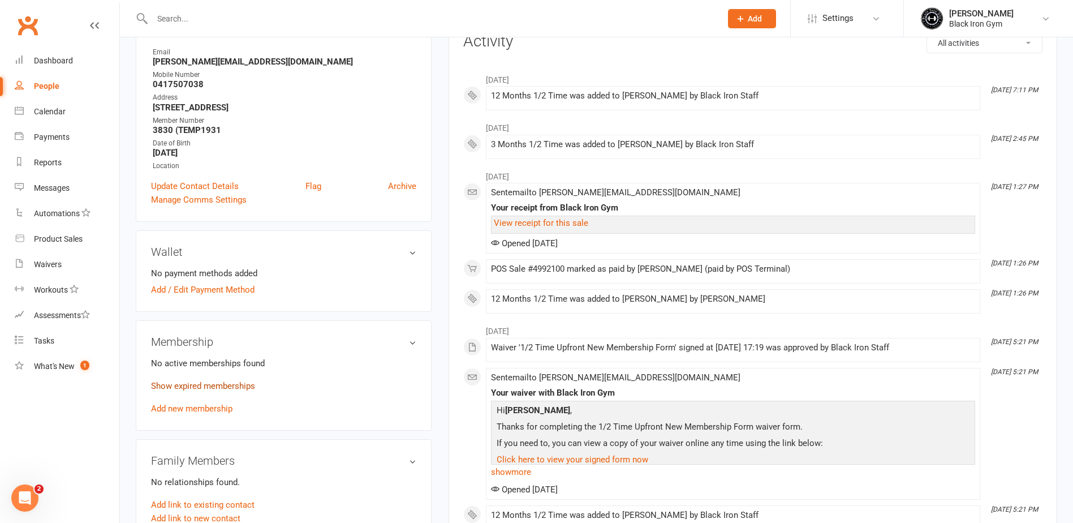
scroll to position [170, 0]
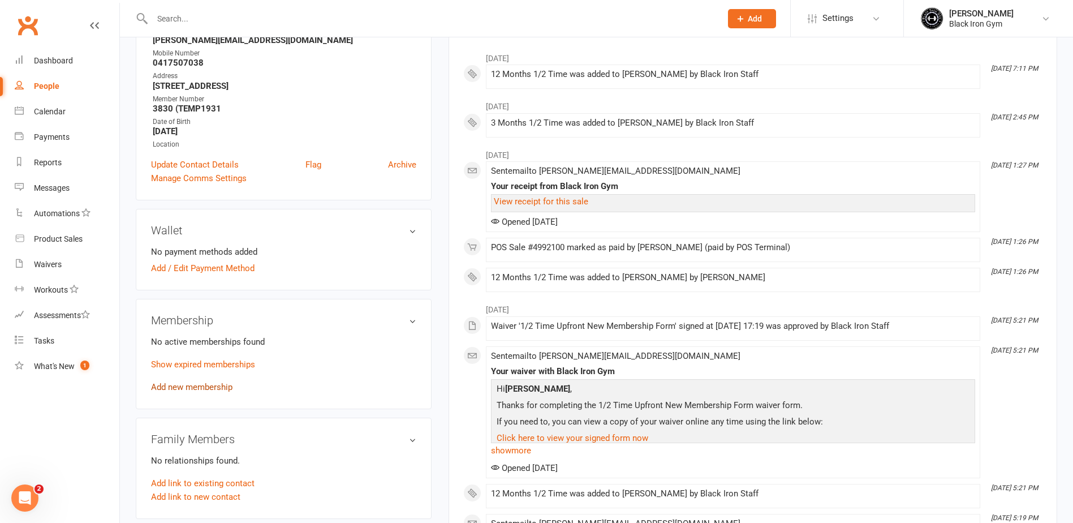
click at [195, 389] on link "Add new membership" at bounding box center [191, 387] width 81 height 10
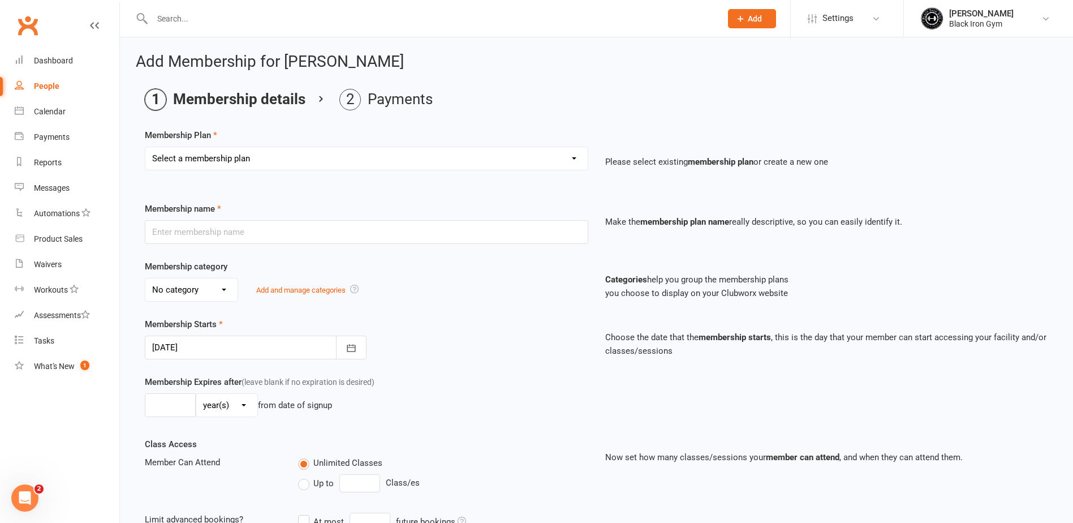
click at [219, 153] on select "Select a membership plan Create new Membership Plan FFA (Direct Debt) 1/2 FFA (…" at bounding box center [366, 158] width 442 height 23
select select "4"
click at [145, 147] on select "Select a membership plan Create new Membership Plan FFA (Direct Debt) 1/2 FFA (…" at bounding box center [366, 158] width 442 height 23
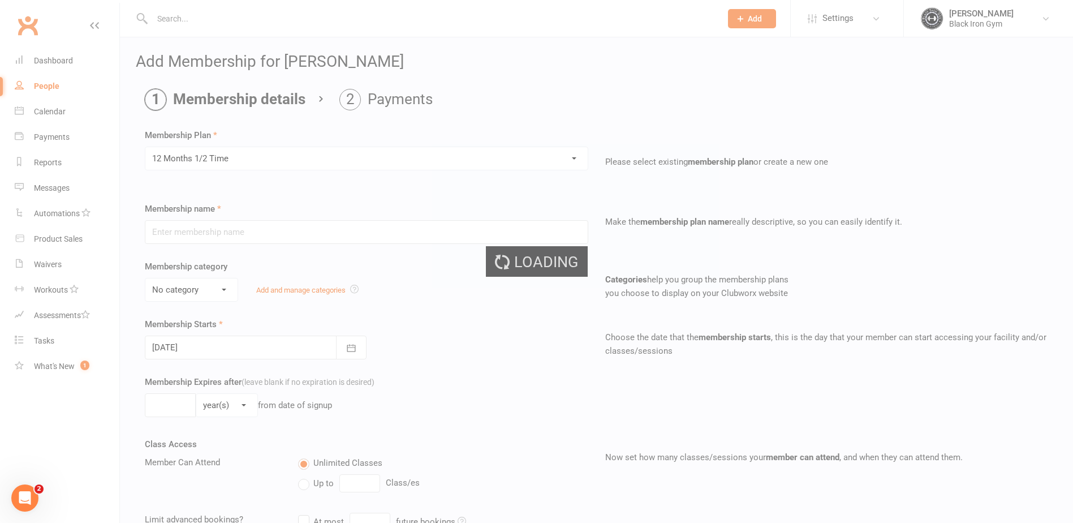
type input "12 Months 1/2 Time"
select select "4"
type input "1"
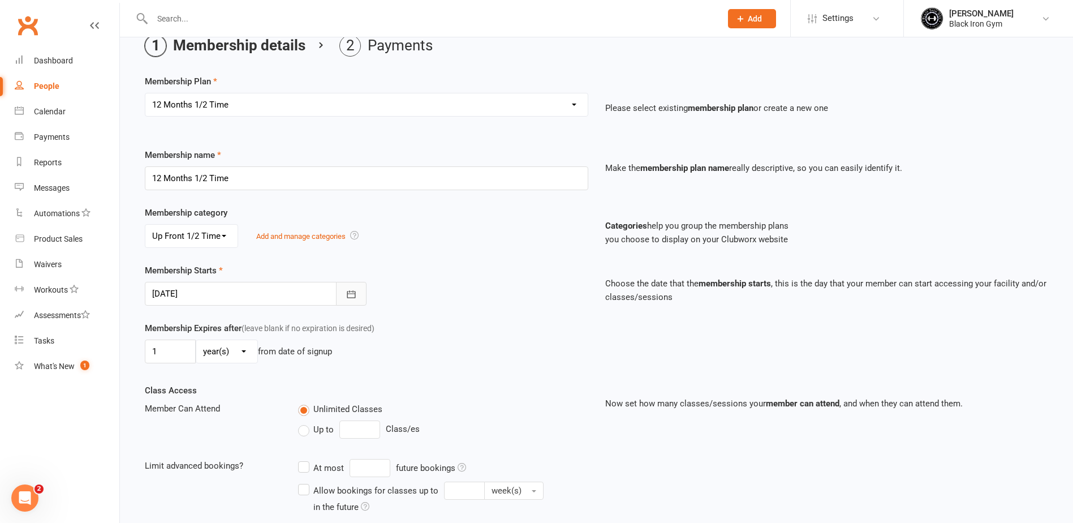
scroll to position [57, 0]
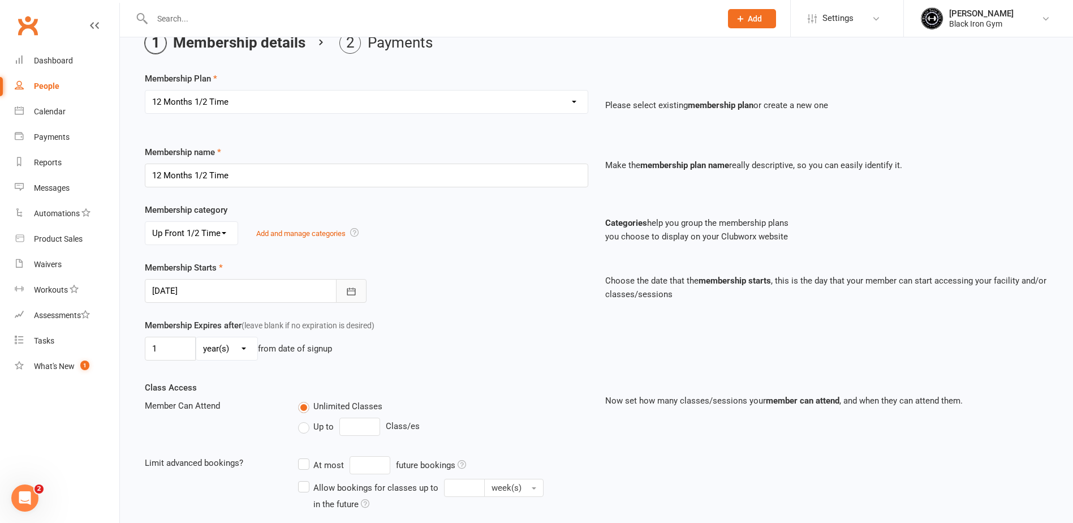
click at [349, 296] on icon "button" at bounding box center [351, 291] width 11 height 11
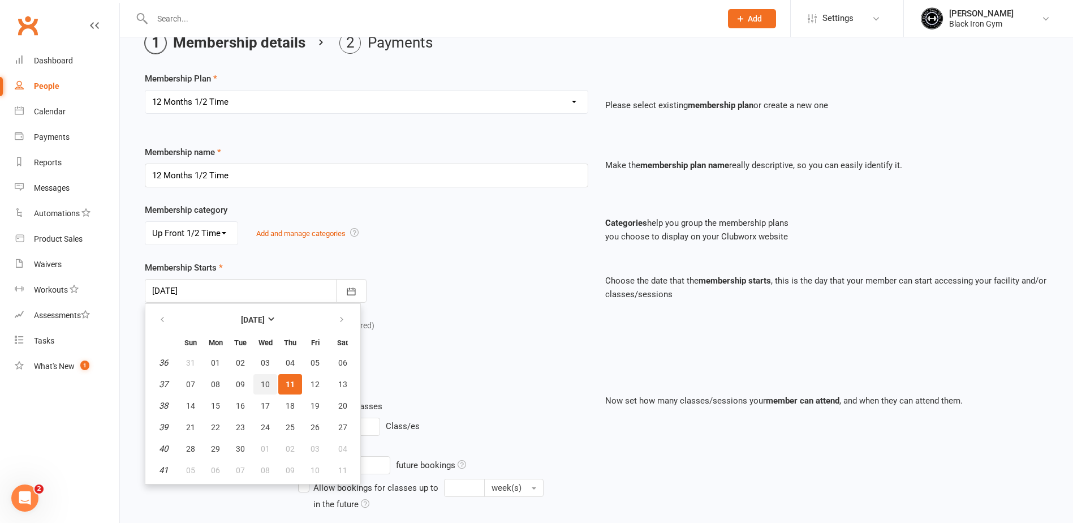
click at [260, 380] on button "10" at bounding box center [265, 384] width 24 height 20
type input "[DATE]"
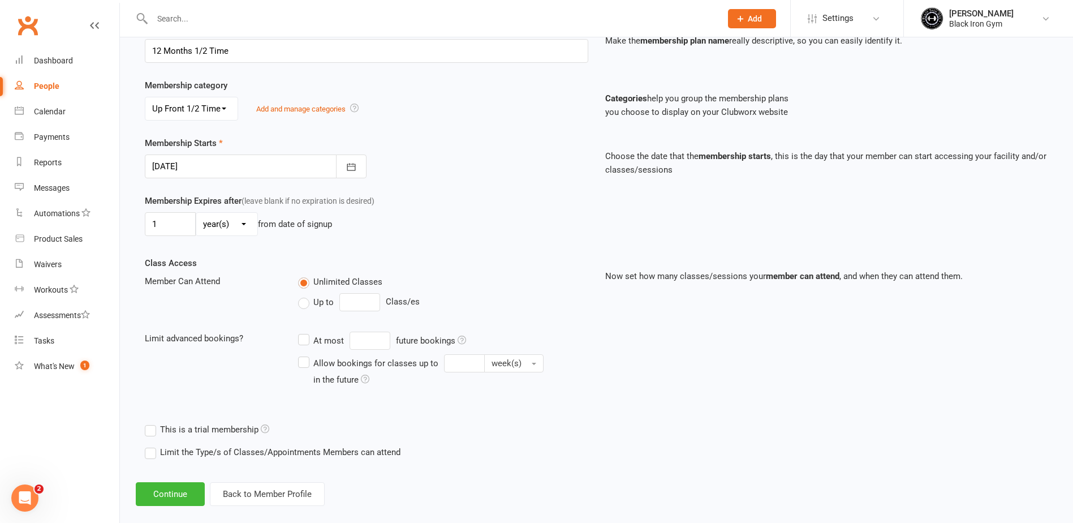
scroll to position [196, 0]
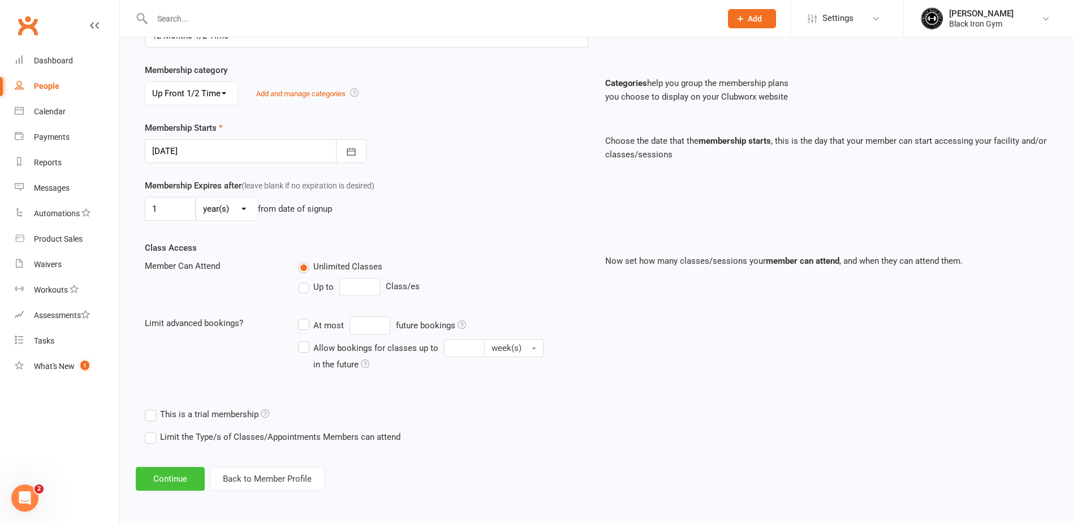
click at [160, 480] on button "Continue" at bounding box center [170, 479] width 69 height 24
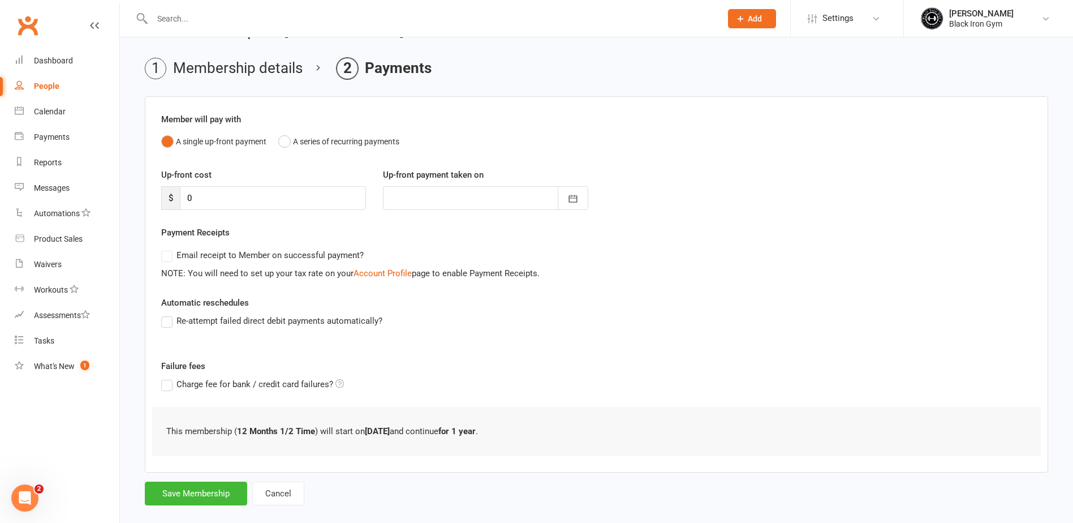
scroll to position [48, 0]
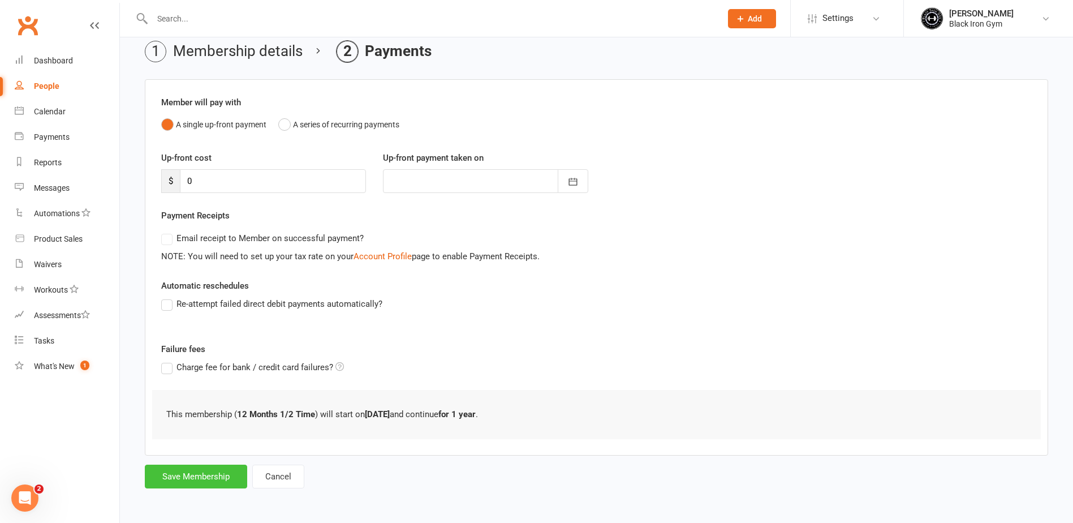
click at [192, 479] on button "Save Membership" at bounding box center [196, 476] width 102 height 24
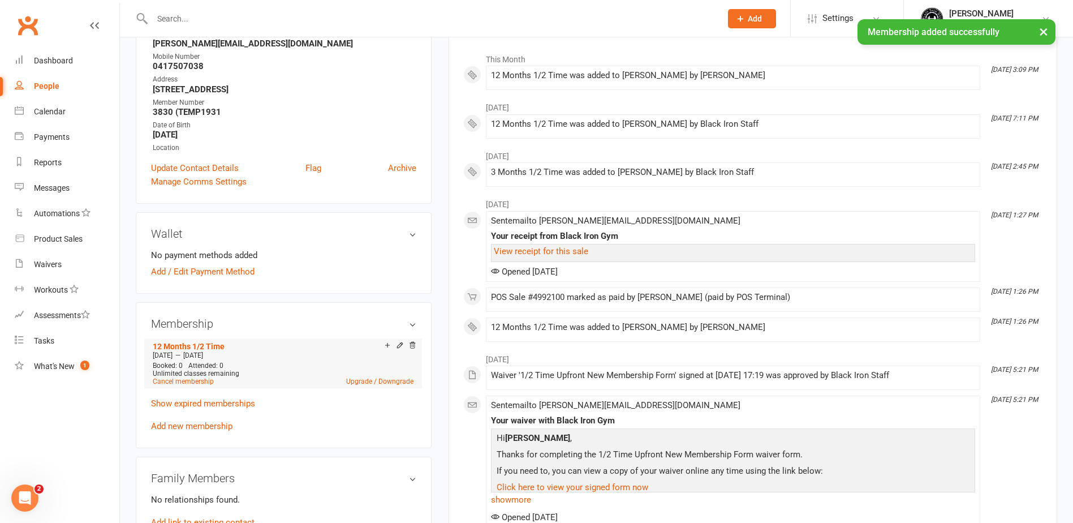
scroll to position [170, 0]
click at [56, 236] on div "Product Sales" at bounding box center [58, 238] width 49 height 9
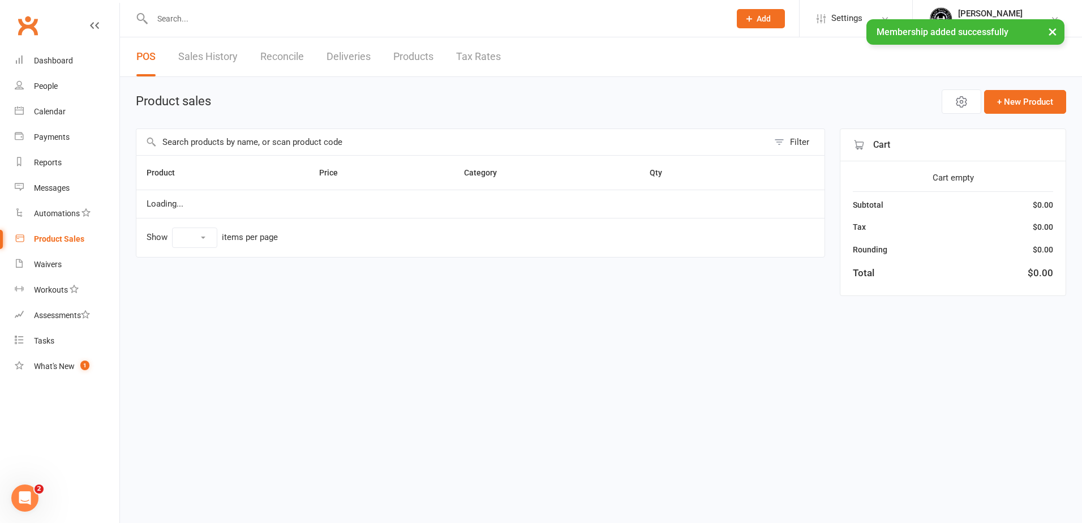
select select "10"
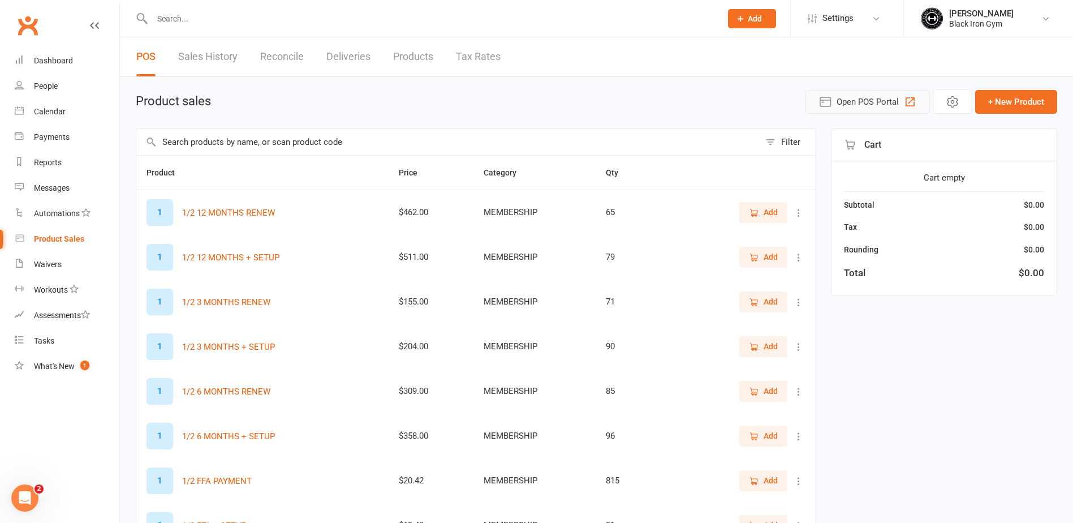
click at [879, 98] on span "Open POS Portal" at bounding box center [868, 102] width 62 height 14
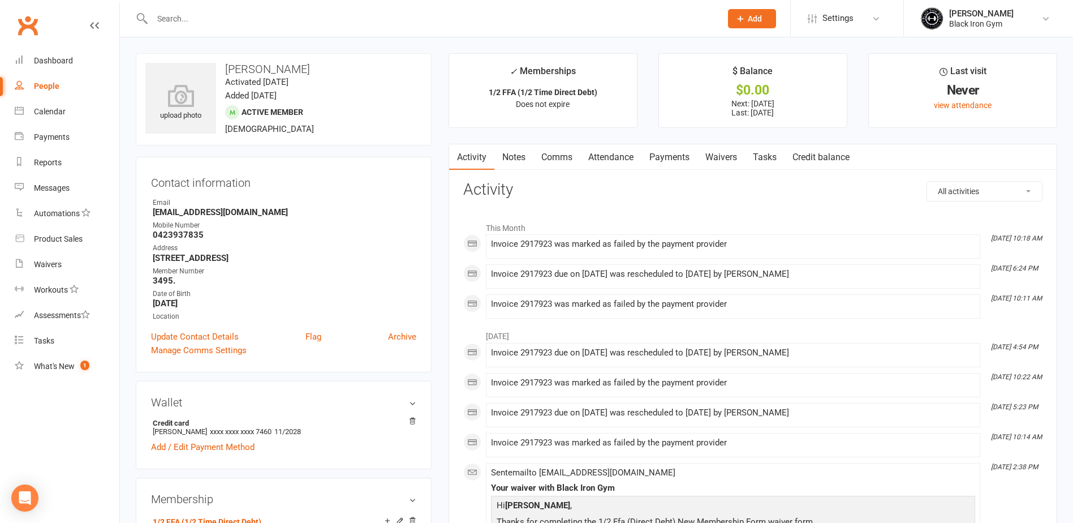
click at [666, 160] on link "Payments" at bounding box center [670, 157] width 56 height 26
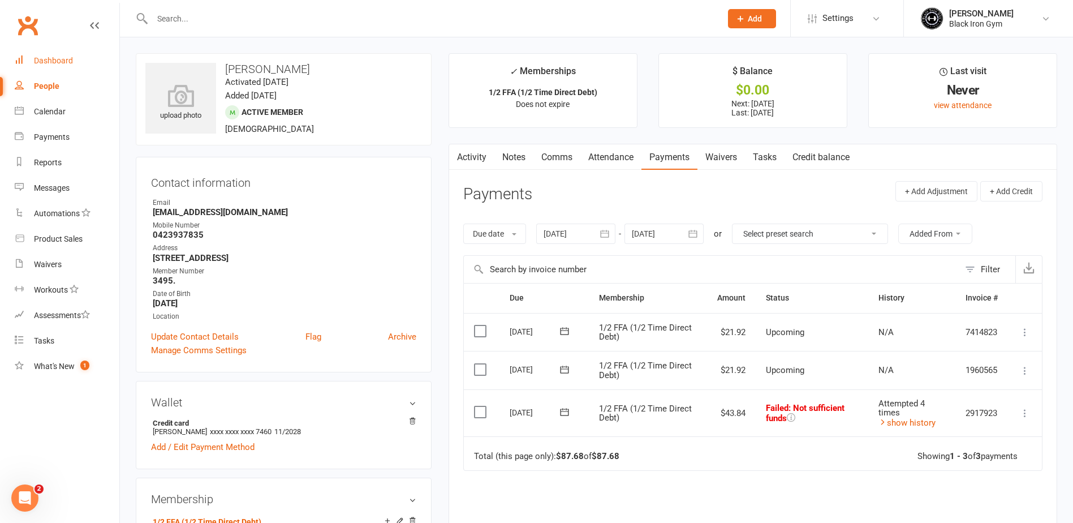
click at [48, 70] on link "Dashboard" at bounding box center [67, 60] width 105 height 25
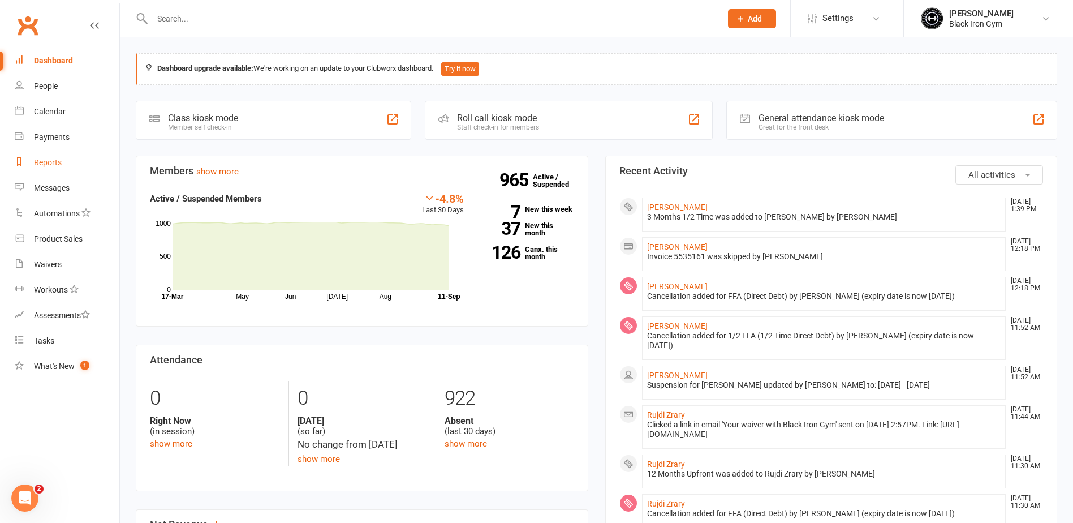
click at [43, 161] on div "Reports" at bounding box center [48, 162] width 28 height 9
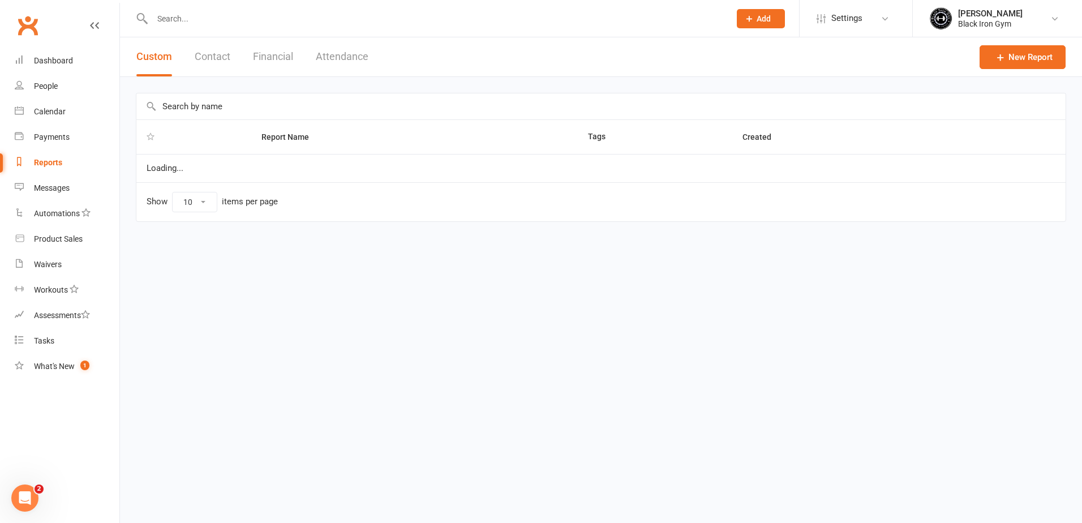
select select "100"
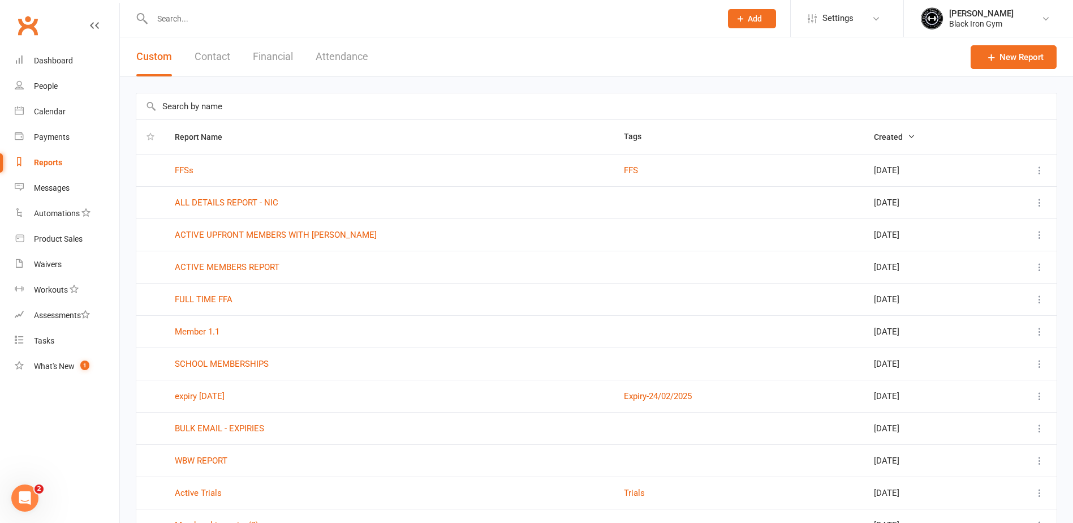
click at [216, 58] on button "Contact" at bounding box center [213, 56] width 36 height 39
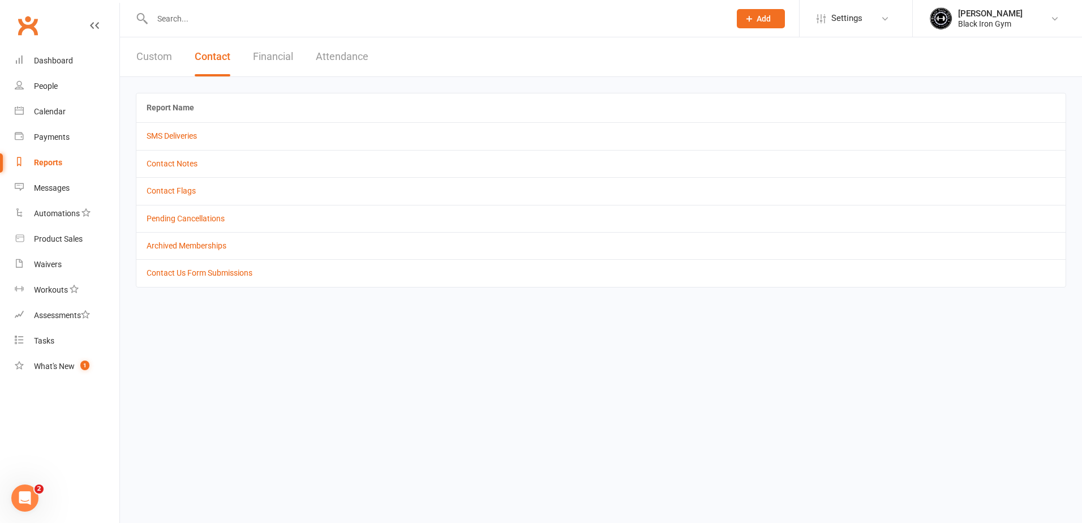
click at [158, 68] on button "Custom" at bounding box center [154, 56] width 36 height 39
select select "100"
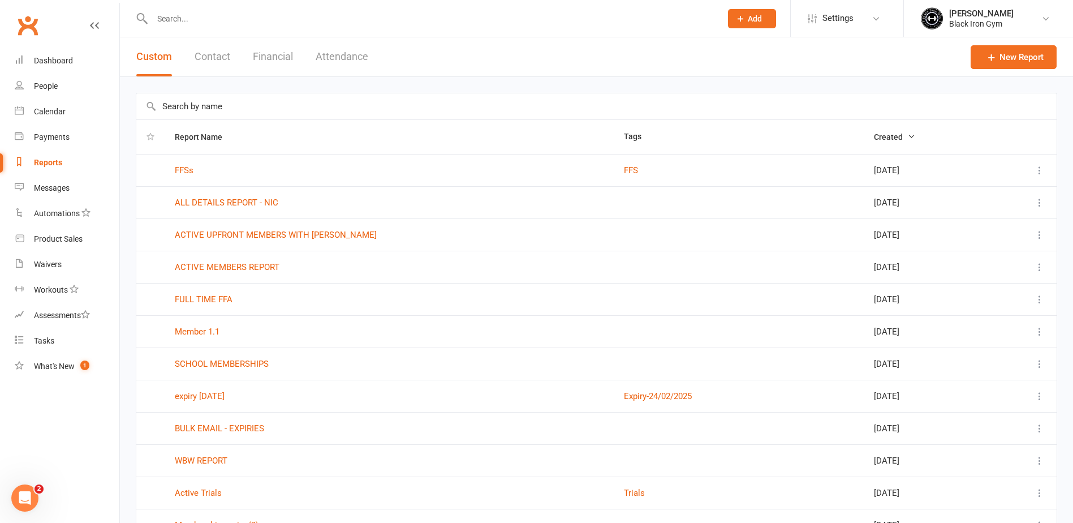
click at [1036, 70] on div "New Report" at bounding box center [1014, 56] width 86 height 39
click at [1035, 66] on link "New Report" at bounding box center [1014, 57] width 86 height 24
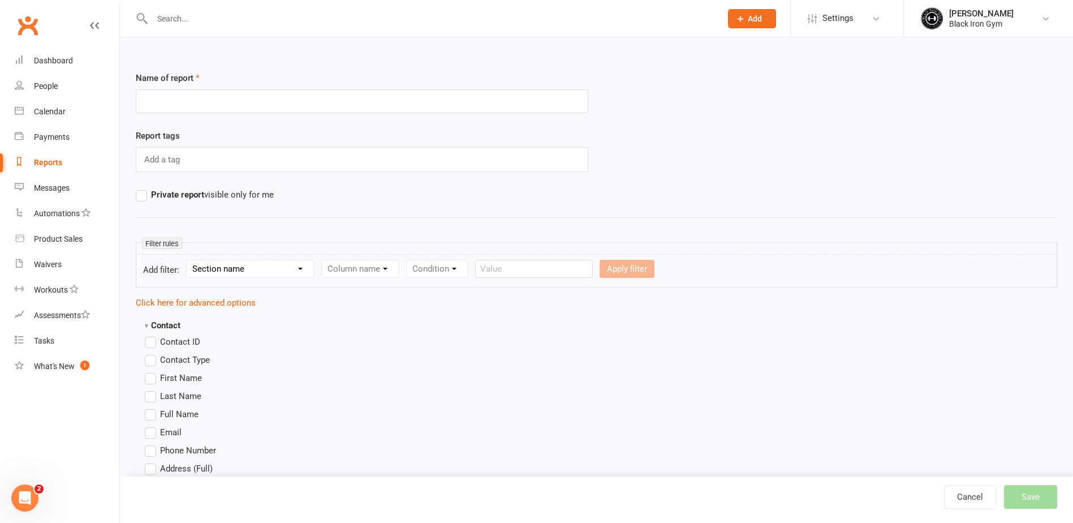
click at [197, 100] on input "text" at bounding box center [362, 101] width 453 height 24
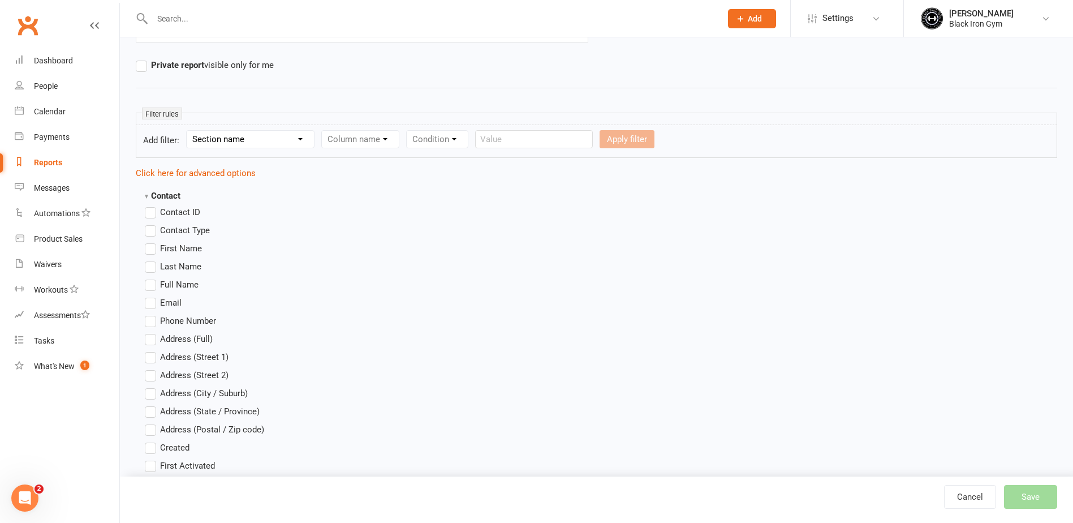
scroll to position [170, 0]
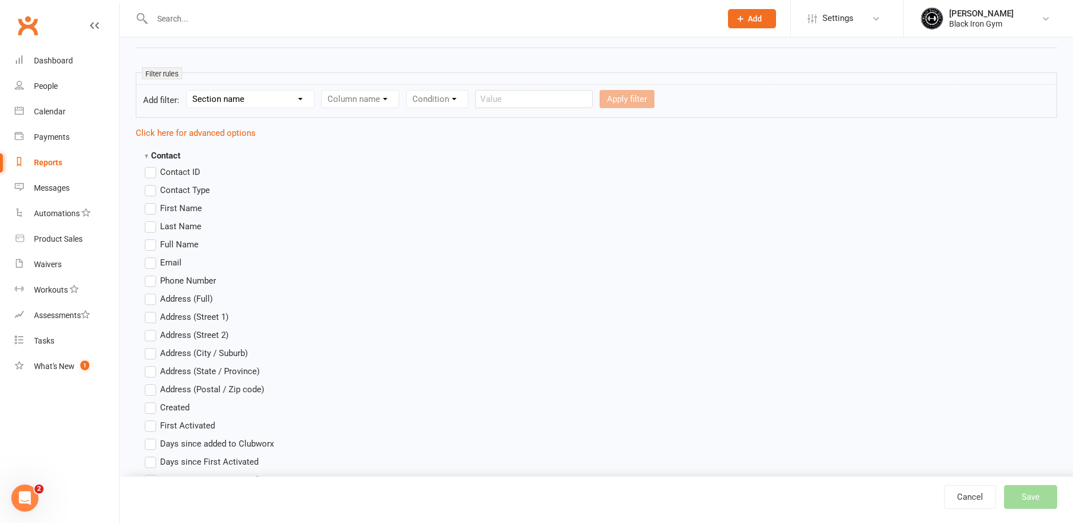
type input "MEMBER EMAIL"
click at [258, 99] on select "Section name Contact Attendance Aggregate Payment Booking Waitlist Attendees Ca…" at bounding box center [250, 99] width 127 height 17
select select "8"
click at [188, 91] on select "Section name Contact Attendance Aggregate Payment Booking Waitlist Attendees Ca…" at bounding box center [250, 99] width 127 height 17
click at [399, 94] on select "Column name Last Communication Sent (Date/Time) Last Communication Type Last Em…" at bounding box center [425, 99] width 206 height 17
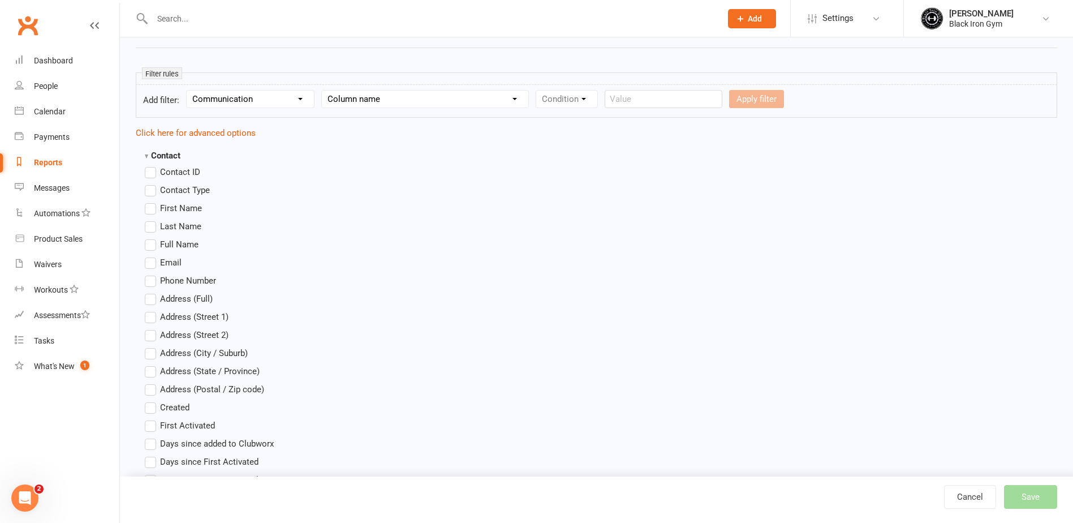
click at [399, 94] on select "Column name Last Communication Sent (Date/Time) Last Communication Type Last Em…" at bounding box center [425, 99] width 206 height 17
click at [274, 96] on select "Section name Contact Attendance Aggregate Payment Booking Waitlist Attendees Ca…" at bounding box center [250, 99] width 127 height 17
click at [188, 91] on select "Section name Contact Attendance Aggregate Payment Booking Waitlist Attendees Ca…" at bounding box center [250, 99] width 127 height 17
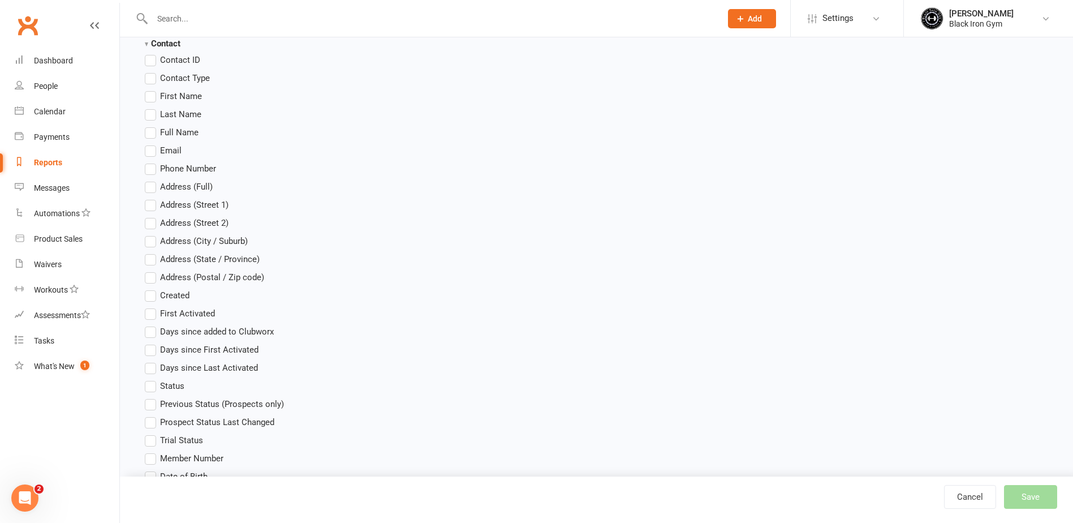
scroll to position [283, 0]
click at [154, 127] on label "Full Name" at bounding box center [172, 131] width 54 height 14
click at [152, 124] on input "Full Name" at bounding box center [148, 124] width 7 height 0
click at [152, 148] on label "Email" at bounding box center [163, 150] width 37 height 14
click at [152, 143] on input "Email" at bounding box center [148, 143] width 7 height 0
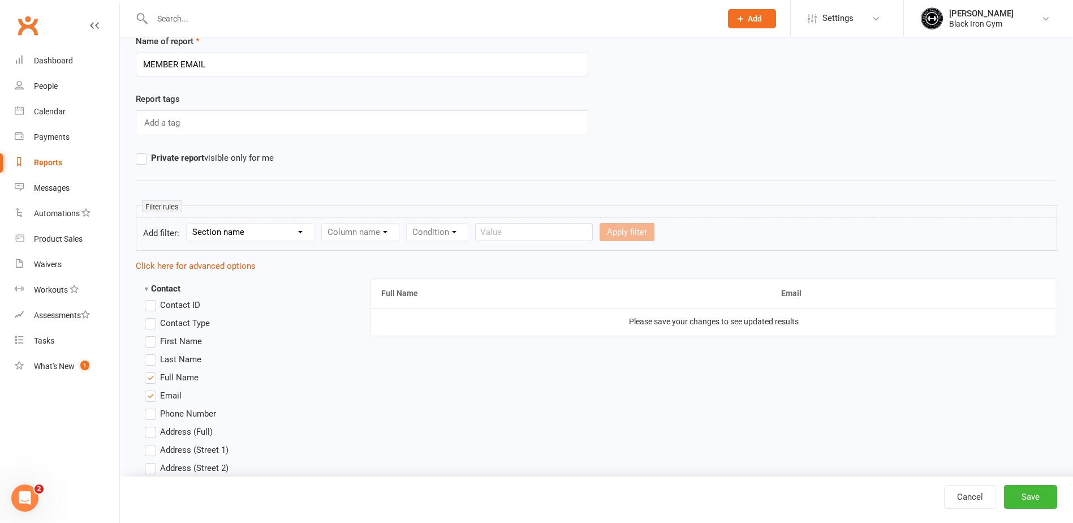
scroll to position [57, 0]
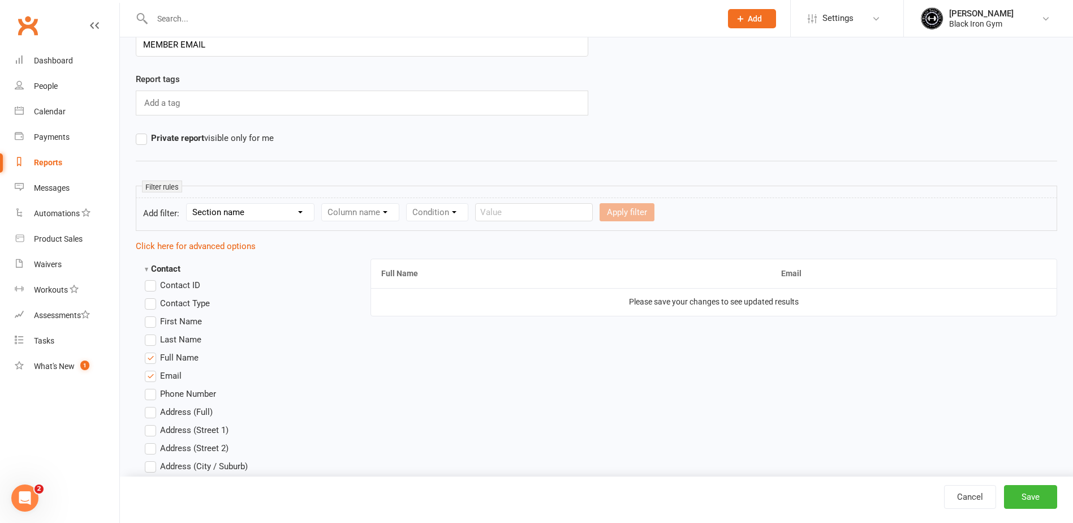
click at [355, 218] on div "Column name" at bounding box center [360, 212] width 78 height 18
click at [287, 218] on select "Section name Contact Attendance Aggregate Payment Booking Waitlist Attendees Ca…" at bounding box center [250, 212] width 127 height 17
select select "0"
click at [188, 204] on select "Section name Contact Attendance Aggregate Payment Booking Waitlist Attendees Ca…" at bounding box center [250, 212] width 127 height 17
click at [381, 214] on select "Column name Contact Type First Name Last Name Full Name Email Phone Number Addr…" at bounding box center [456, 212] width 269 height 17
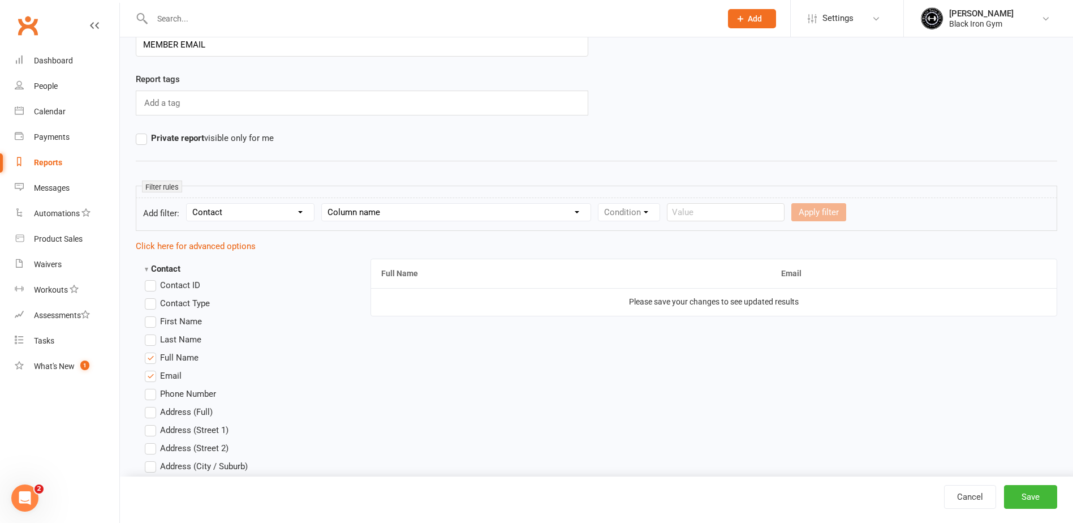
select select "4"
click at [322, 204] on select "Column name Contact Type First Name Last Name Full Name Email Phone Number Addr…" at bounding box center [456, 212] width 269 height 17
click at [659, 209] on select "Condition Equals Does not equal Contains Does not contain Is blank or does not …" at bounding box center [664, 212] width 130 height 17
select select "0"
click at [599, 204] on select "Condition Equals Does not equal Contains Does not contain Is blank or does not …" at bounding box center [664, 212] width 130 height 17
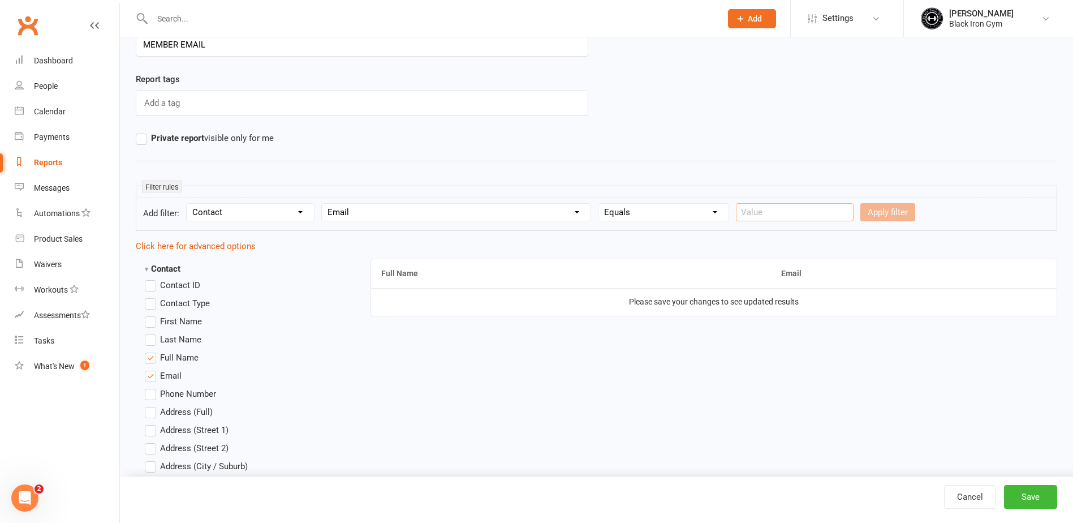
click at [751, 211] on input "text" at bounding box center [795, 212] width 118 height 18
type input "N"
type input "[EMAIL_ADDRESS][DOMAIN_NAME]"
click at [883, 216] on button "Apply filter" at bounding box center [887, 212] width 55 height 18
select select
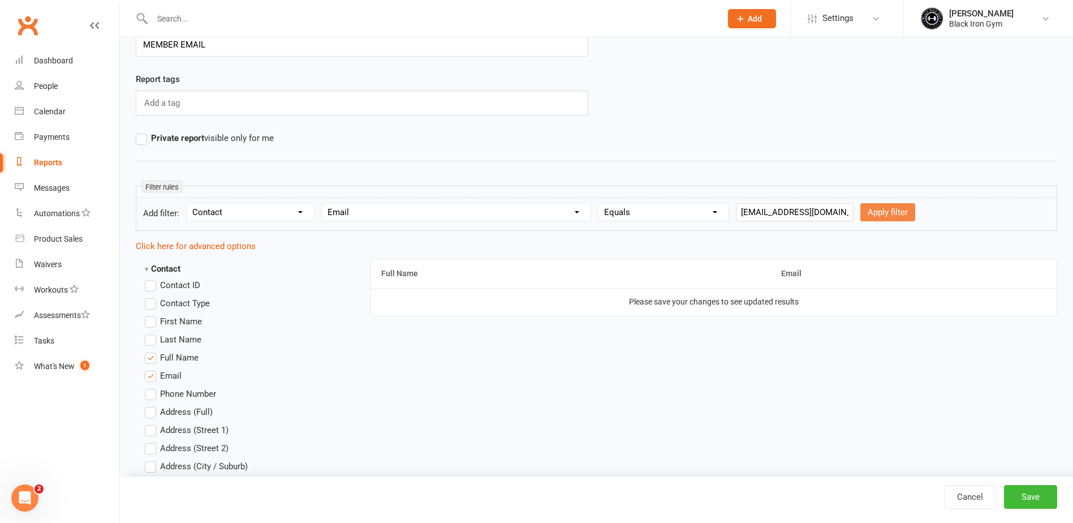
select select
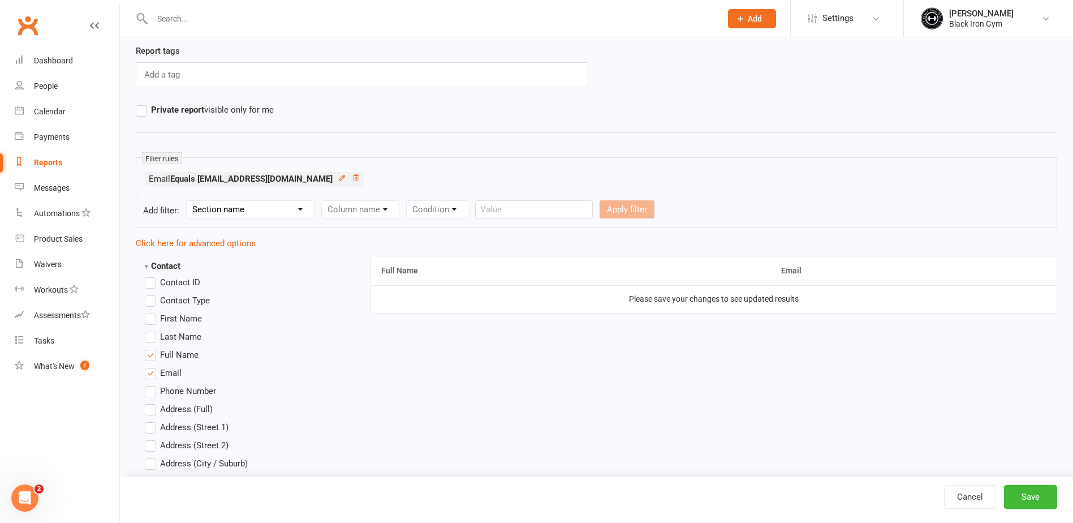
scroll to position [113, 0]
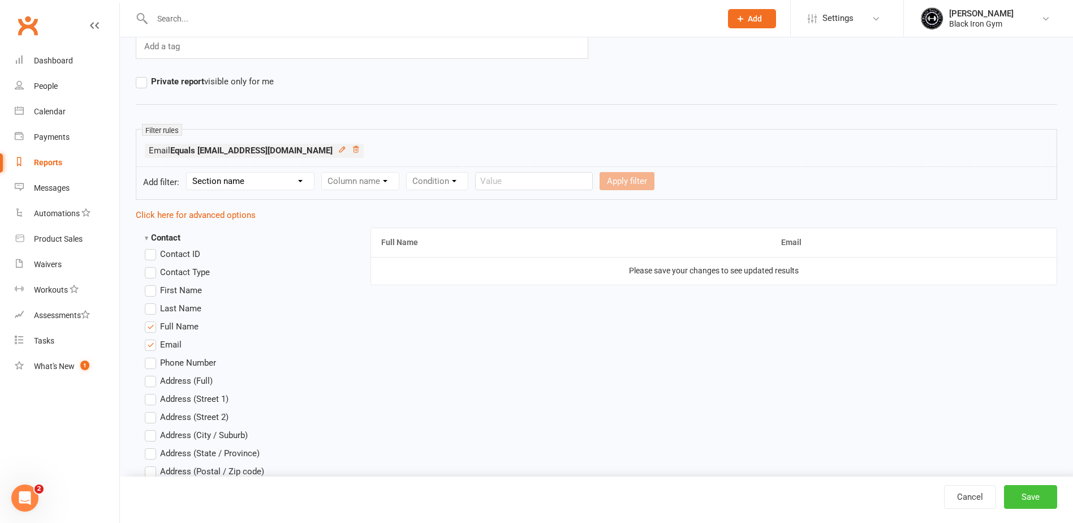
click at [1036, 495] on button "Save" at bounding box center [1030, 497] width 53 height 24
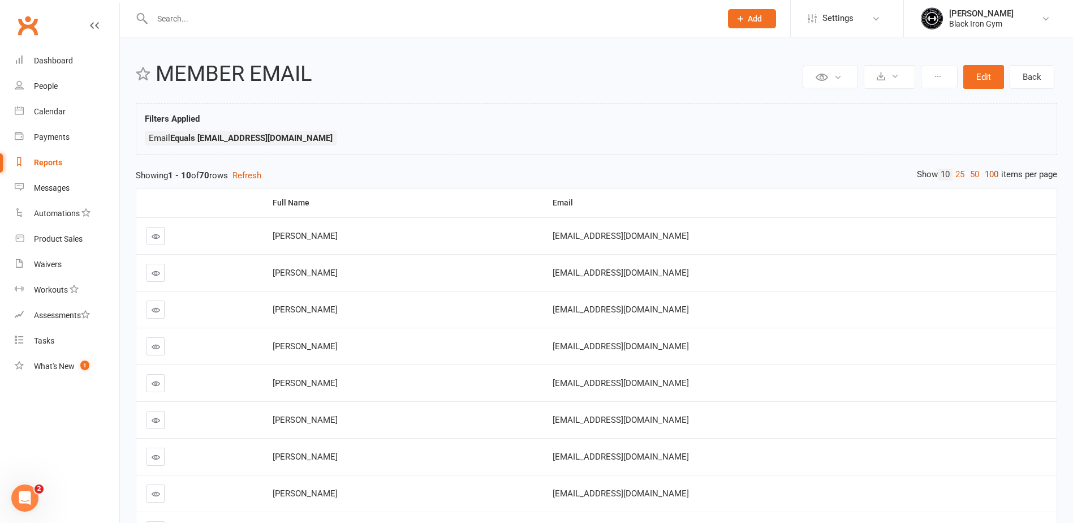
click at [991, 173] on link "100" at bounding box center [991, 175] width 19 height 12
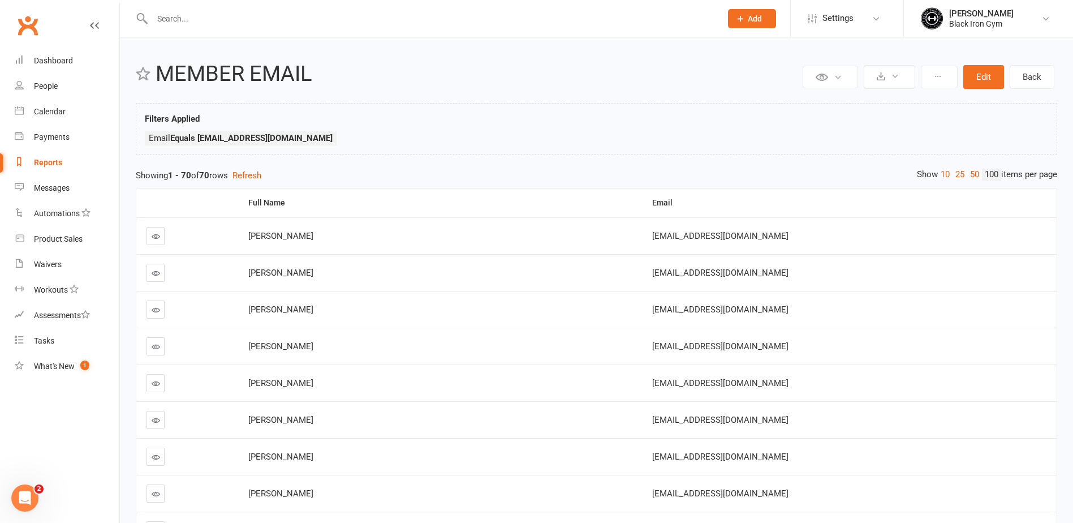
click at [369, 175] on div "Showing 1 - 70 of 70 rows Refresh" at bounding box center [597, 176] width 922 height 14
click at [903, 72] on button at bounding box center [889, 77] width 51 height 24
click at [45, 69] on link "Dashboard" at bounding box center [67, 60] width 105 height 25
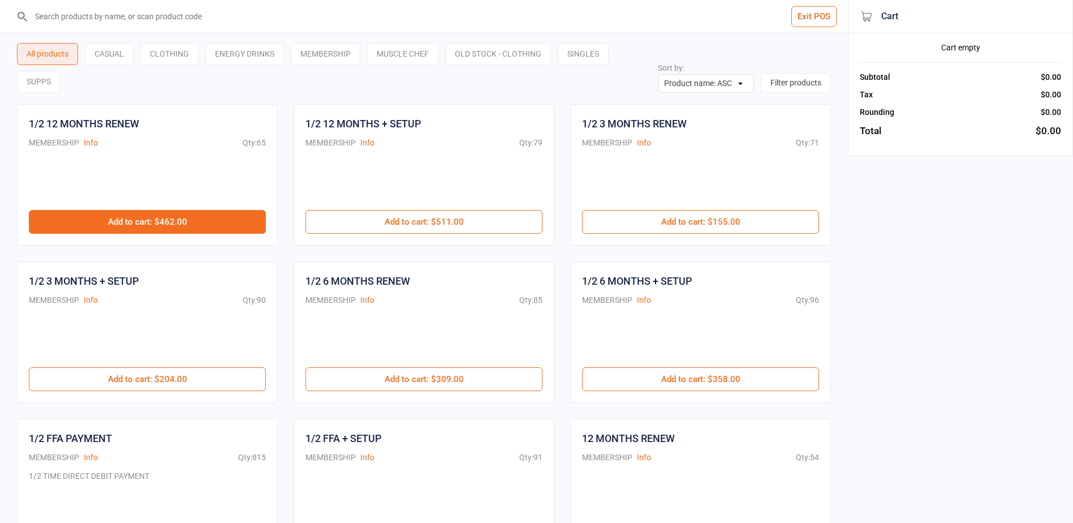
click at [217, 222] on button "Add to cart : $462.00" at bounding box center [147, 222] width 237 height 24
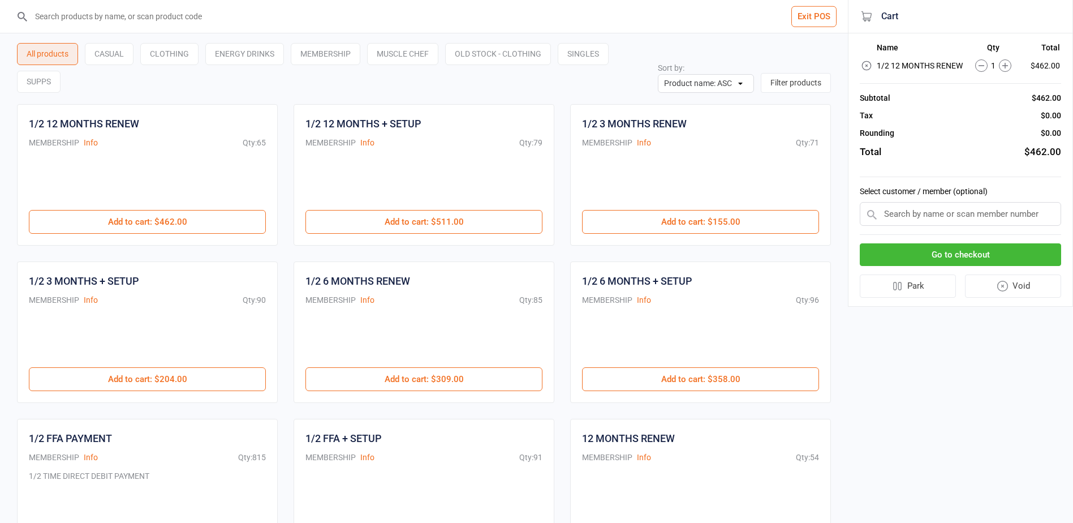
click at [912, 219] on input "text" at bounding box center [960, 214] width 201 height 24
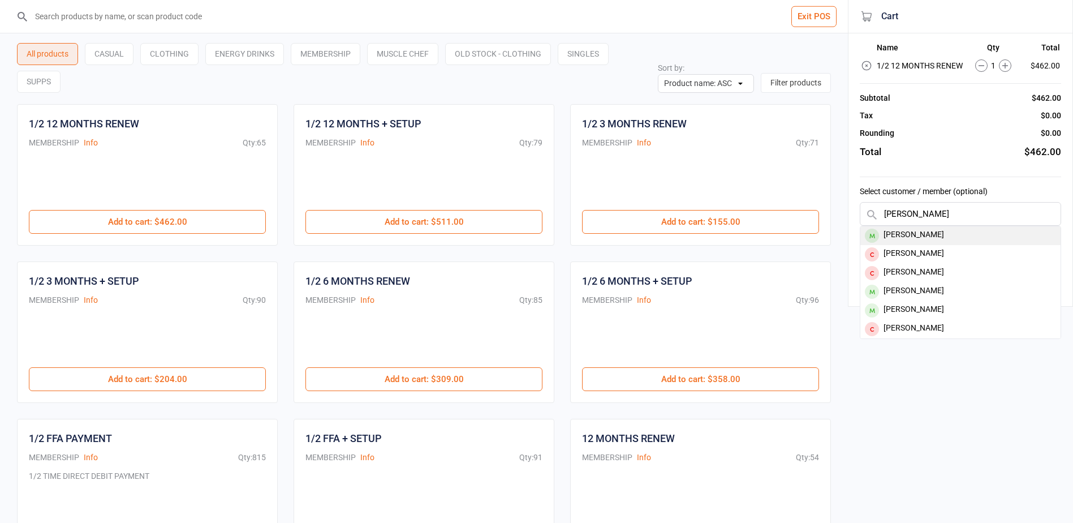
type input "KYLE TI"
click at [923, 233] on div "[PERSON_NAME]" at bounding box center [960, 235] width 200 height 19
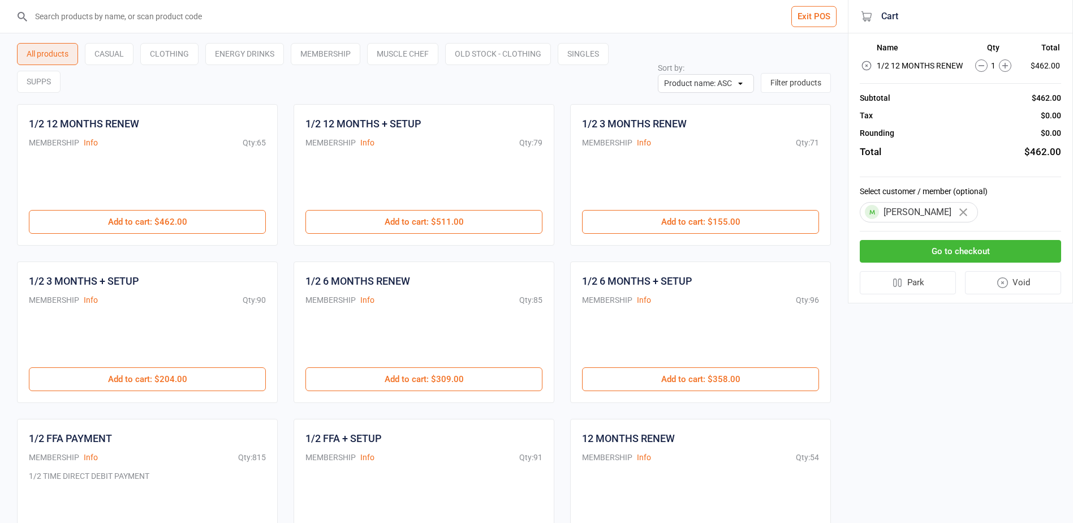
click at [996, 252] on button "Go to checkout" at bounding box center [960, 251] width 201 height 23
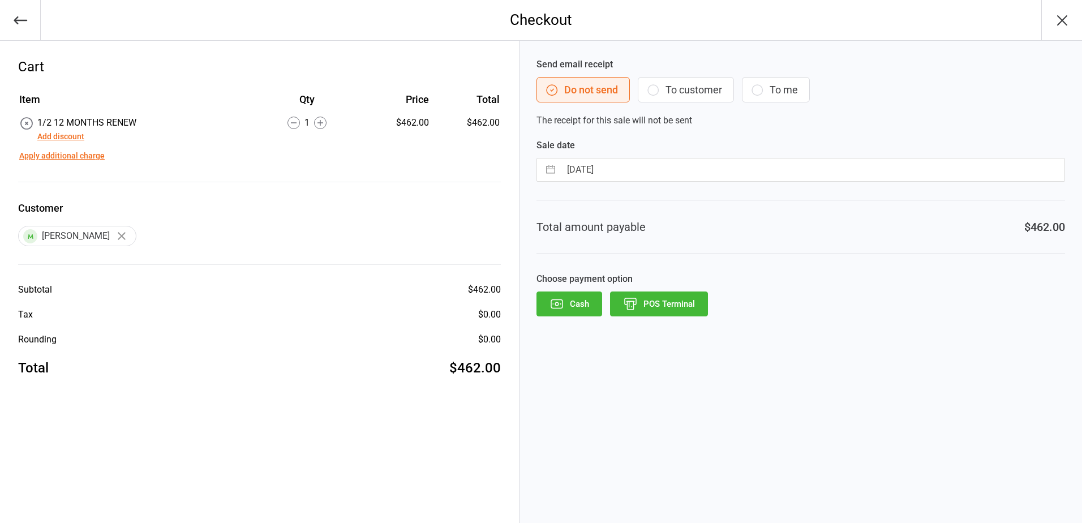
click at [679, 96] on button "To customer" at bounding box center [686, 89] width 96 height 25
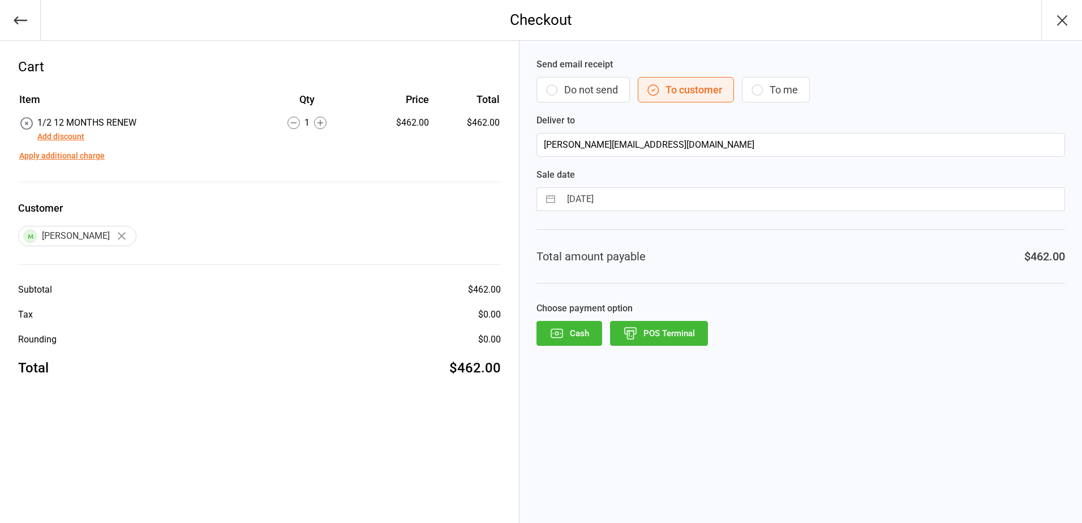
click at [648, 328] on button "POS Terminal" at bounding box center [659, 333] width 98 height 25
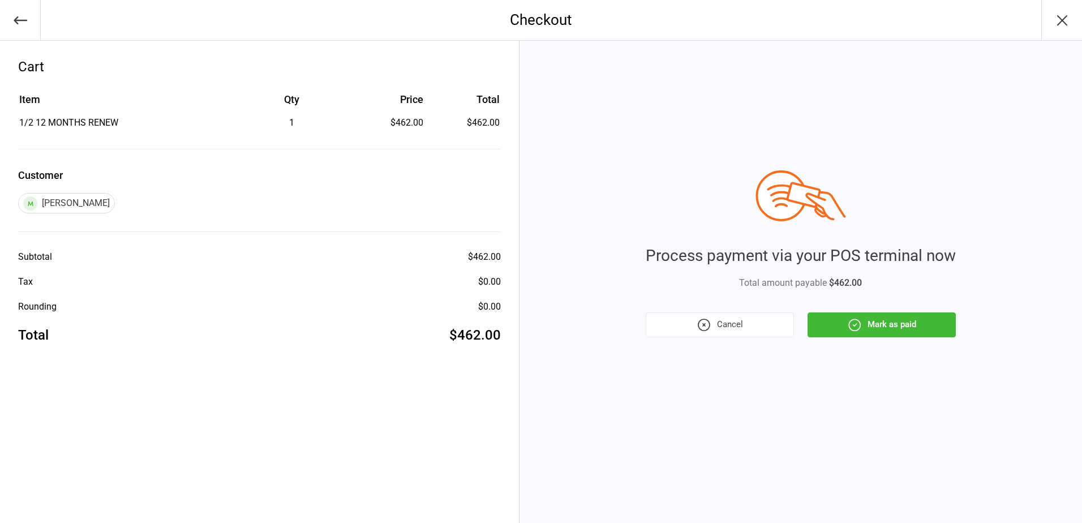
click at [1060, 23] on icon "button" at bounding box center [1062, 20] width 18 height 18
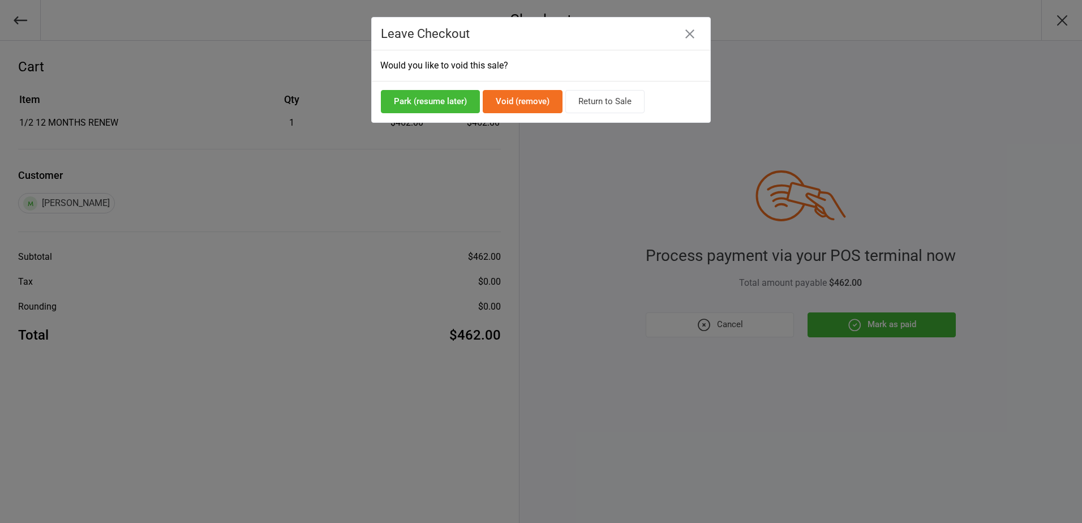
click at [694, 29] on icon "button" at bounding box center [689, 33] width 9 height 9
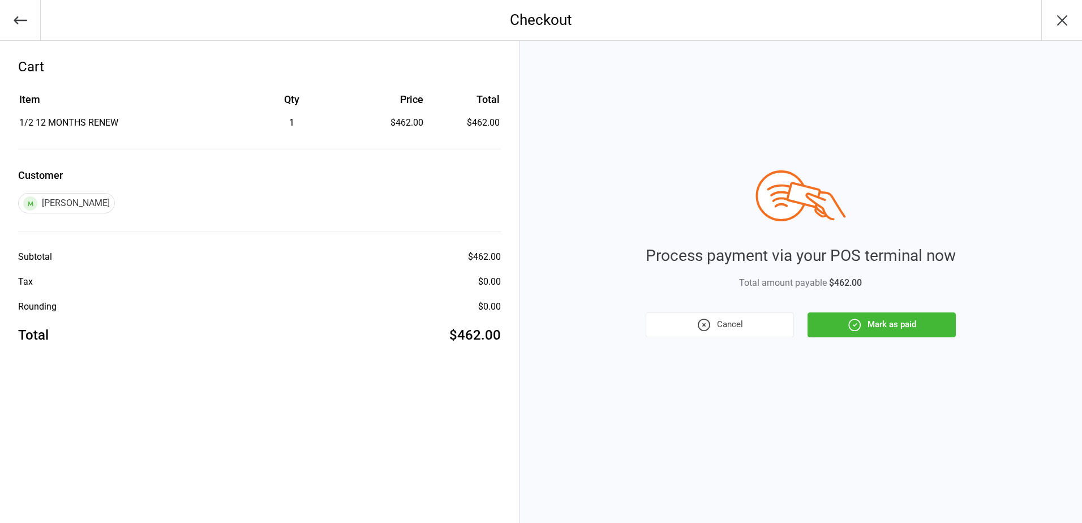
click at [877, 319] on button "Mark as paid" at bounding box center [881, 324] width 148 height 25
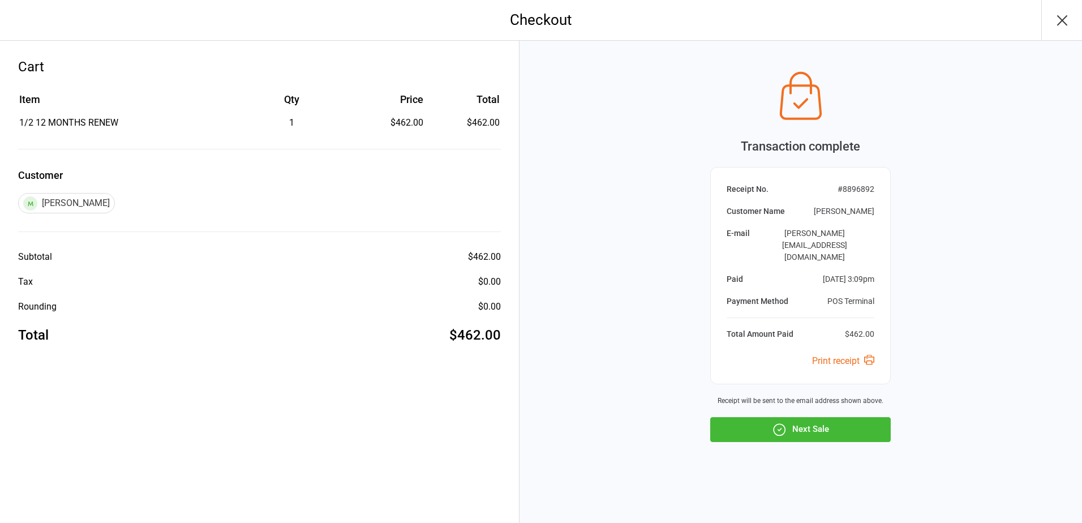
click at [1054, 25] on icon "button" at bounding box center [1062, 20] width 18 height 18
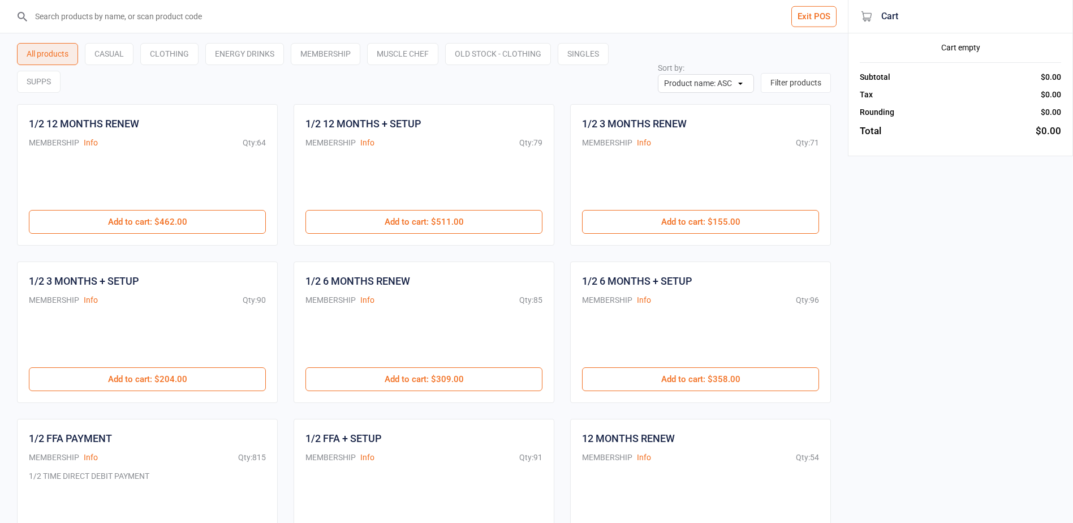
click at [824, 23] on button "Exit POS" at bounding box center [813, 16] width 45 height 21
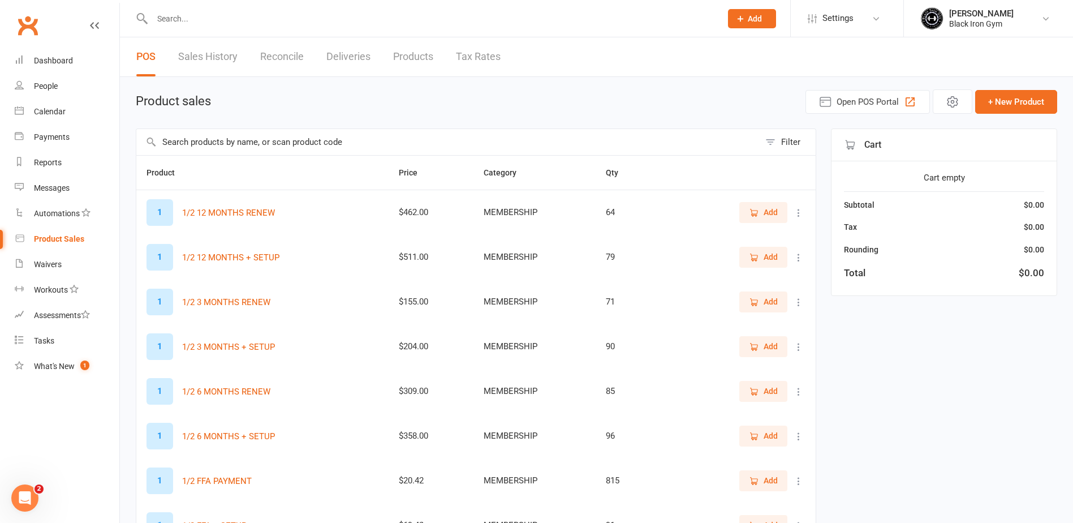
click at [188, 20] on input "text" at bounding box center [431, 19] width 565 height 16
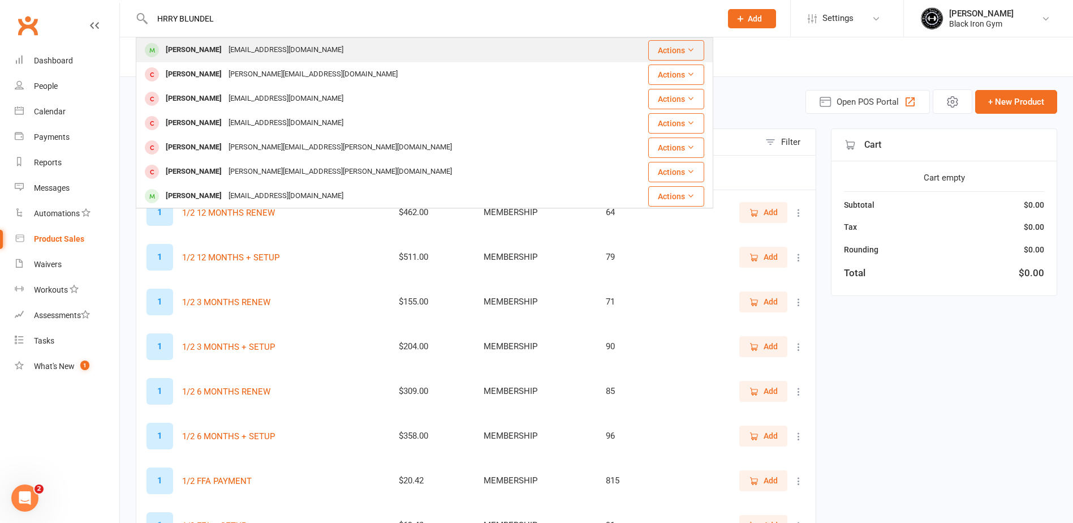
type input "HRRY BLUNDEL"
click at [204, 49] on div "Harry Blundell" at bounding box center [193, 50] width 63 height 16
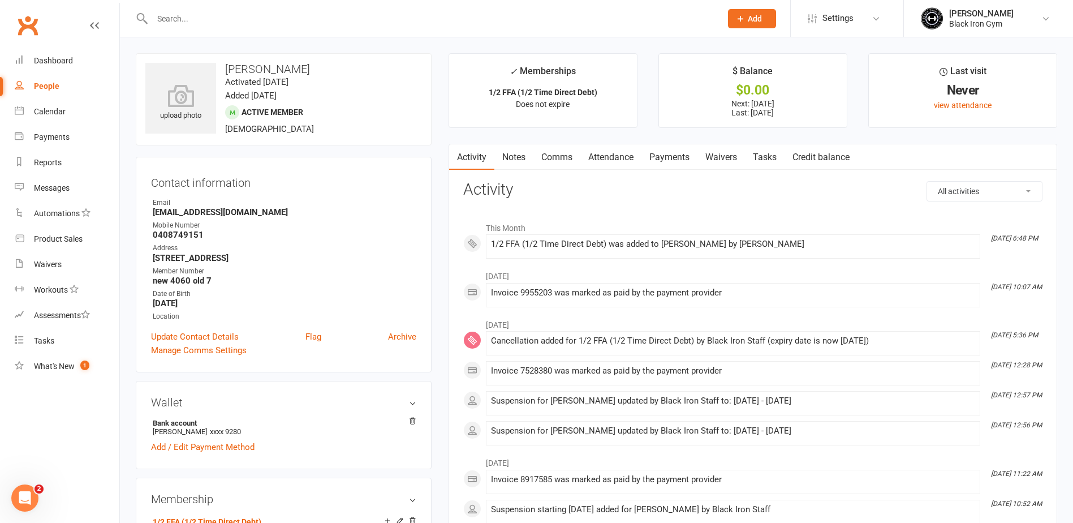
click at [282, 208] on li "Email harryblundell1990@gmail.com" at bounding box center [283, 207] width 265 height 20
copy li "harryblundell1990@gmail.com"
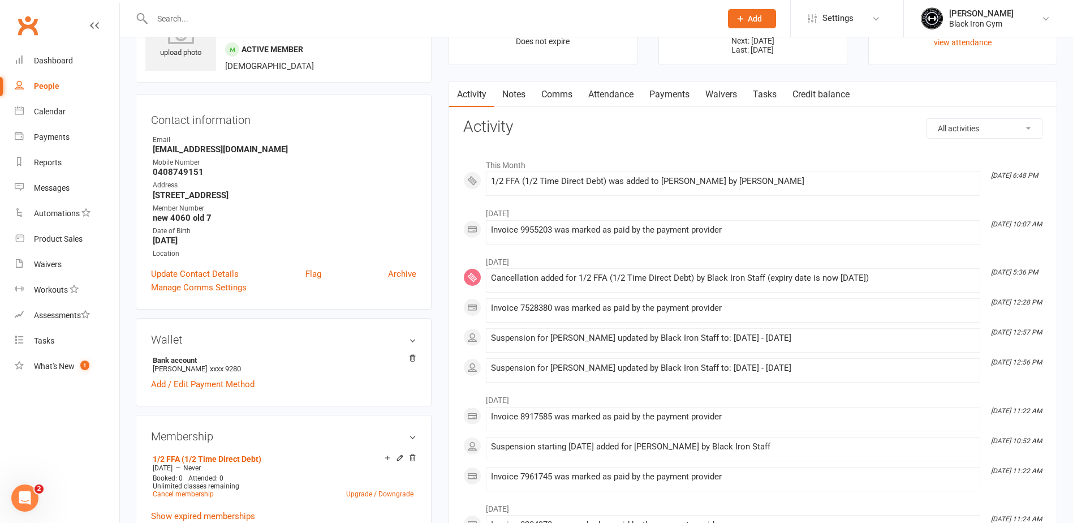
scroll to position [283, 0]
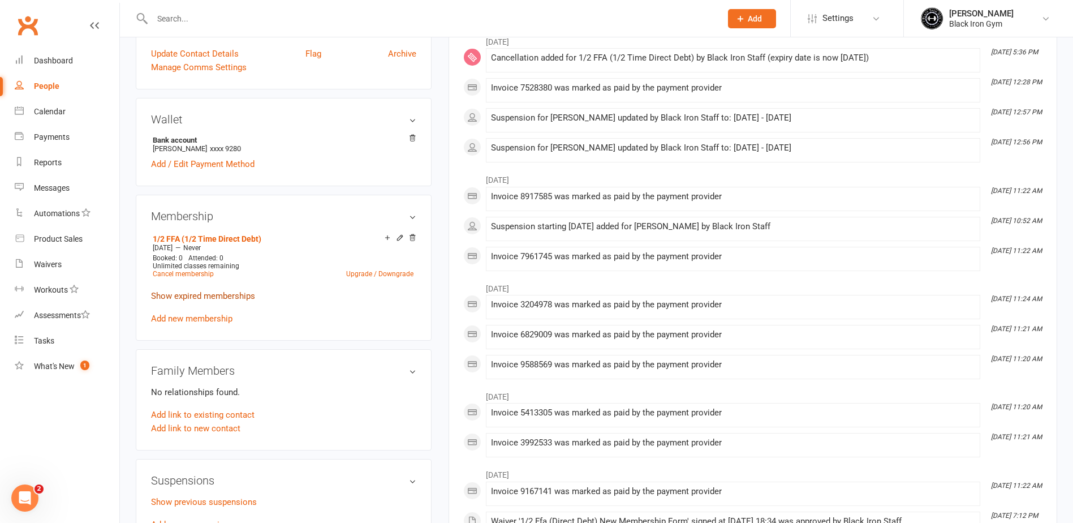
click at [212, 298] on link "Show expired memberships" at bounding box center [203, 296] width 104 height 10
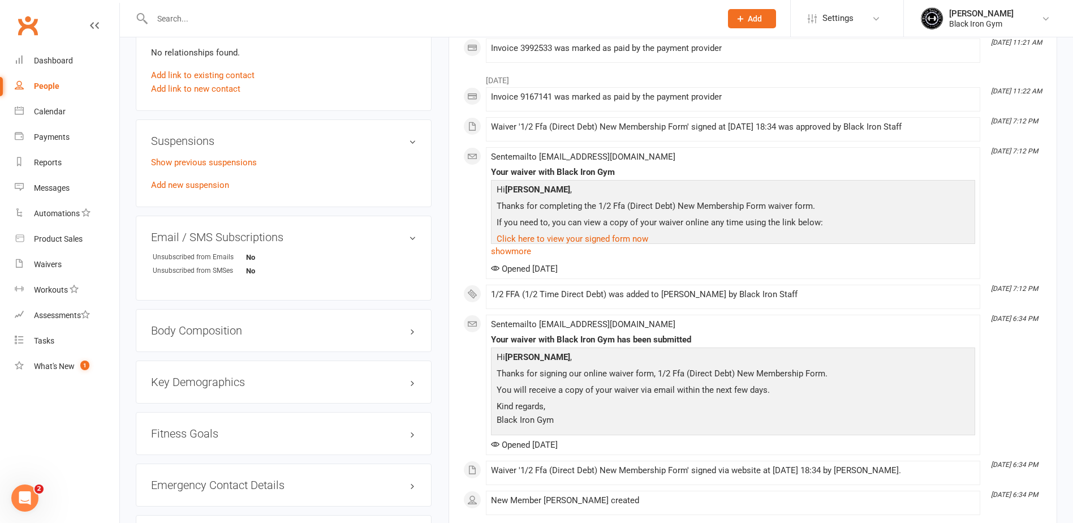
scroll to position [679, 0]
drag, startPoint x: 223, startPoint y: 477, endPoint x: 236, endPoint y: 463, distance: 19.6
click at [223, 477] on h3 "Emergency Contact Details edit" at bounding box center [283, 483] width 265 height 12
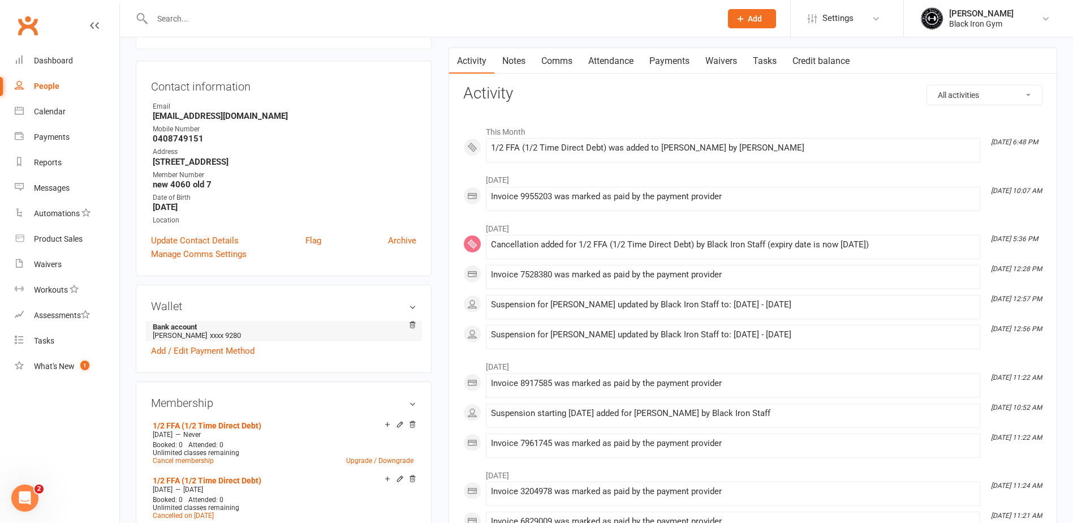
scroll to position [113, 0]
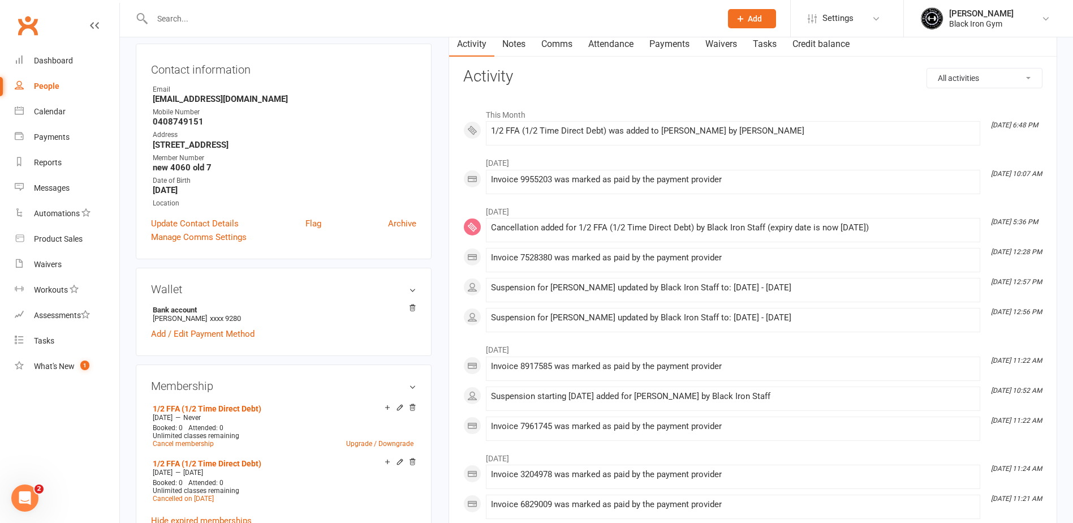
click at [222, 17] on input "text" at bounding box center [431, 19] width 565 height 16
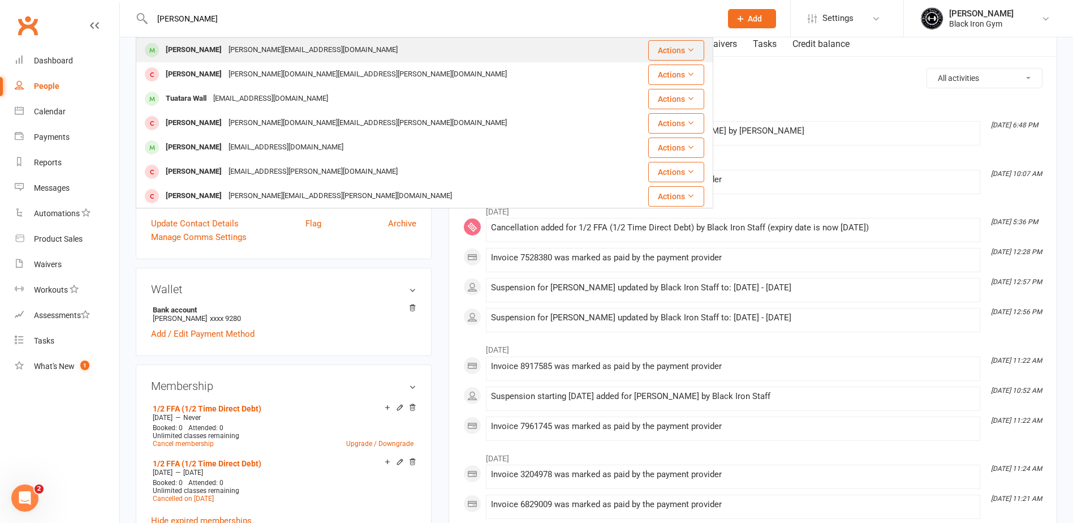
type input "TARA WI"
click at [225, 55] on div "[PERSON_NAME][EMAIL_ADDRESS][DOMAIN_NAME]" at bounding box center [313, 50] width 176 height 16
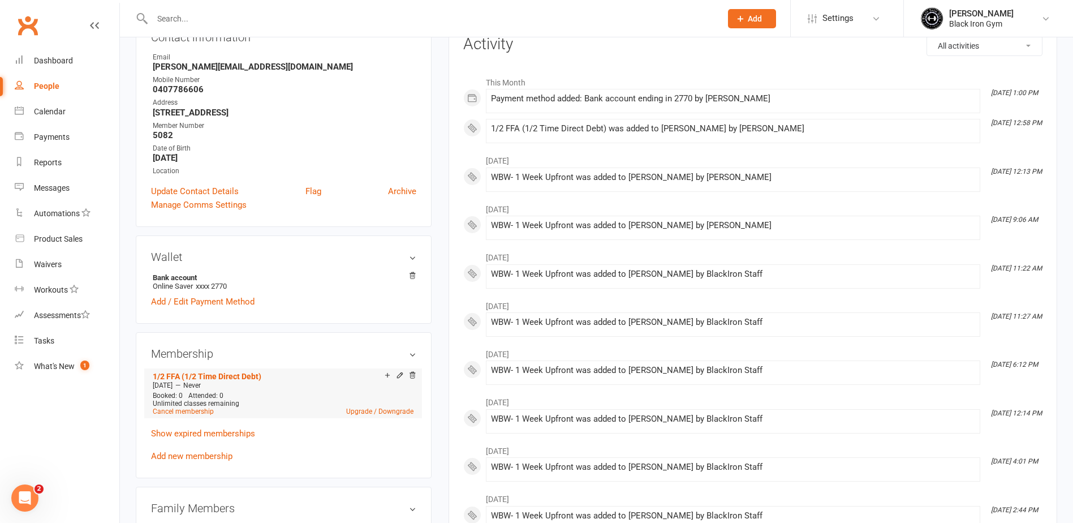
scroll to position [170, 0]
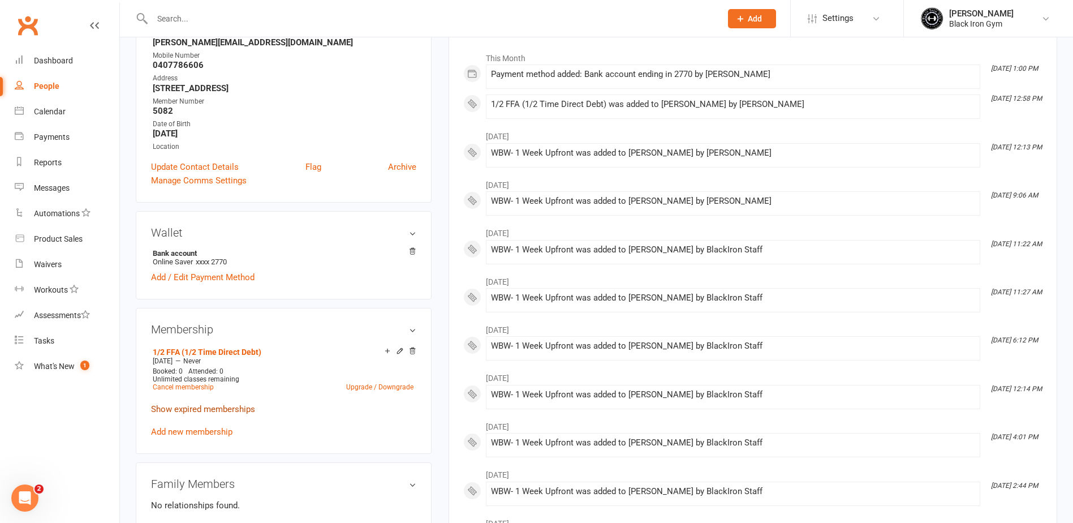
click at [187, 410] on link "Show expired memberships" at bounding box center [203, 409] width 104 height 10
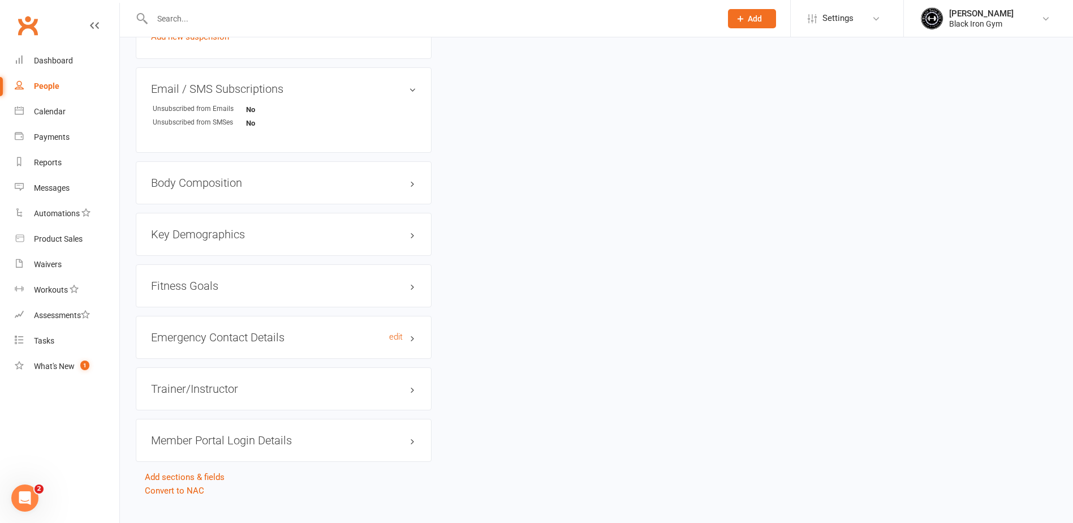
click at [214, 331] on h3 "Emergency Contact Details edit" at bounding box center [283, 337] width 265 height 12
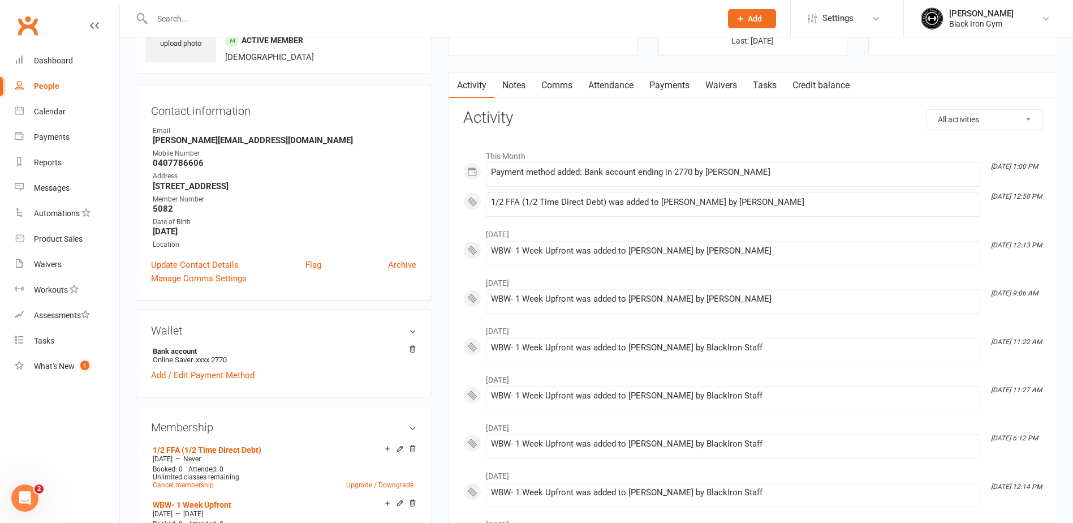
scroll to position [0, 0]
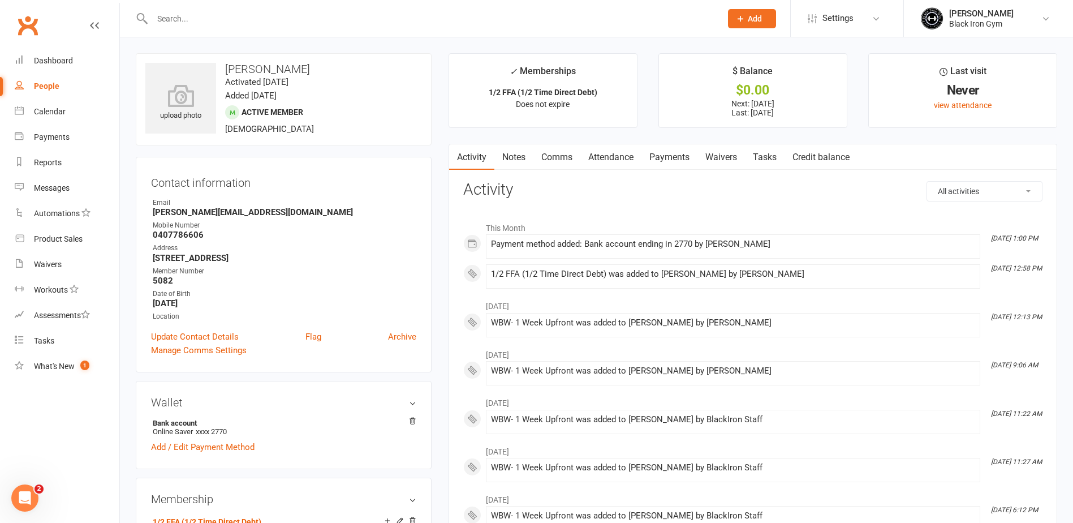
click at [192, 15] on input "text" at bounding box center [431, 19] width 565 height 16
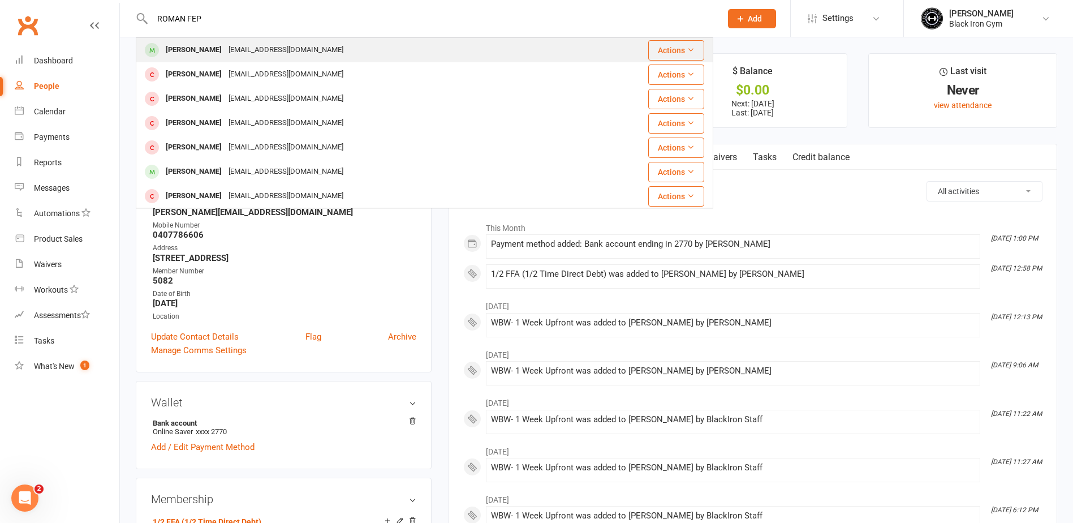
type input "ROMAN FEP"
click at [215, 58] on div "Roman Fepuleai" at bounding box center [193, 50] width 63 height 16
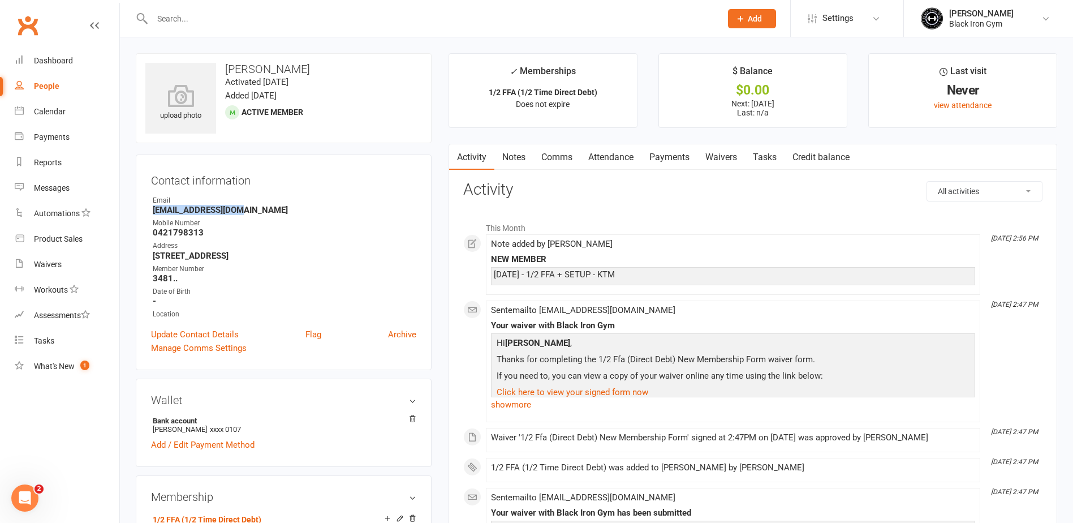
drag, startPoint x: 235, startPoint y: 213, endPoint x: 153, endPoint y: 212, distance: 82.0
click at [153, 212] on strong "fepuleaii@gmail.com" at bounding box center [285, 210] width 264 height 10
copy strong "fepuleaii@gmail.com"
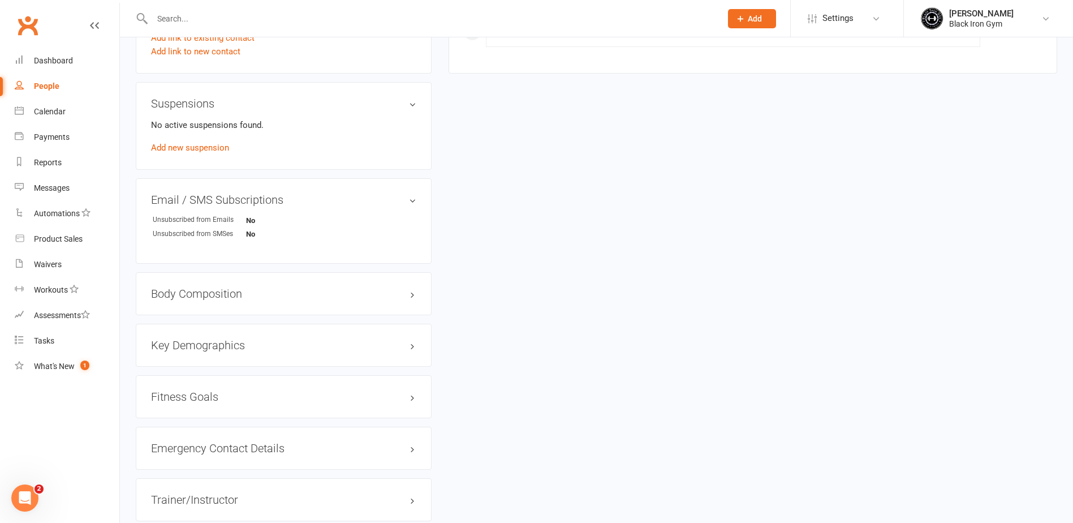
scroll to position [760, 0]
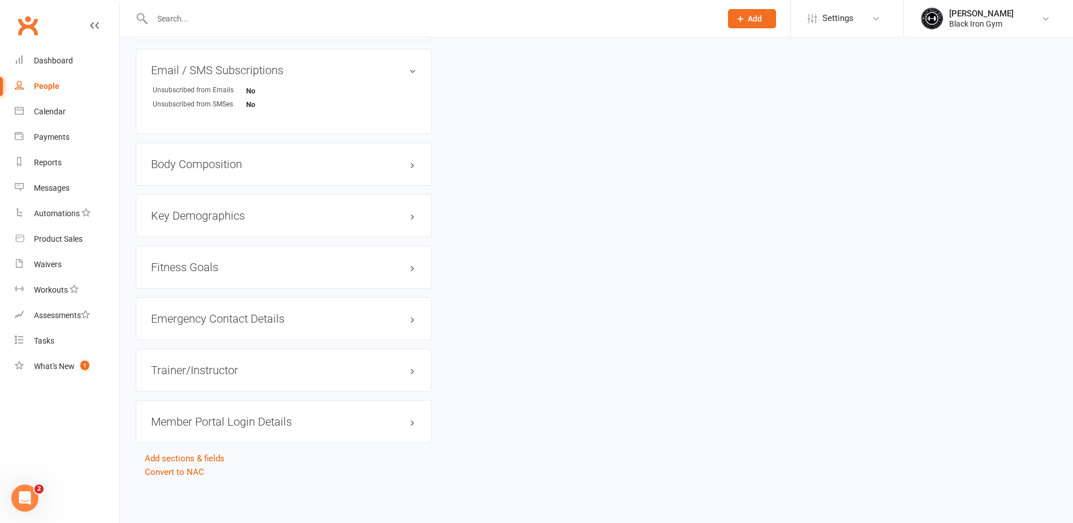
click at [232, 309] on div "Emergency Contact Details edit" at bounding box center [284, 318] width 296 height 43
click at [233, 314] on h3 "Emergency Contact Details edit" at bounding box center [283, 318] width 265 height 12
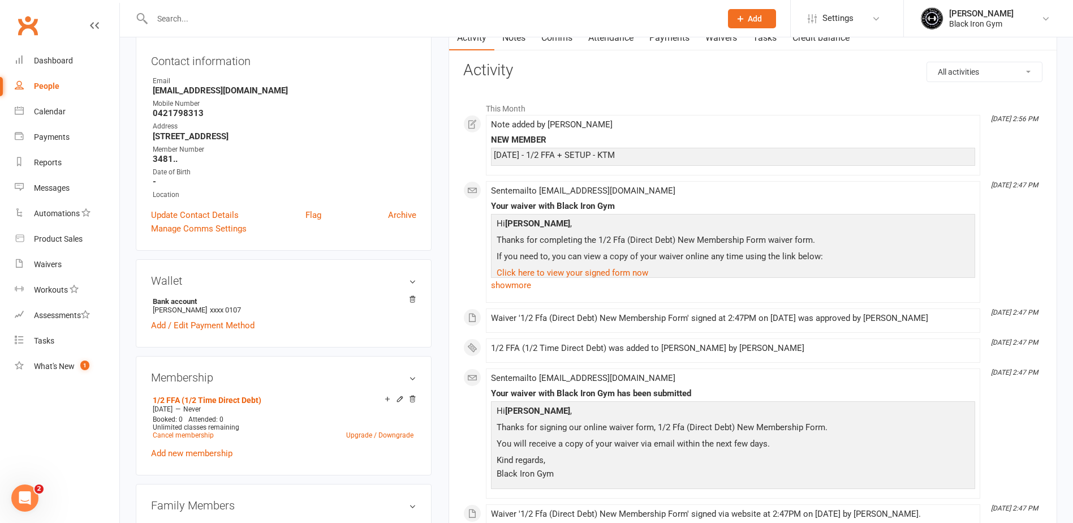
scroll to position [0, 0]
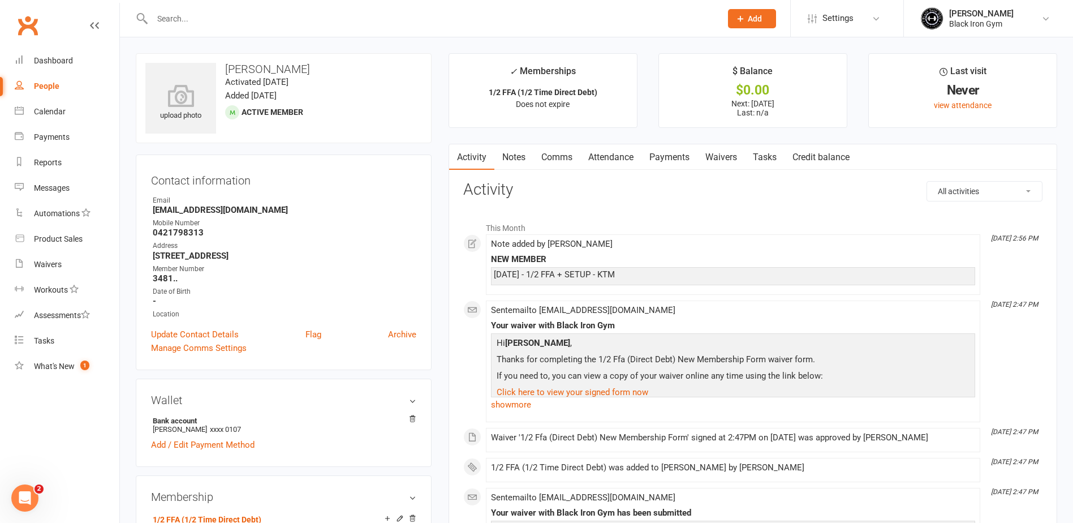
click at [251, 7] on div at bounding box center [425, 18] width 578 height 37
click at [205, 23] on input "text" at bounding box center [431, 19] width 565 height 16
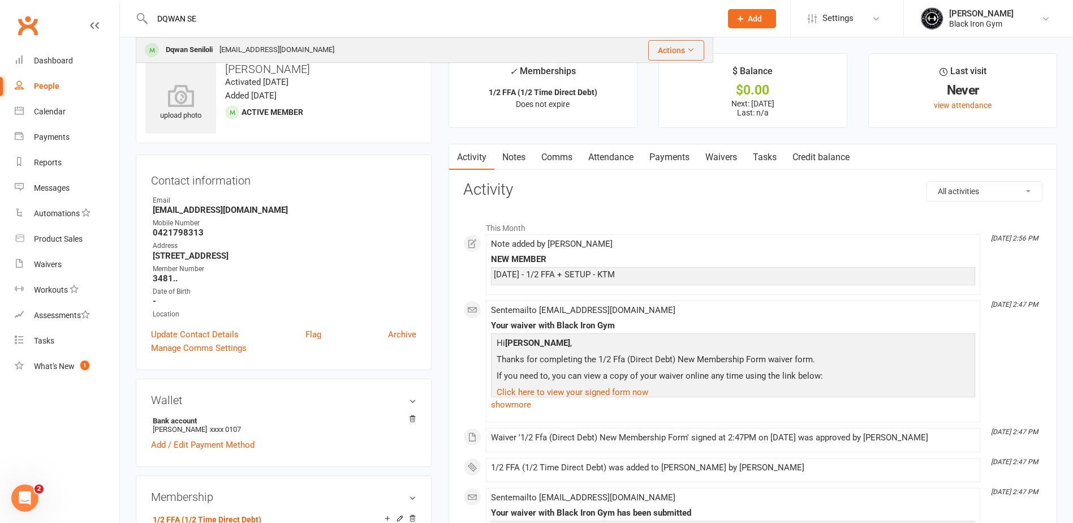
type input "DQWAN SE"
click at [208, 48] on div "Dqwan Seniloli" at bounding box center [189, 50] width 54 height 16
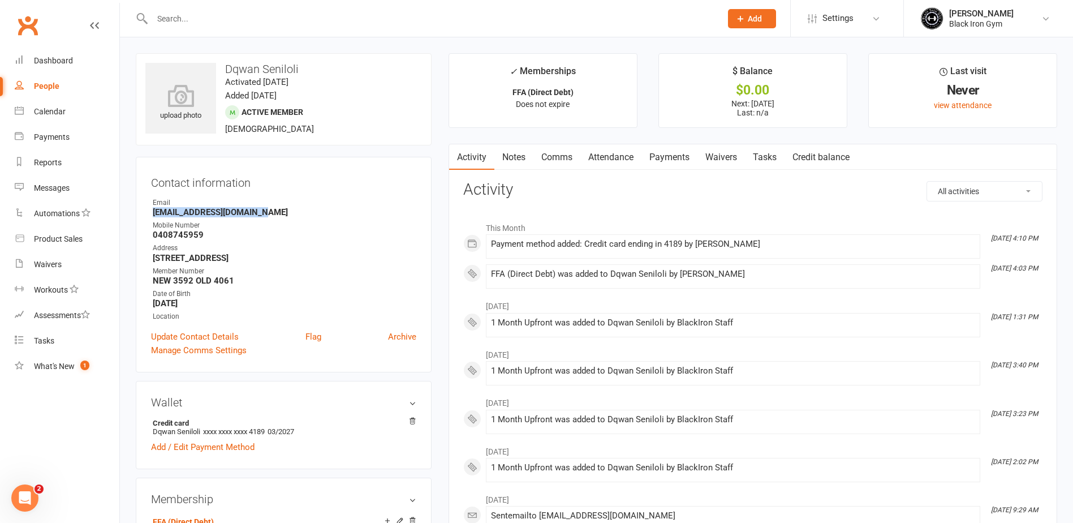
drag, startPoint x: 254, startPoint y: 211, endPoint x: 150, endPoint y: 212, distance: 104.1
click at [150, 212] on div "Contact information Owner Email Dqwan.seniloli@gmail.com Mobile Number 04087459…" at bounding box center [284, 265] width 296 height 216
copy strong "Dqwan.seniloli@gmail.com"
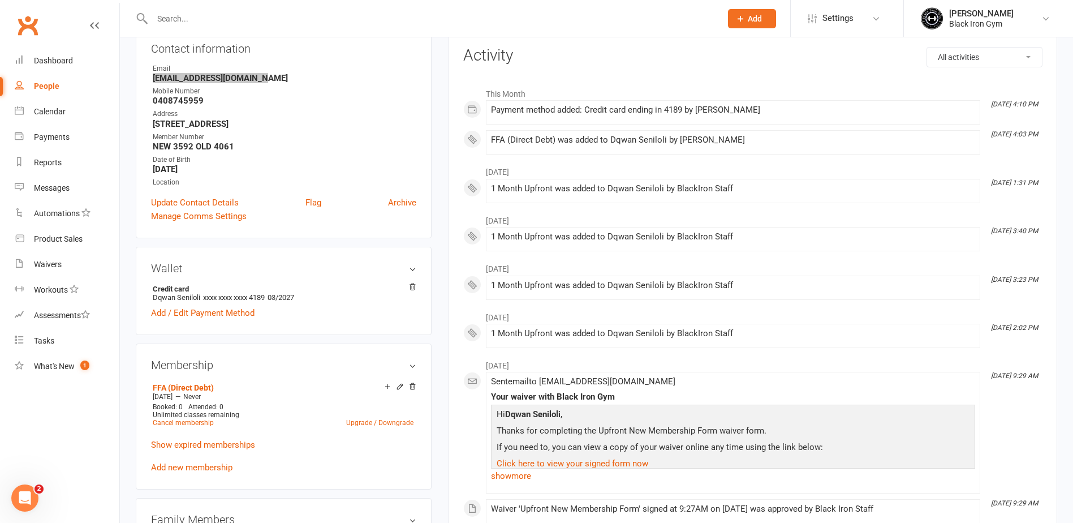
scroll to position [170, 0]
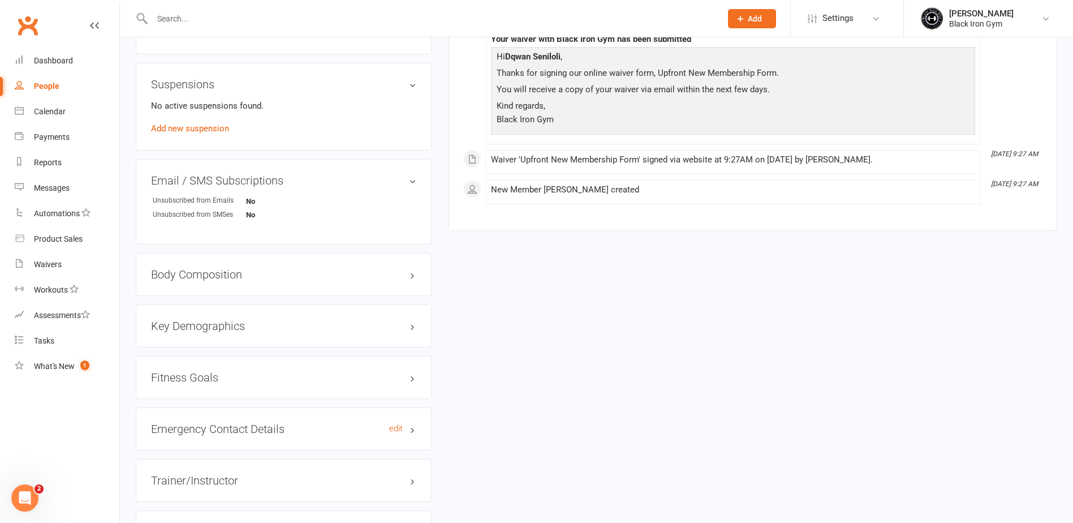
click at [236, 428] on h3 "Emergency Contact Details edit" at bounding box center [283, 429] width 265 height 12
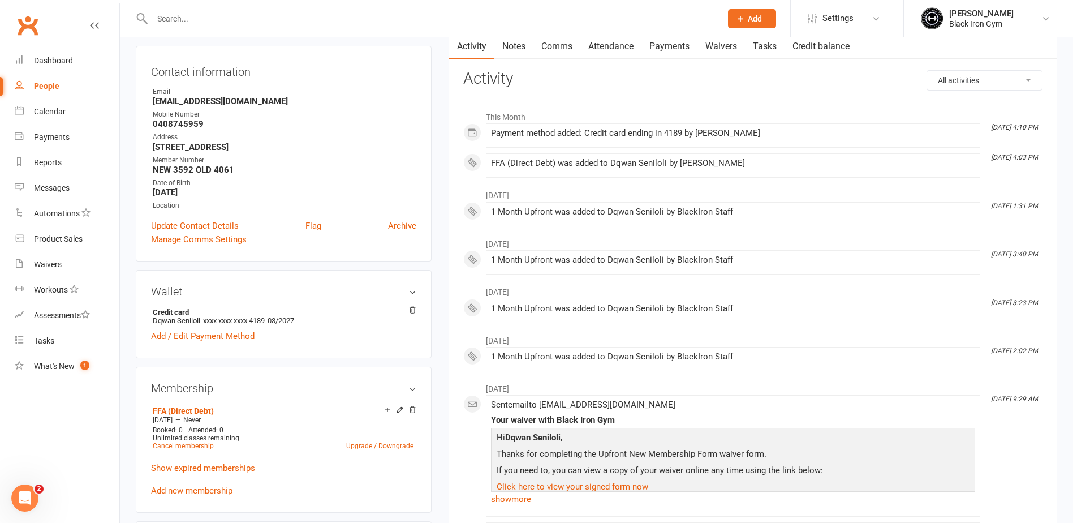
scroll to position [0, 0]
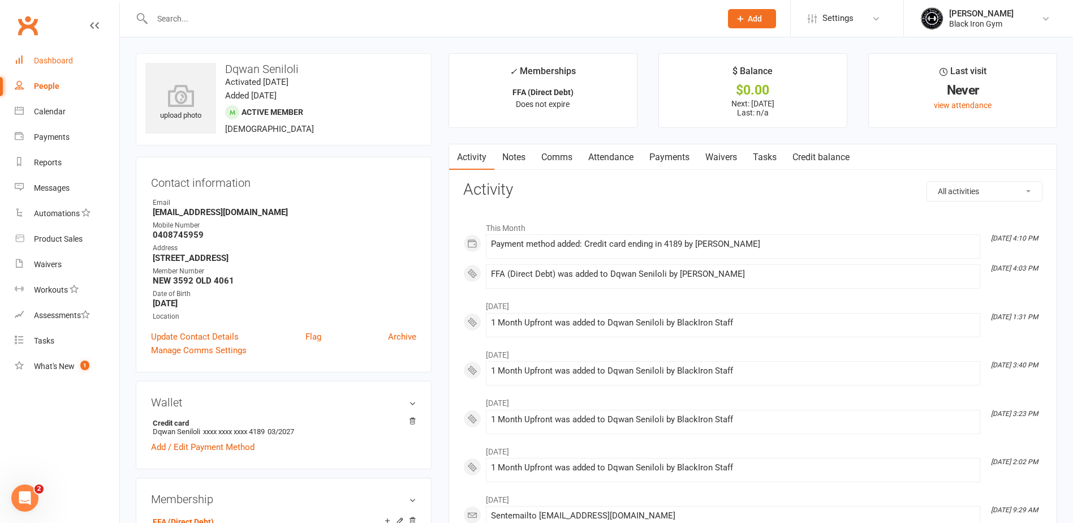
click at [52, 58] on div "Dashboard" at bounding box center [53, 60] width 39 height 9
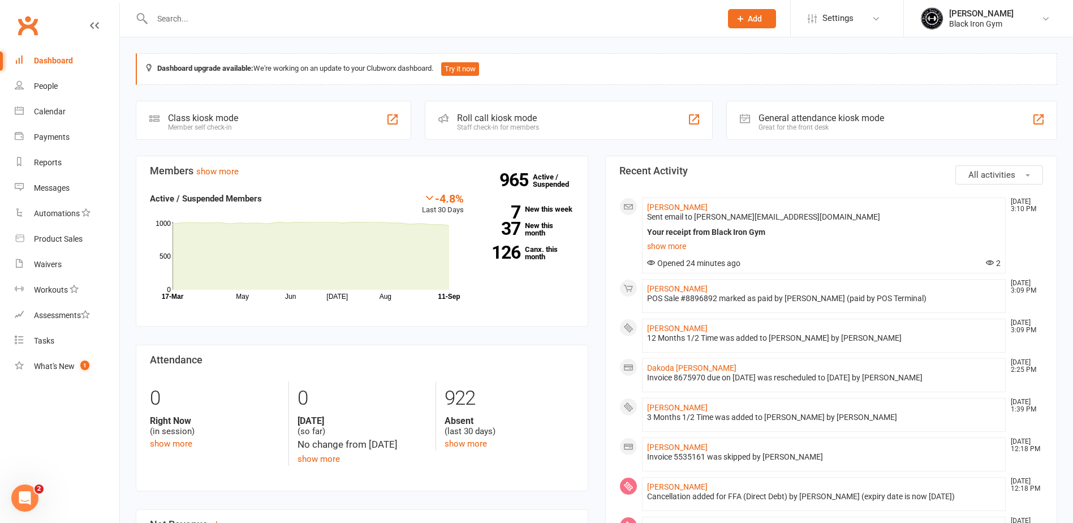
click at [266, 29] on div at bounding box center [425, 18] width 578 height 37
drag, startPoint x: 266, startPoint y: 29, endPoint x: 256, endPoint y: 28, distance: 9.7
click at [262, 31] on div at bounding box center [425, 18] width 578 height 37
click at [250, 21] on input "text" at bounding box center [431, 19] width 565 height 16
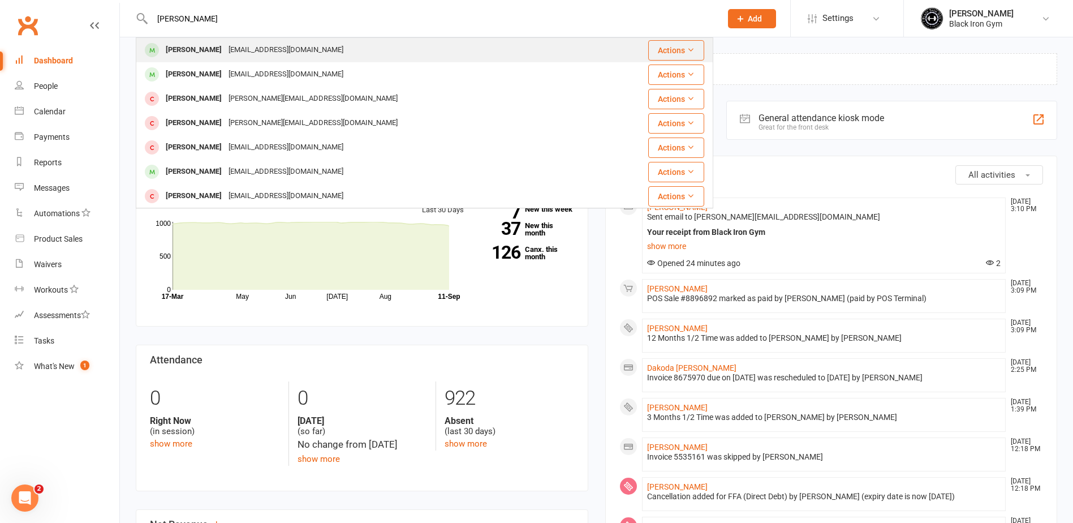
type input "BRAYDON BROWN"
click at [253, 53] on div "[EMAIL_ADDRESS][DOMAIN_NAME]" at bounding box center [286, 50] width 122 height 16
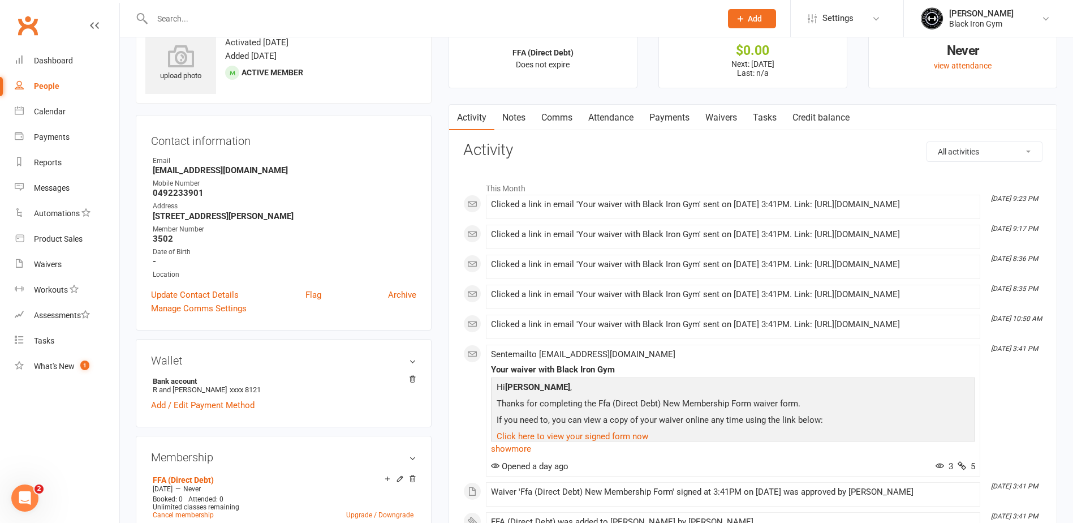
scroll to position [57, 0]
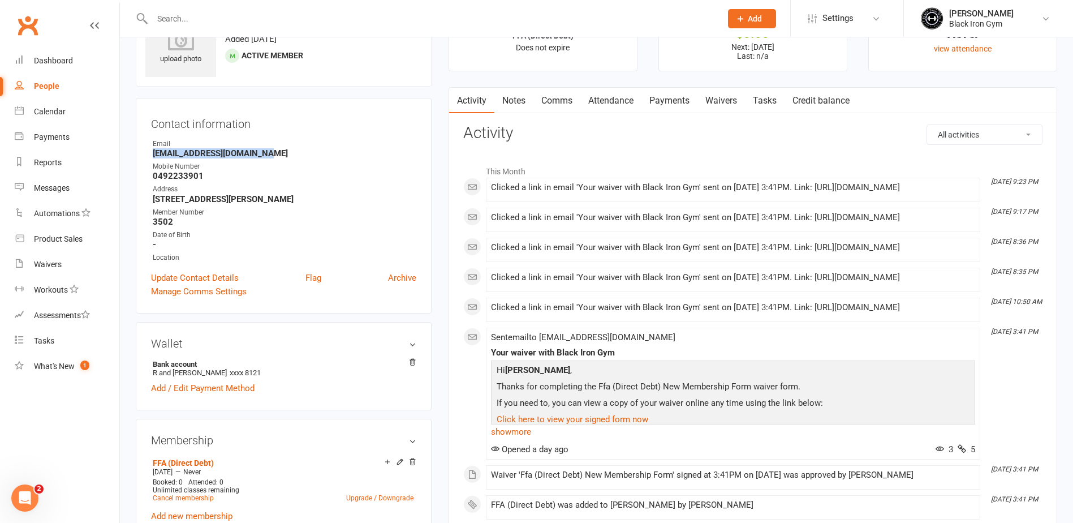
drag, startPoint x: 276, startPoint y: 157, endPoint x: 153, endPoint y: 154, distance: 122.8
click at [153, 154] on strong "[EMAIL_ADDRESS][DOMAIN_NAME]" at bounding box center [285, 153] width 264 height 10
copy strong "[EMAIL_ADDRESS][DOMAIN_NAME]"
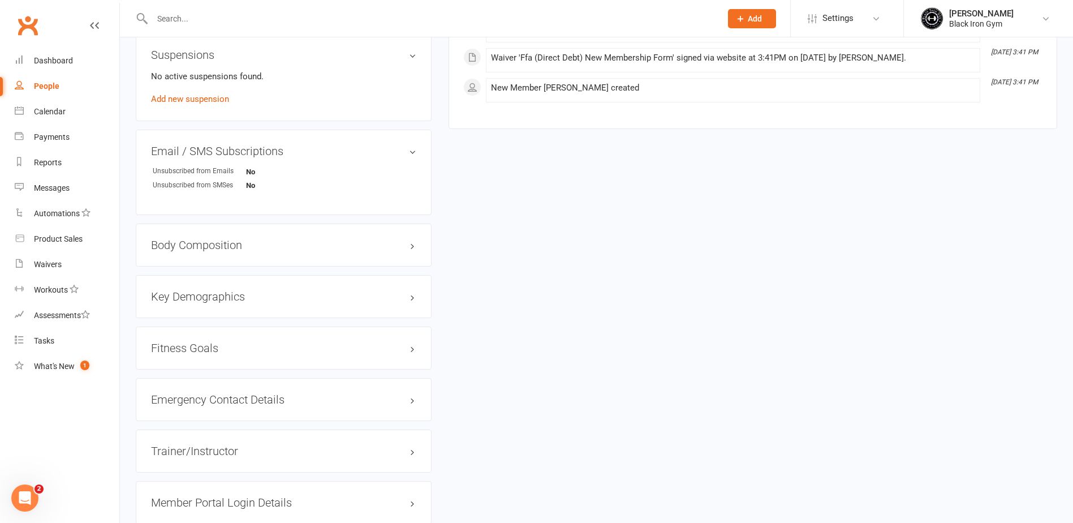
scroll to position [760, 0]
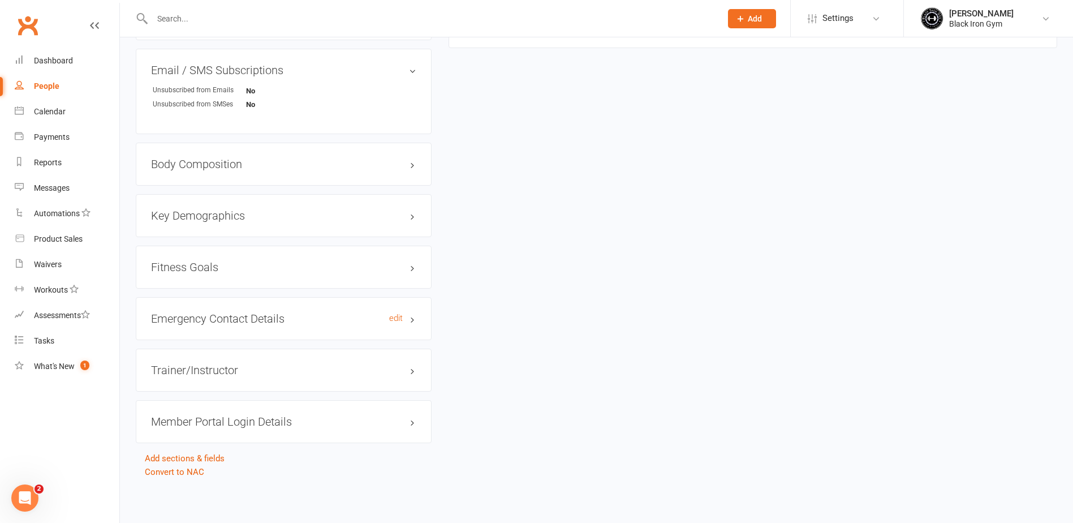
click at [253, 320] on h3 "Emergency Contact Details edit" at bounding box center [283, 318] width 265 height 12
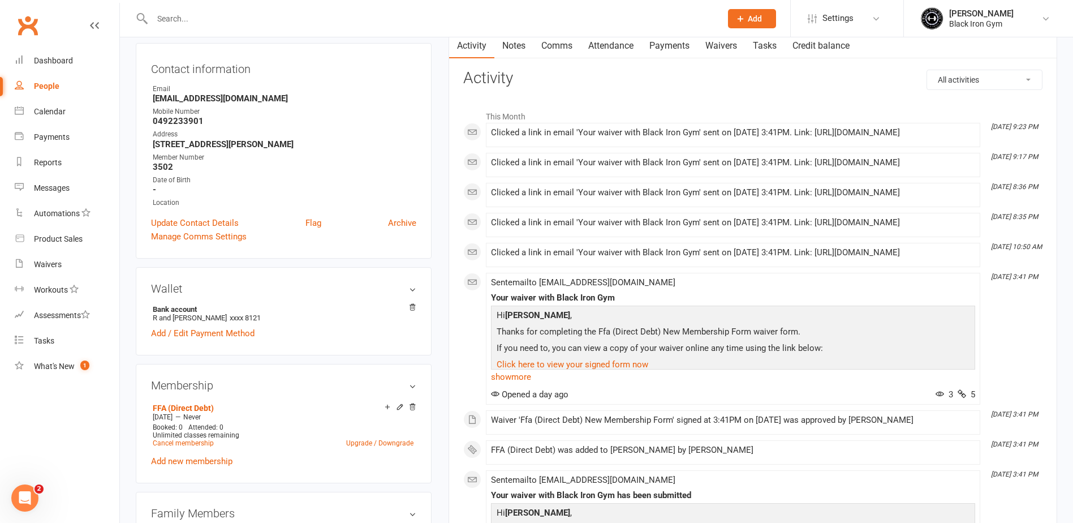
scroll to position [0, 0]
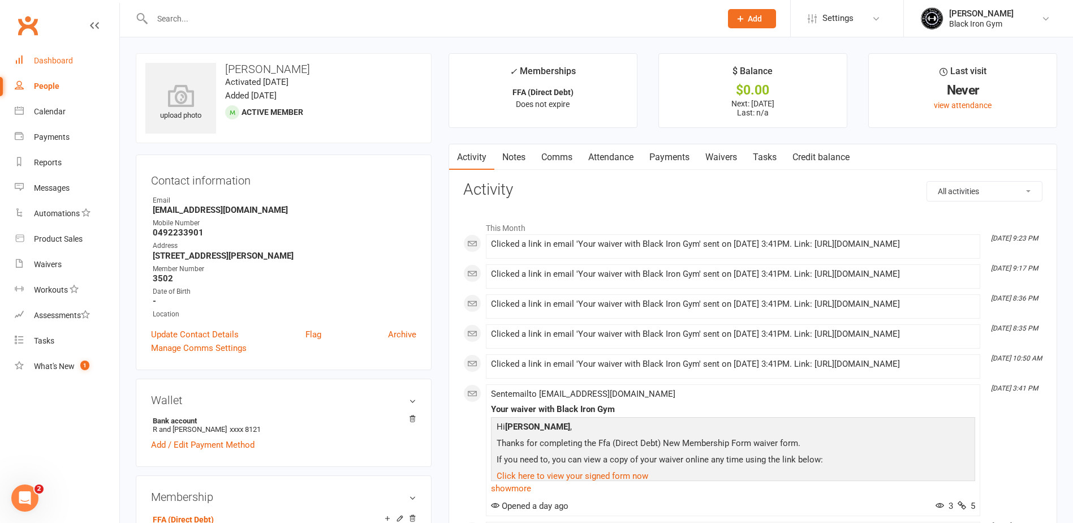
drag, startPoint x: 68, startPoint y: 63, endPoint x: 3, endPoint y: 71, distance: 65.5
click at [68, 63] on div "Dashboard" at bounding box center [53, 60] width 39 height 9
